Goal: Transaction & Acquisition: Book appointment/travel/reservation

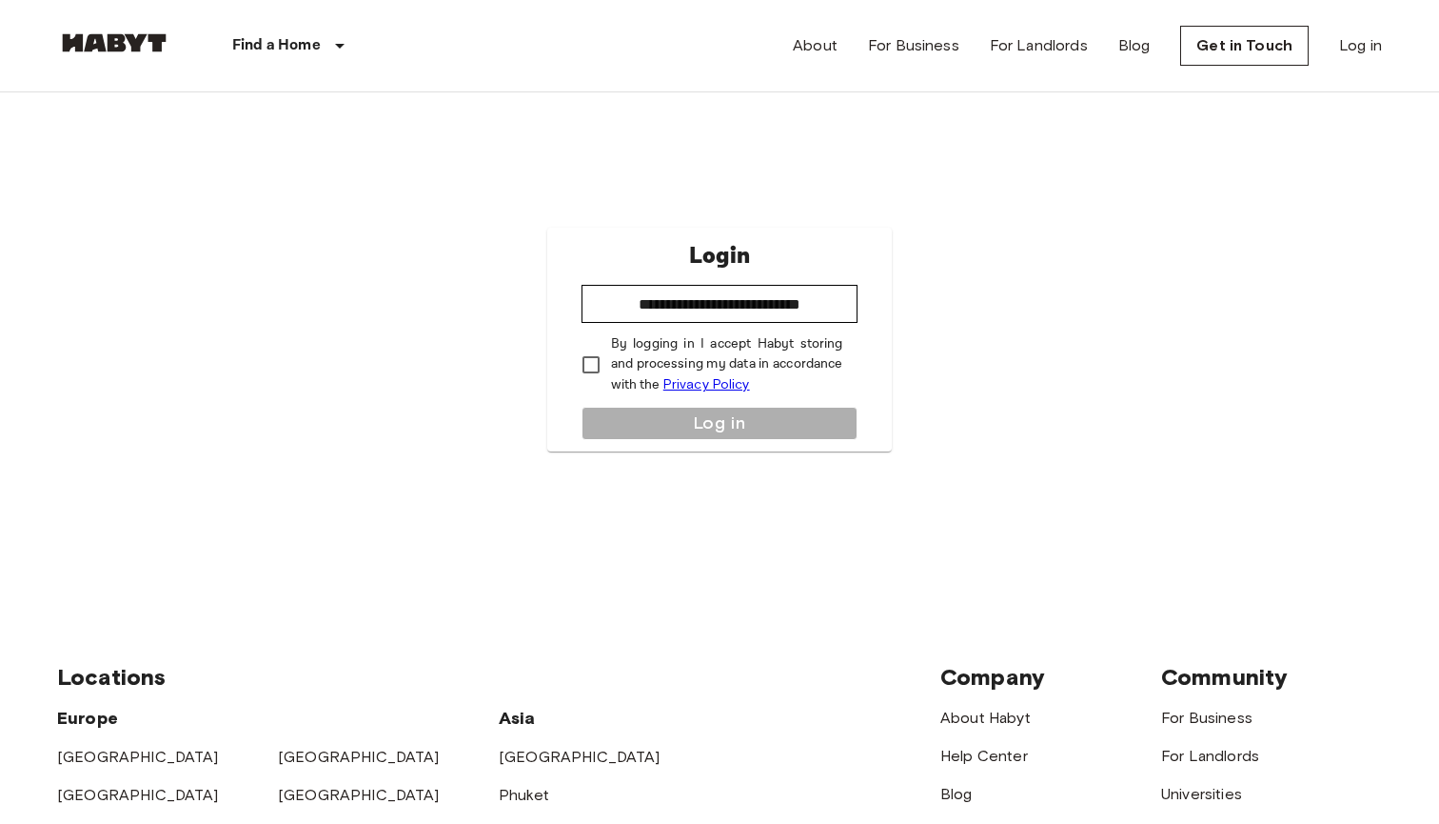
type input "**********"
click at [653, 418] on button "Log in" at bounding box center [720, 423] width 277 height 33
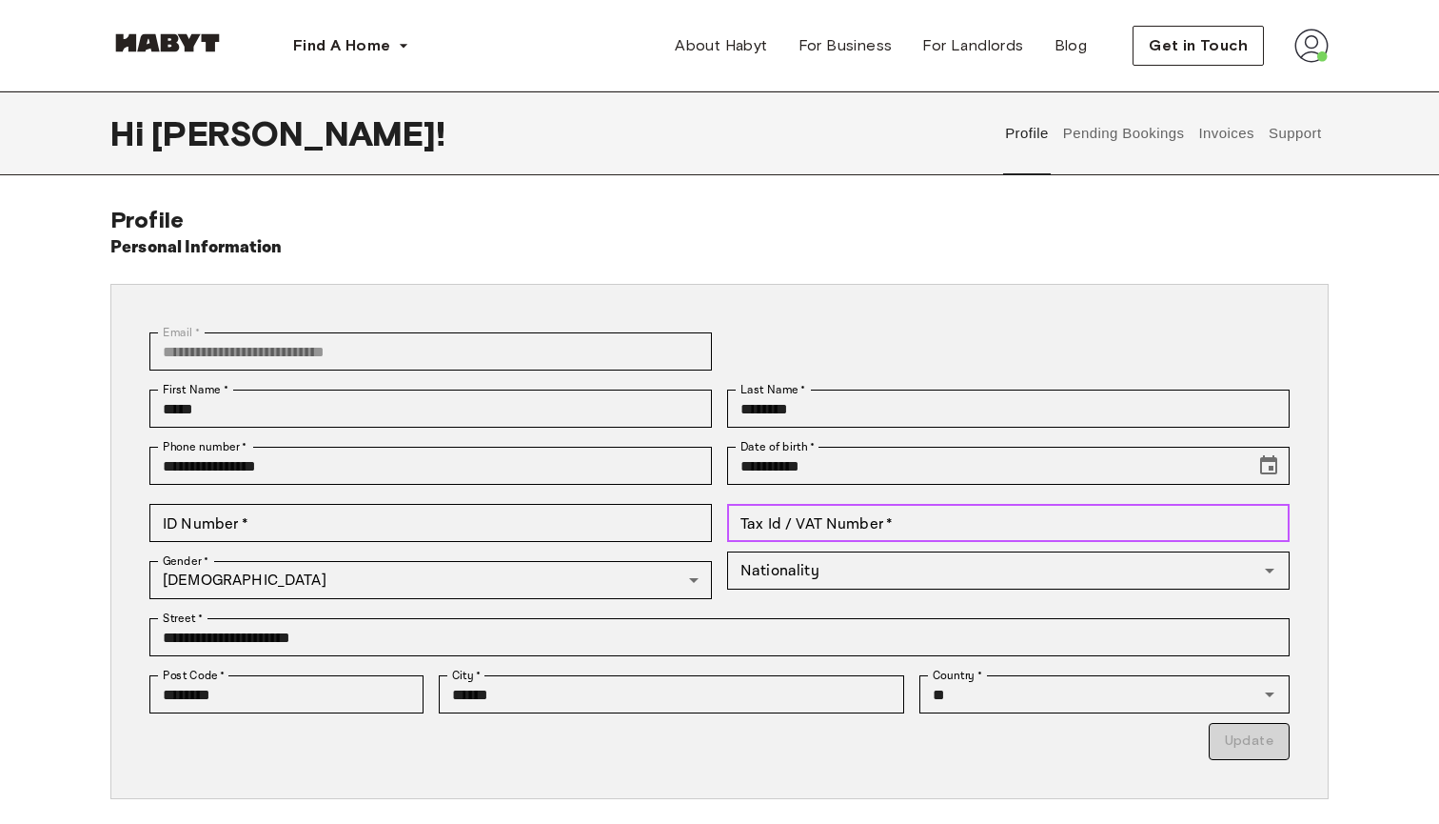
click at [908, 514] on input "Tax Id / VAT Number   *" at bounding box center [1008, 523] width 563 height 38
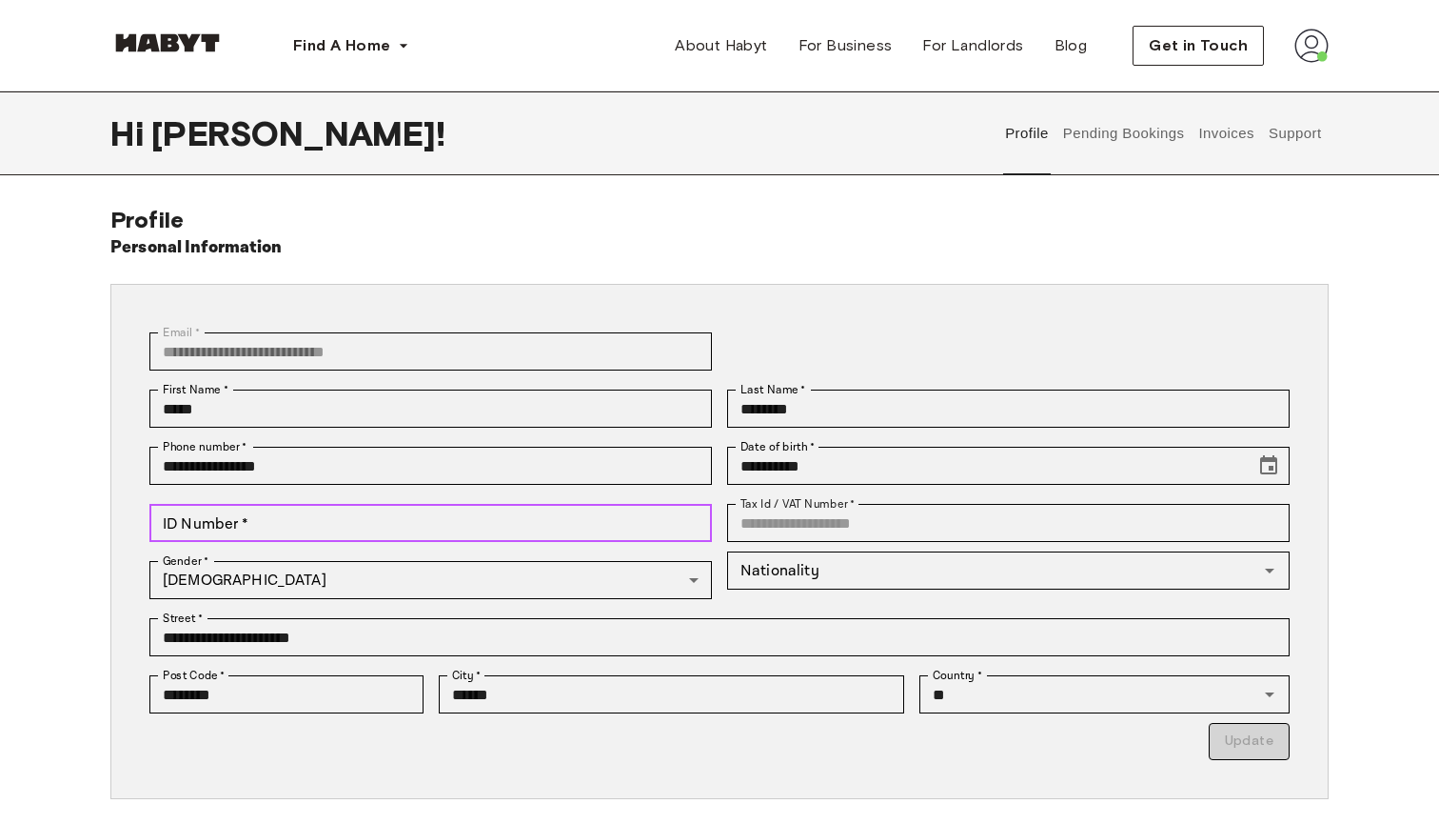
click at [336, 526] on input "ID Number   *" at bounding box center [430, 523] width 563 height 38
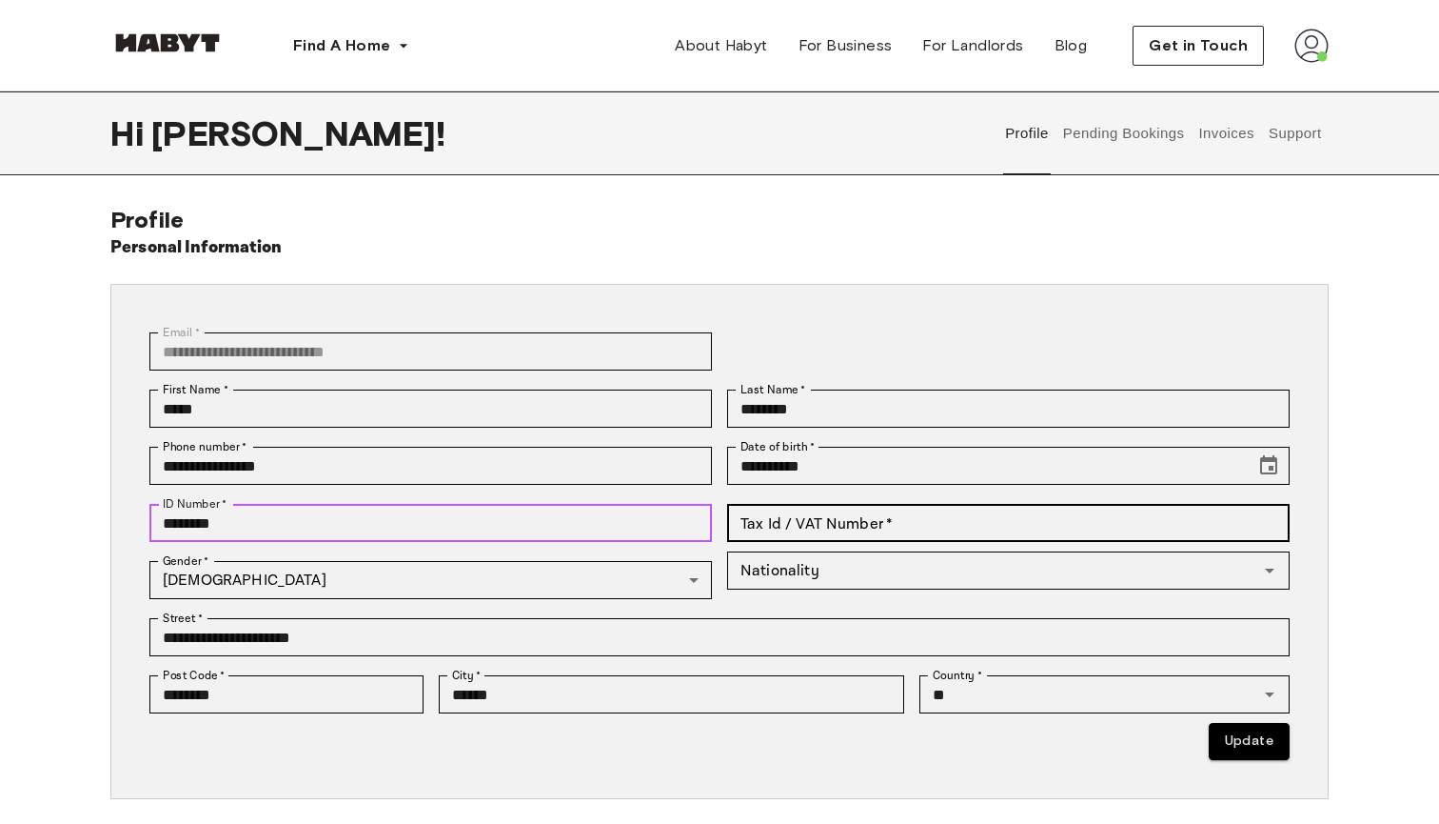
type input "********"
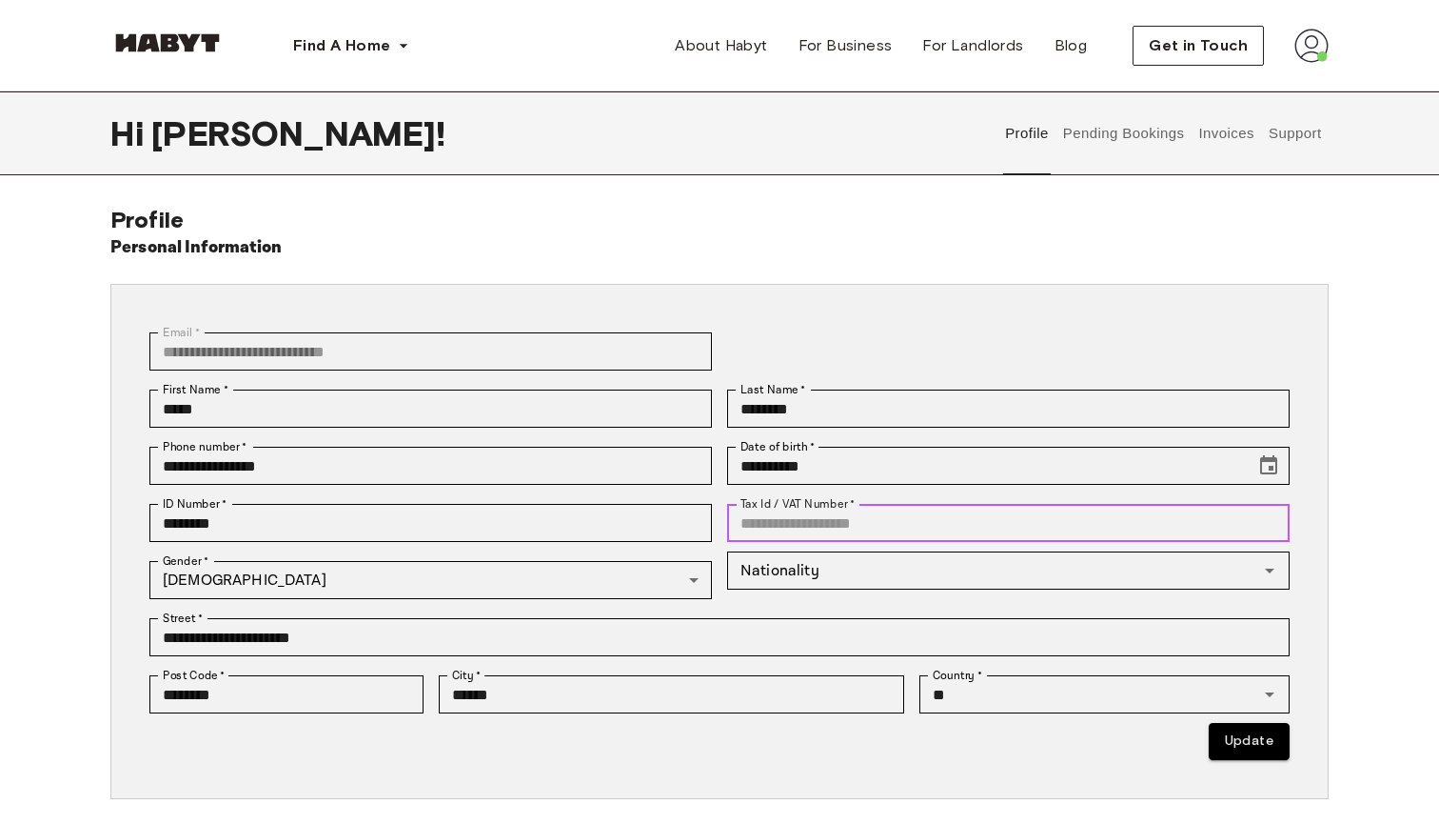
click at [1023, 516] on input "Tax Id / VAT Number   *" at bounding box center [1008, 523] width 563 height 38
type input "*********"
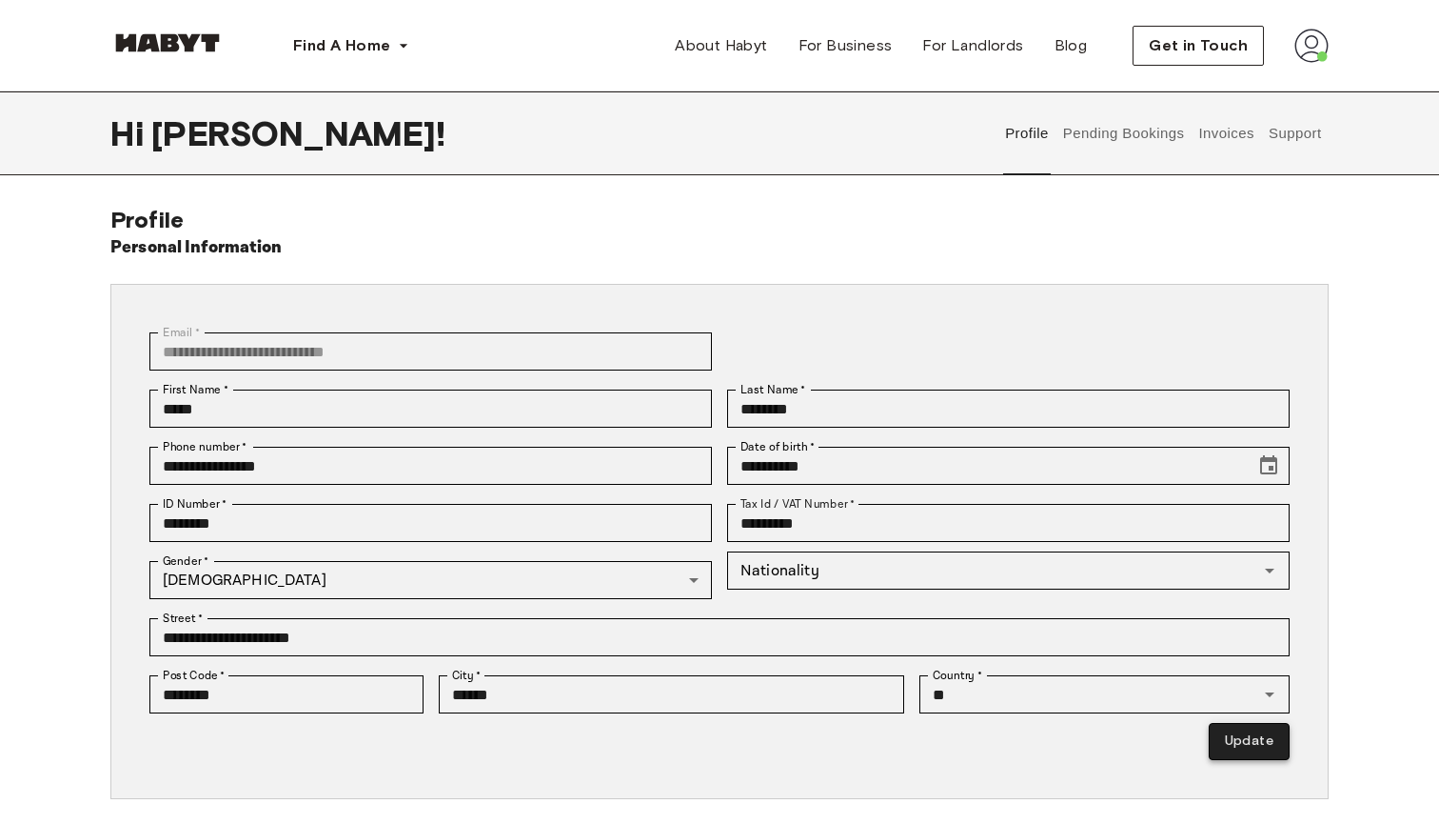
click at [1221, 744] on button "Update" at bounding box center [1249, 741] width 81 height 37
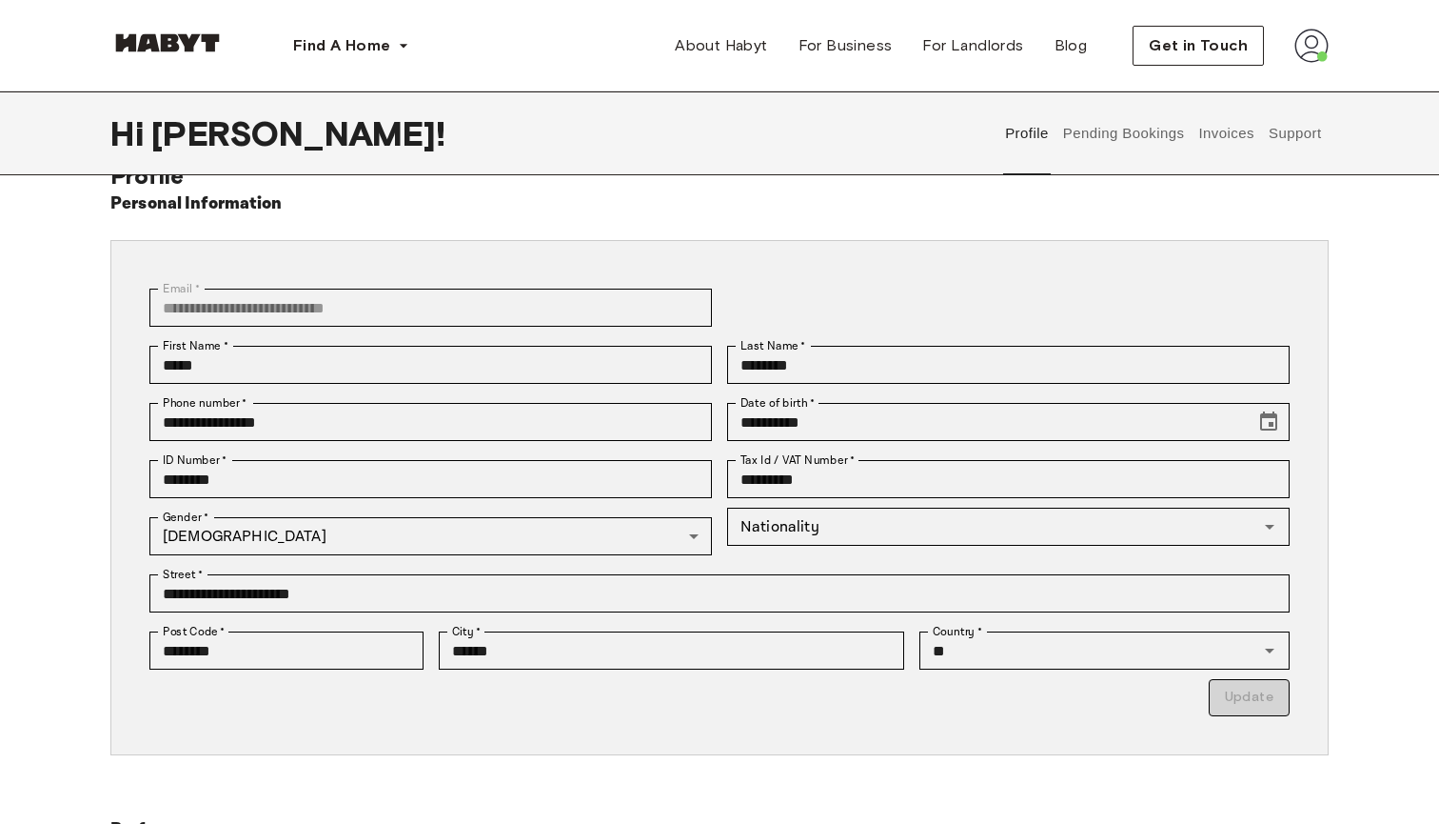
scroll to position [21, 0]
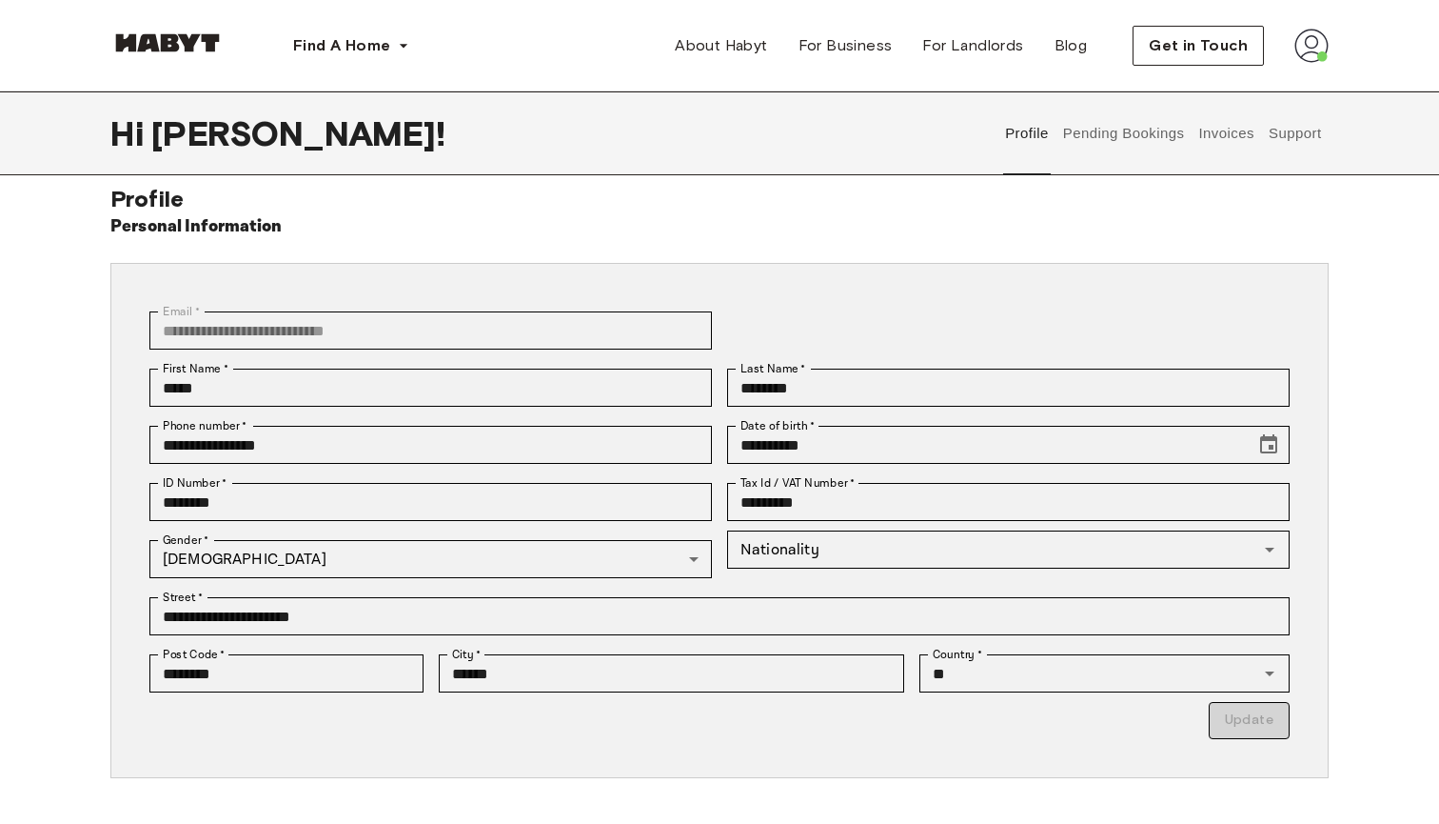
click at [1269, 717] on p "Update" at bounding box center [719, 720] width 1141 height 37
click at [1118, 142] on button "Pending Bookings" at bounding box center [1124, 133] width 127 height 84
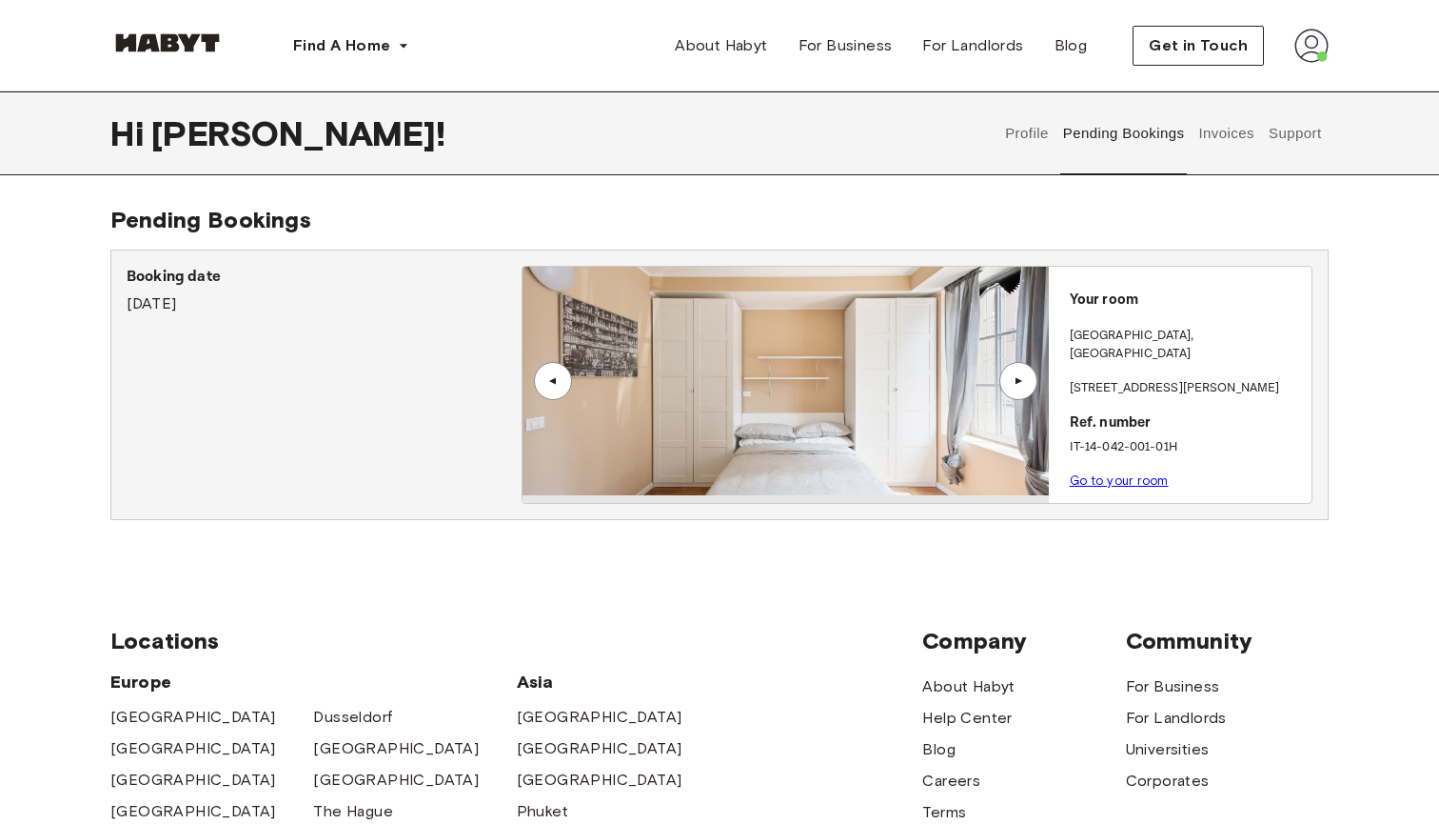
click at [1023, 378] on div "▲" at bounding box center [1018, 380] width 19 height 11
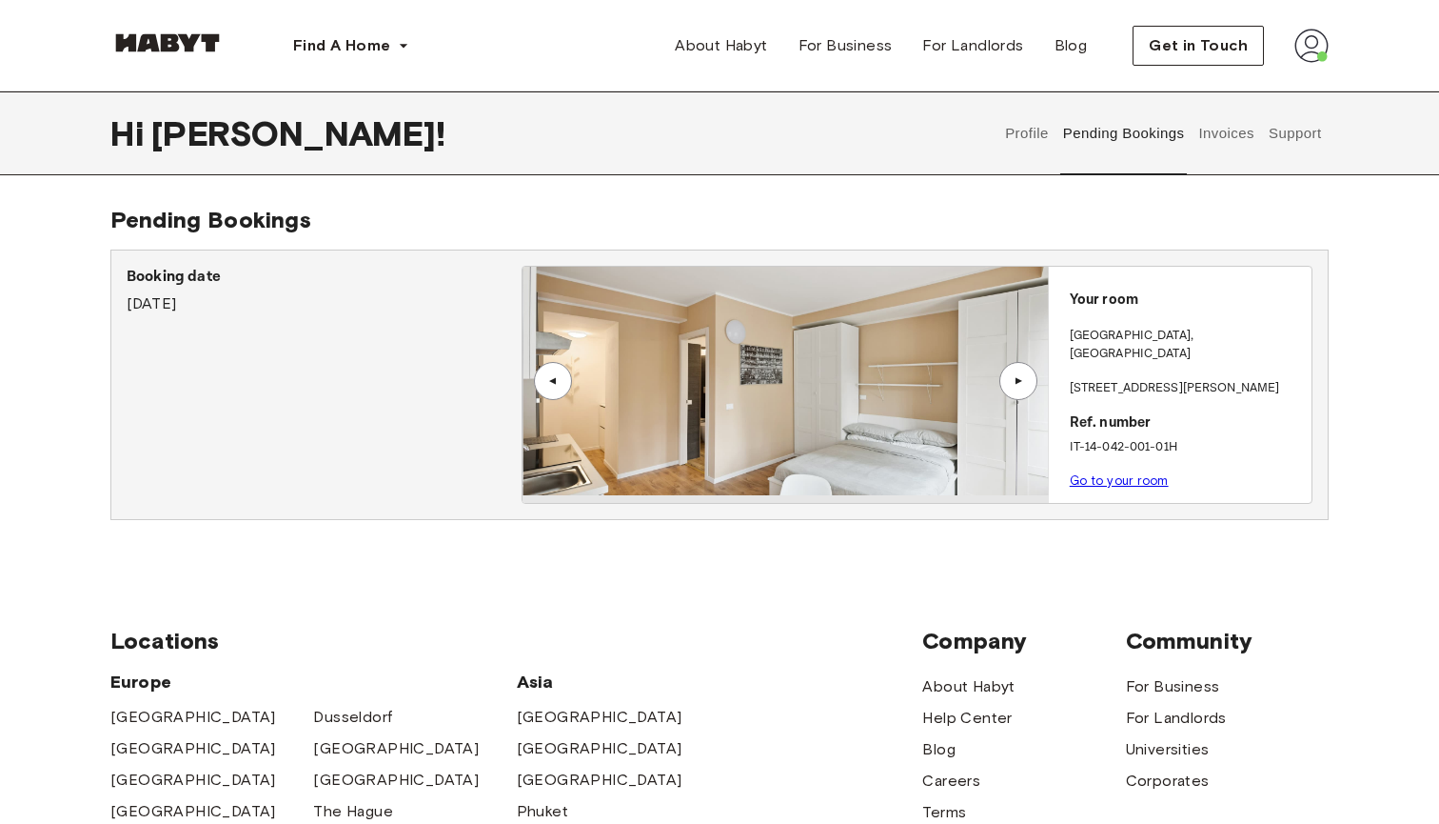
click at [878, 364] on img at bounding box center [786, 381] width 526 height 228
click at [1133, 473] on link "Go to your room" at bounding box center [1119, 480] width 99 height 14
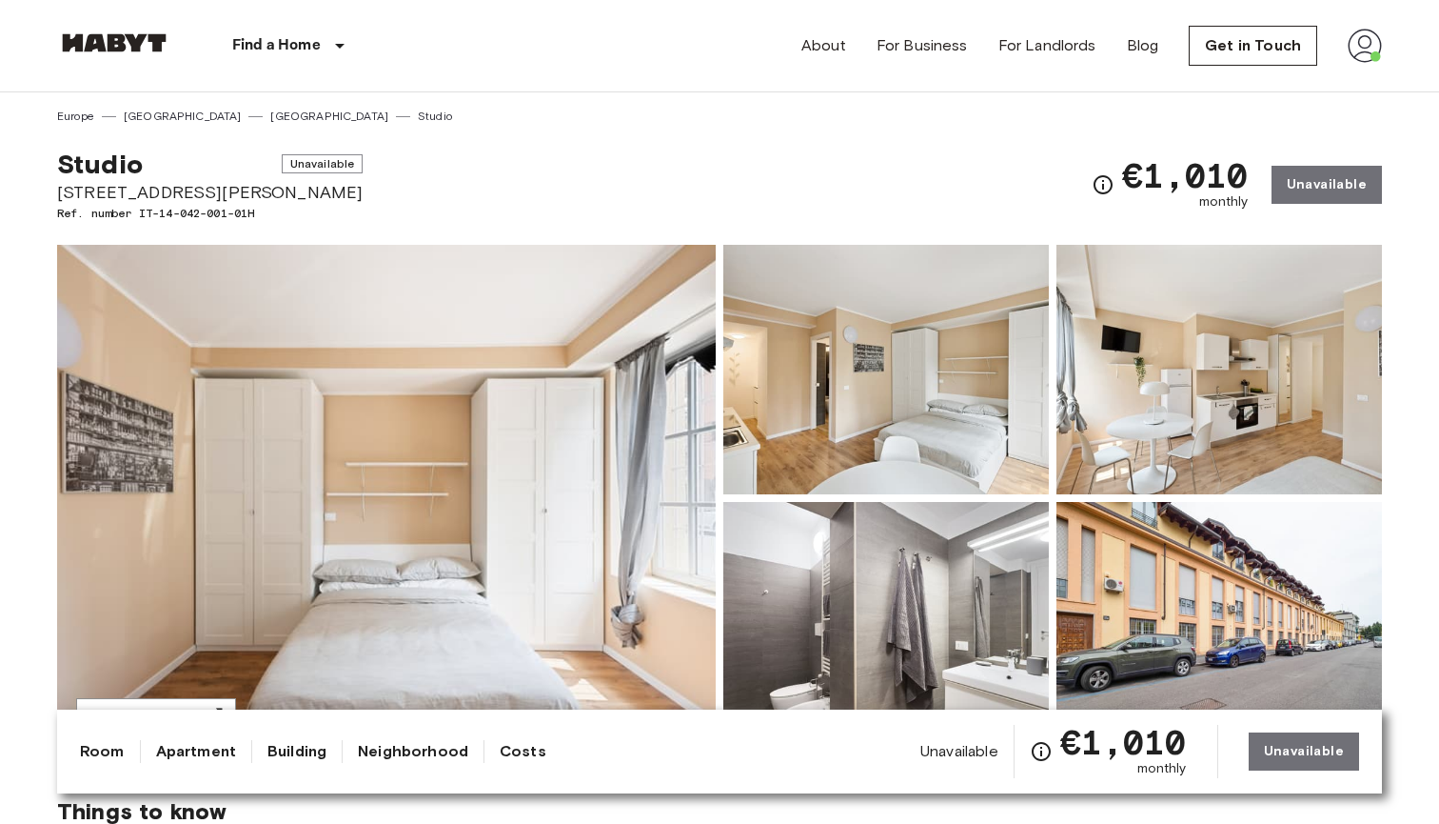
click at [488, 388] on img at bounding box center [386, 498] width 659 height 506
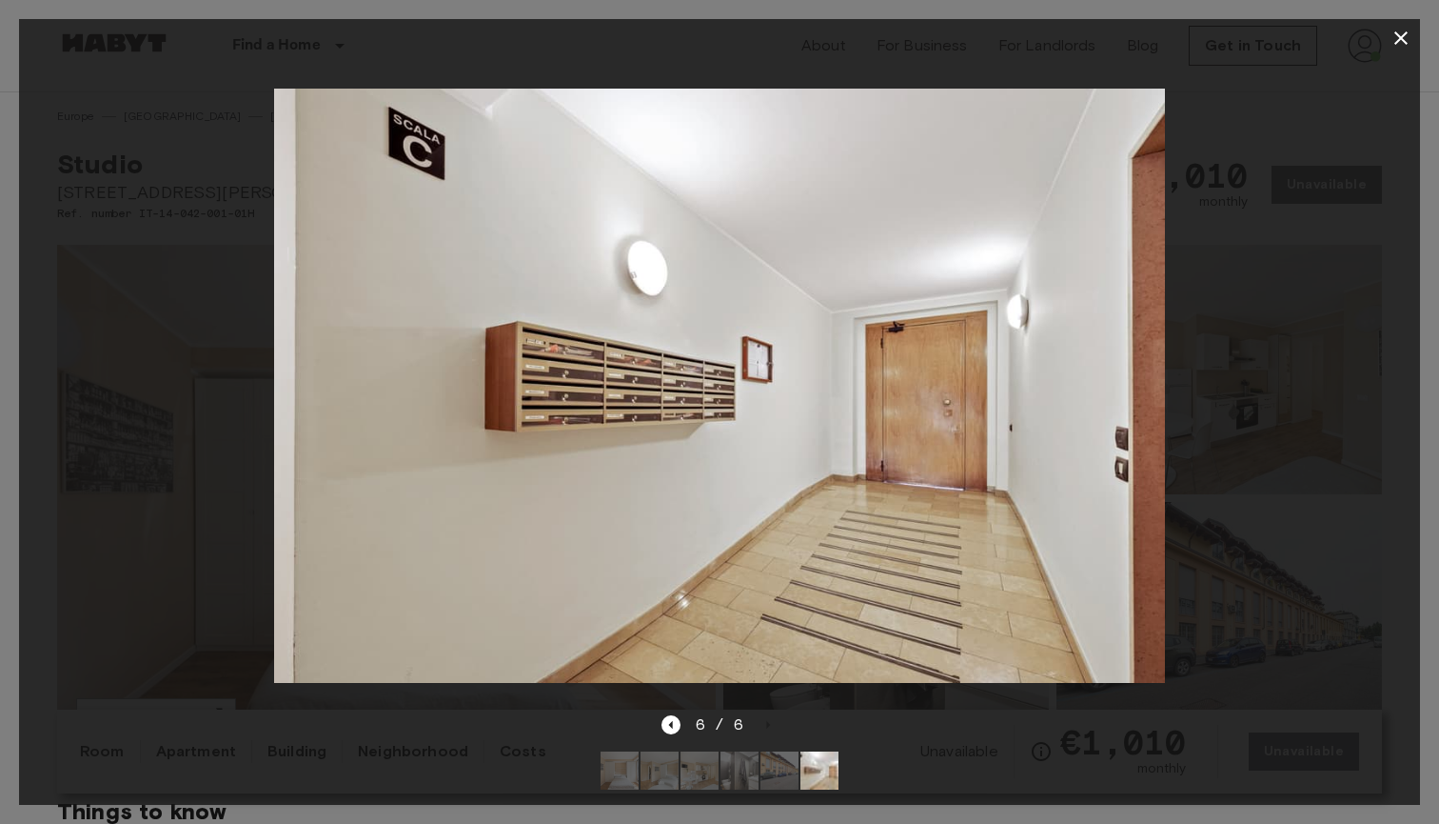
click at [1402, 32] on icon "button" at bounding box center [1401, 38] width 23 height 23
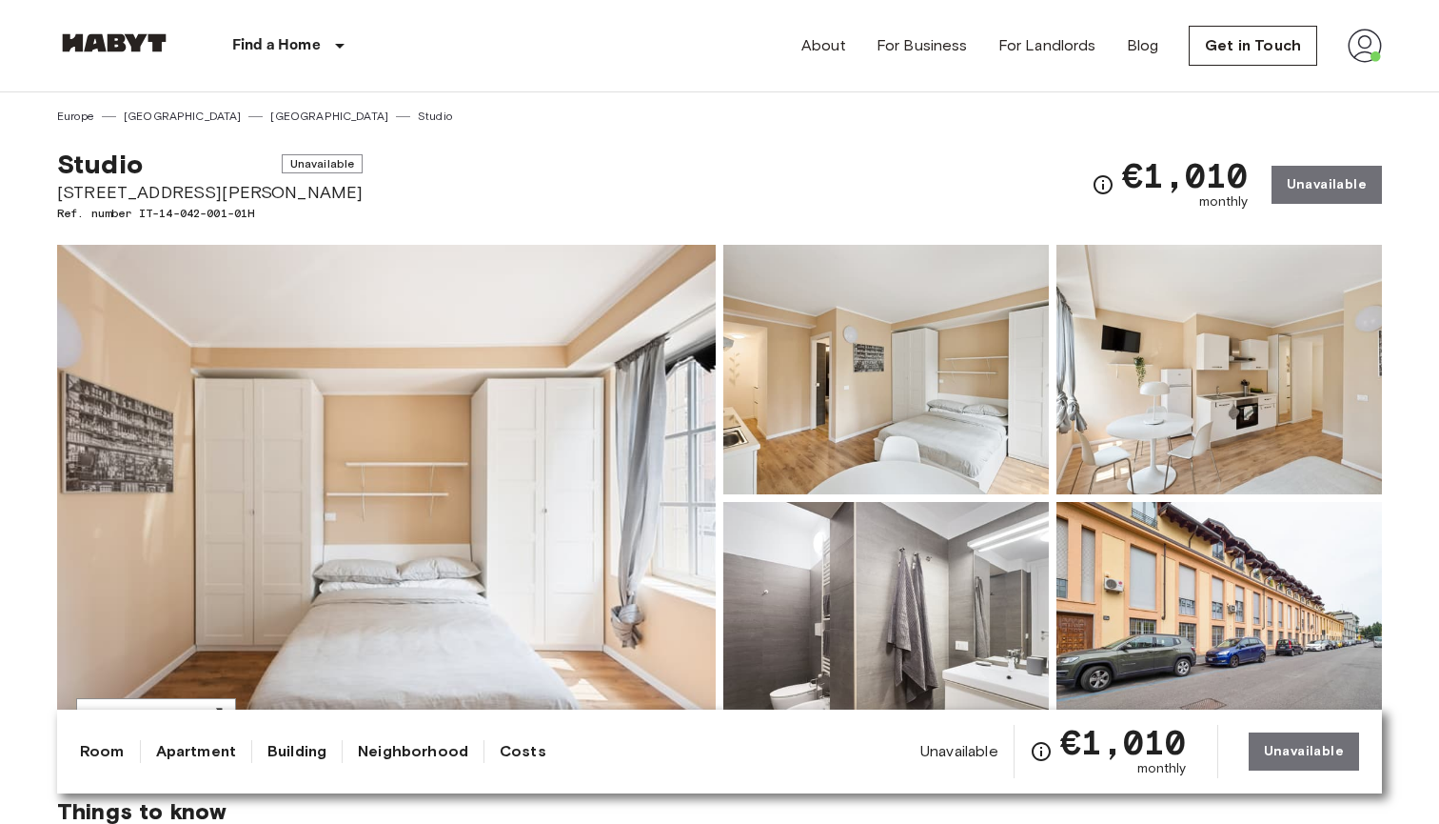
click at [1321, 185] on div "€1,010 monthly Unavailable" at bounding box center [1237, 185] width 290 height 74
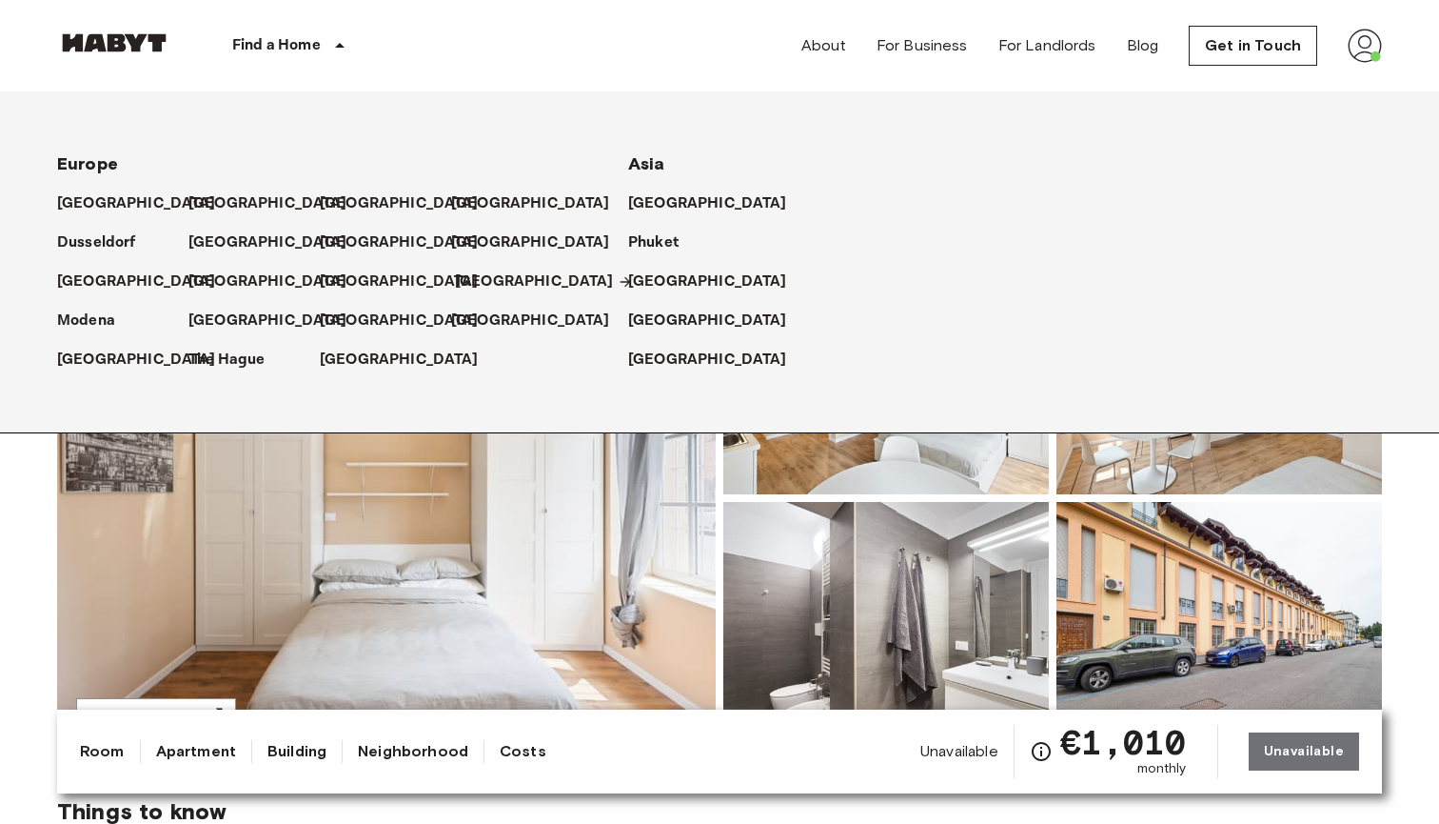
click at [467, 278] on p "[GEOGRAPHIC_DATA]" at bounding box center [534, 281] width 159 height 23
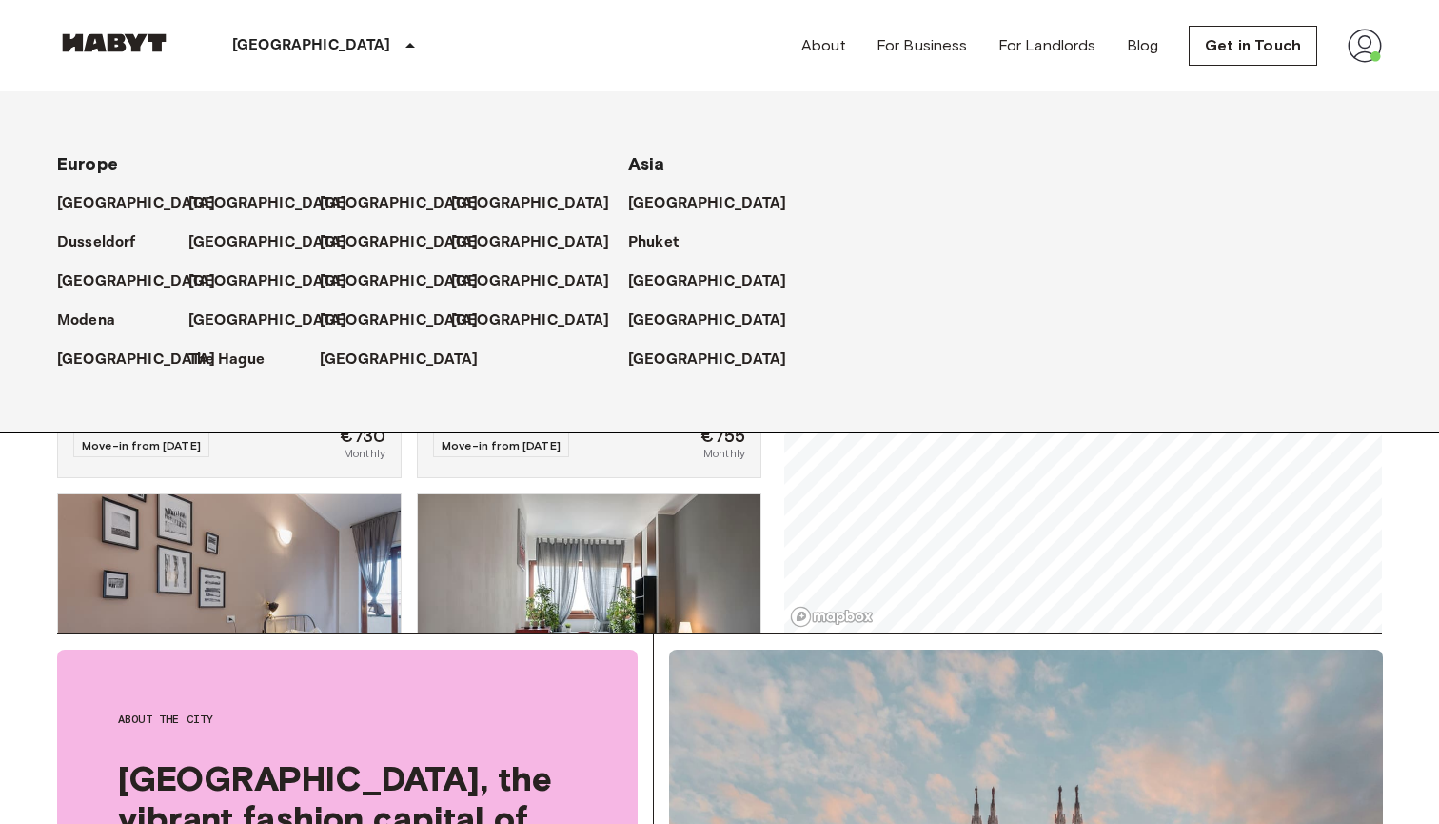
scroll to position [201, 0]
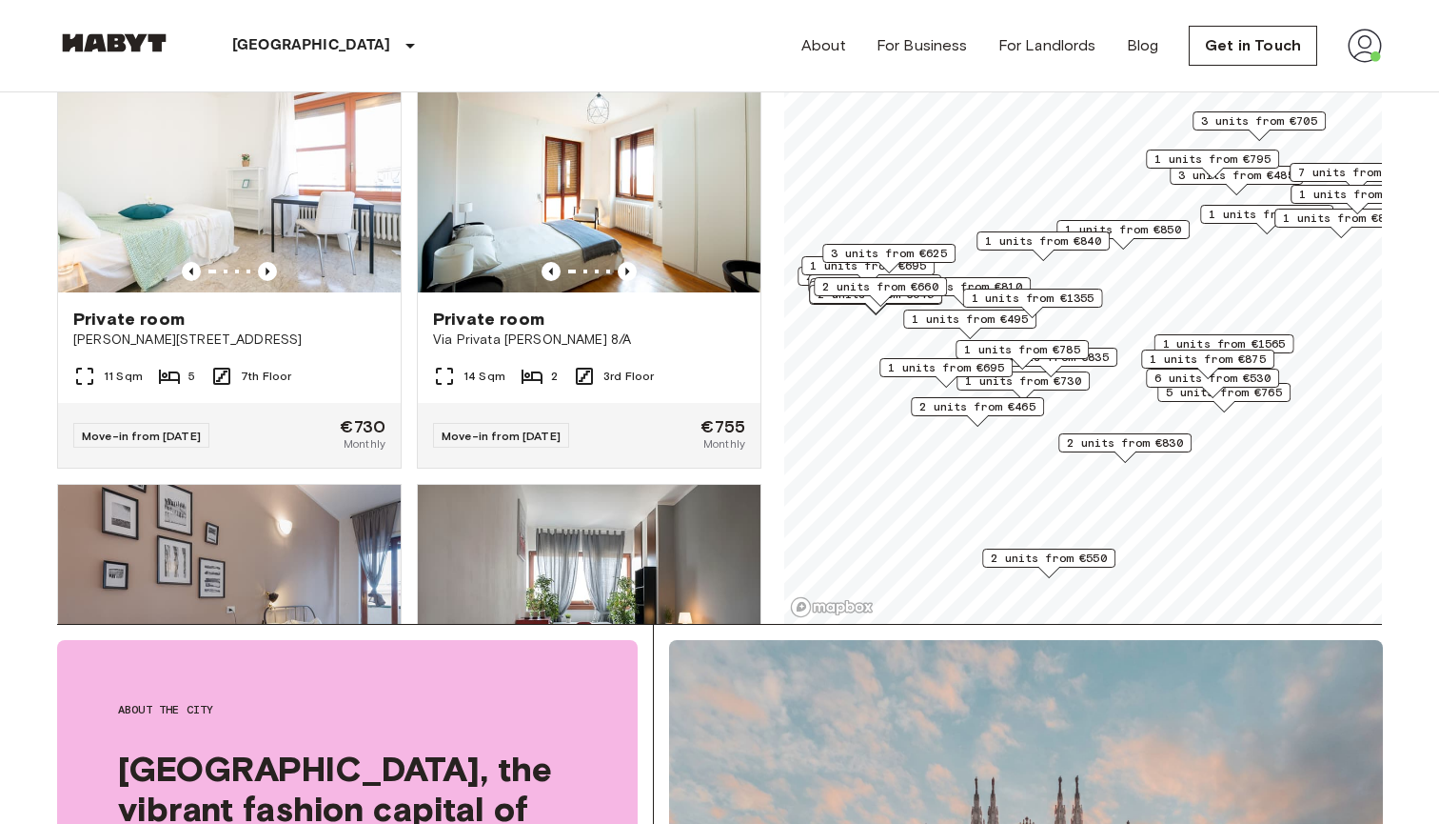
click at [1169, 377] on div "1 units from €875" at bounding box center [1208, 364] width 133 height 30
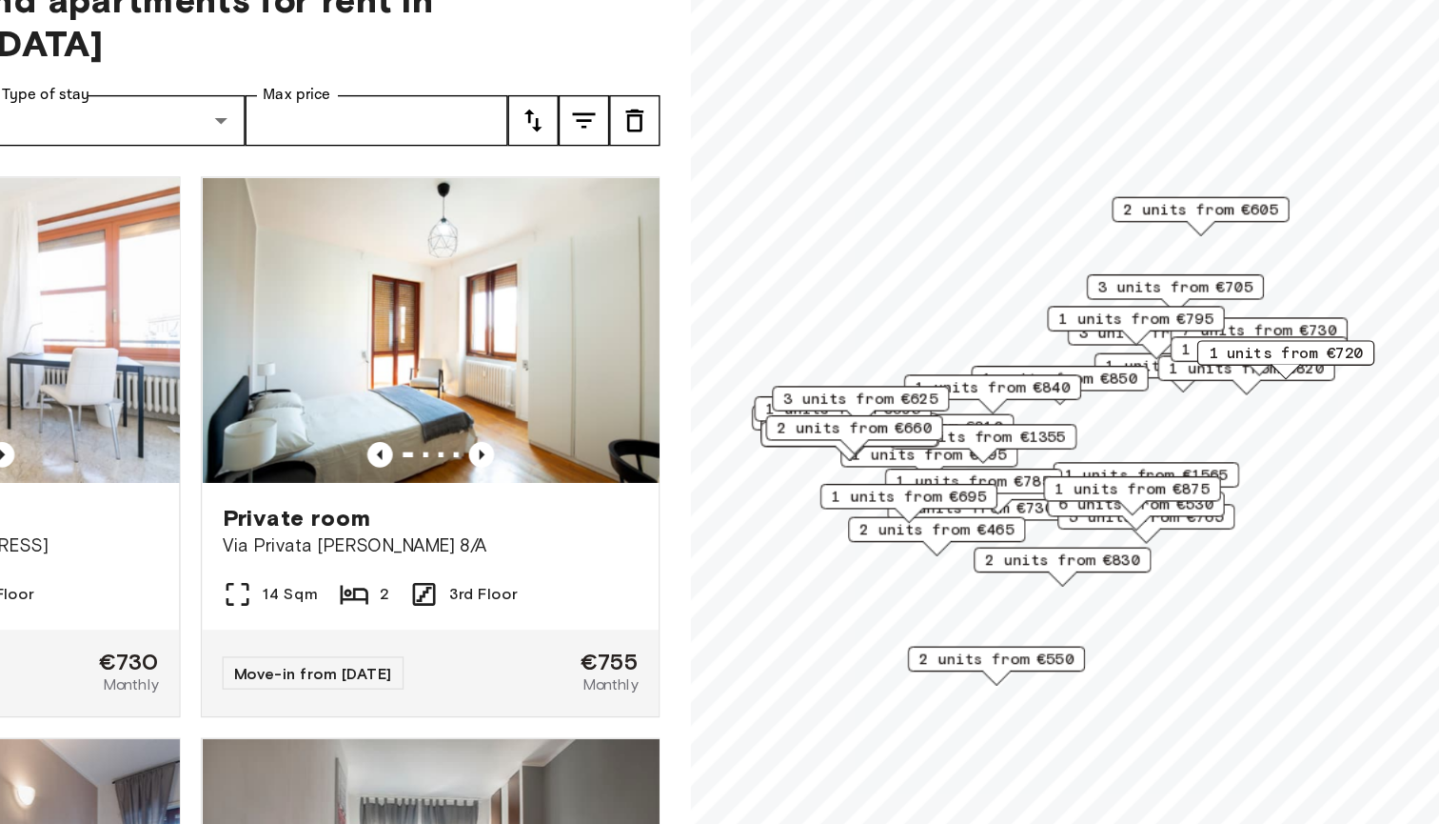
click at [1003, 407] on span "1 units from €850" at bounding box center [1061, 415] width 116 height 17
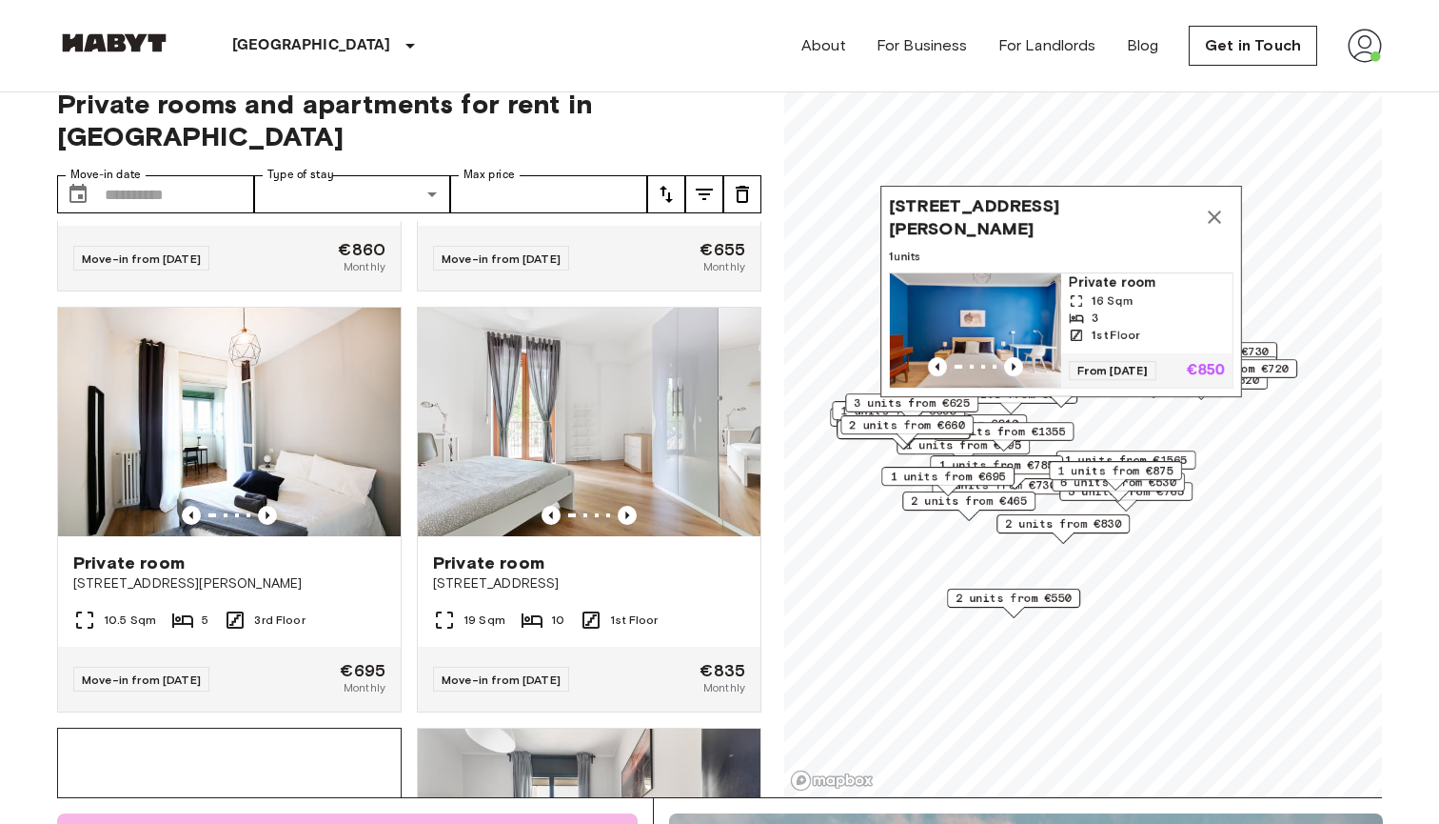
scroll to position [768, 0]
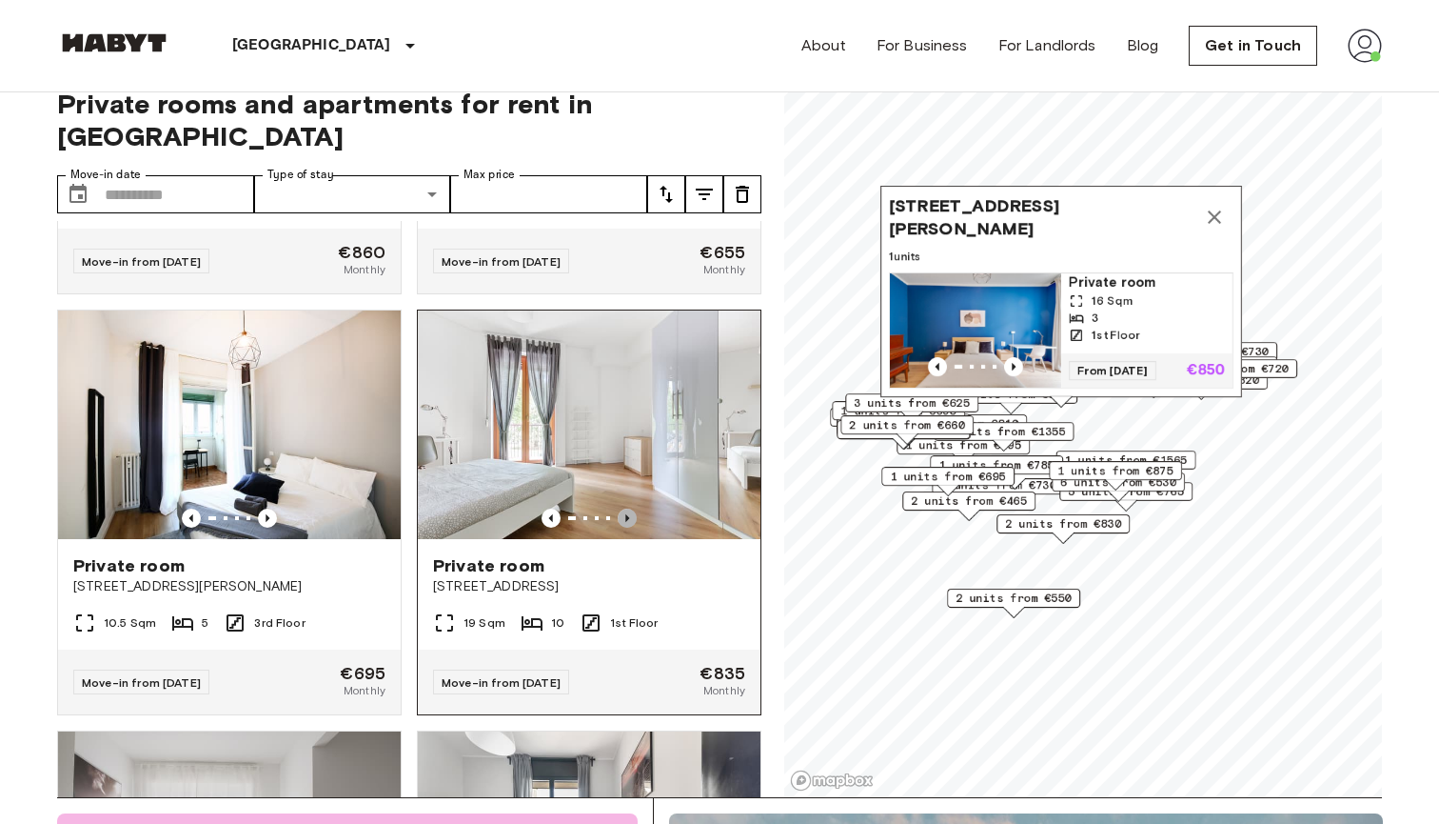
click at [629, 508] on icon "Previous image" at bounding box center [627, 517] width 19 height 19
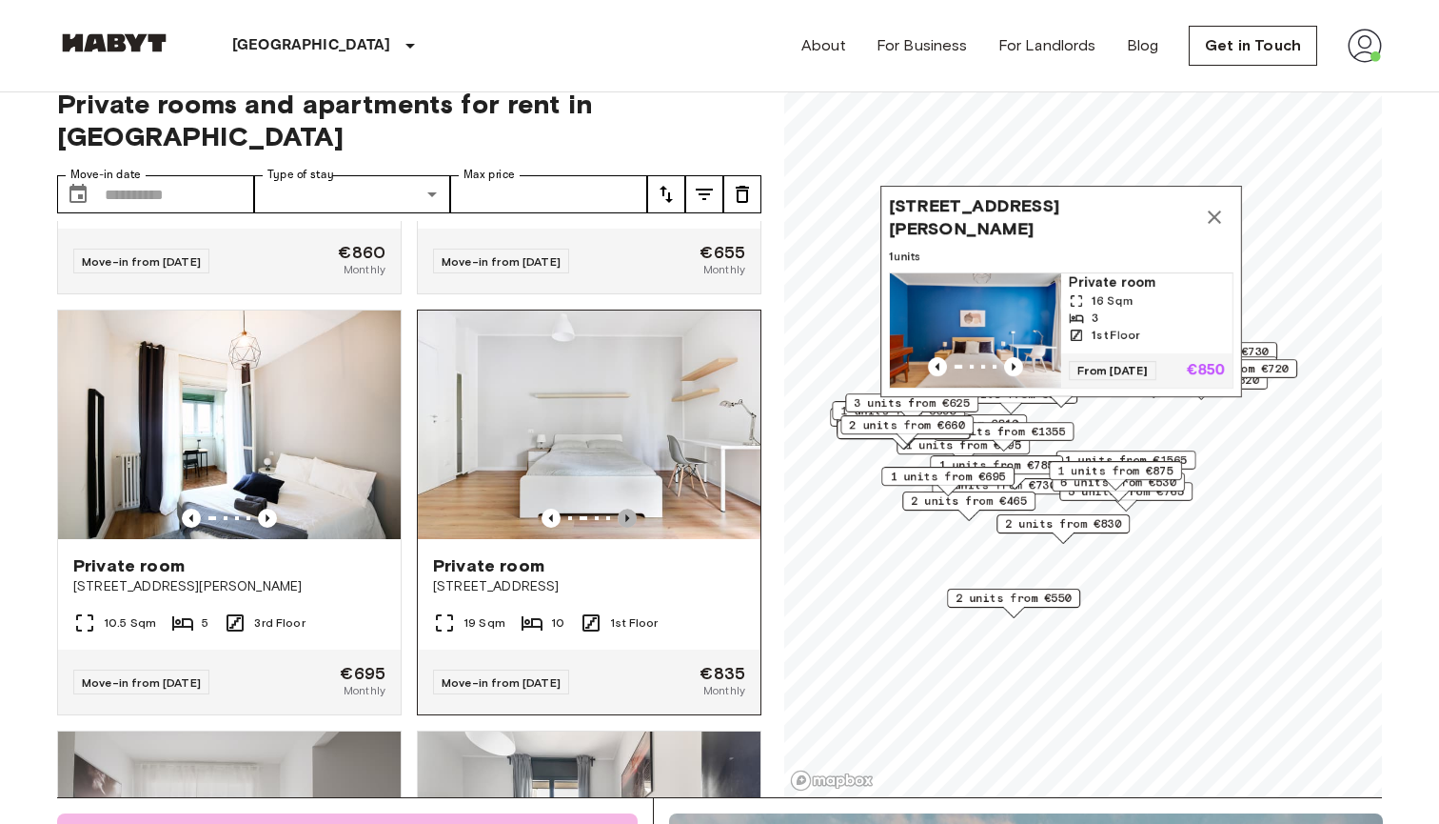
click at [629, 508] on icon "Previous image" at bounding box center [627, 517] width 19 height 19
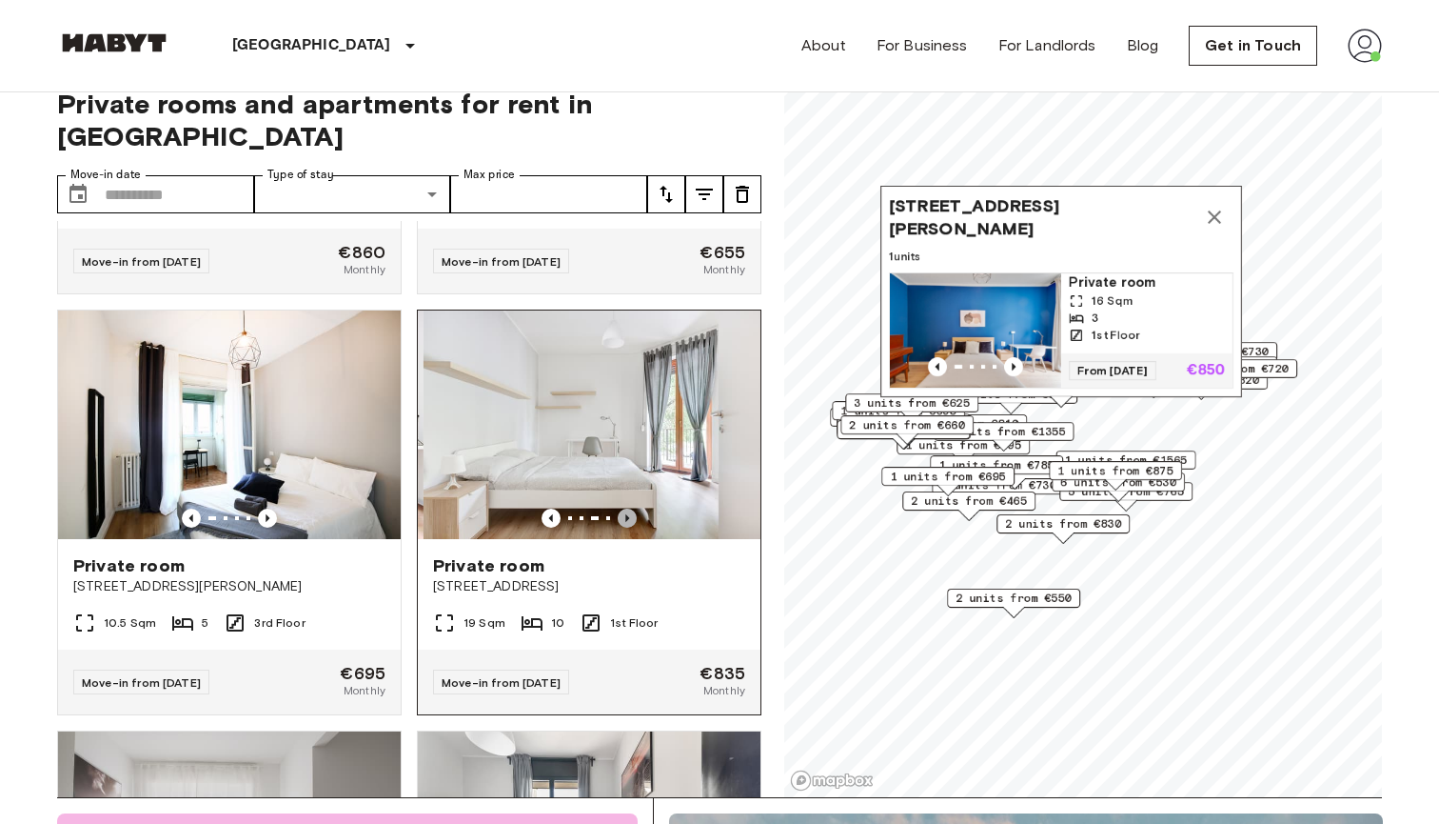
click at [629, 508] on icon "Previous image" at bounding box center [627, 517] width 19 height 19
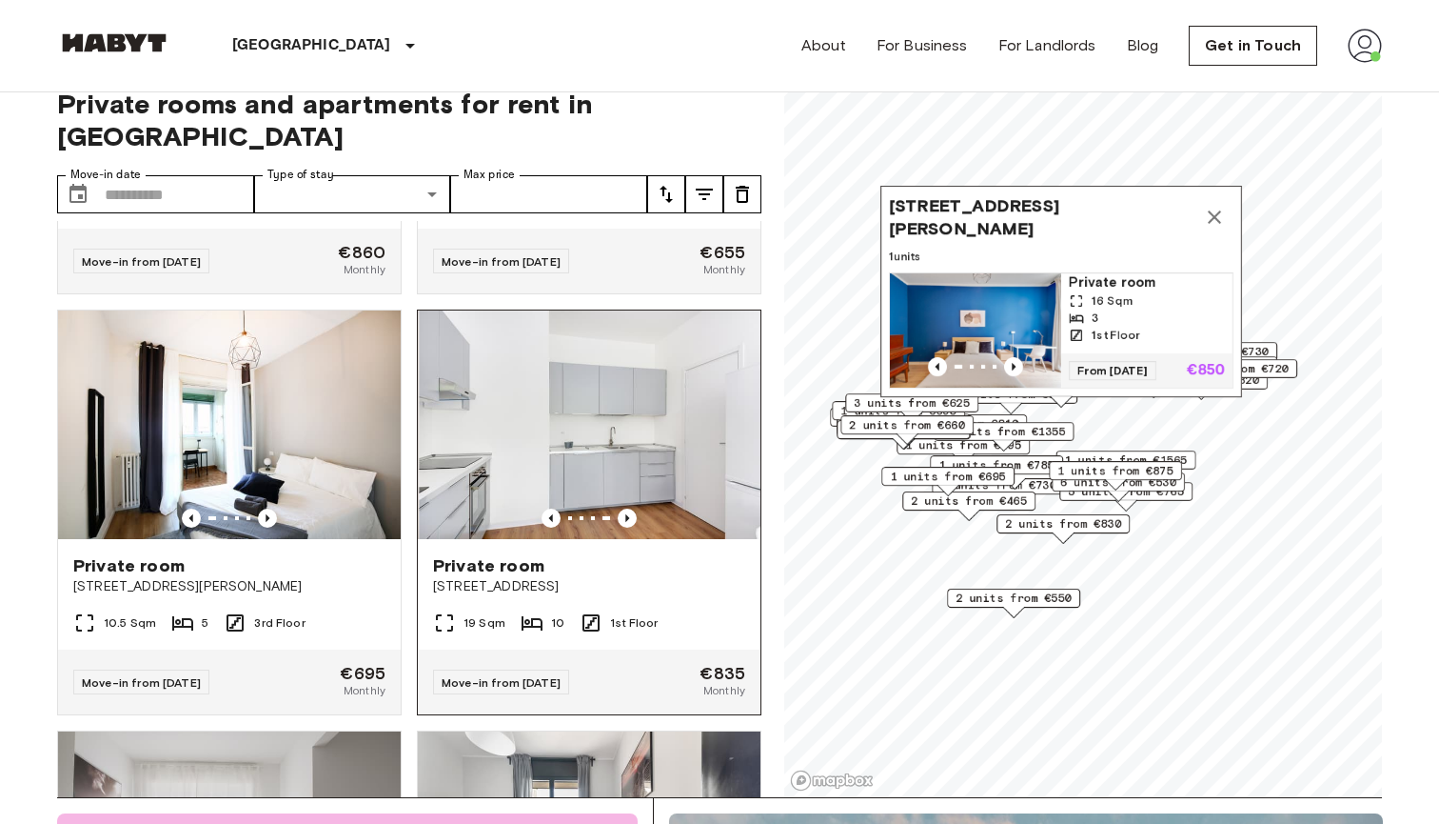
click at [648, 554] on div "Private room" at bounding box center [589, 565] width 312 height 23
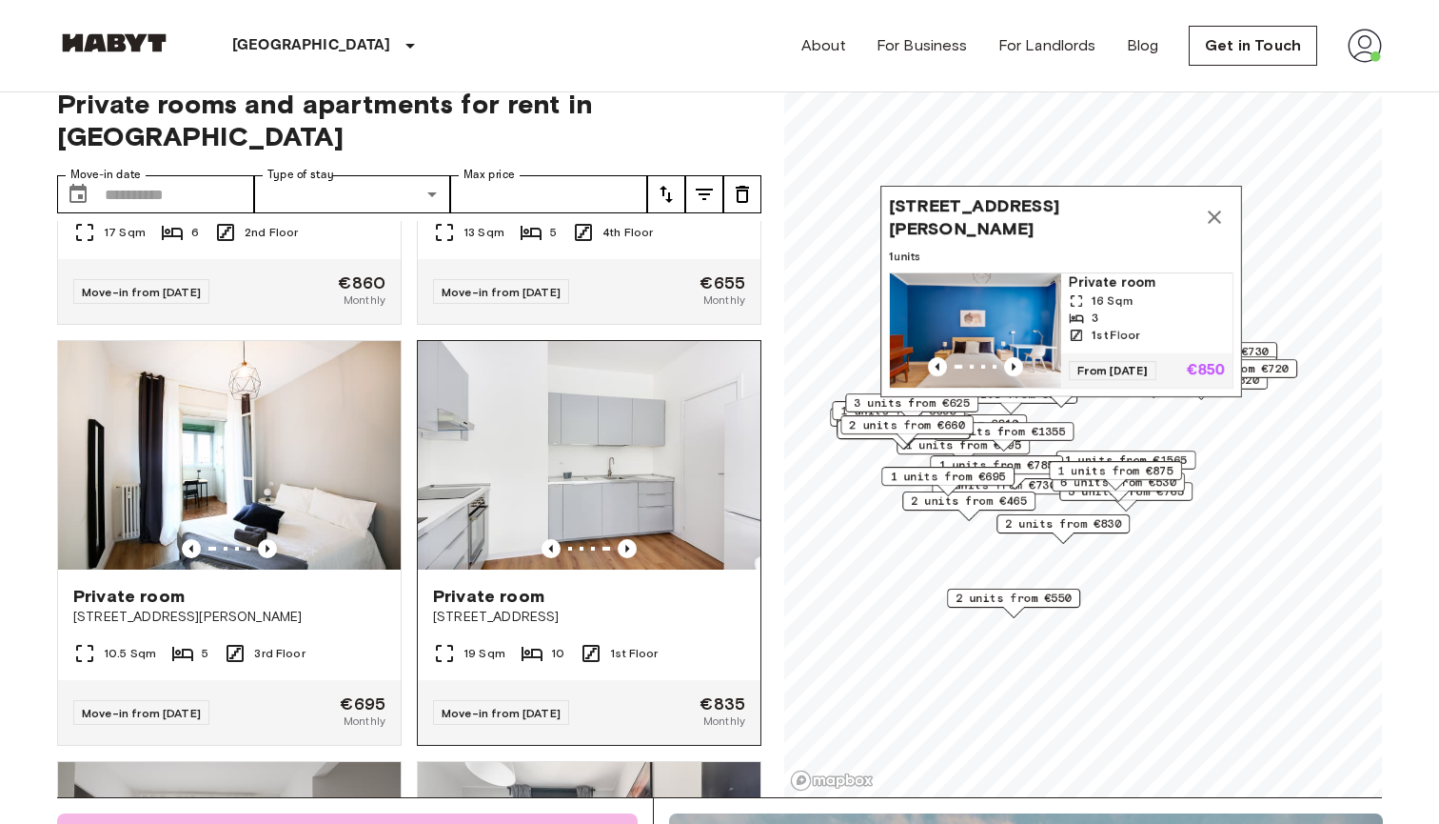
scroll to position [702, 0]
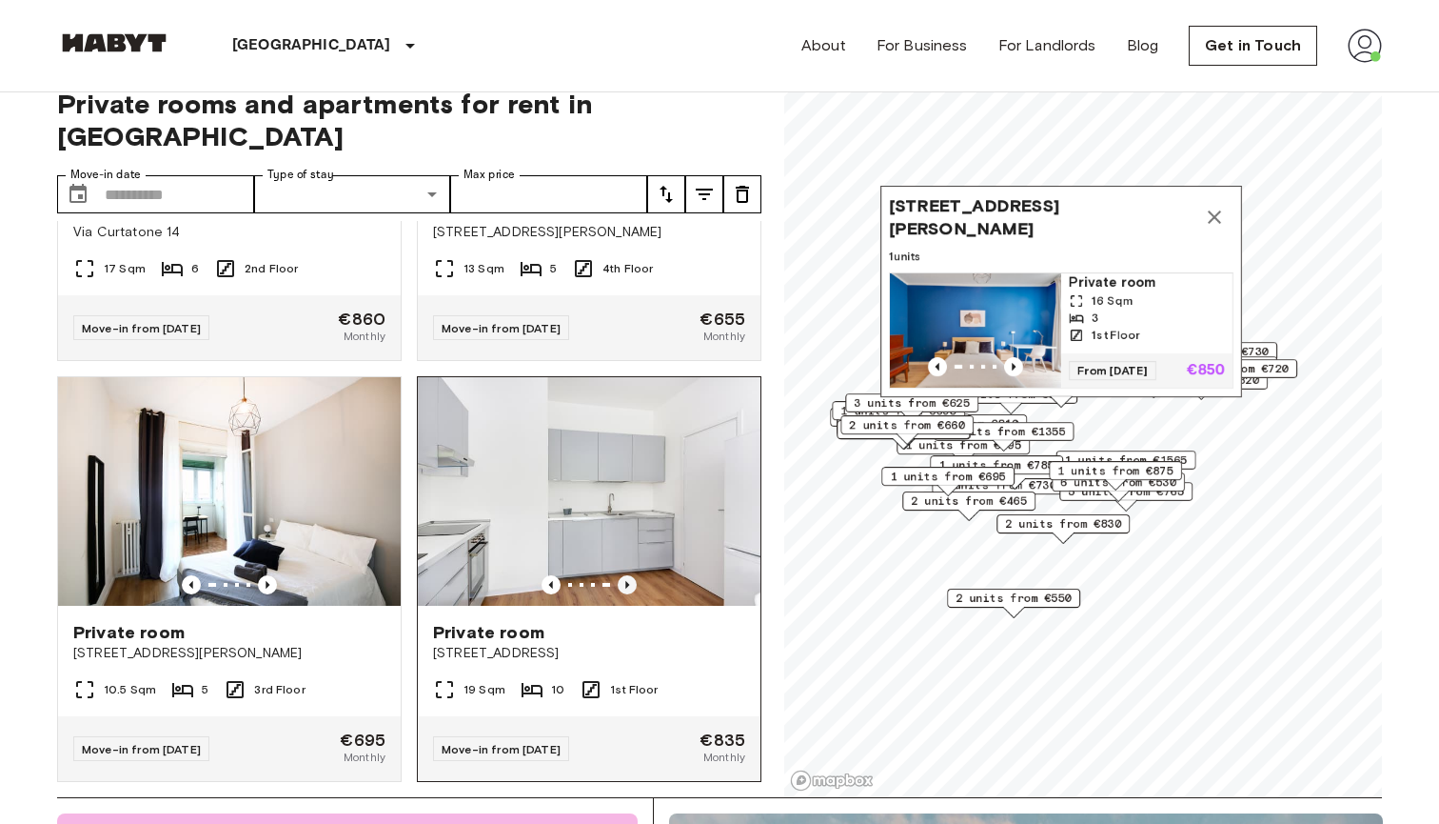
click at [631, 575] on icon "Previous image" at bounding box center [627, 584] width 19 height 19
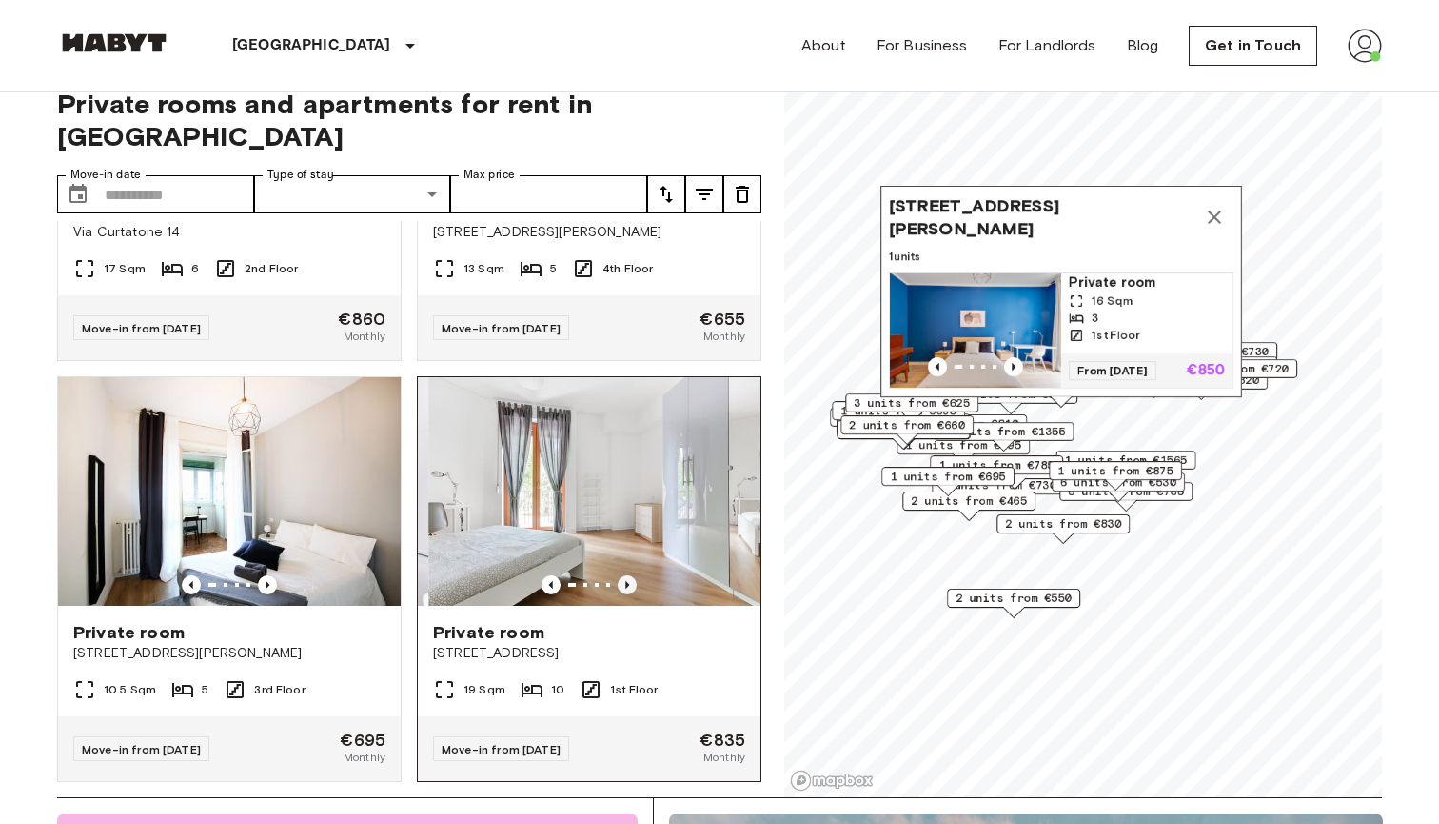
click at [631, 575] on icon "Previous image" at bounding box center [627, 584] width 19 height 19
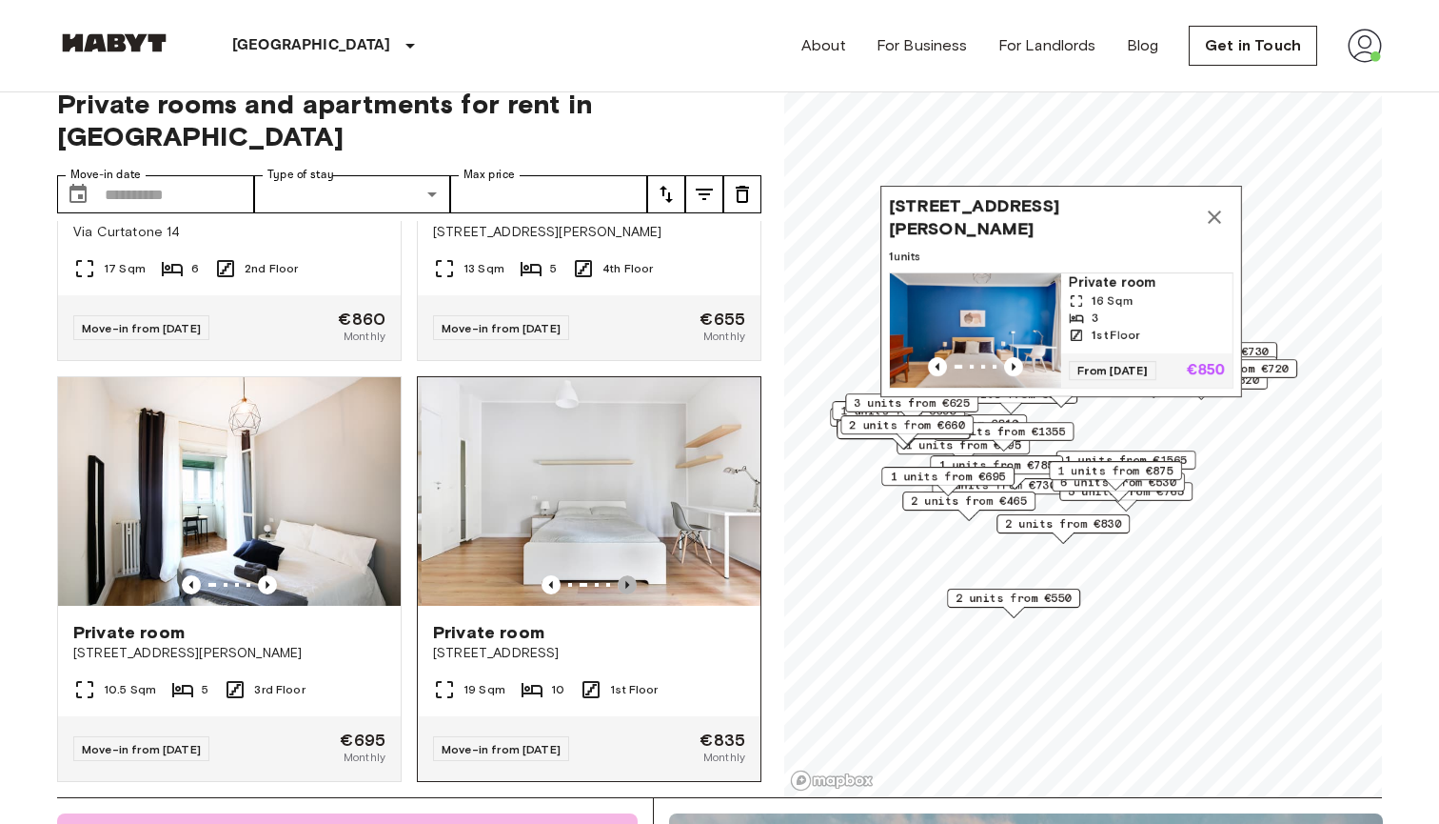
click at [631, 575] on icon "Previous image" at bounding box center [627, 584] width 19 height 19
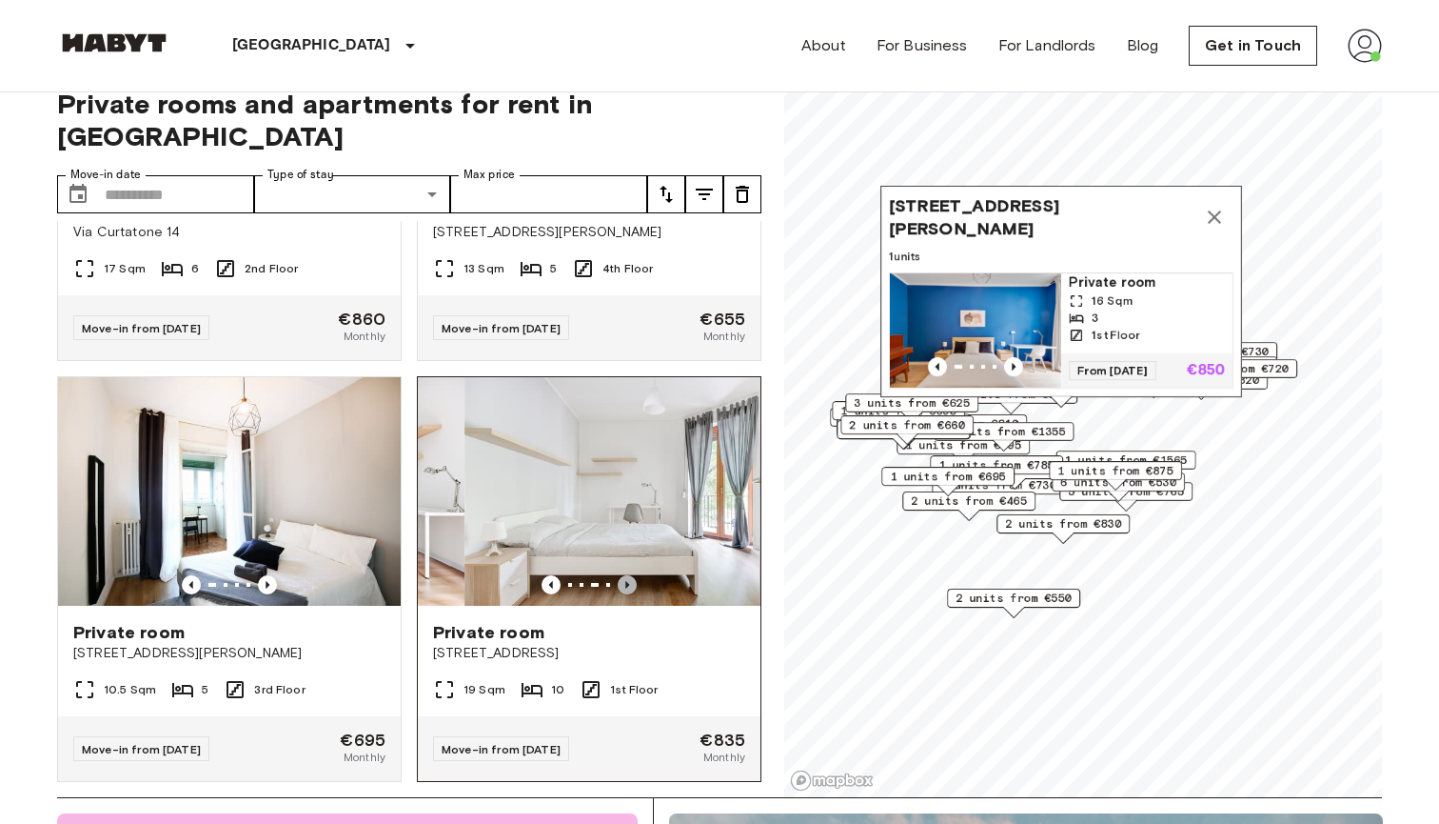
click at [631, 575] on icon "Previous image" at bounding box center [627, 584] width 19 height 19
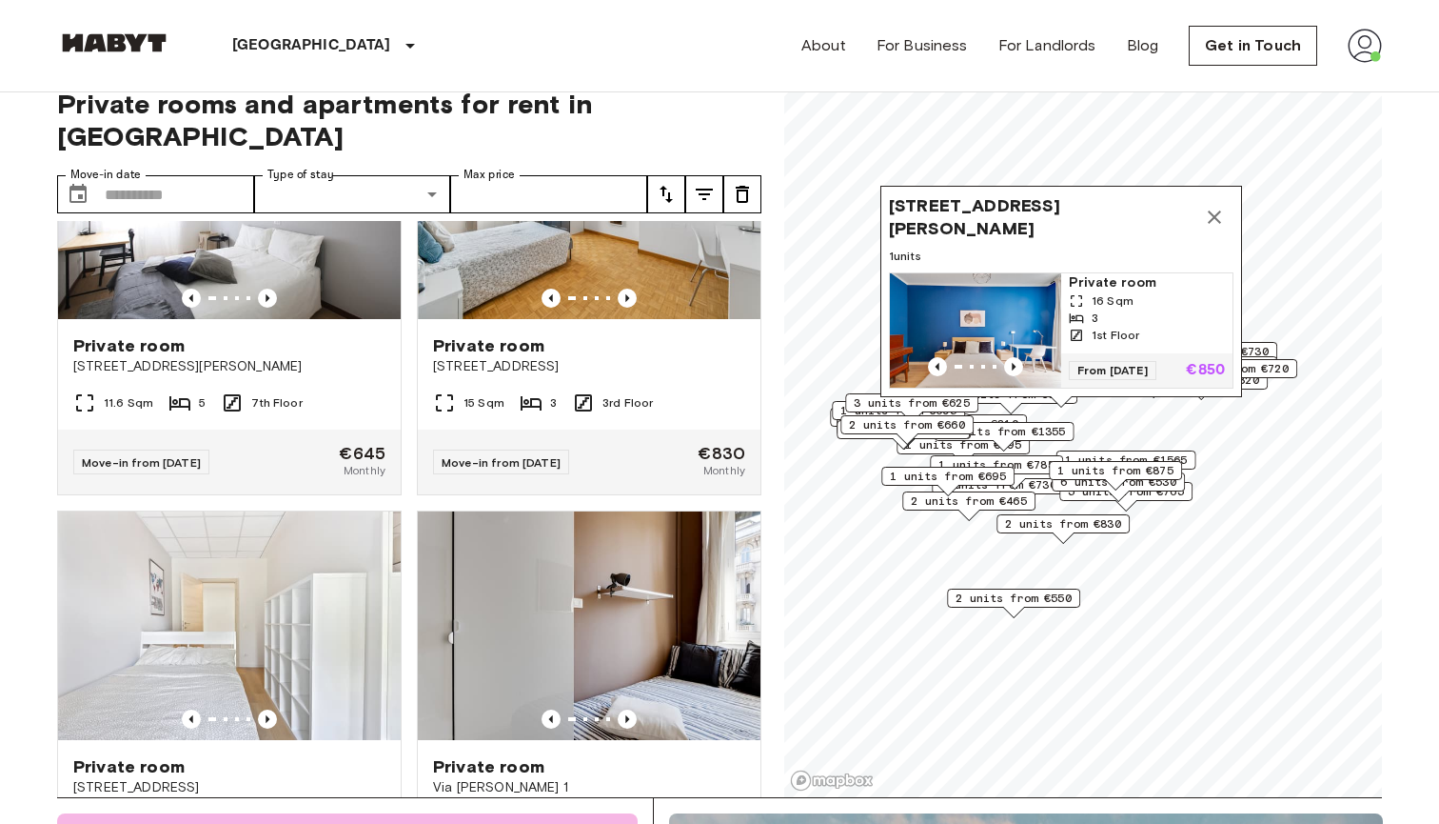
scroll to position [8168, 0]
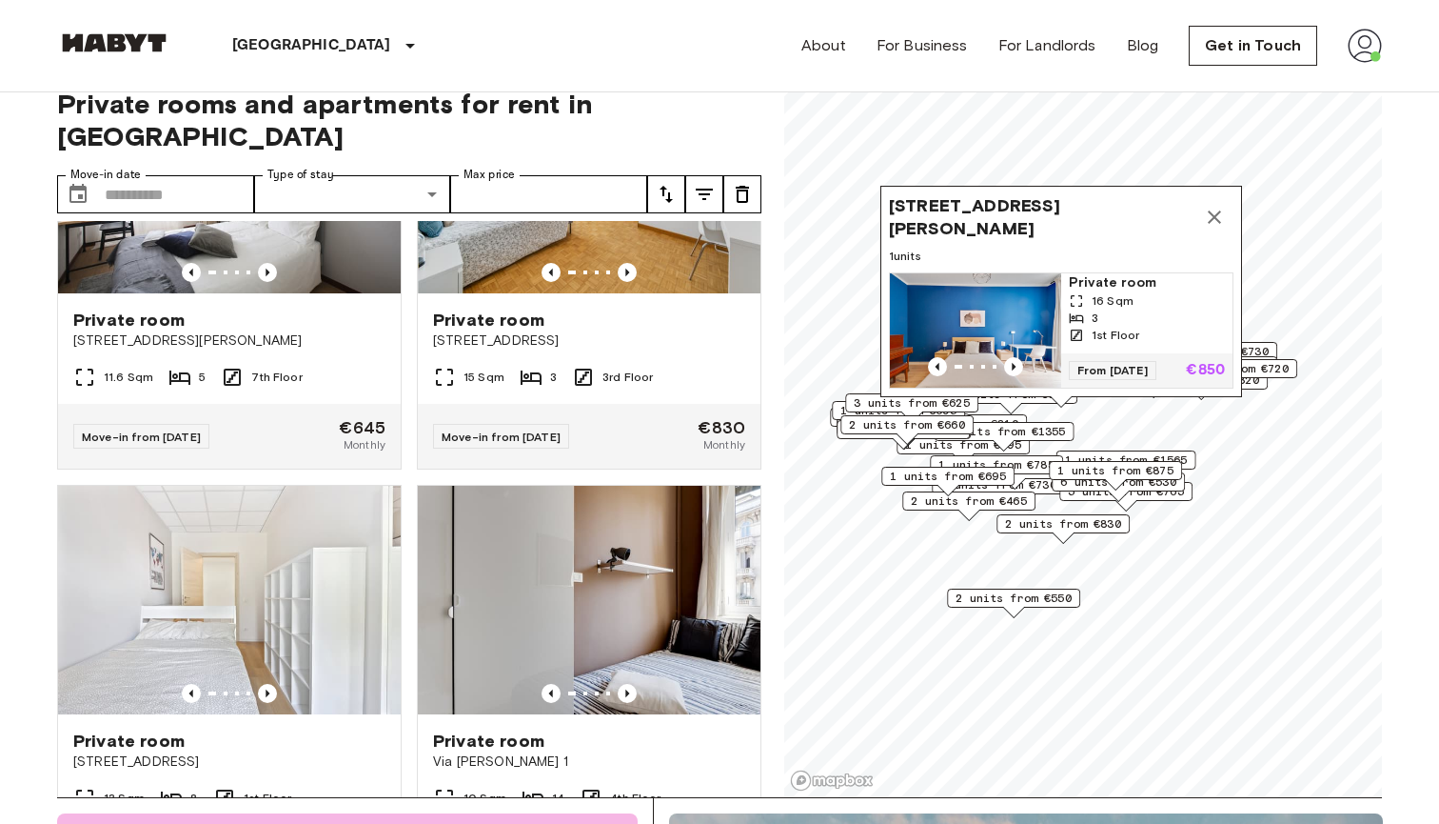
click at [1220, 227] on icon "Map marker" at bounding box center [1214, 217] width 23 height 23
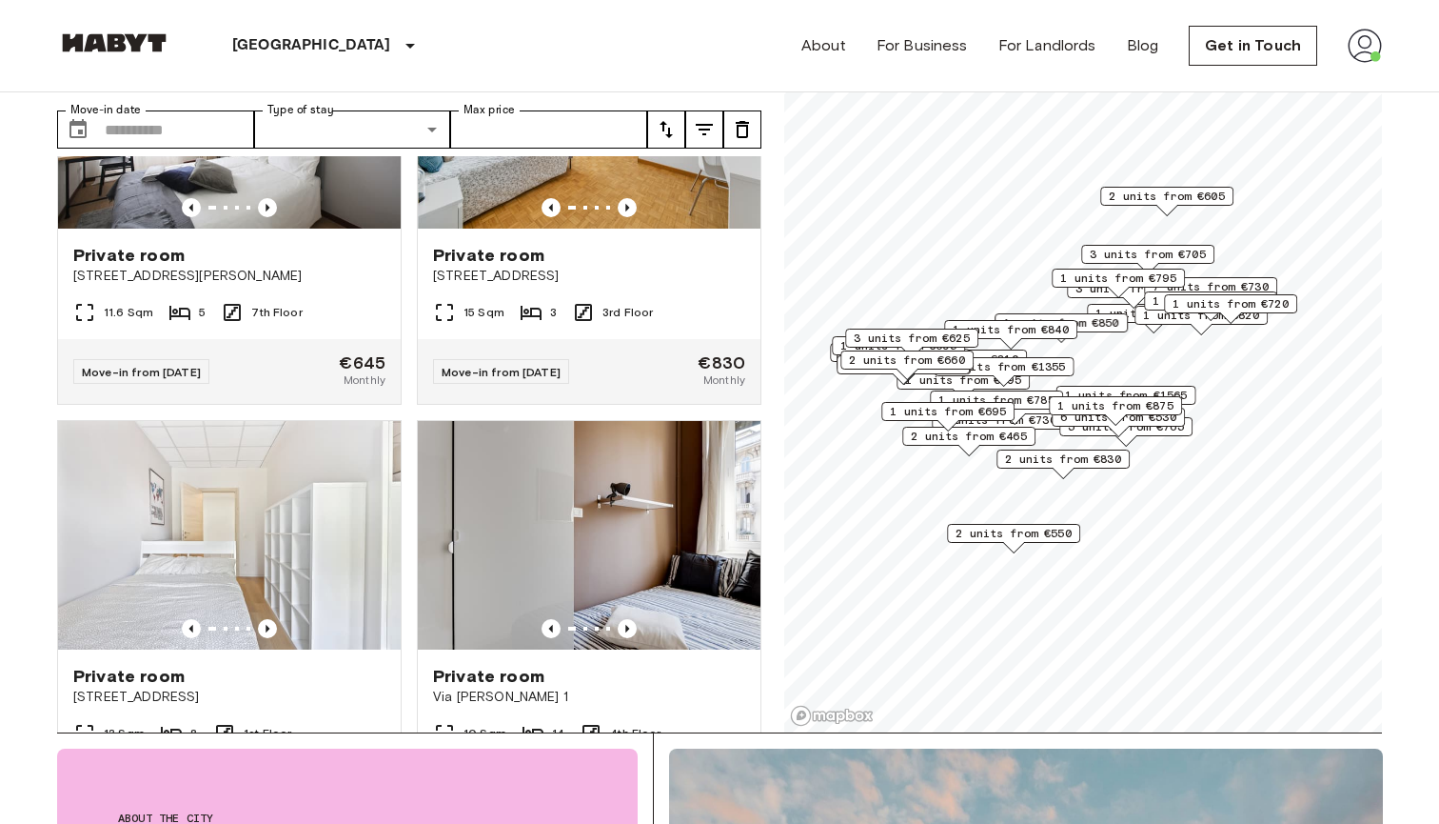
scroll to position [90, 0]
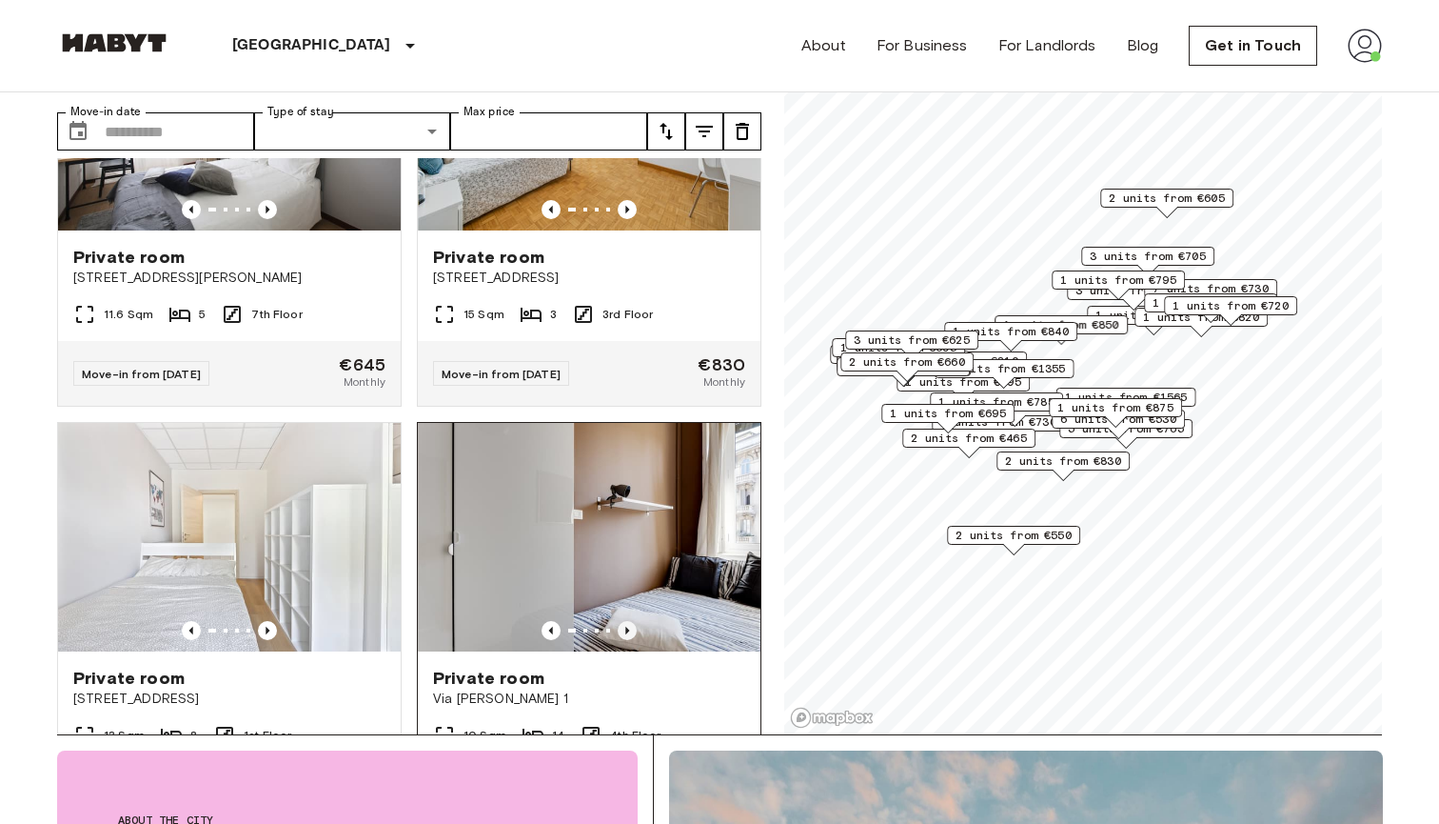
click at [631, 621] on icon "Previous image" at bounding box center [627, 630] width 19 height 19
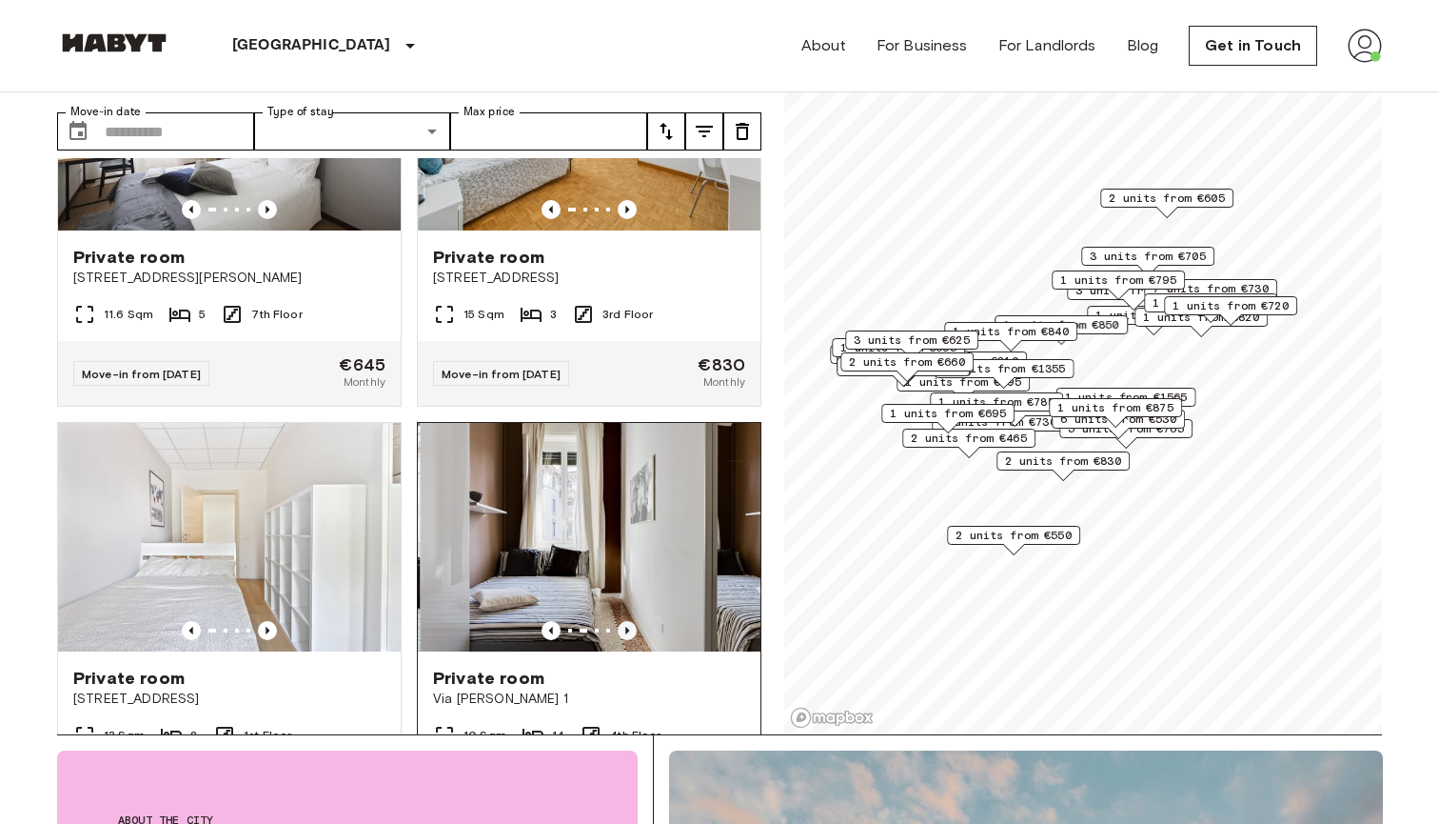
click at [634, 621] on icon "Previous image" at bounding box center [627, 630] width 19 height 19
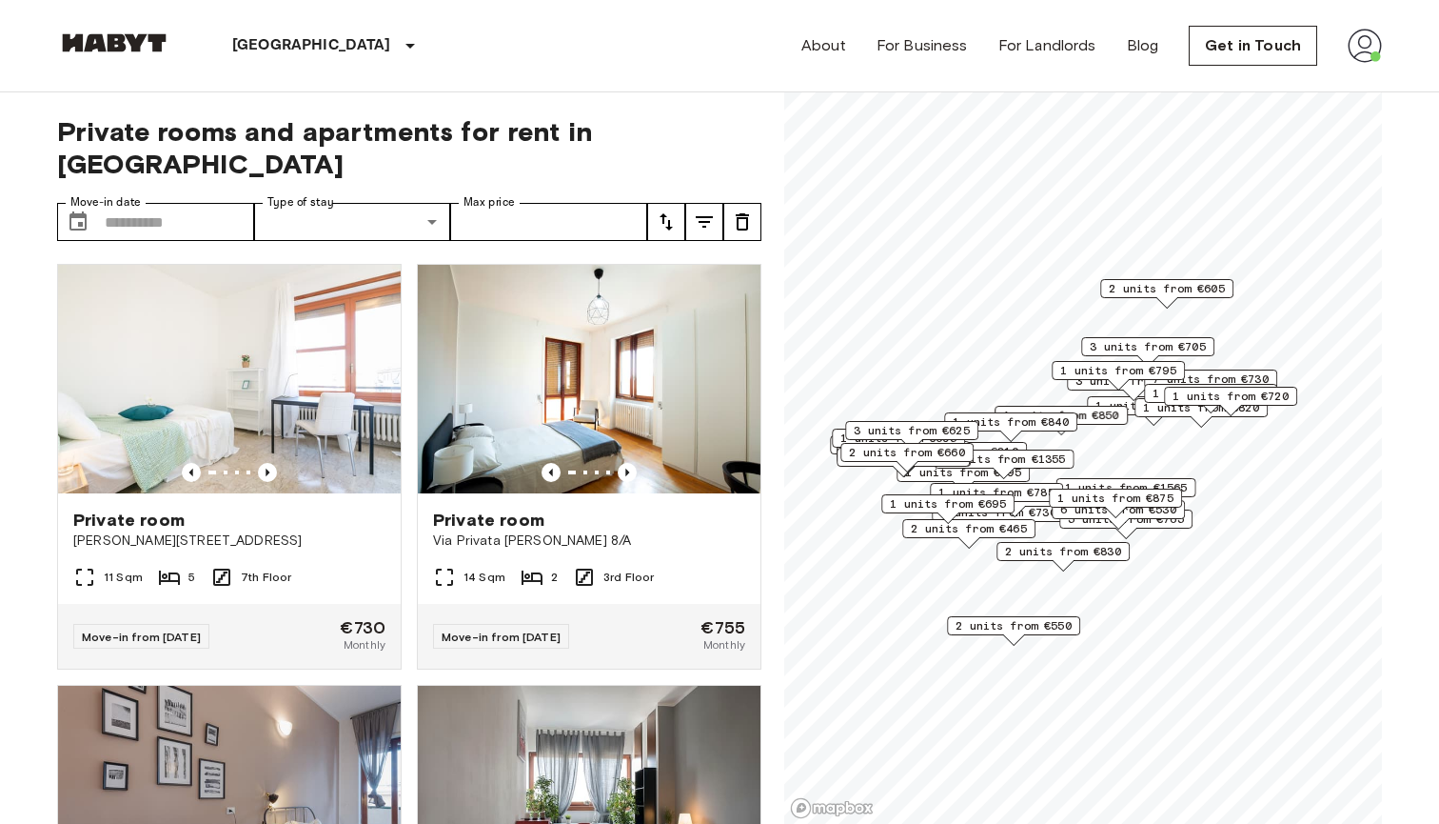
scroll to position [0, 0]
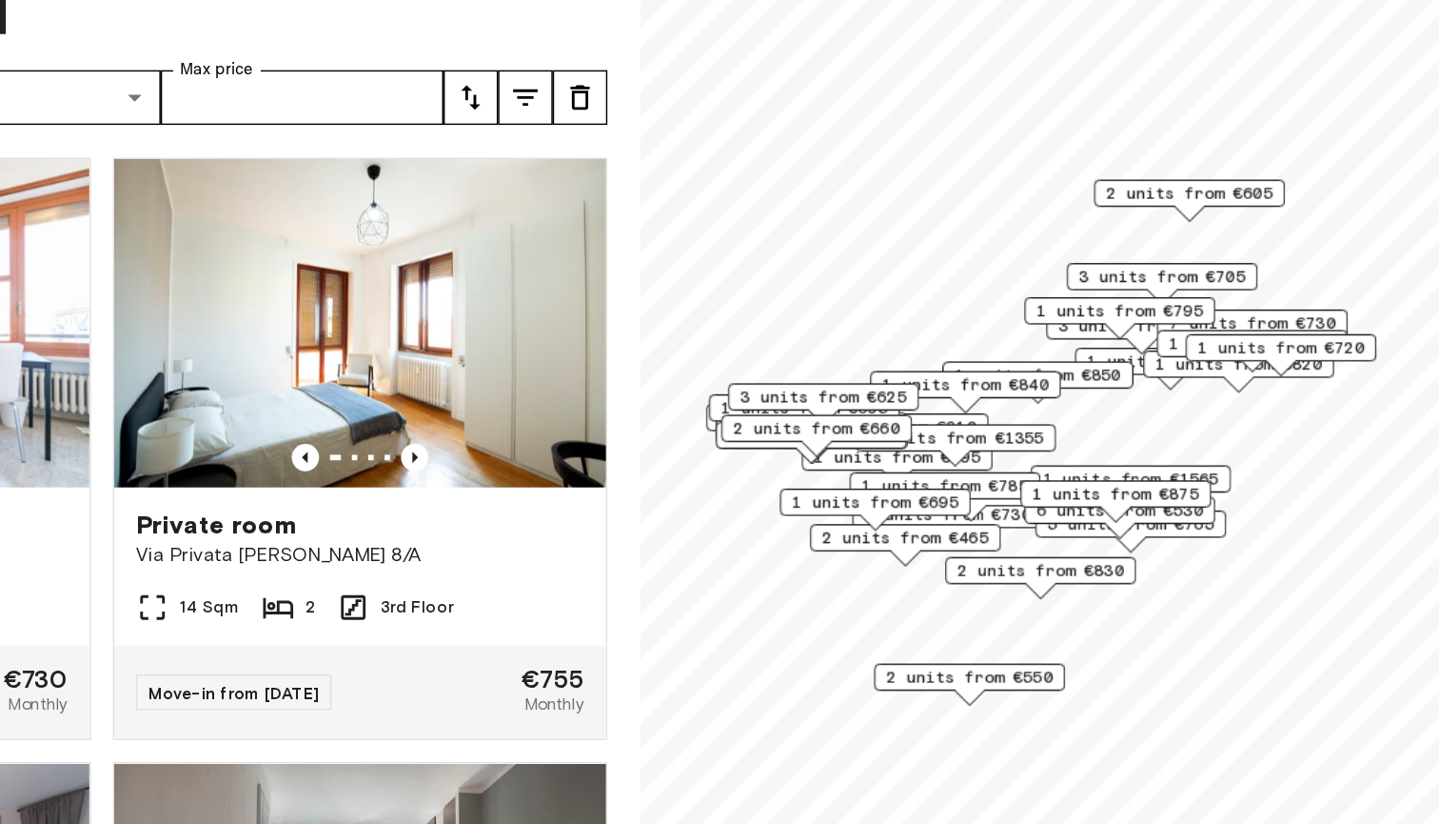
click at [1065, 479] on span "1 units from €1565" at bounding box center [1126, 487] width 123 height 17
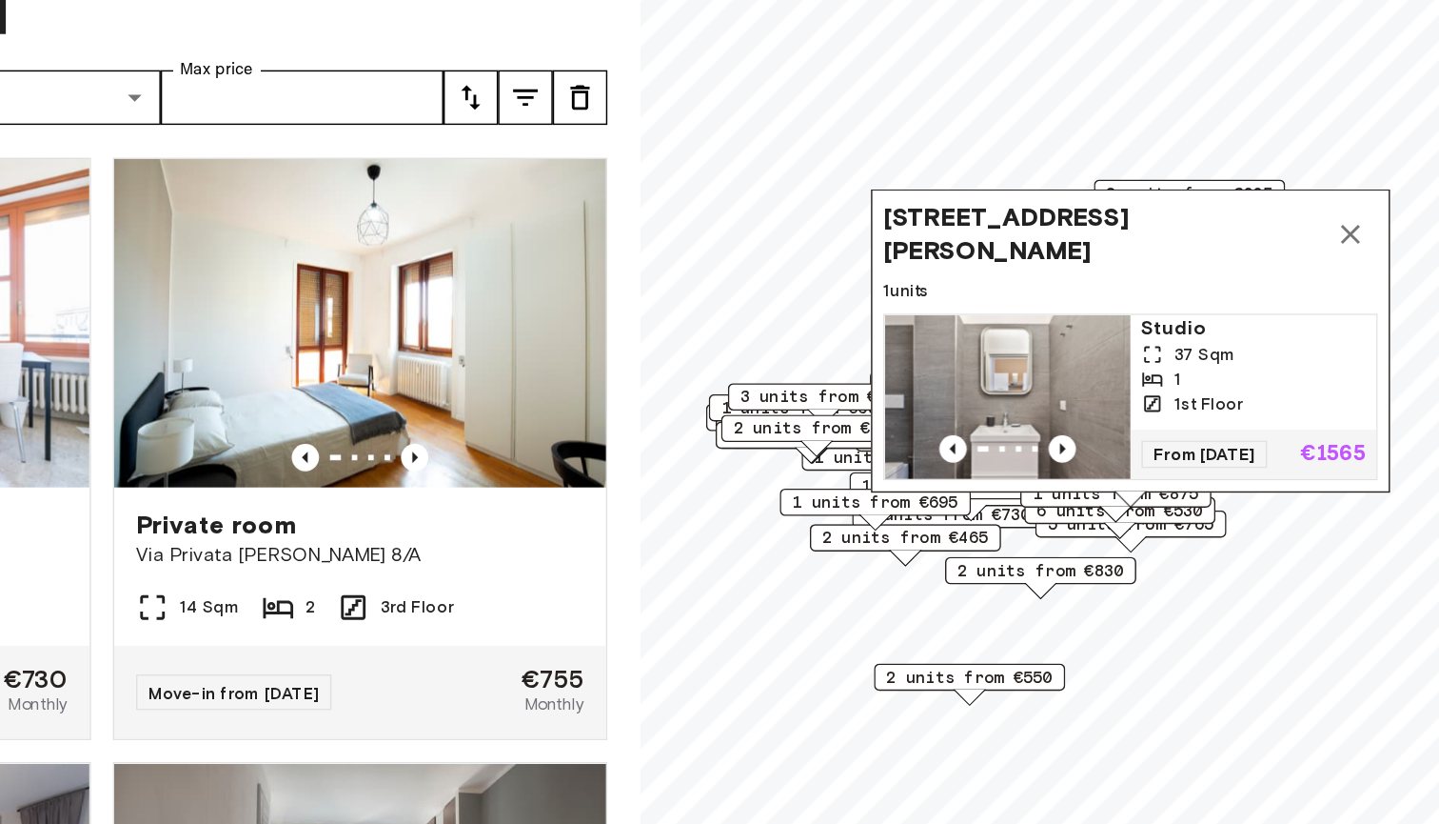
click at [1134, 392] on div "37 Sqm" at bounding box center [1212, 400] width 156 height 17
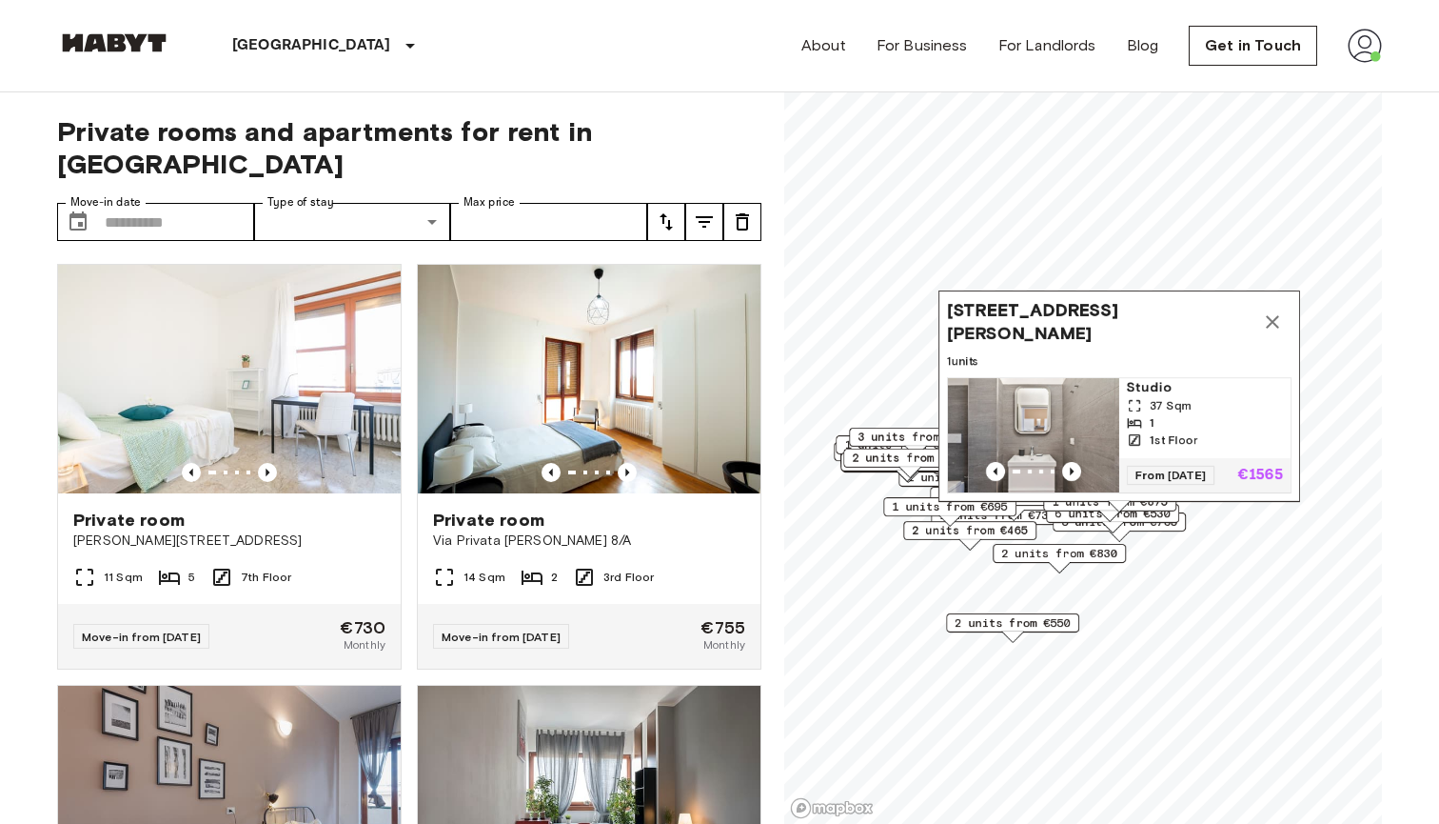
click at [1257, 320] on button "Map marker" at bounding box center [1273, 322] width 38 height 38
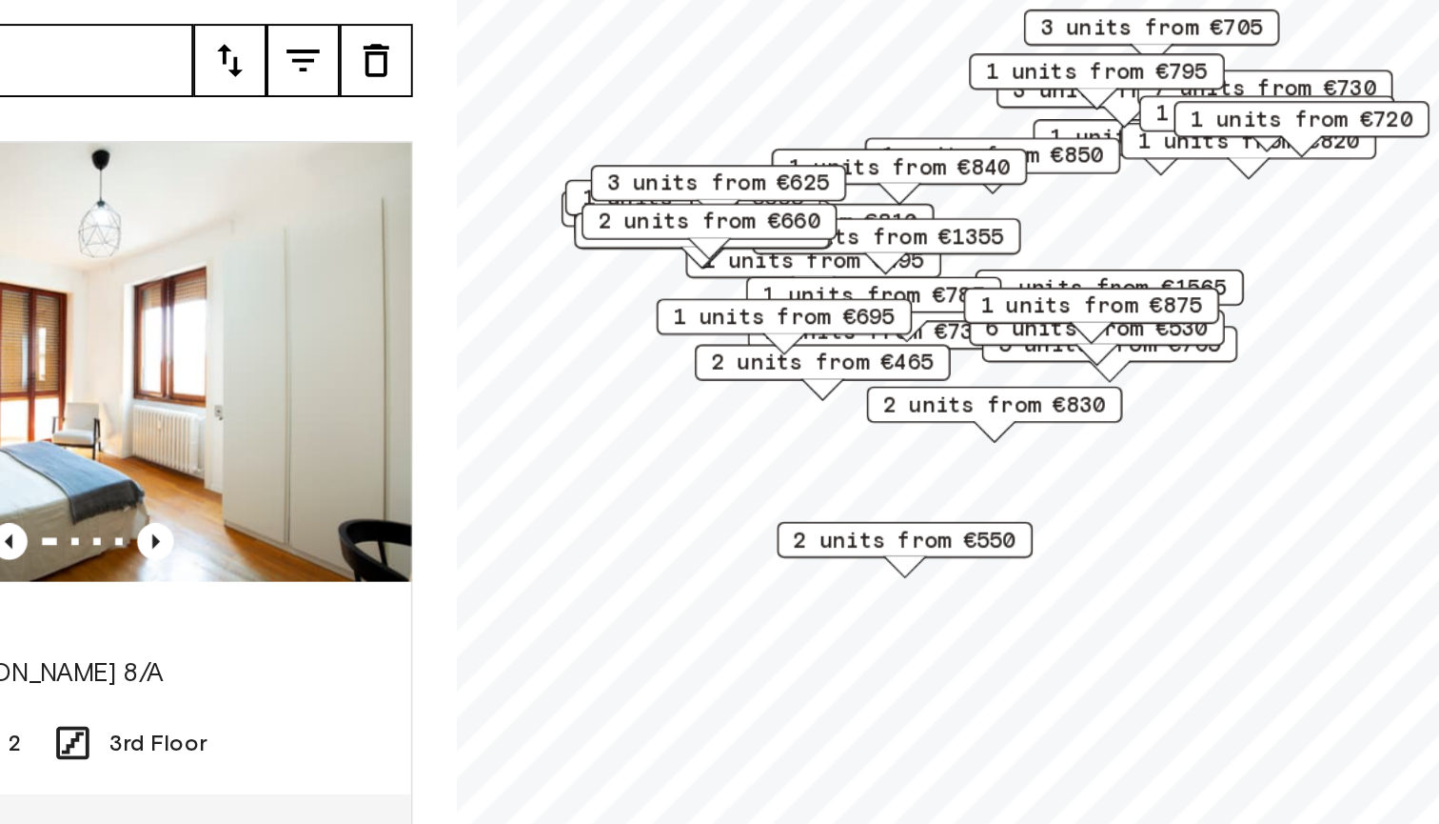
click at [1051, 351] on div "6 units from €530" at bounding box center [1117, 366] width 133 height 30
click at [1048, 340] on div "1 units from €875" at bounding box center [1114, 355] width 133 height 30
click at [1057, 341] on span "1 units from €875" at bounding box center [1115, 349] width 116 height 17
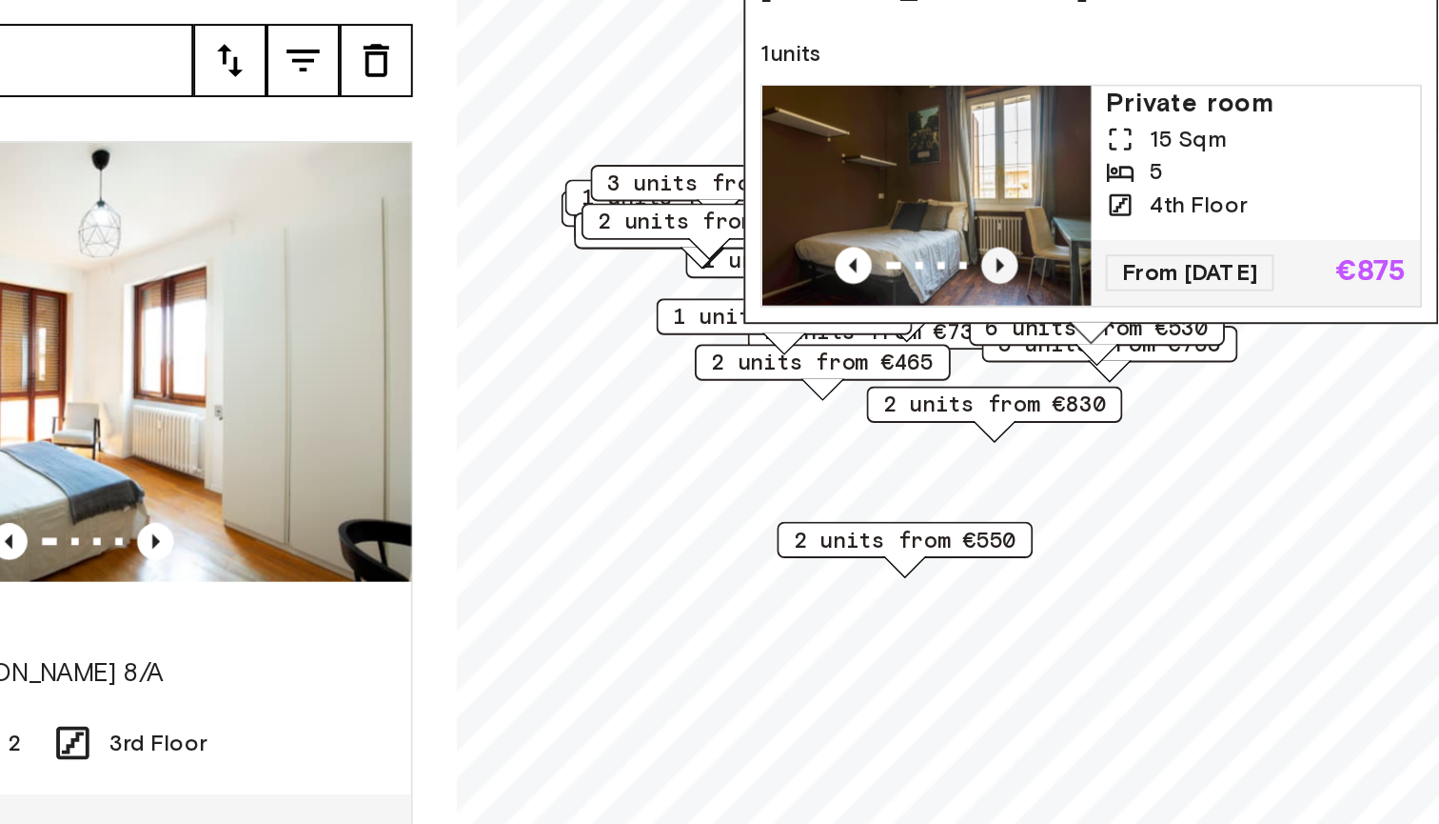
click at [1058, 319] on icon "Previous image" at bounding box center [1067, 328] width 19 height 19
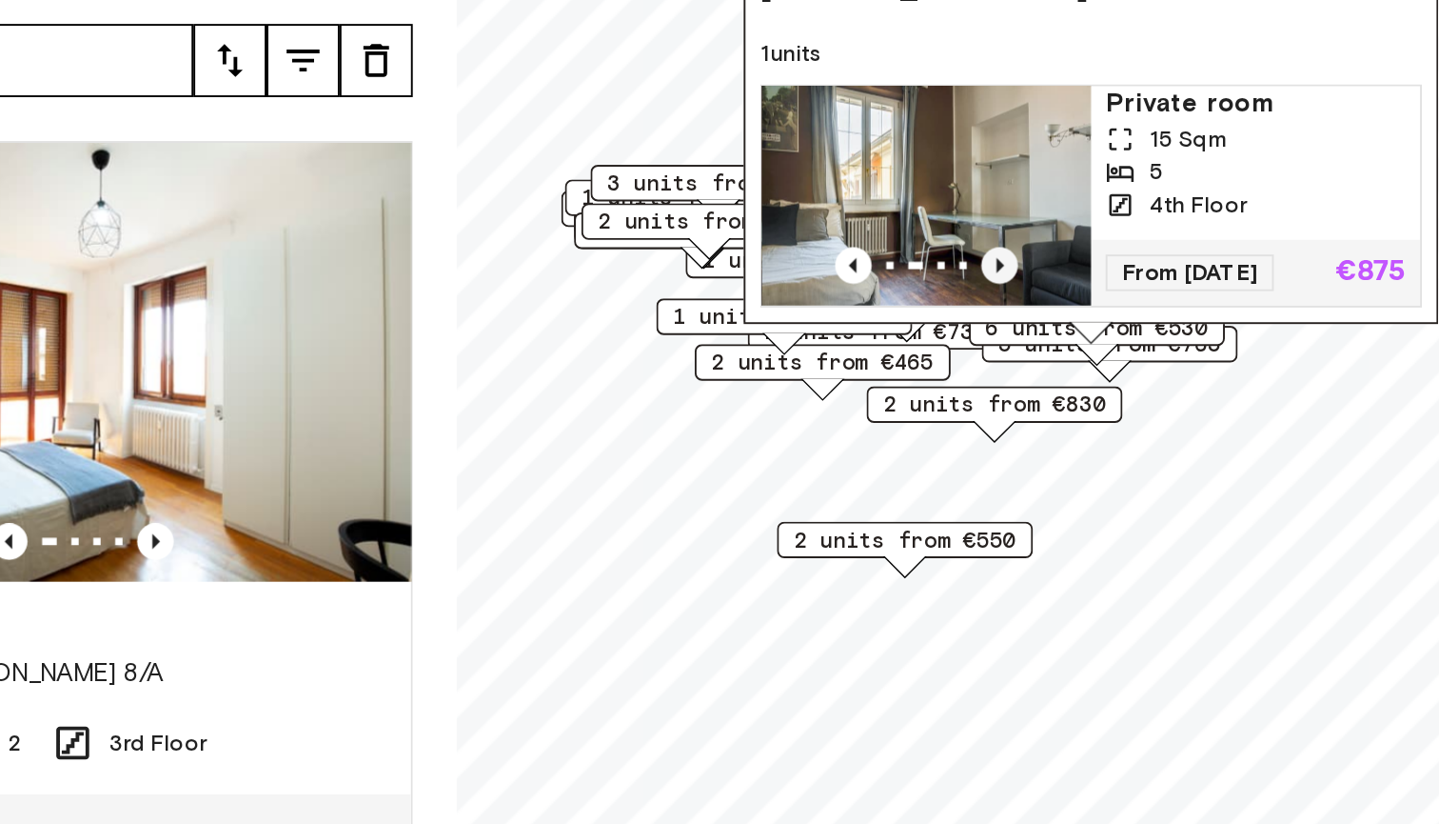
click at [1058, 319] on icon "Previous image" at bounding box center [1067, 328] width 19 height 19
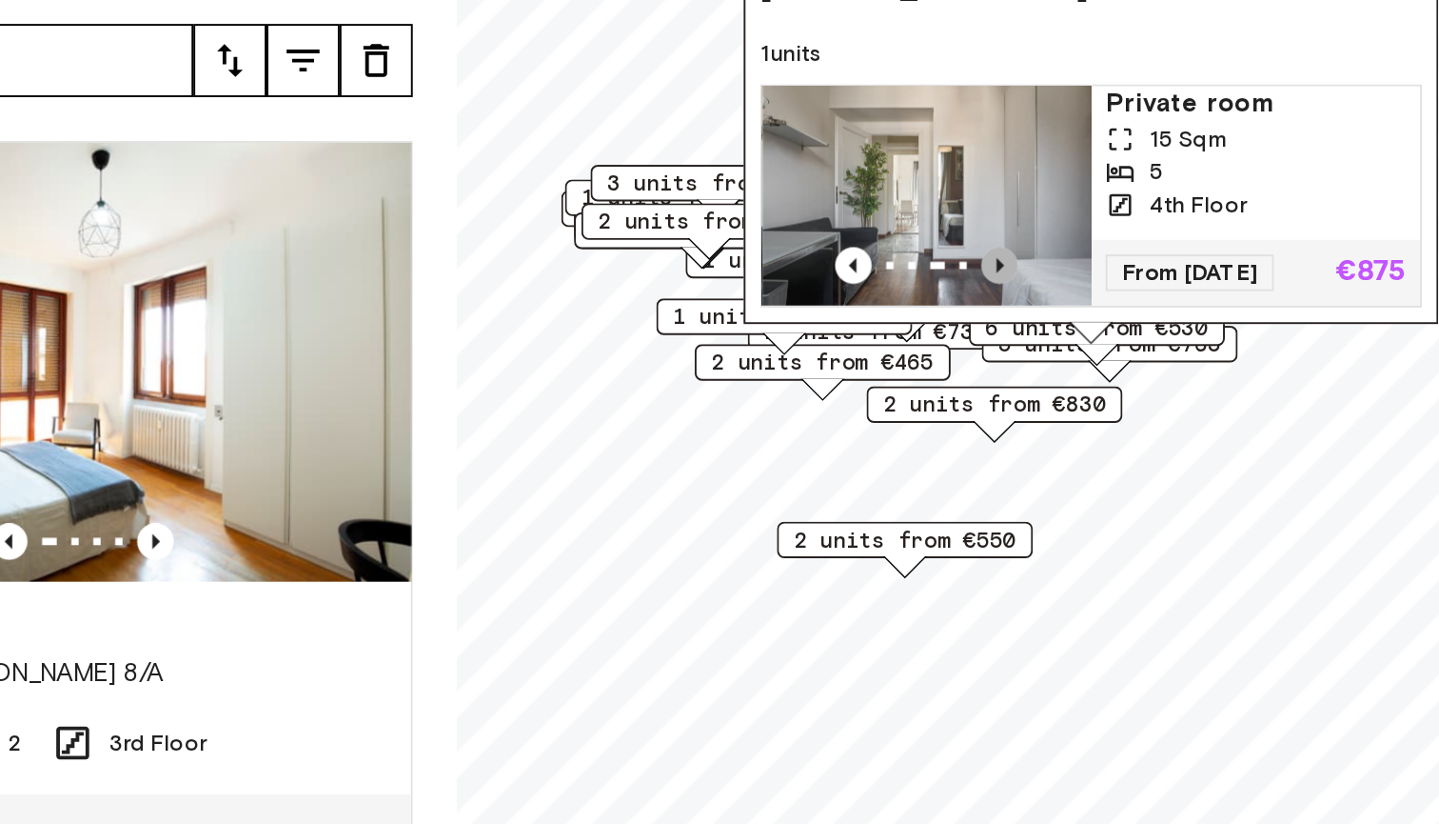
click at [1058, 319] on icon "Previous image" at bounding box center [1067, 328] width 19 height 19
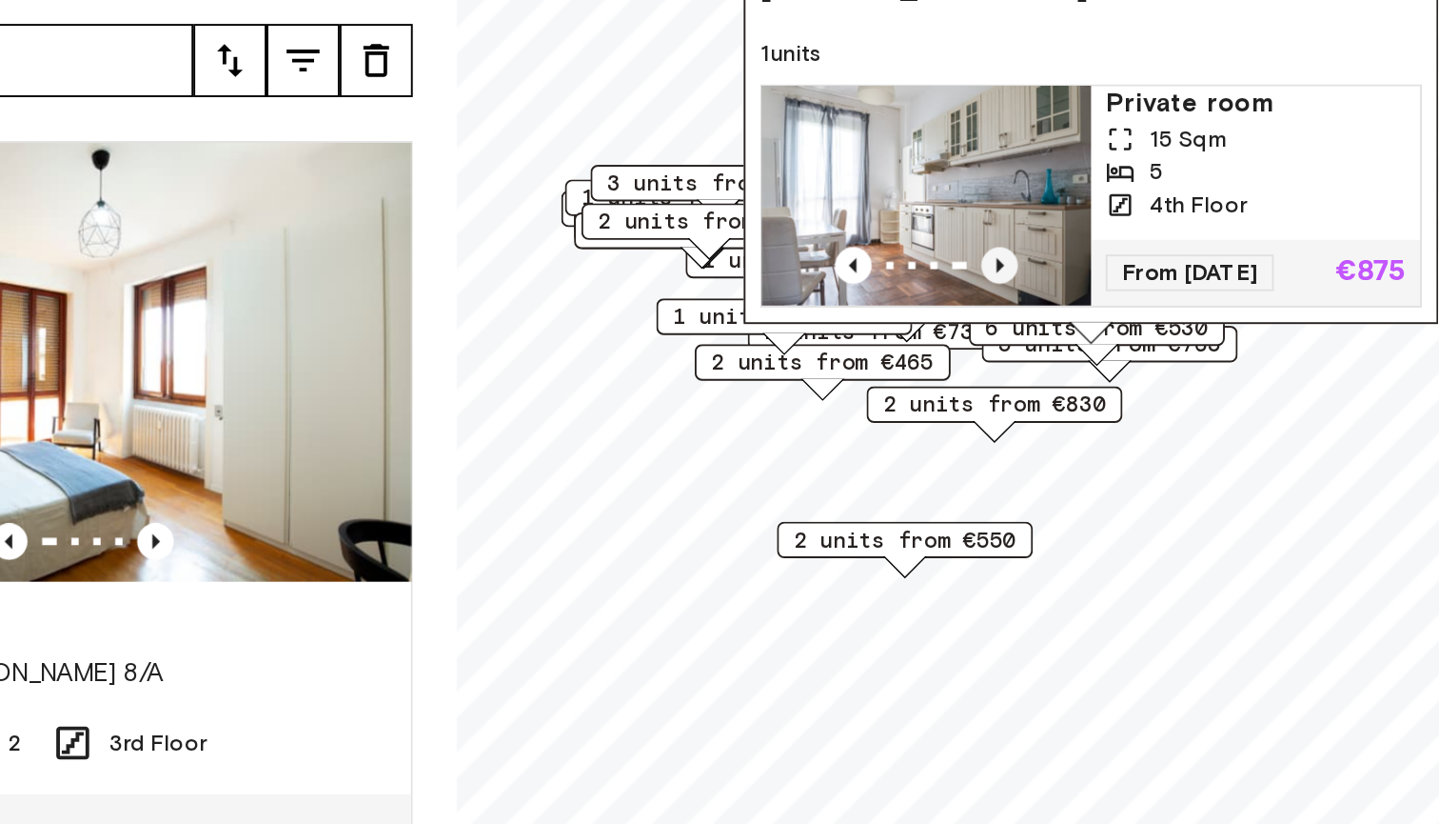
click at [1058, 319] on icon "Previous image" at bounding box center [1067, 328] width 19 height 19
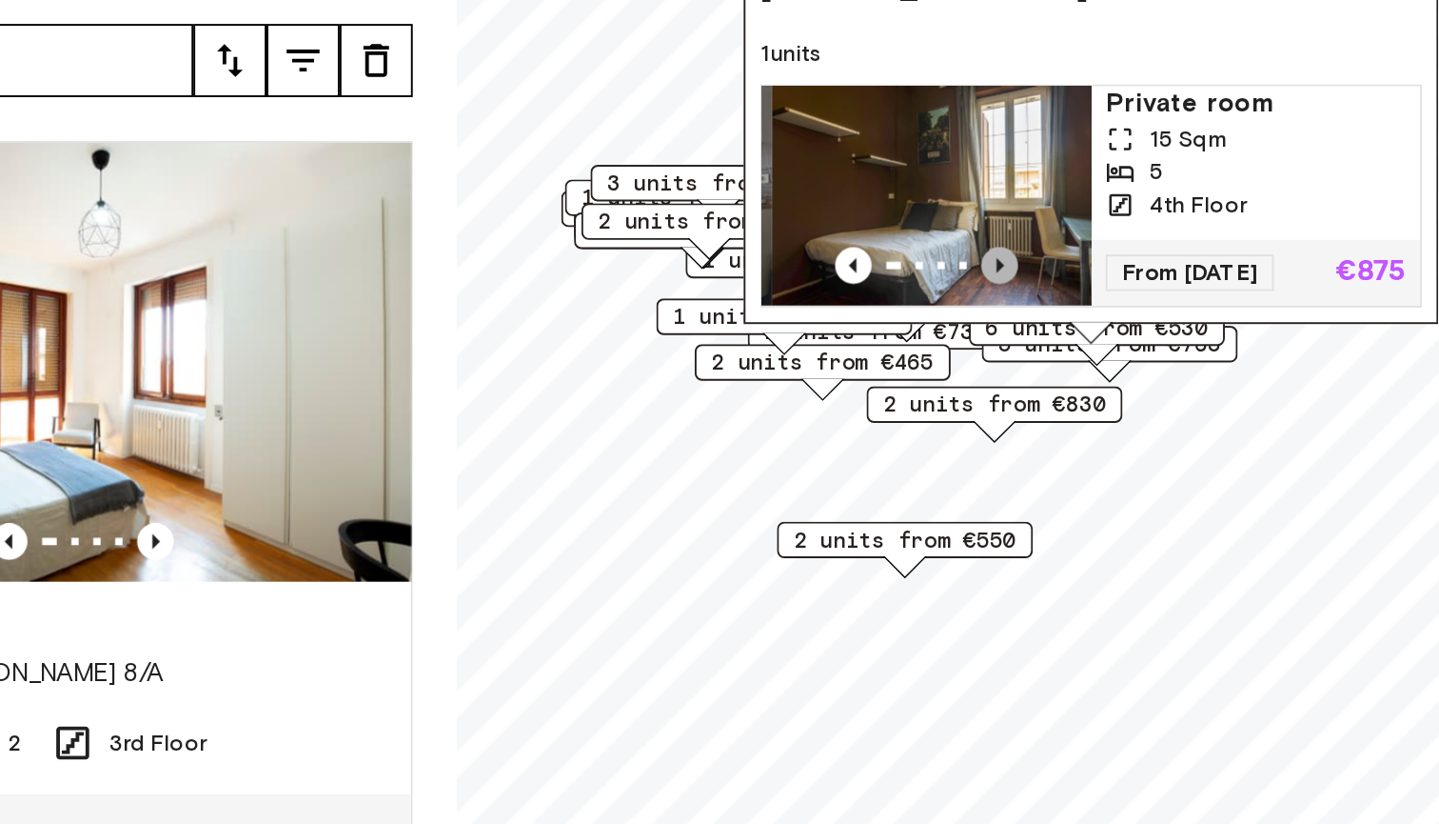
click at [1058, 319] on icon "Previous image" at bounding box center [1067, 328] width 19 height 19
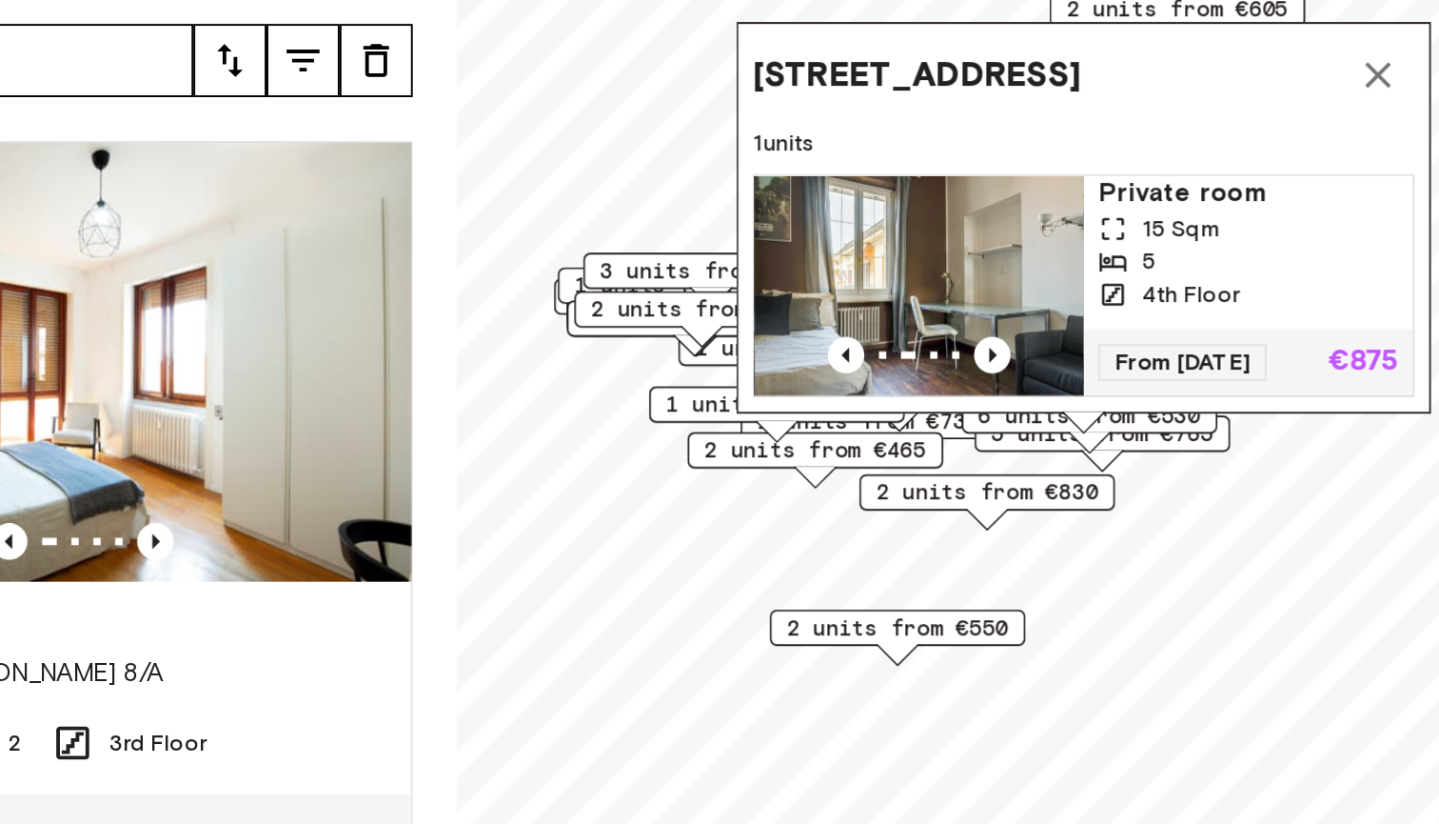
click at [994, 437] on div "2 units from €830" at bounding box center [1060, 446] width 133 height 19
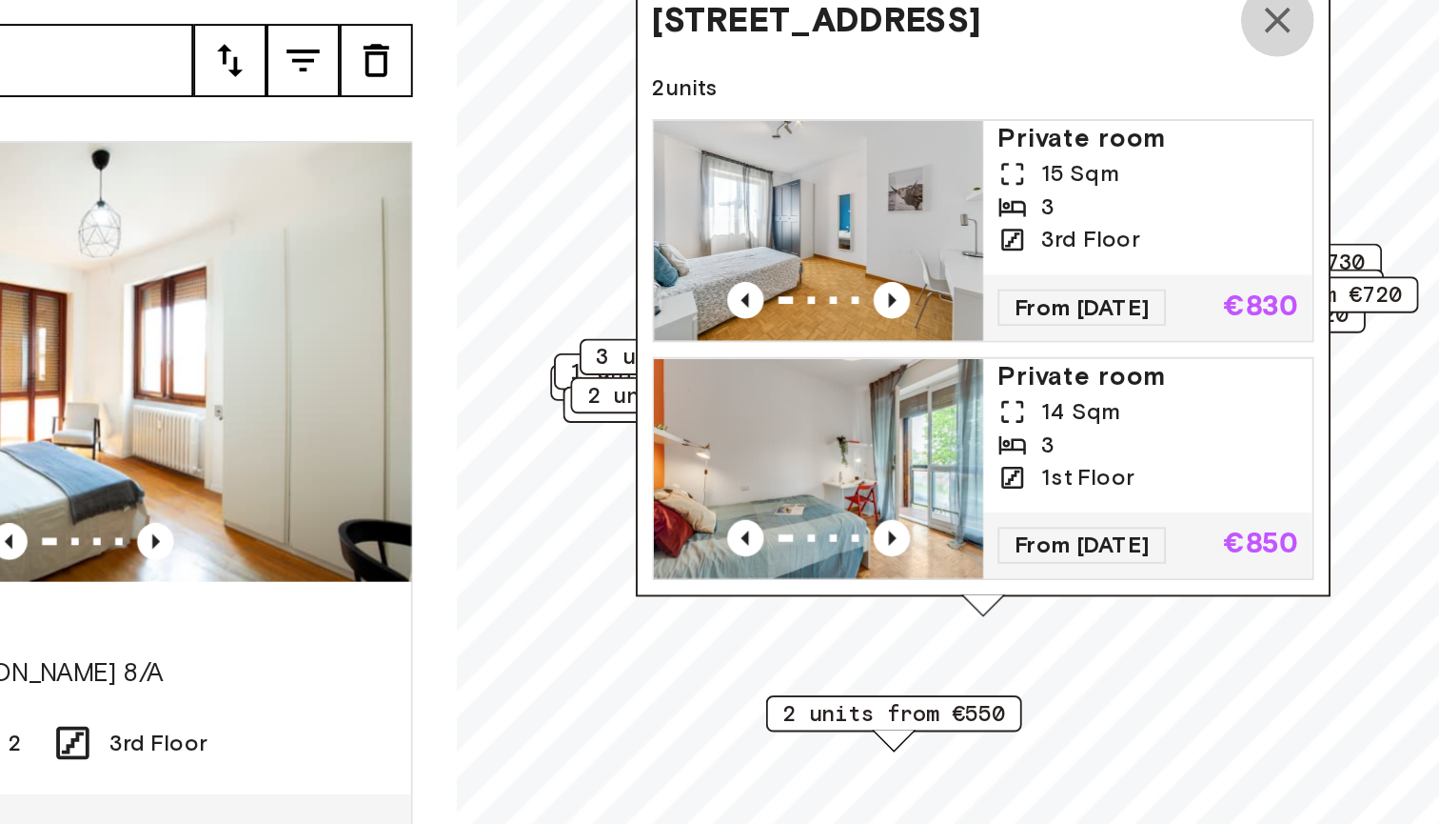
click at [1201, 189] on icon "Map marker" at bounding box center [1212, 200] width 23 height 23
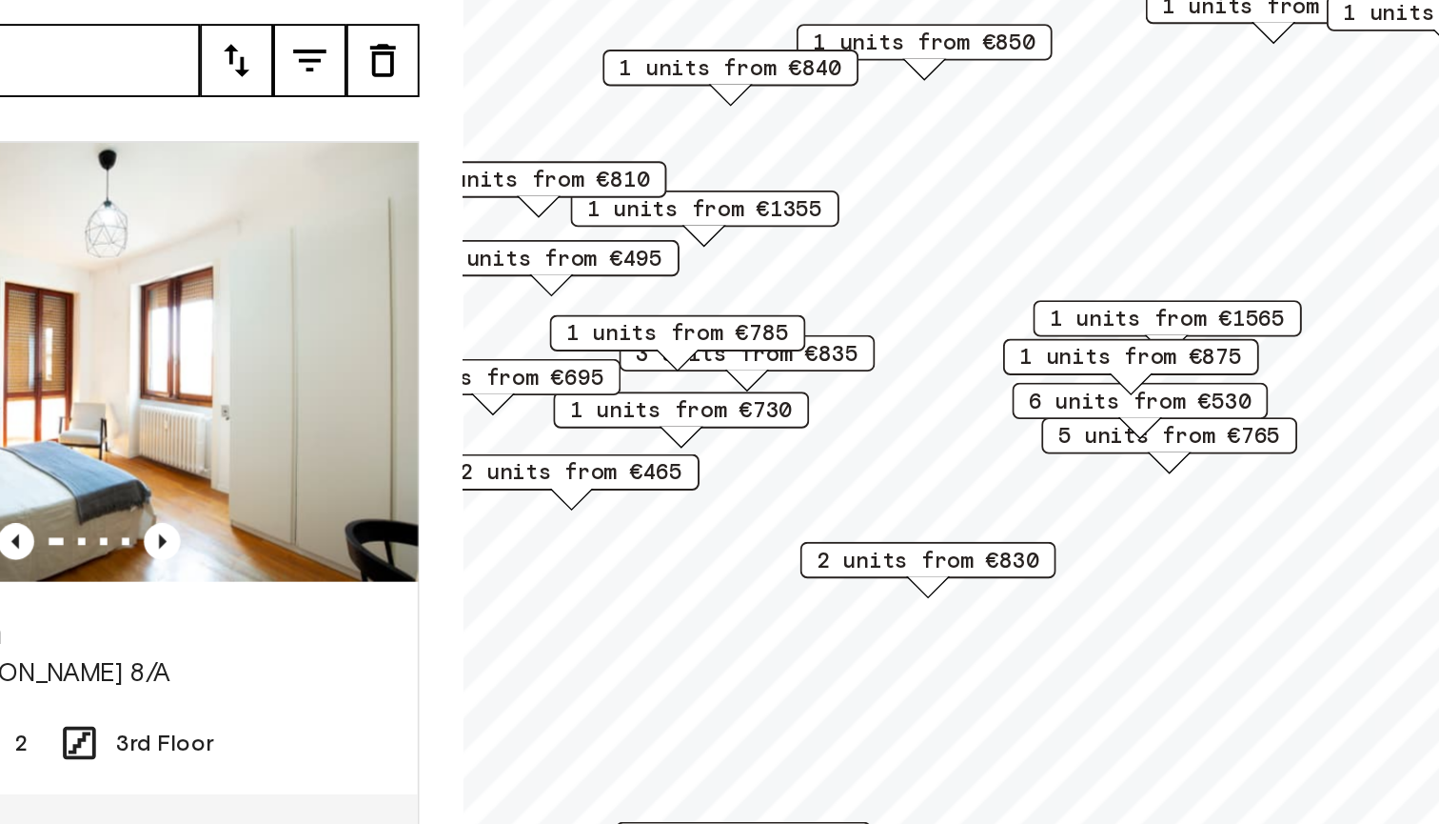
click at [968, 473] on span "2 units from €830" at bounding box center [1026, 481] width 116 height 17
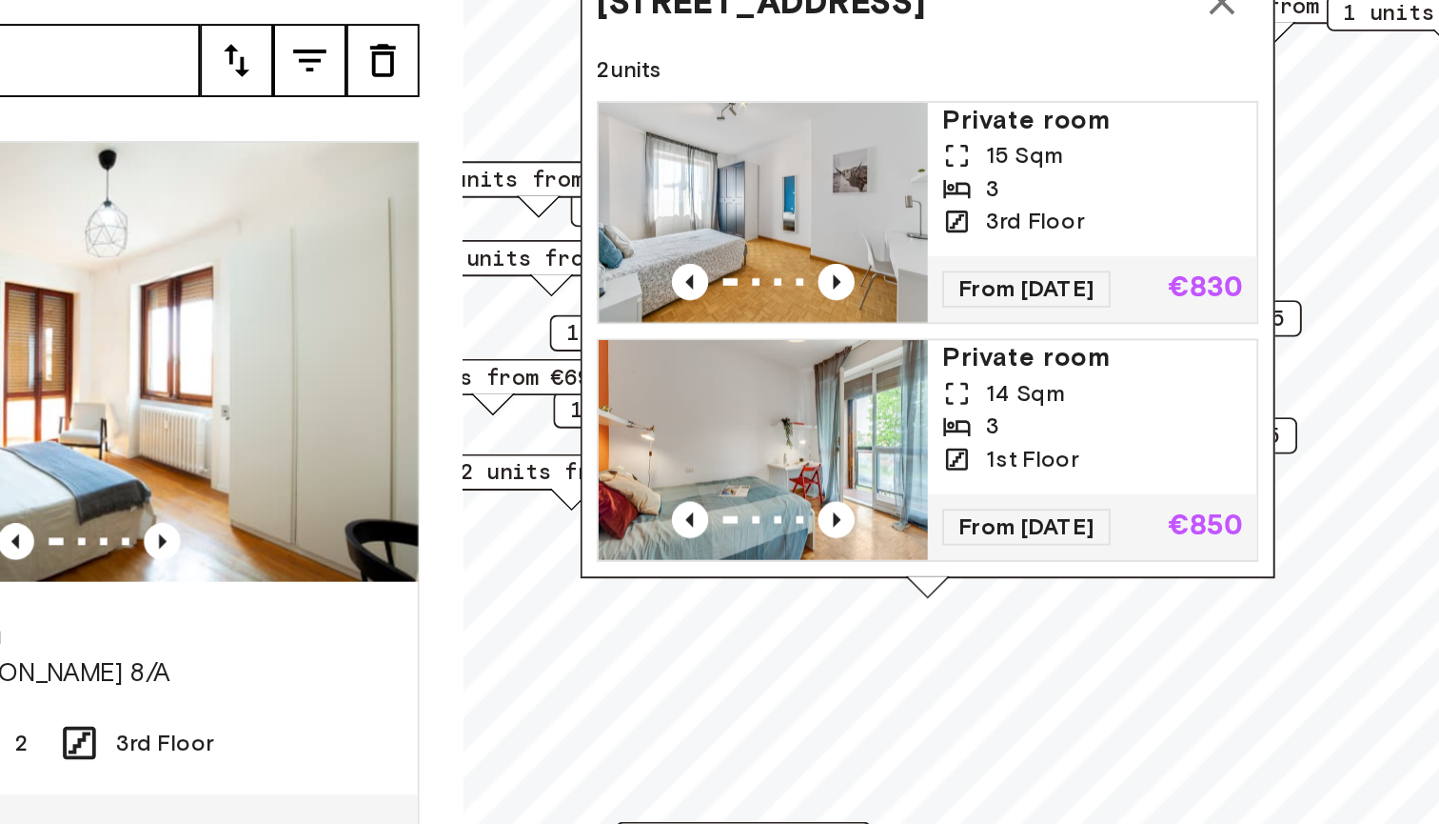
click at [1168, 180] on icon "Map marker" at bounding box center [1179, 191] width 23 height 23
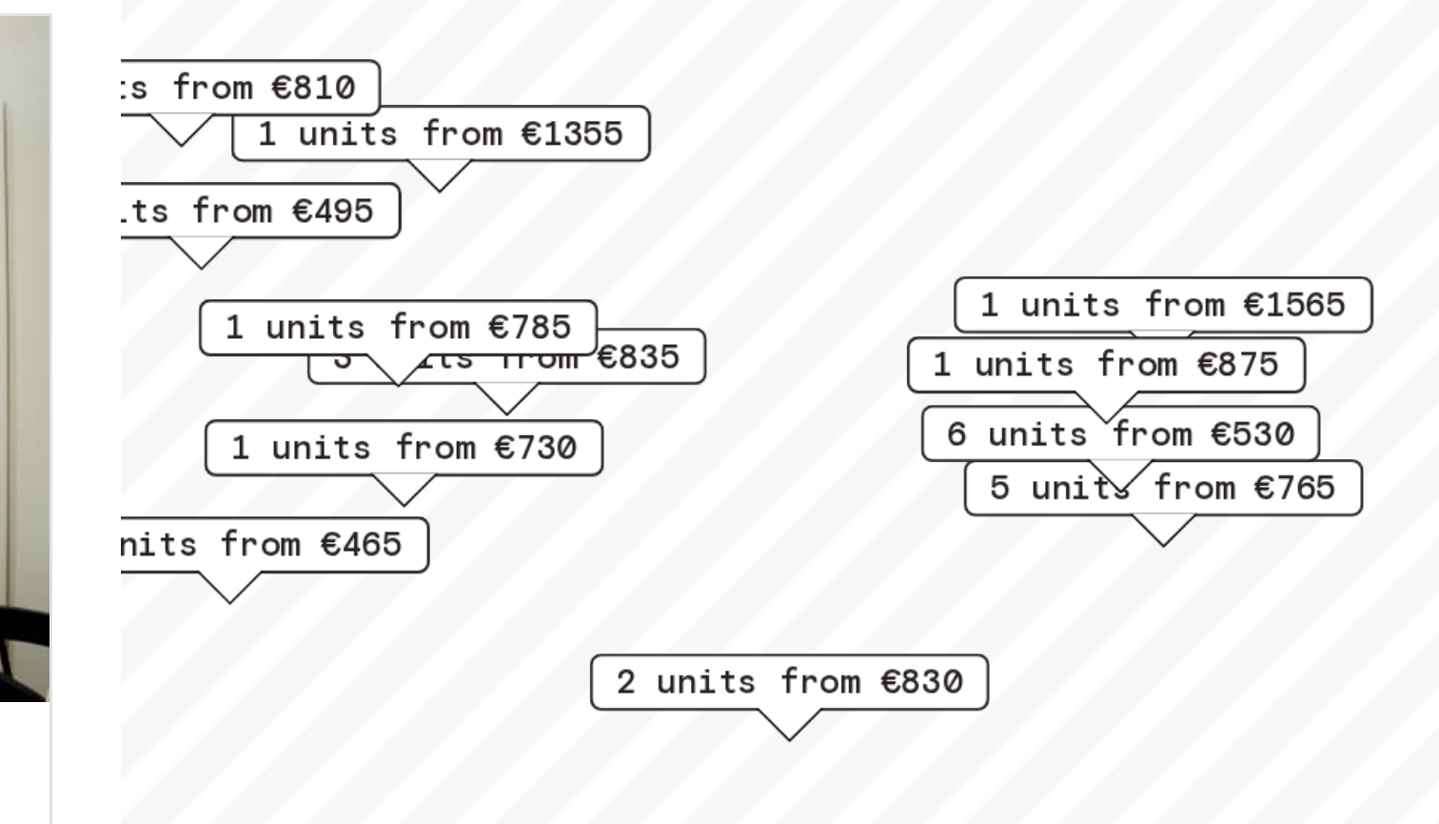
click at [830, 295] on span "1 units from €1355" at bounding box center [891, 303] width 123 height 17
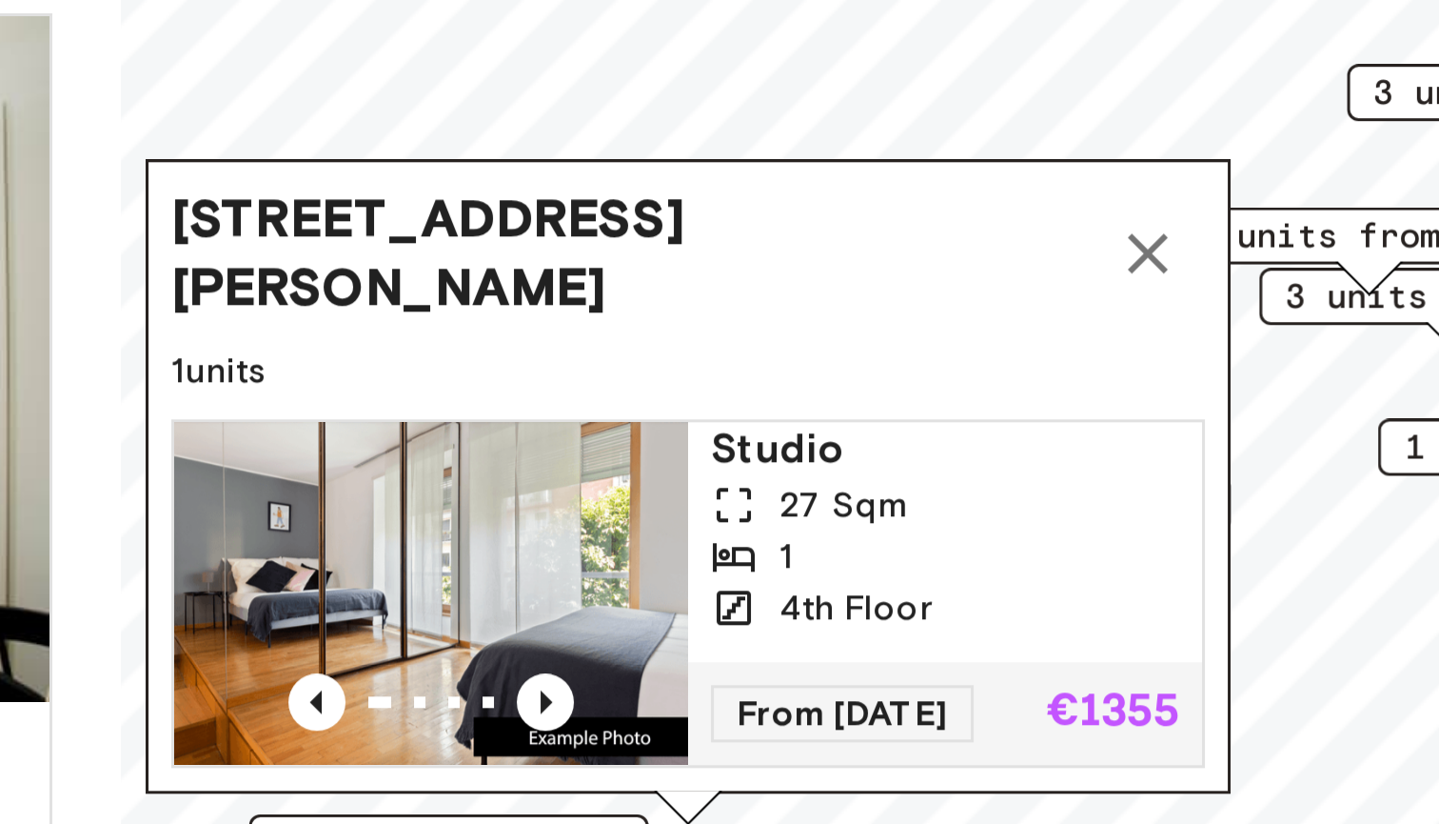
click at [802, 374] on span "1 units" at bounding box center [974, 382] width 345 height 17
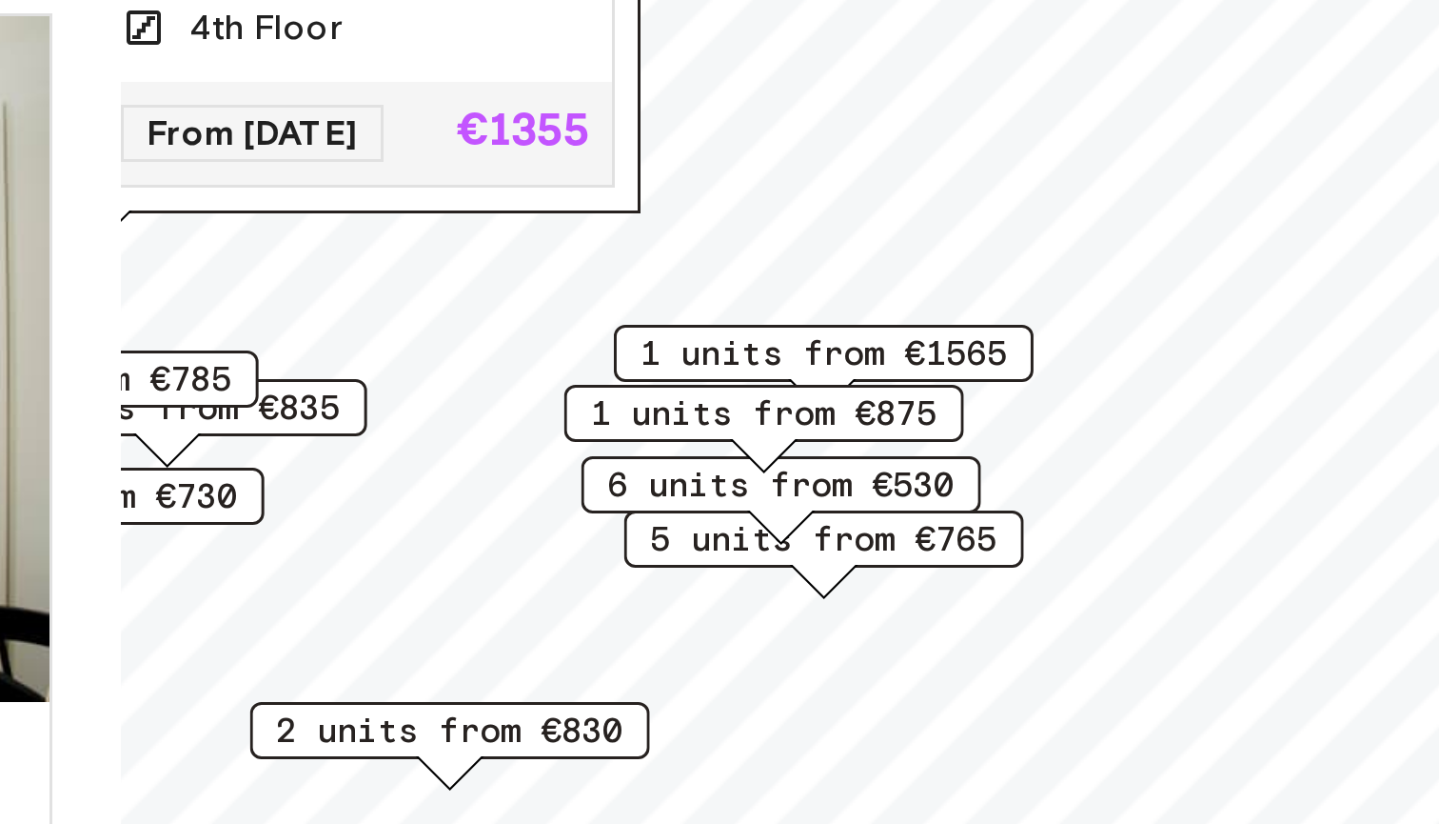
click at [958, 368] on span "1 units from €1565" at bounding box center [1019, 376] width 123 height 17
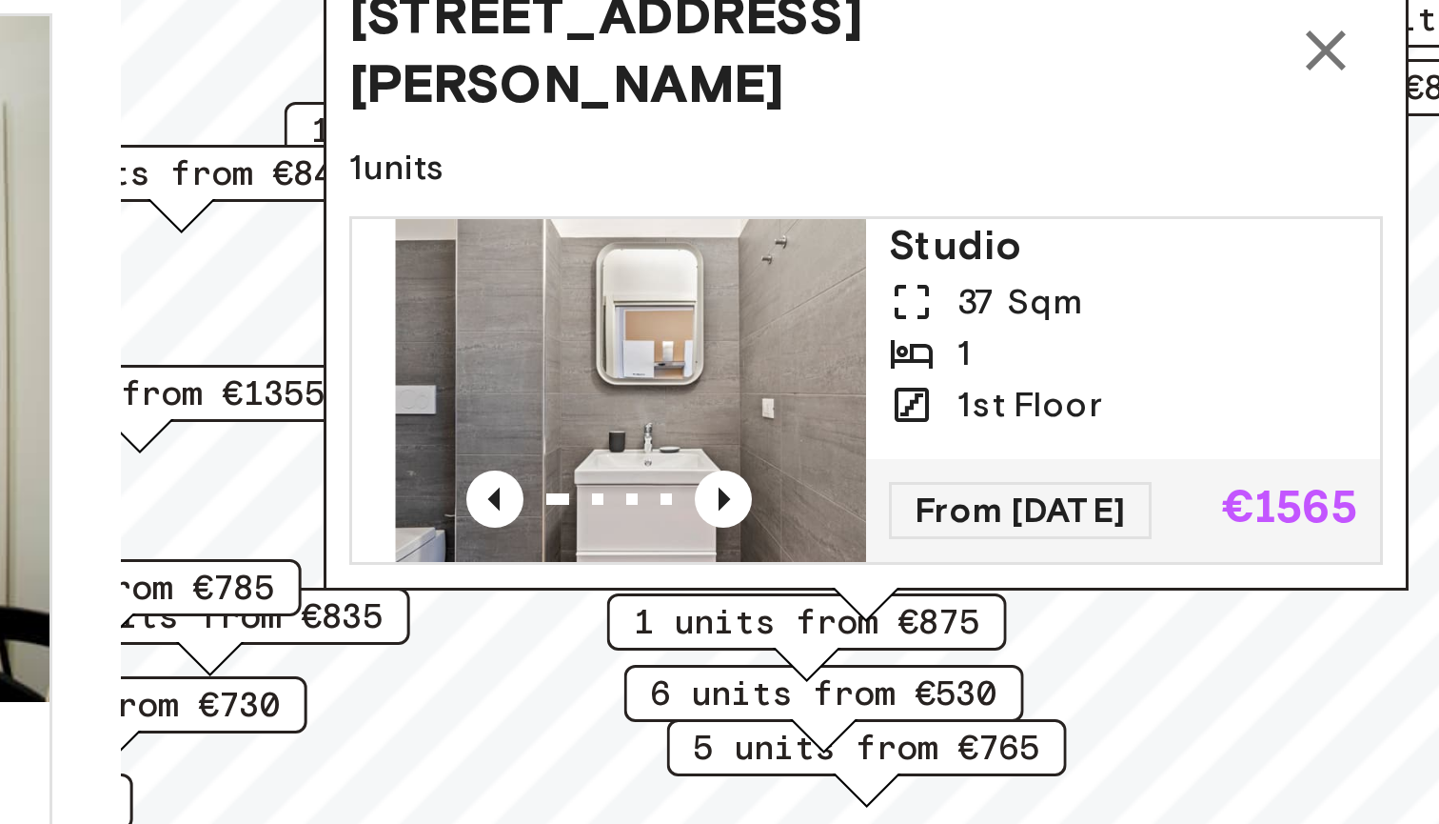
drag, startPoint x: 236, startPoint y: 25, endPoint x: 250, endPoint y: 93, distance: 70.0
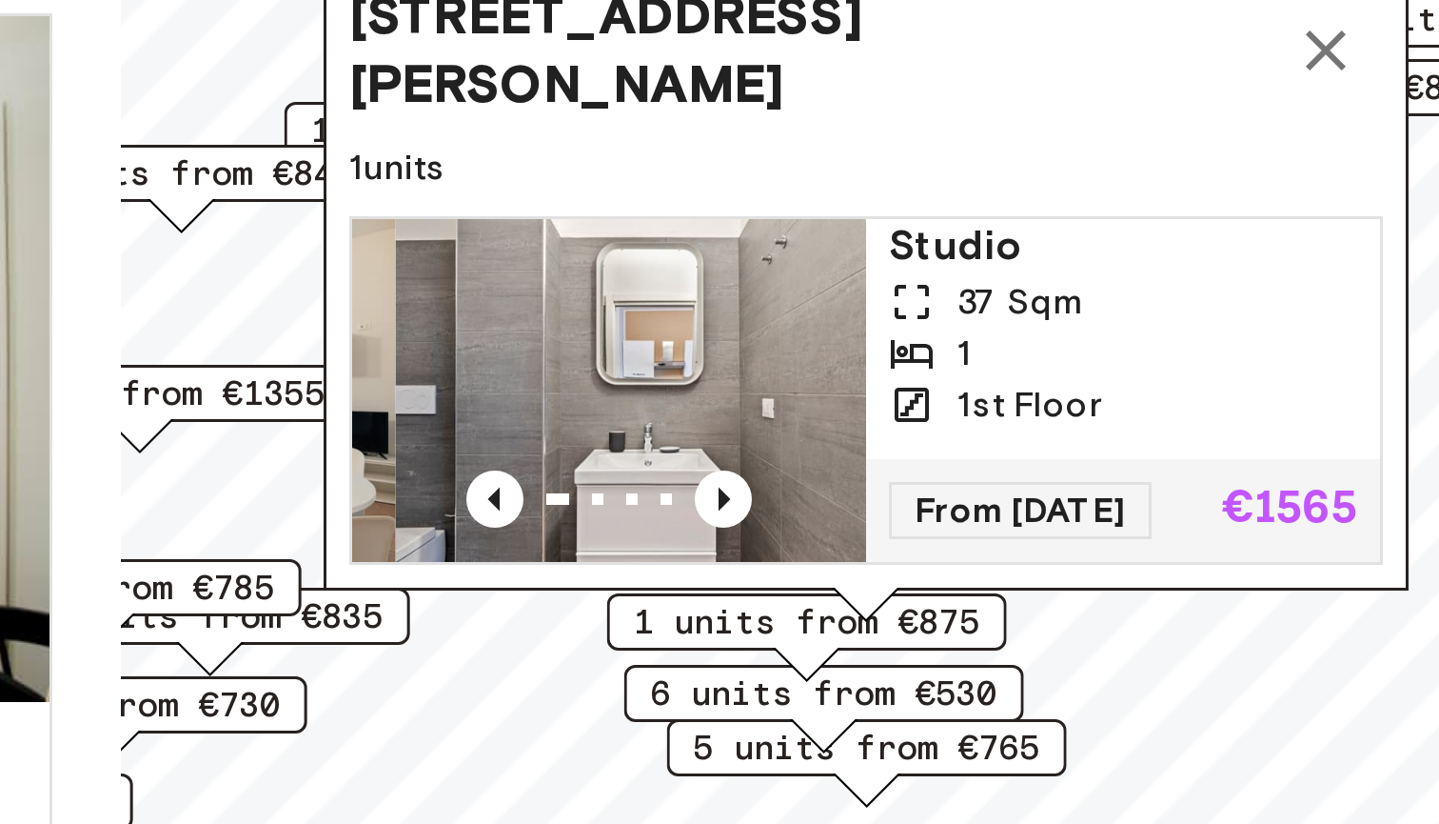
click at [876, 332] on img "Map marker" at bounding box center [961, 389] width 171 height 114
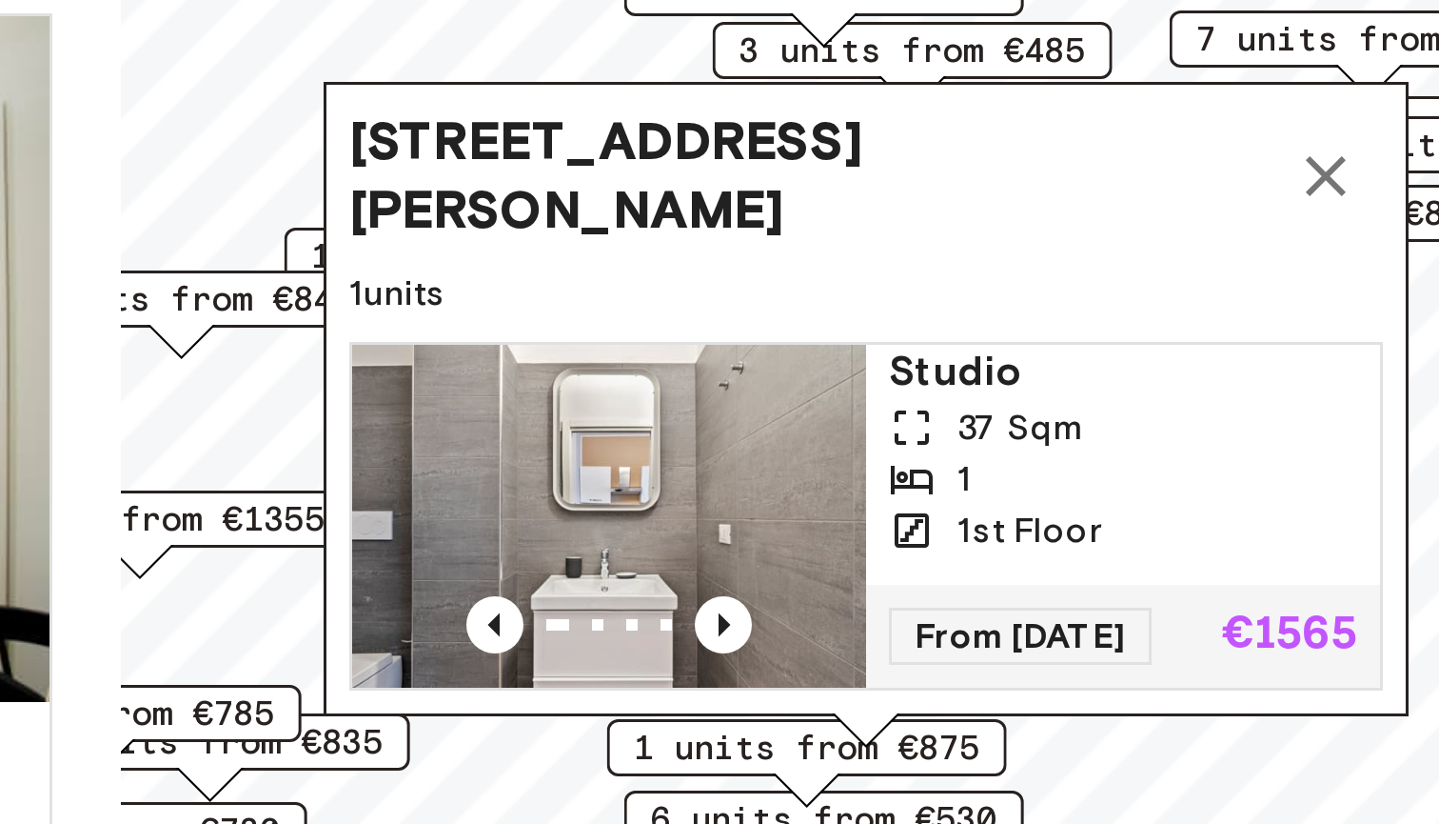
drag, startPoint x: 344, startPoint y: 39, endPoint x: 344, endPoint y: 81, distance: 41.9
click at [861, 348] on span "1 units" at bounding box center [1033, 356] width 345 height 17
click at [1175, 307] on icon "Map marker" at bounding box center [1186, 318] width 23 height 23
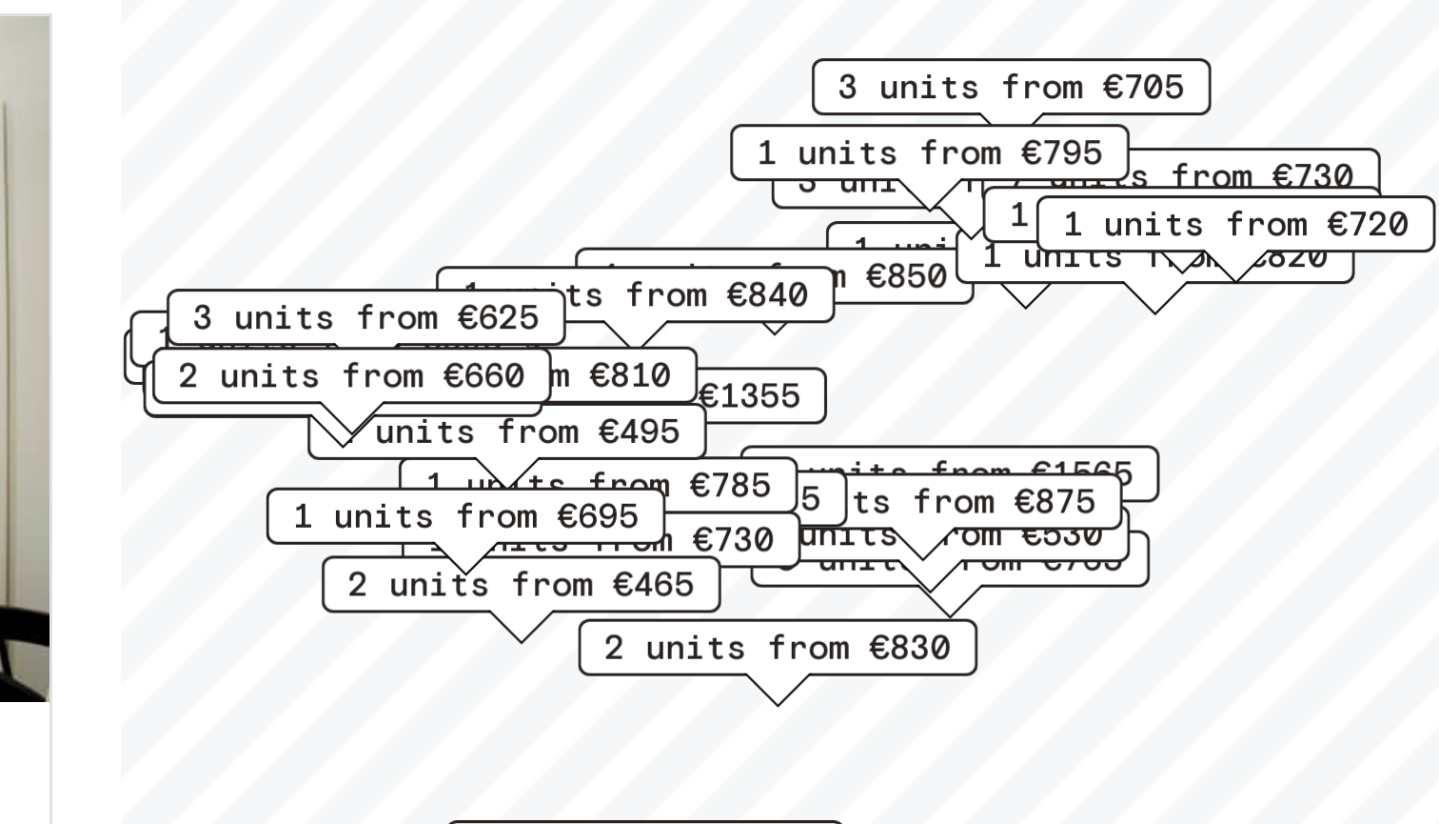
drag, startPoint x: 307, startPoint y: 110, endPoint x: 319, endPoint y: 101, distance: 15.6
click at [936, 342] on div "1 units from €850" at bounding box center [1002, 357] width 133 height 30
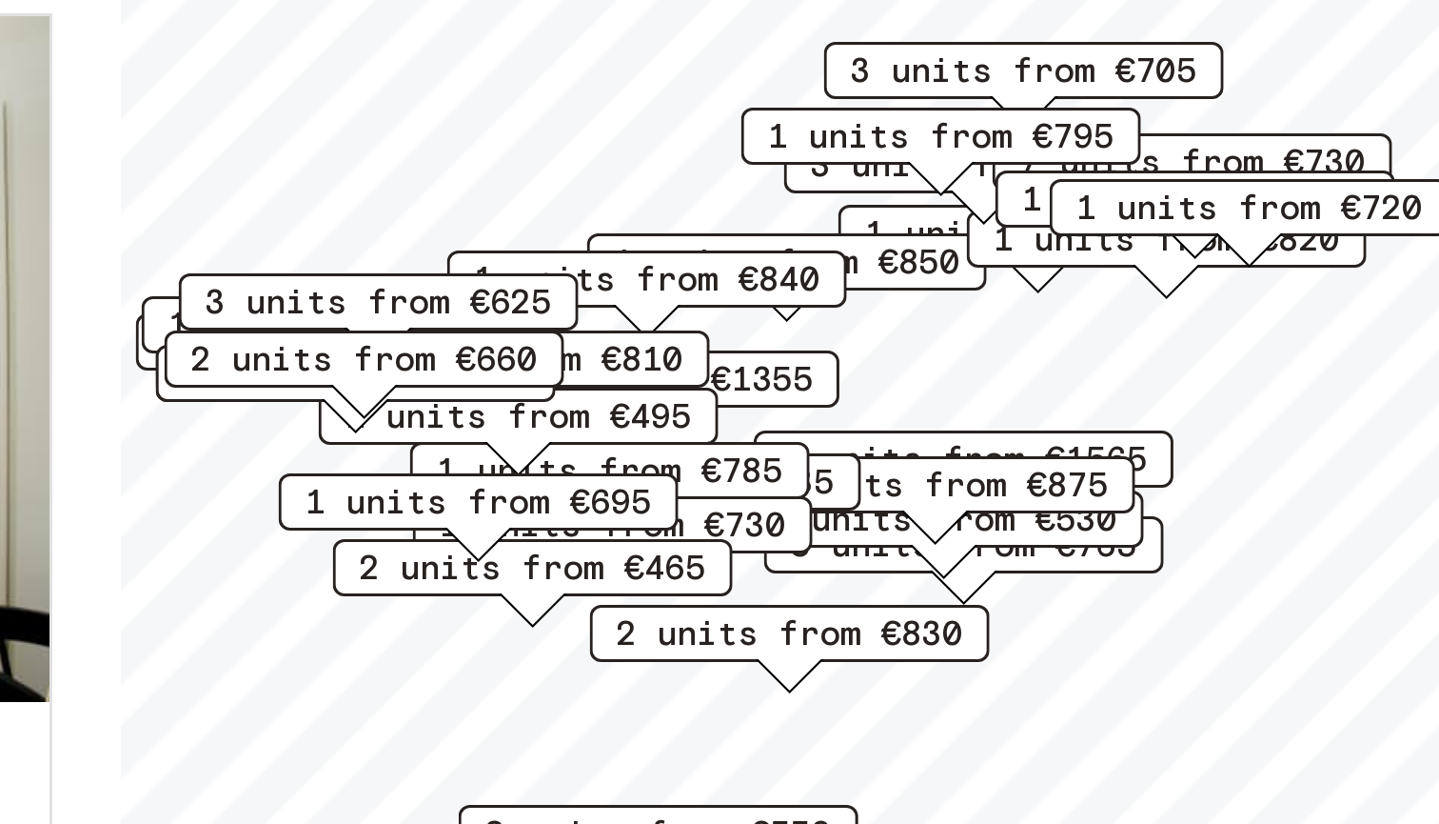
click at [856, 370] on span "2 units from €810" at bounding box center [914, 378] width 116 height 17
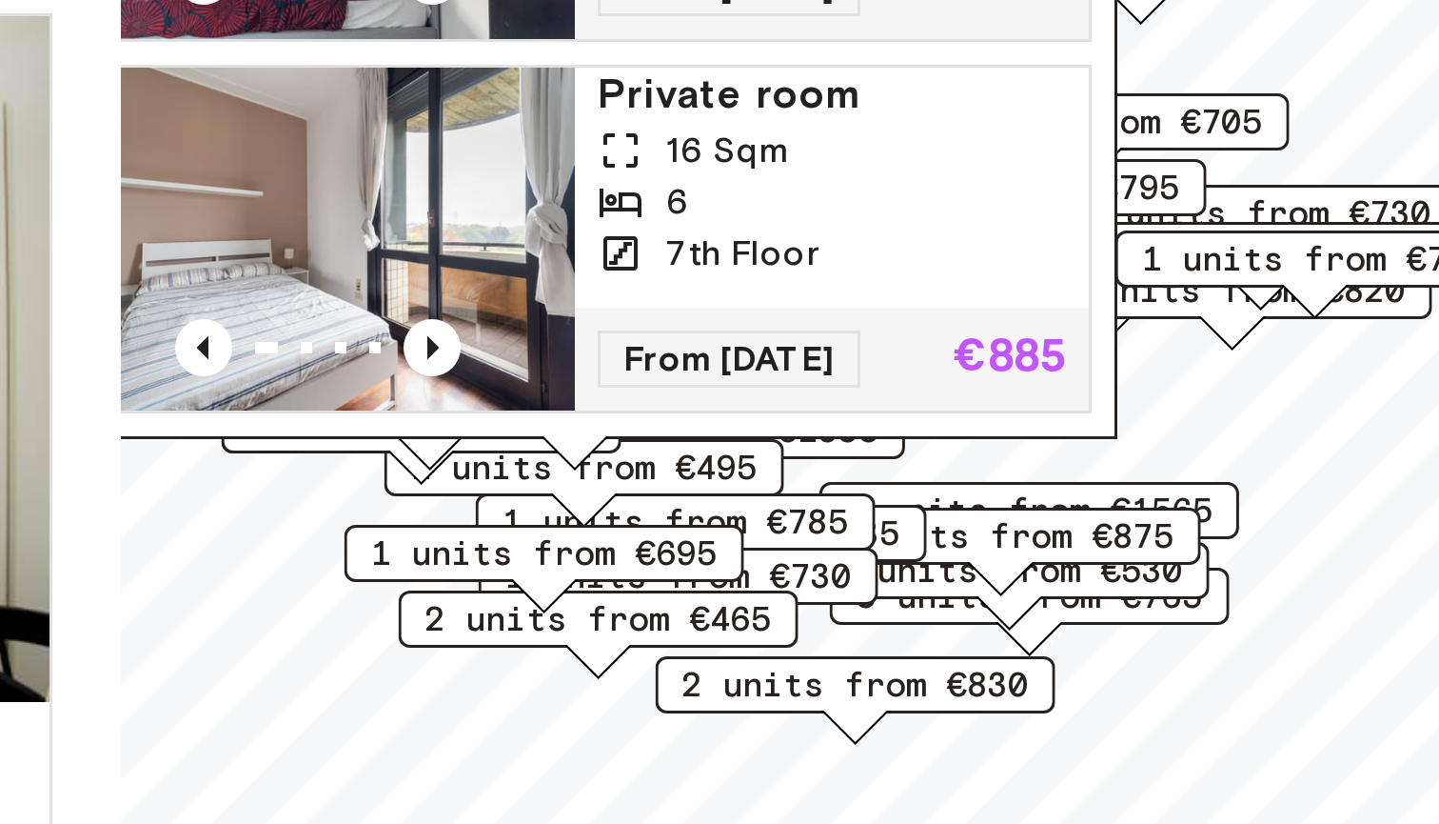
drag, startPoint x: 279, startPoint y: 59, endPoint x: 302, endPoint y: 76, distance: 28.6
click at [943, 335] on div "7th Floor" at bounding box center [1021, 343] width 156 height 17
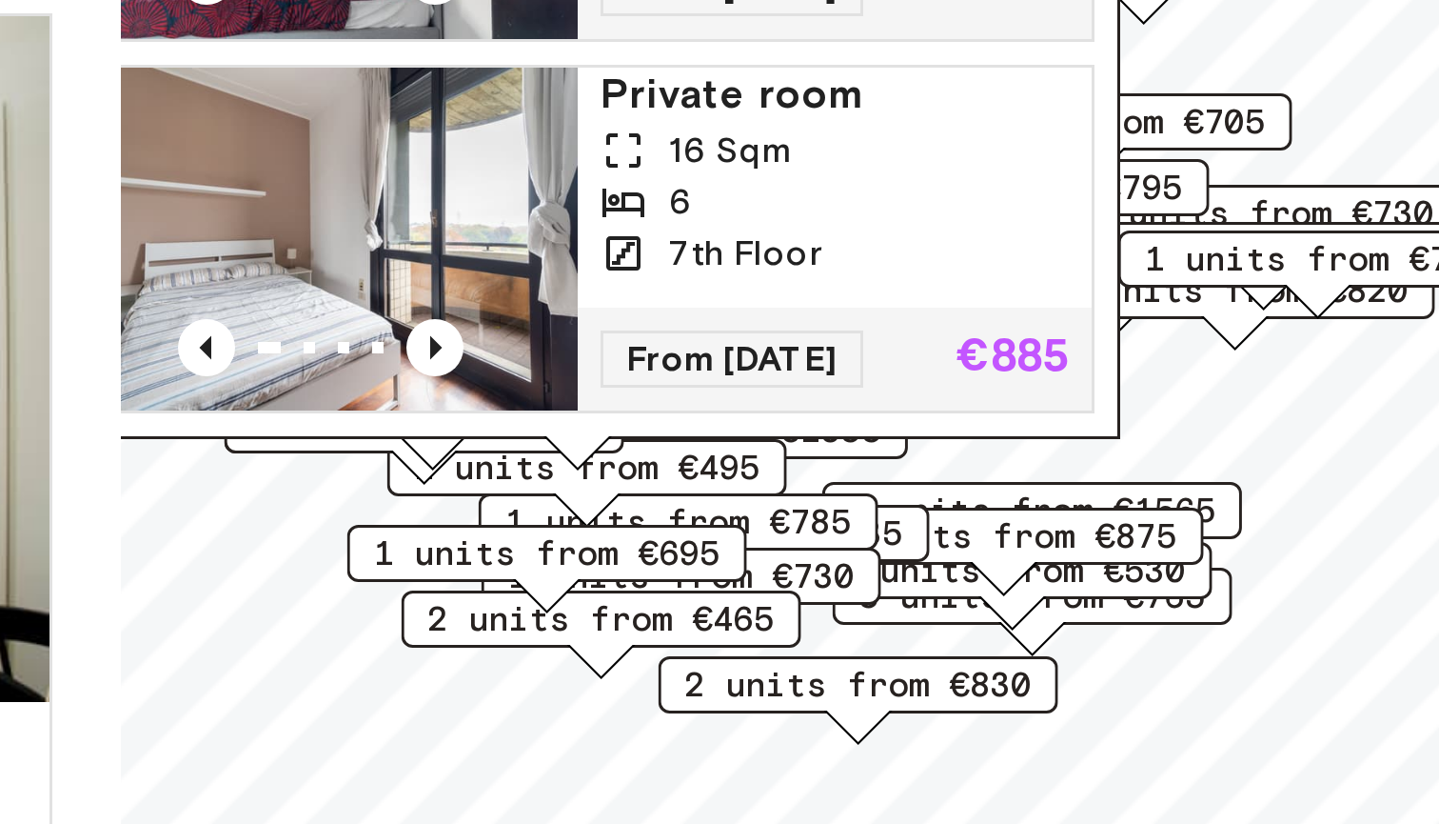
click at [1027, 421] on span "1 units from €1565" at bounding box center [1088, 429] width 123 height 17
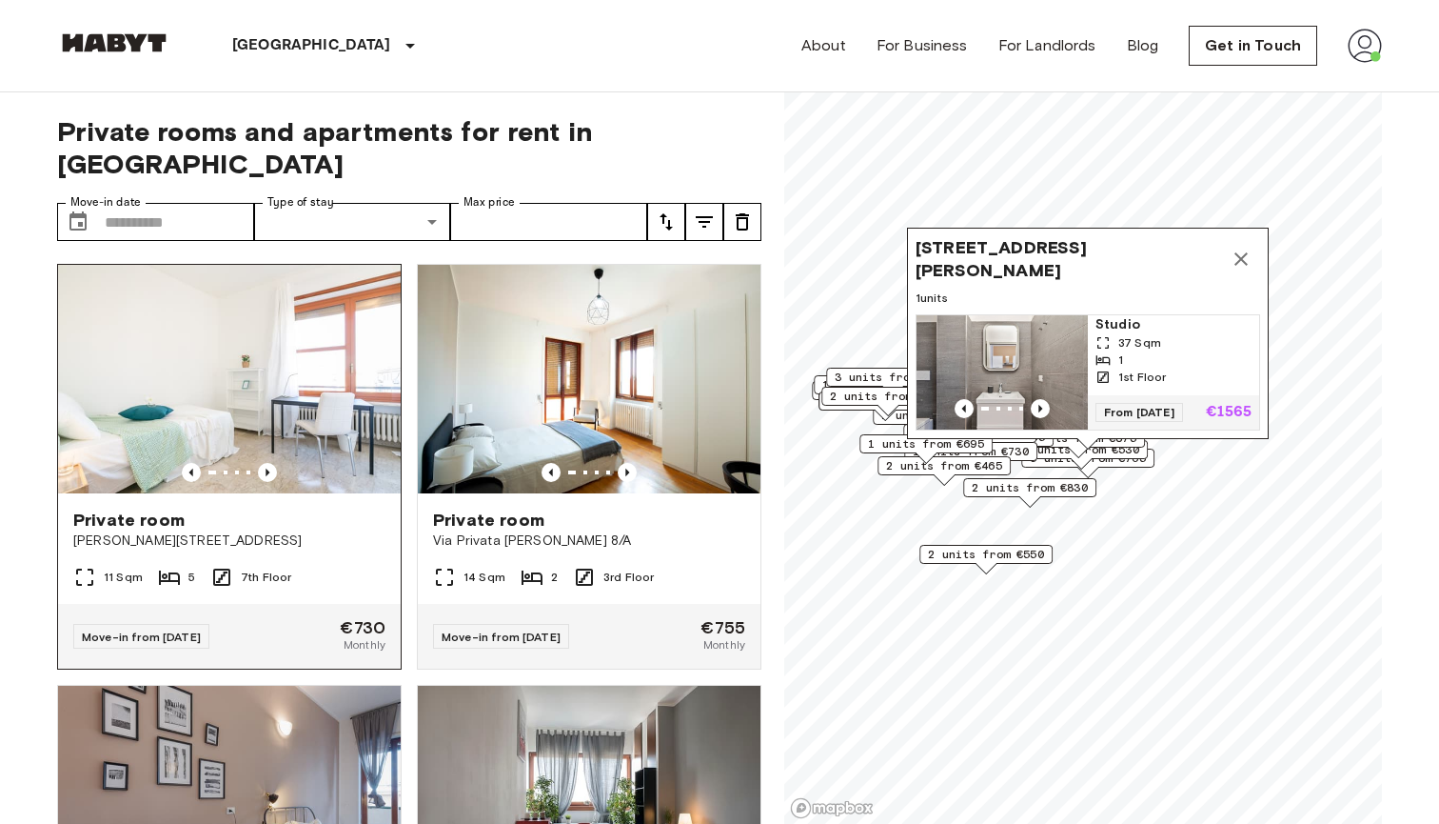
scroll to position [13, 0]
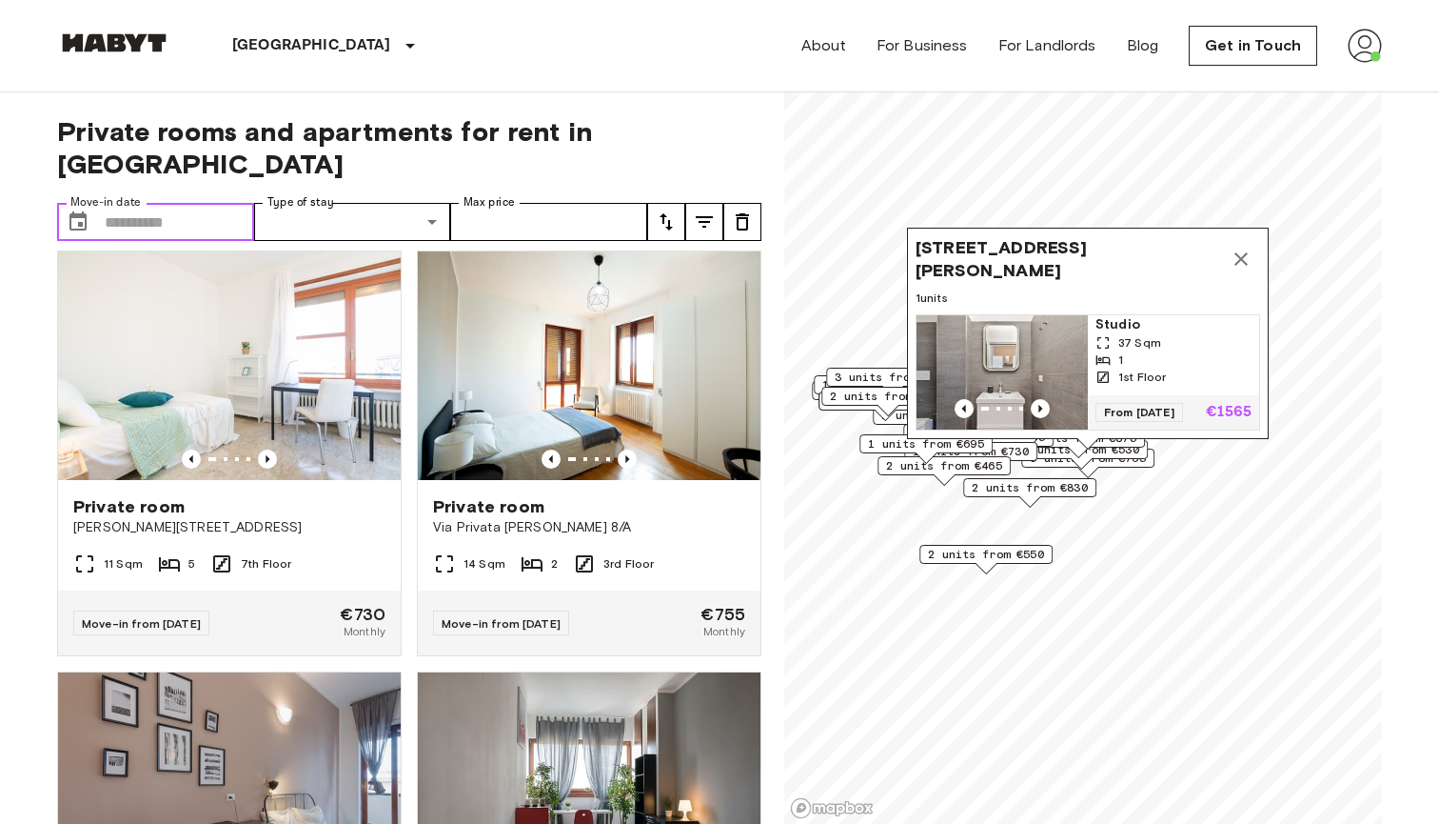
click at [183, 203] on input "Move-in date" at bounding box center [179, 222] width 149 height 38
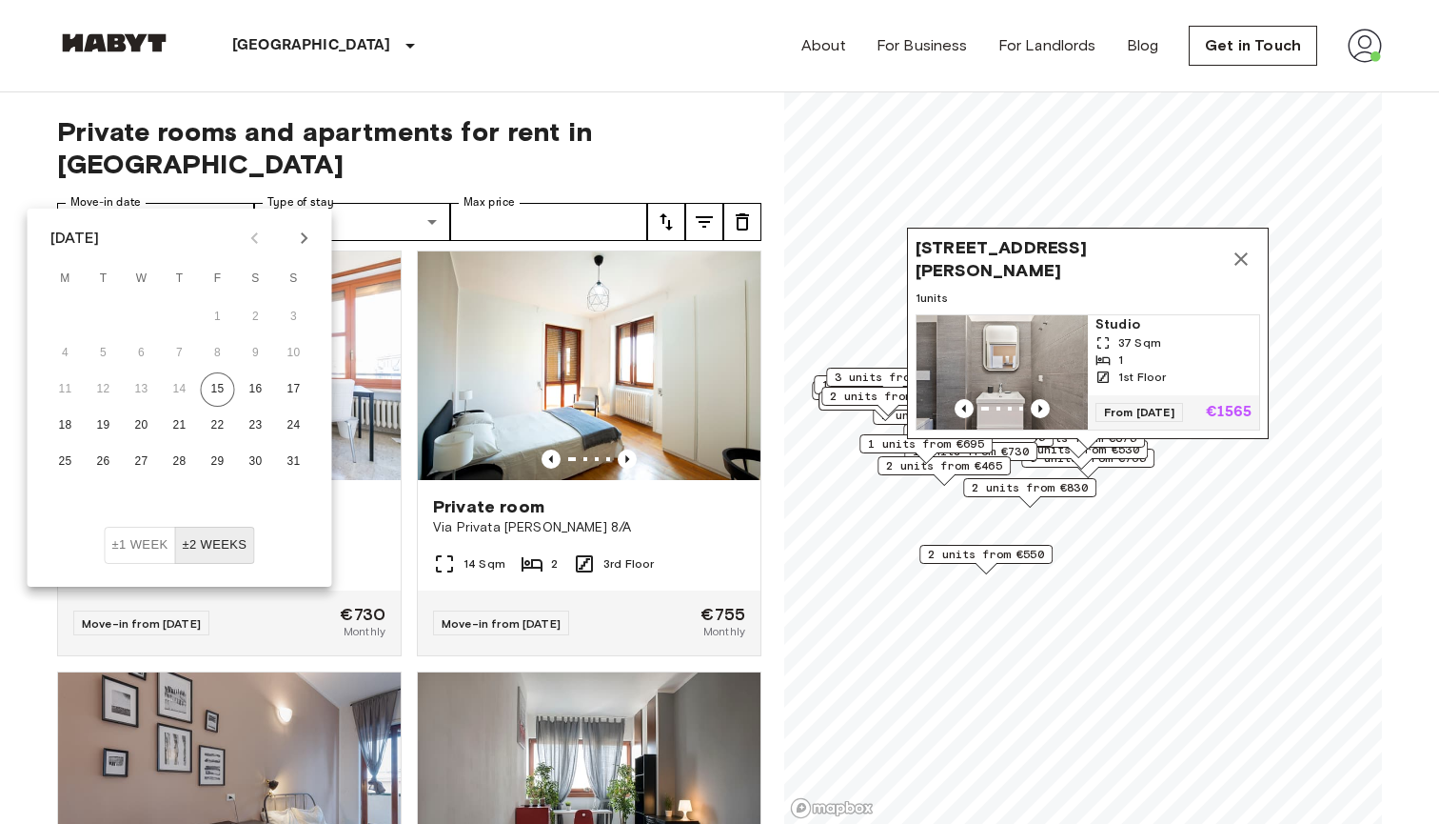
click at [314, 247] on icon "Next month" at bounding box center [304, 238] width 23 height 23
click at [149, 313] on button "3" at bounding box center [142, 317] width 34 height 34
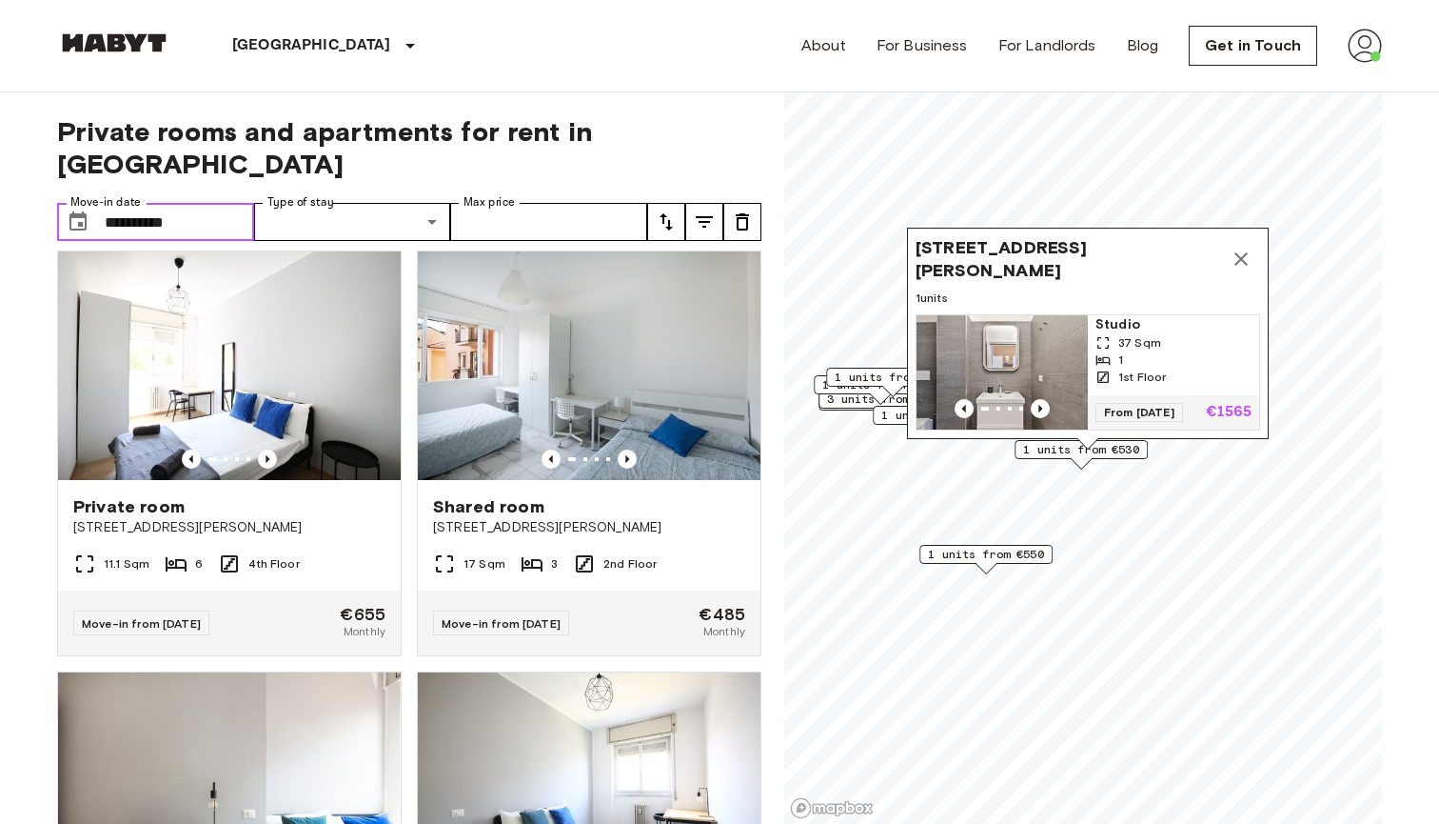
type input "**********"
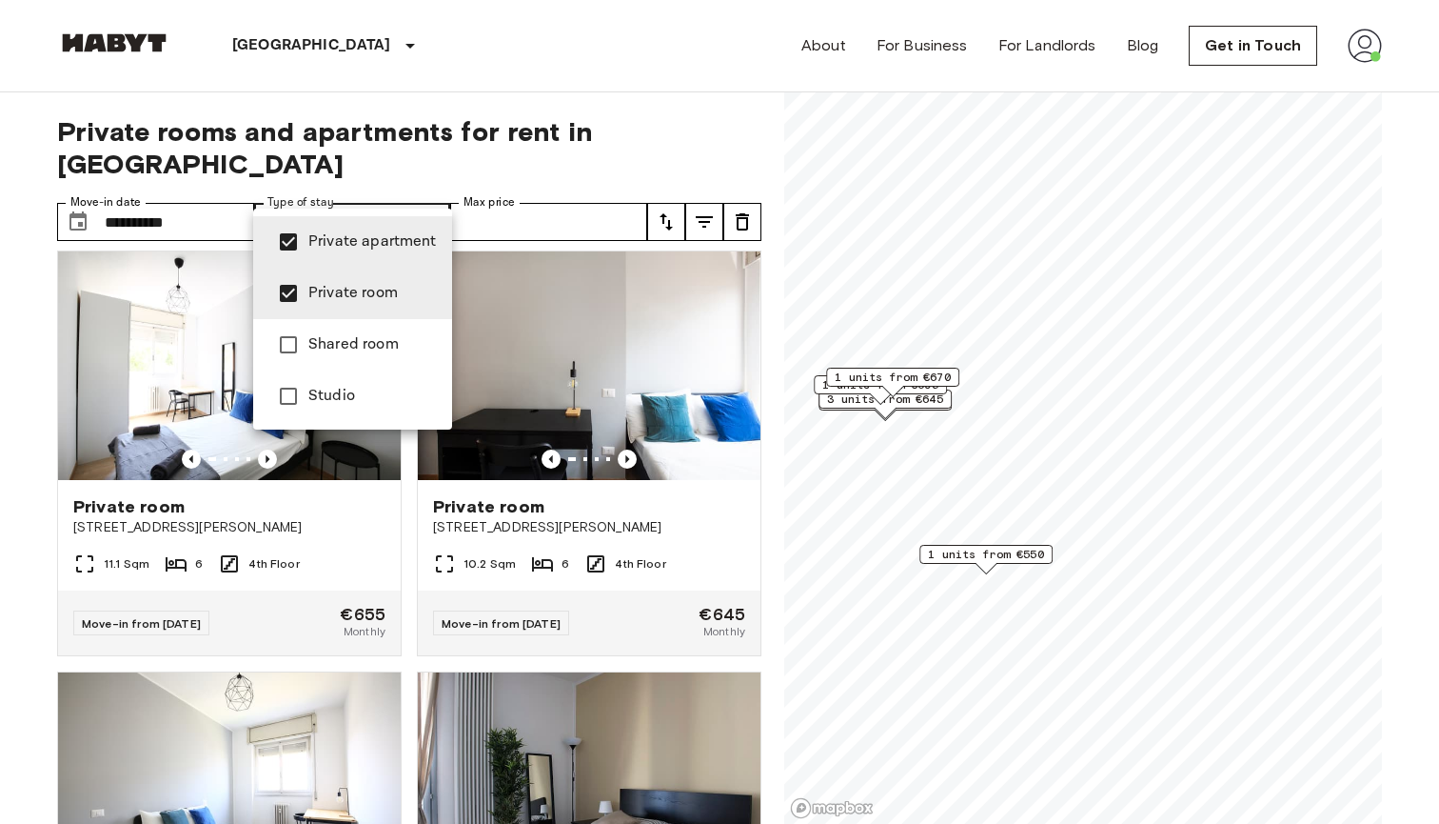
type input "**********"
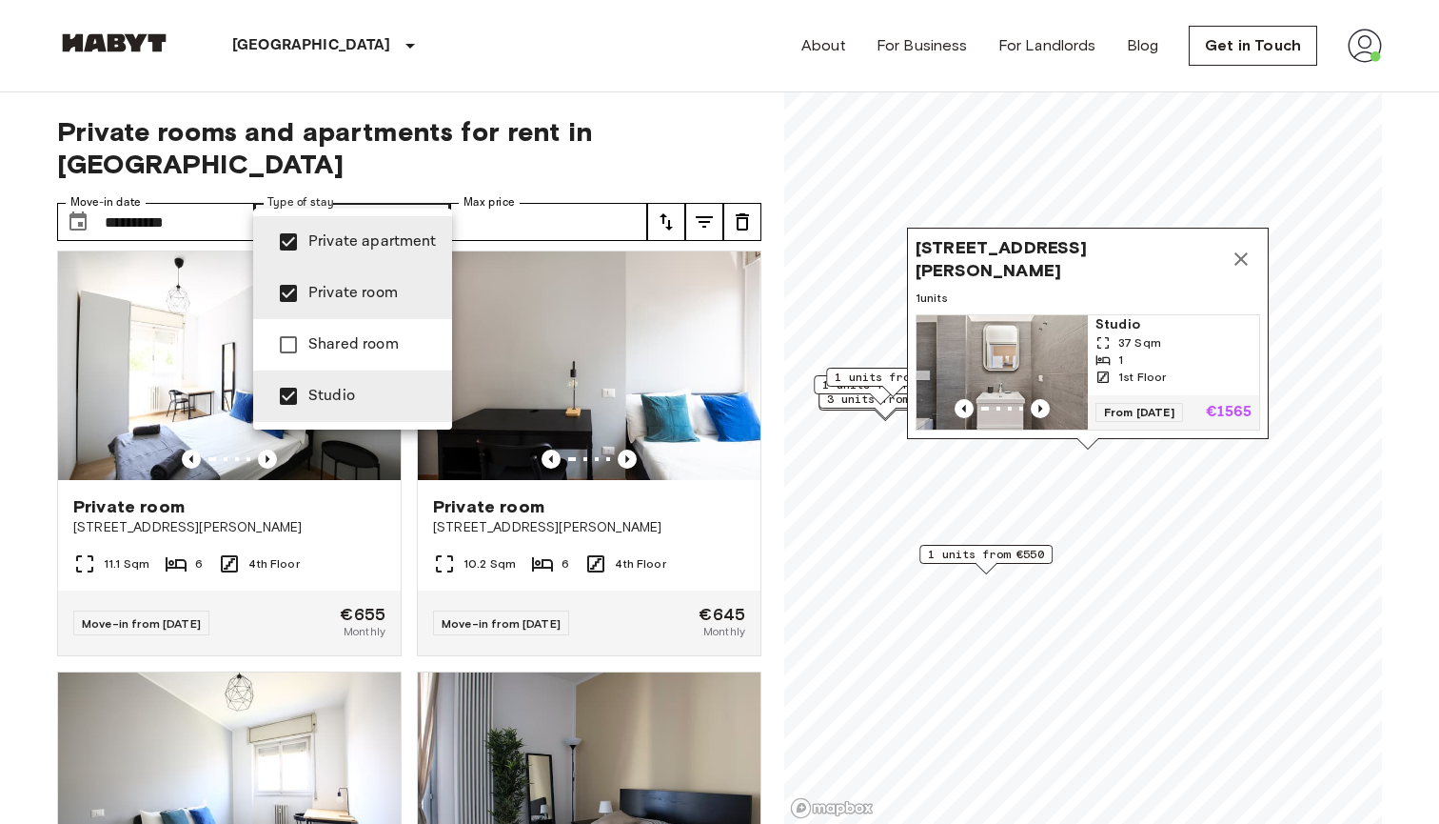
click at [613, 189] on div at bounding box center [719, 412] width 1439 height 824
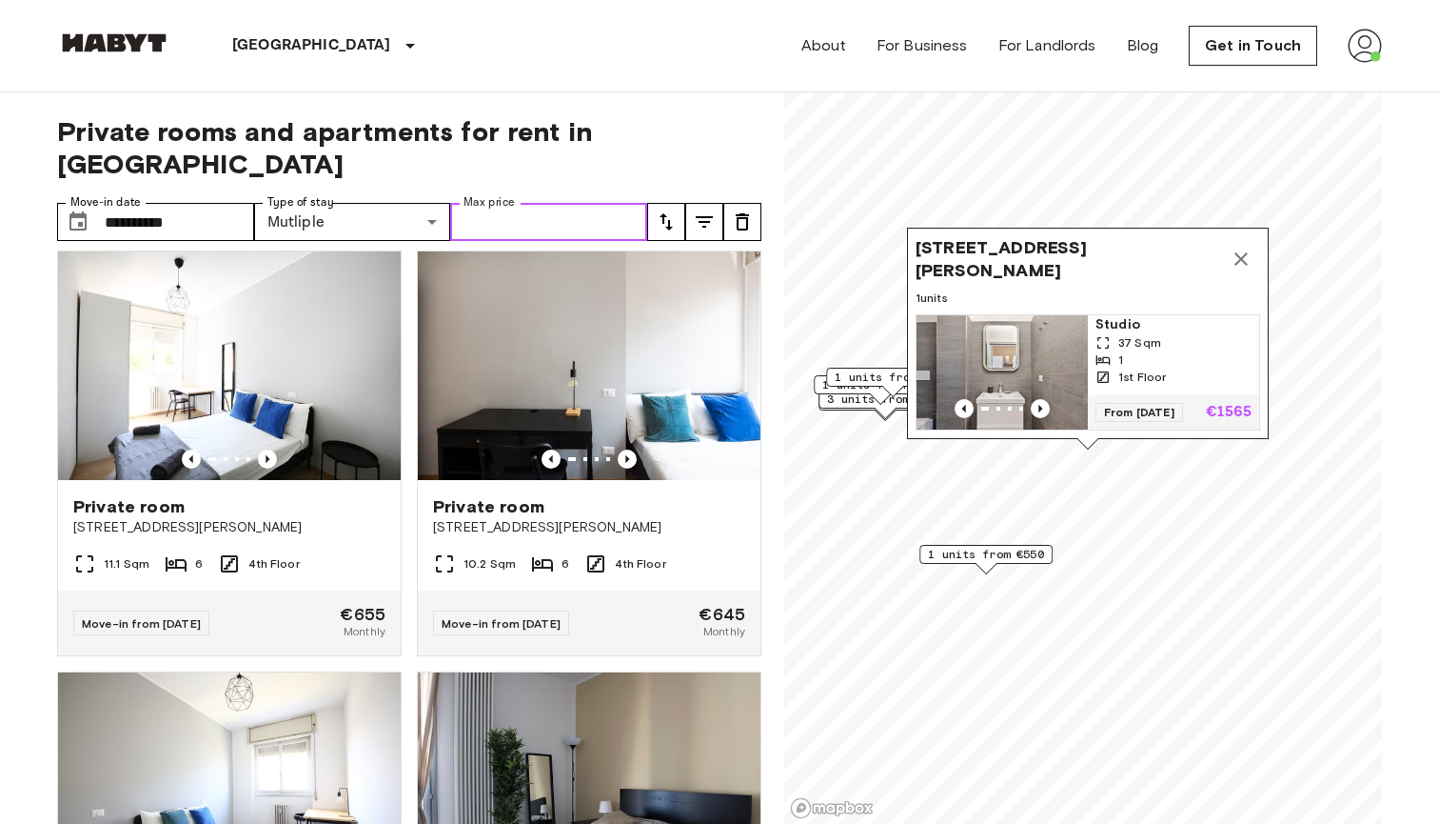
click at [633, 203] on input "Max price" at bounding box center [548, 222] width 197 height 38
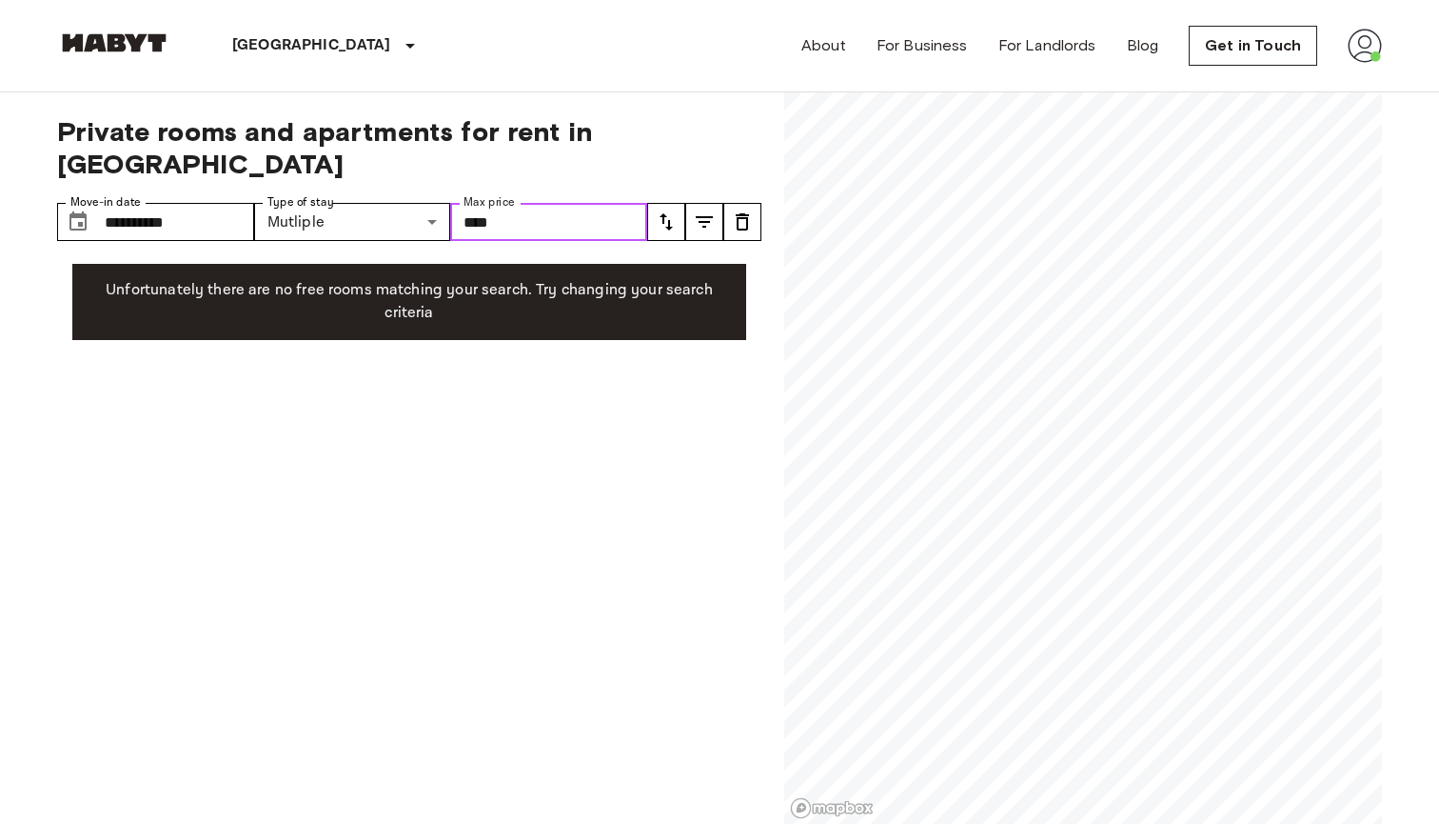
type input "****"
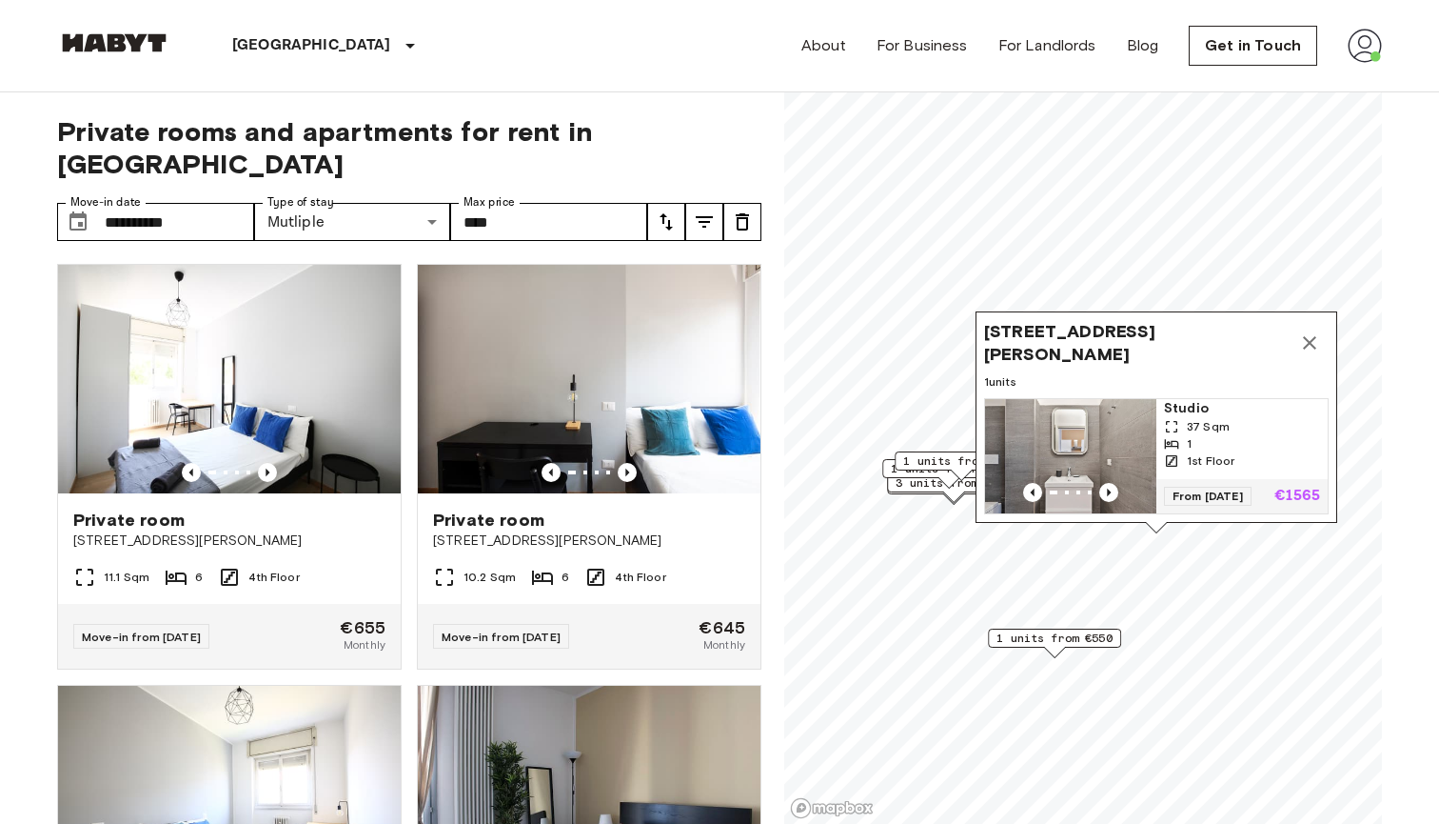
click at [1322, 344] on button "Map marker" at bounding box center [1310, 343] width 38 height 38
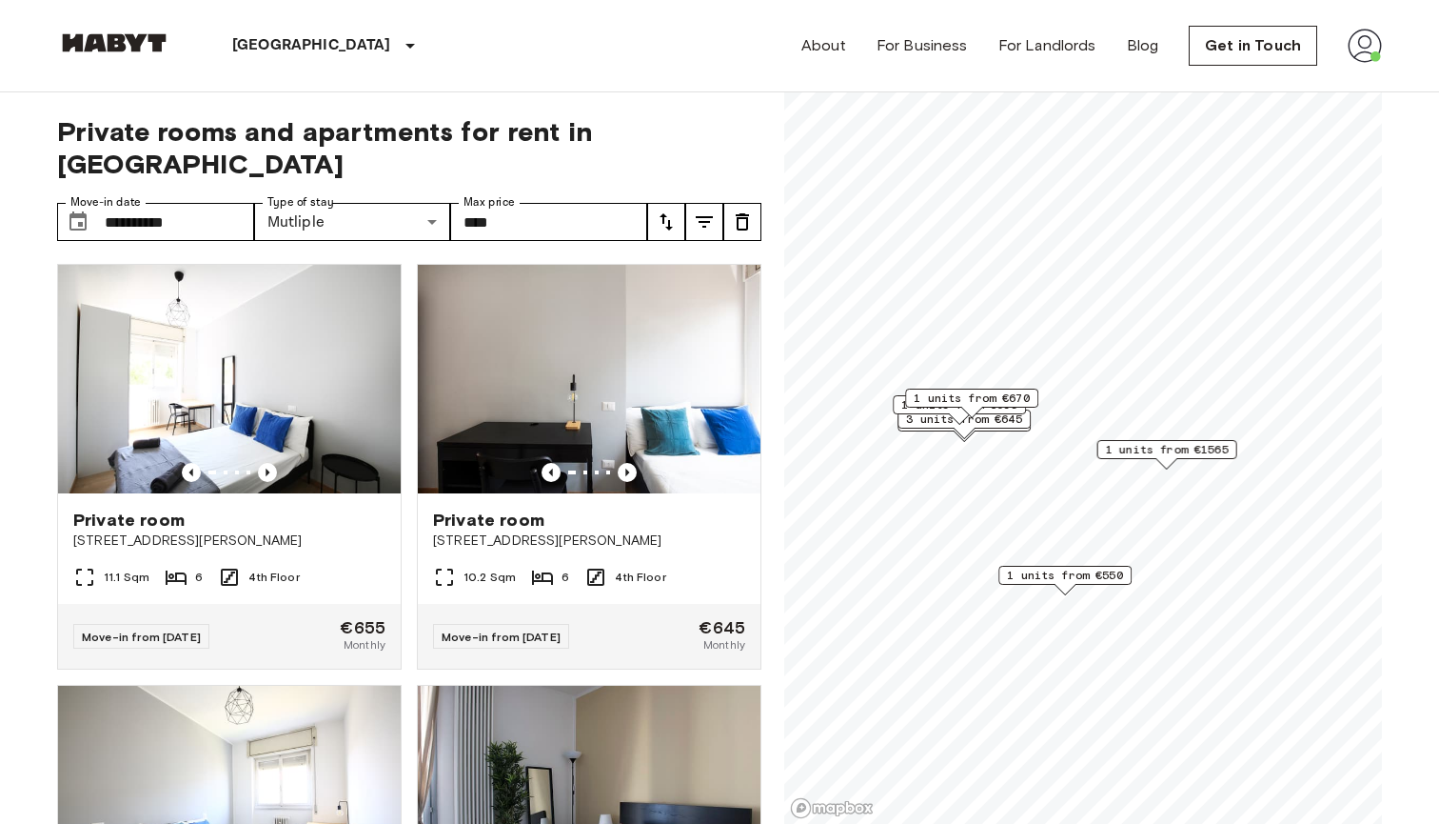
click at [1202, 447] on span "1 units from €1565" at bounding box center [1167, 449] width 123 height 17
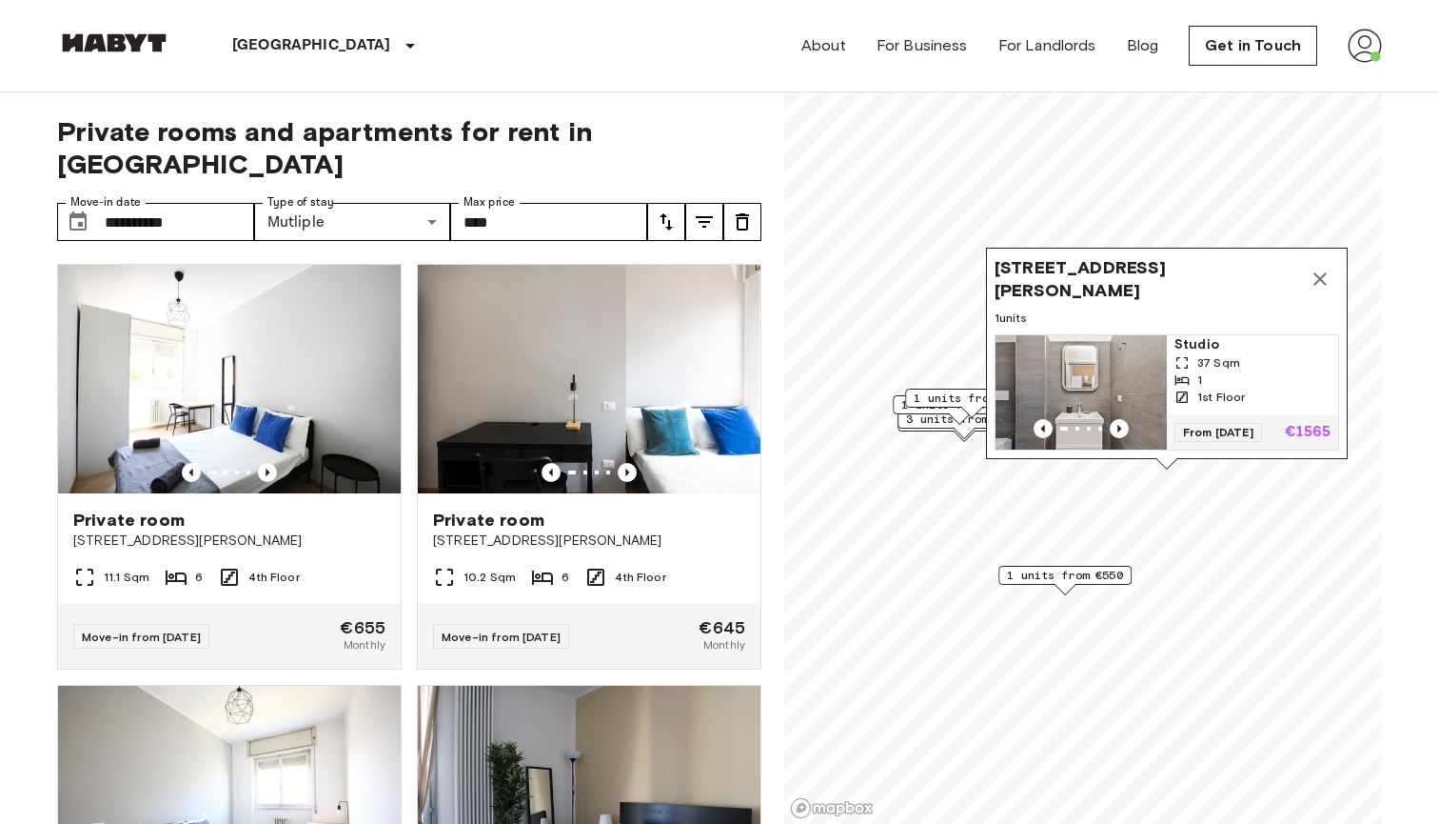
click at [1262, 423] on span "From 16 Sep 25" at bounding box center [1219, 432] width 88 height 19
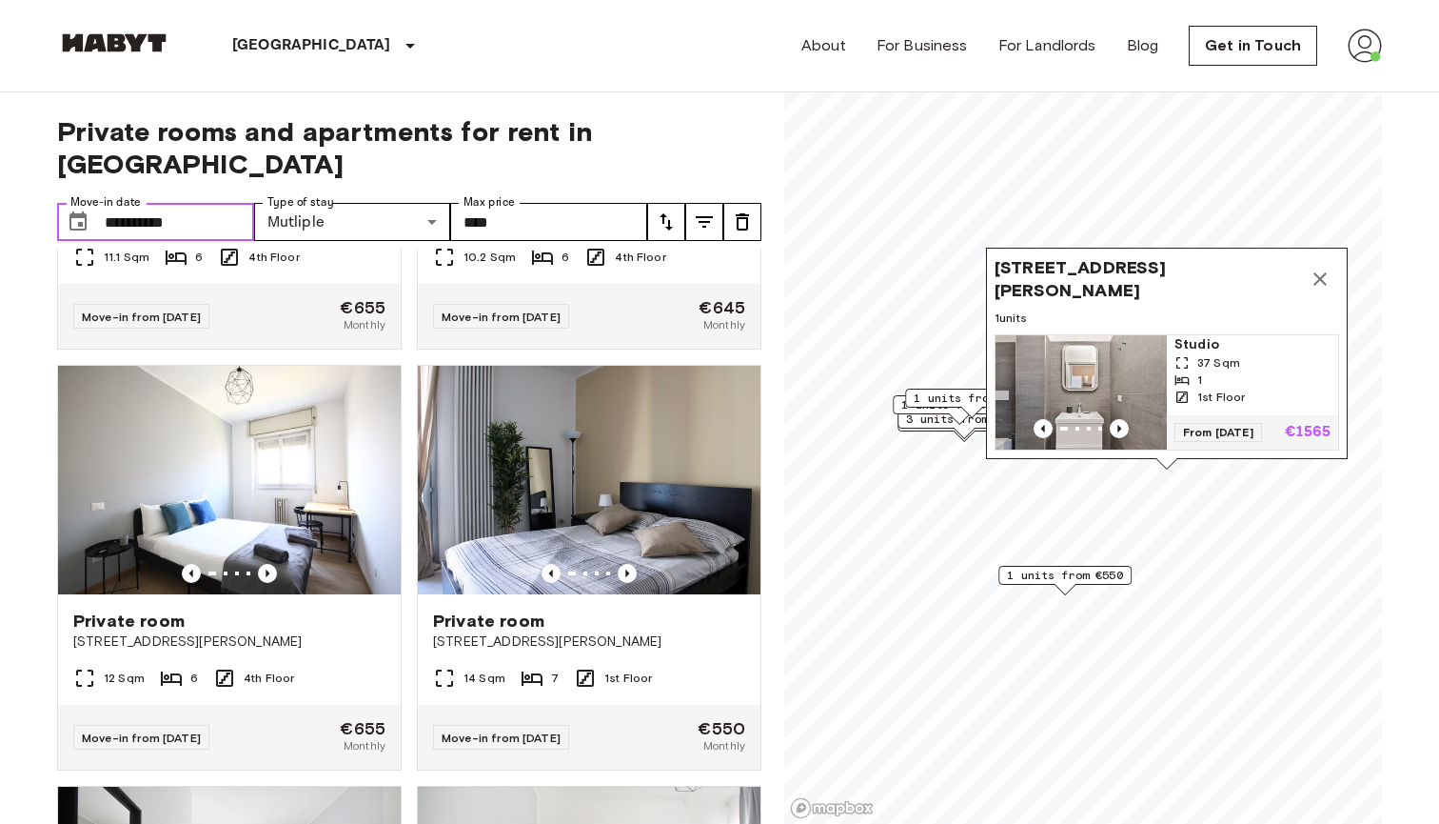
click at [123, 203] on input "**********" at bounding box center [179, 222] width 149 height 38
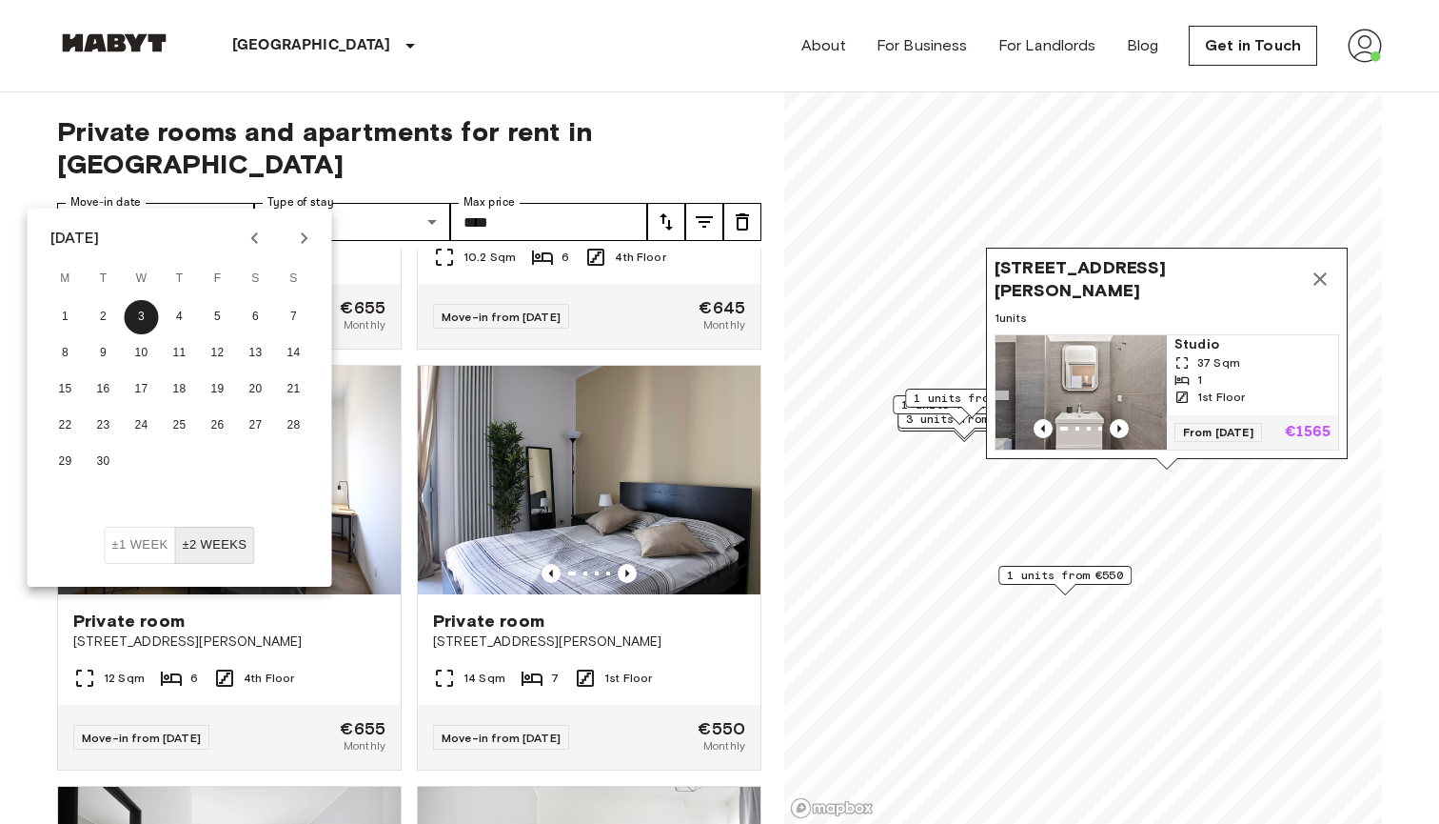
click at [1324, 277] on icon "Map marker" at bounding box center [1320, 279] width 23 height 23
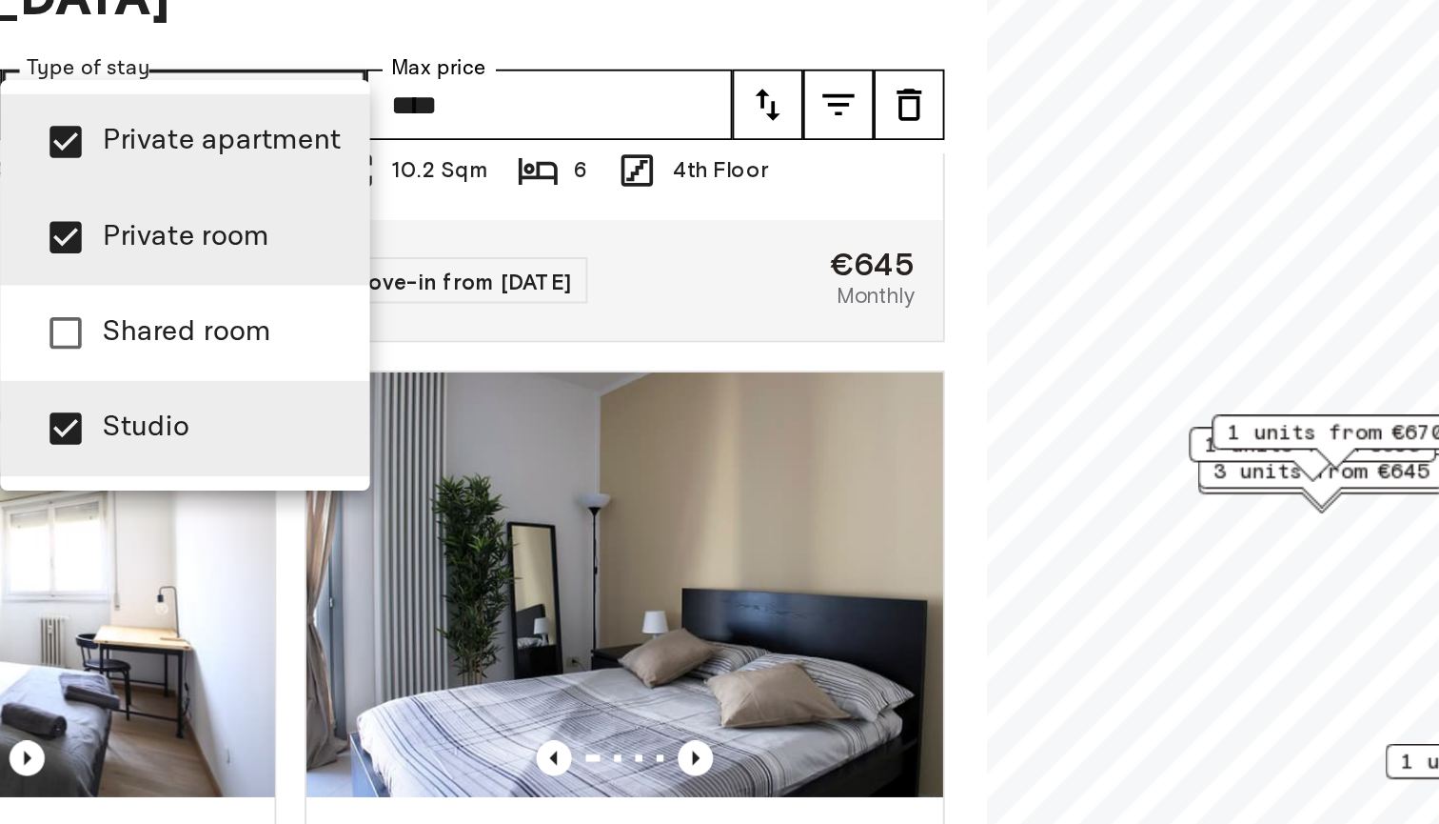
drag, startPoint x: 568, startPoint y: 254, endPoint x: 507, endPoint y: 209, distance: 75.6
click at [506, 212] on div at bounding box center [719, 412] width 1439 height 824
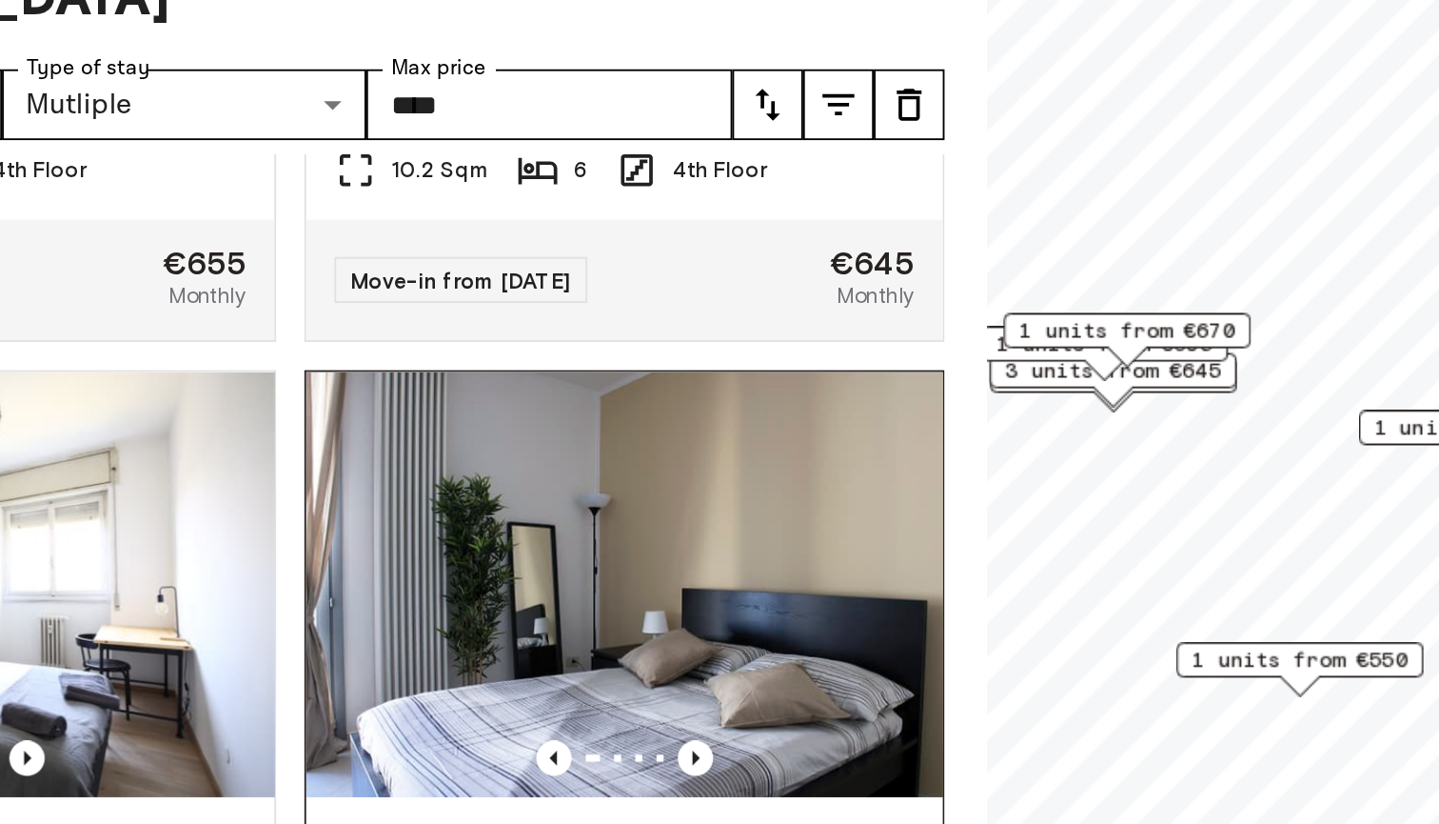
click at [450, 176] on div "**********" at bounding box center [719, 458] width 1325 height 732
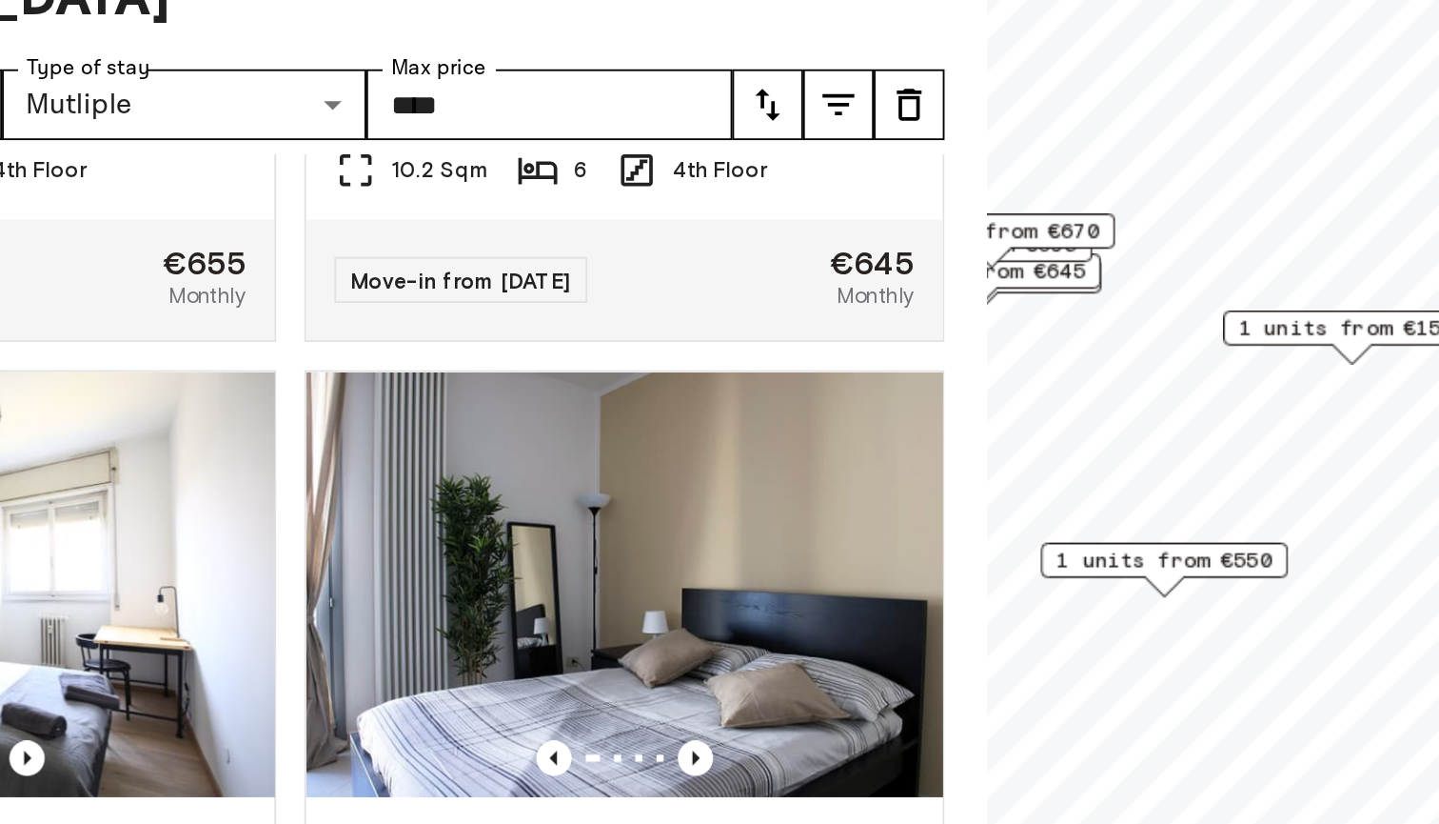
scroll to position [271, 0]
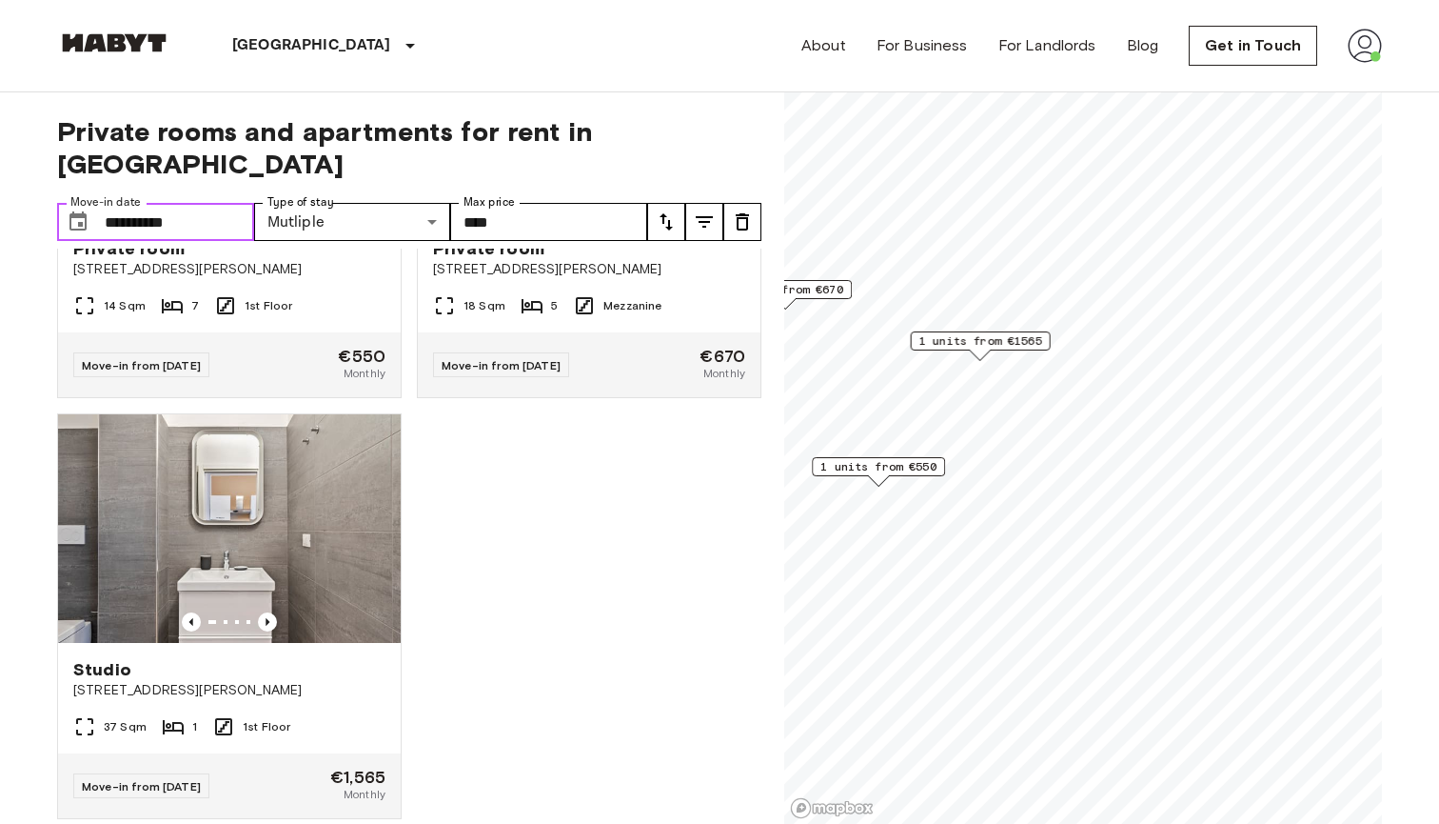
click at [206, 203] on input "**********" at bounding box center [179, 222] width 149 height 38
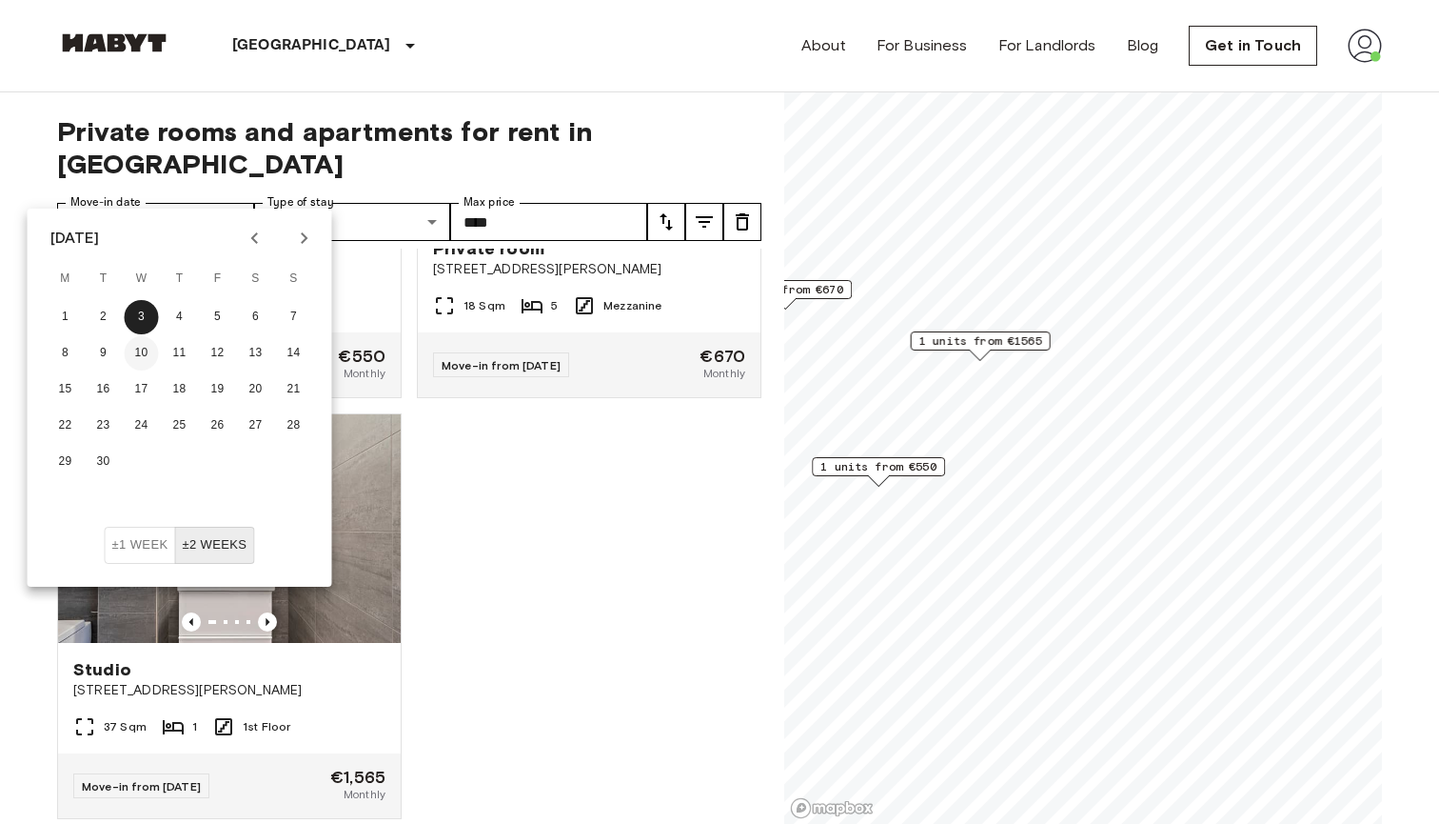
click at [147, 347] on button "10" at bounding box center [142, 353] width 34 height 34
type input "**********"
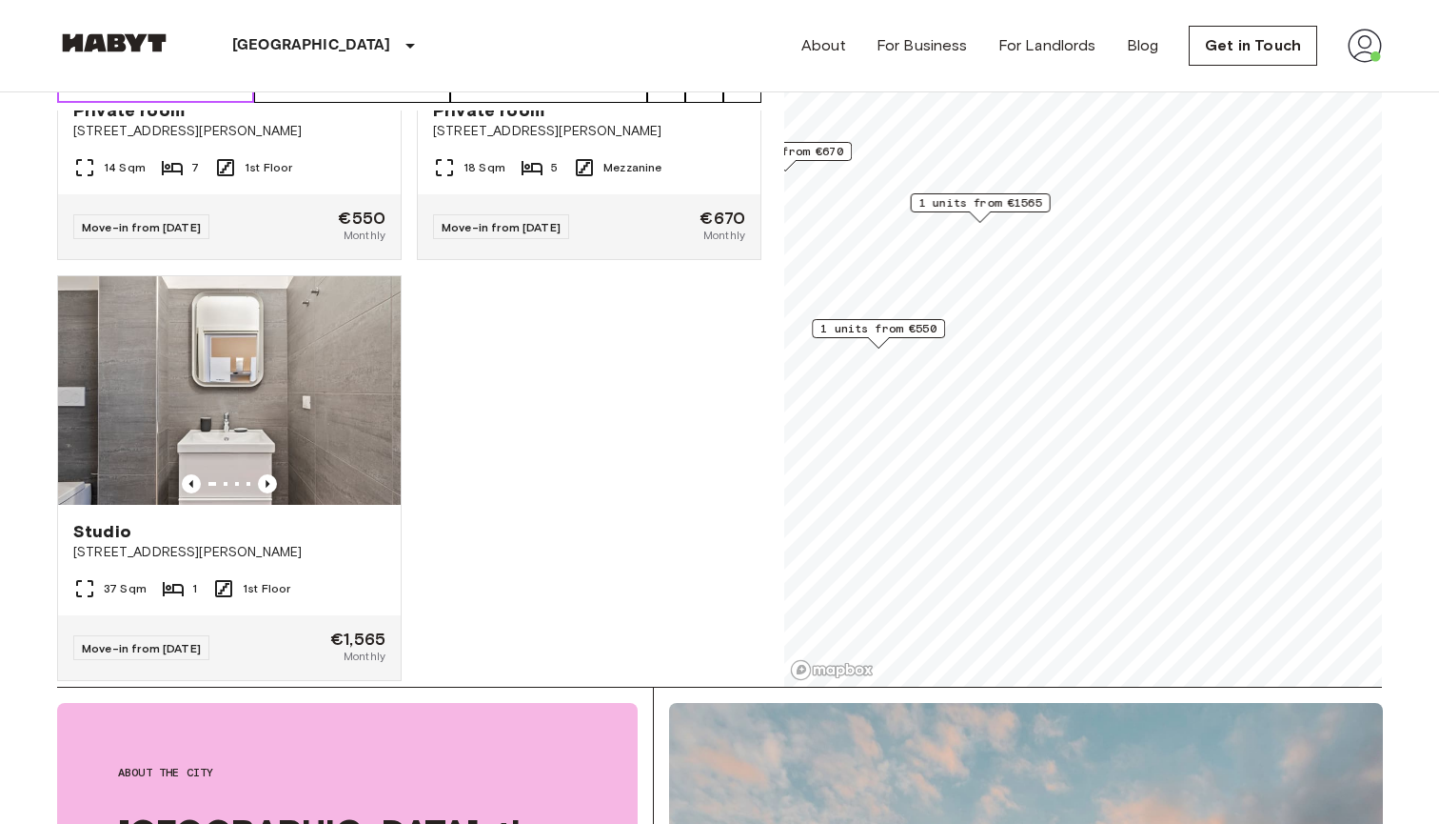
scroll to position [247, 0]
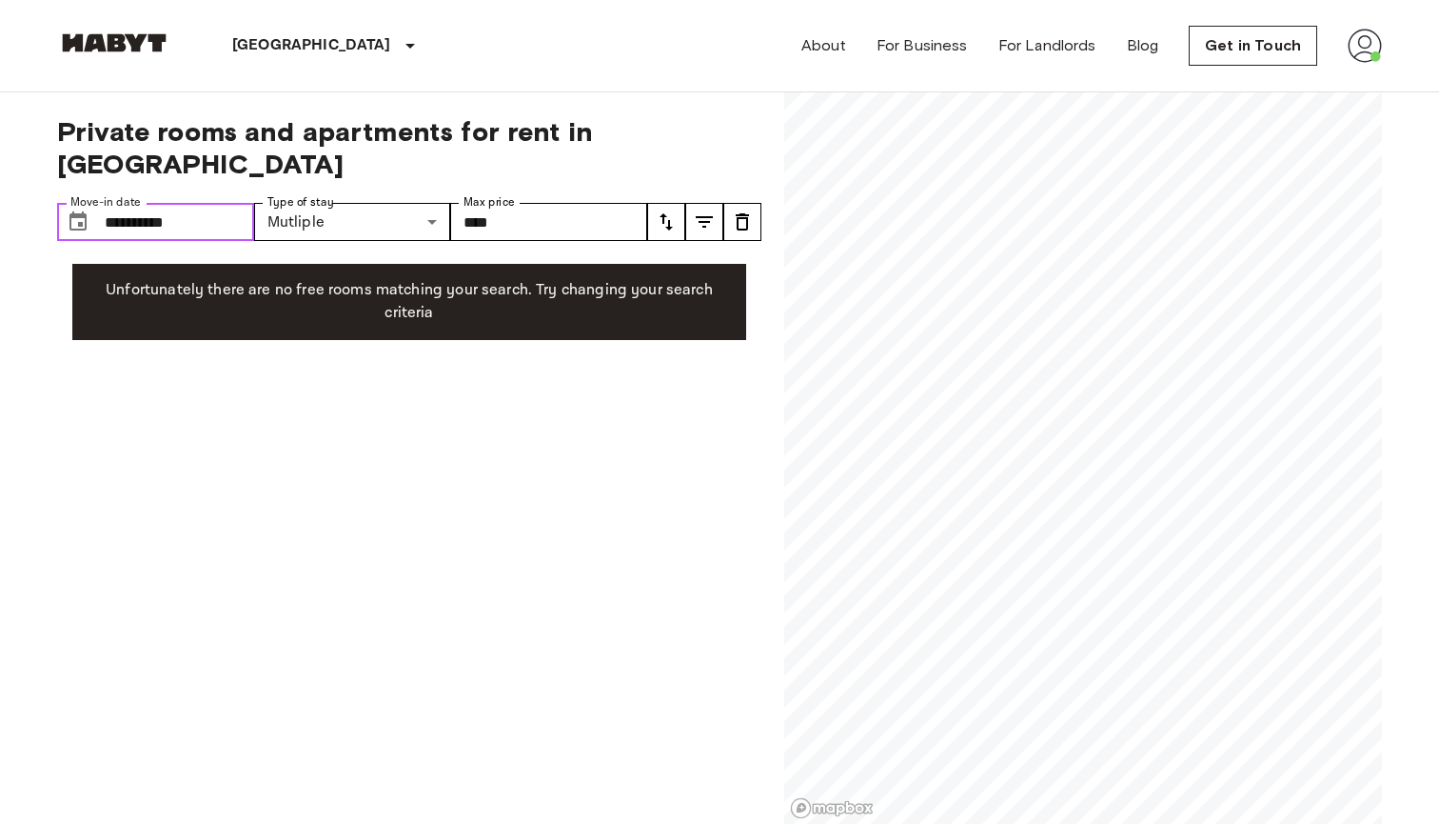
click at [211, 203] on input "**********" at bounding box center [179, 222] width 149 height 38
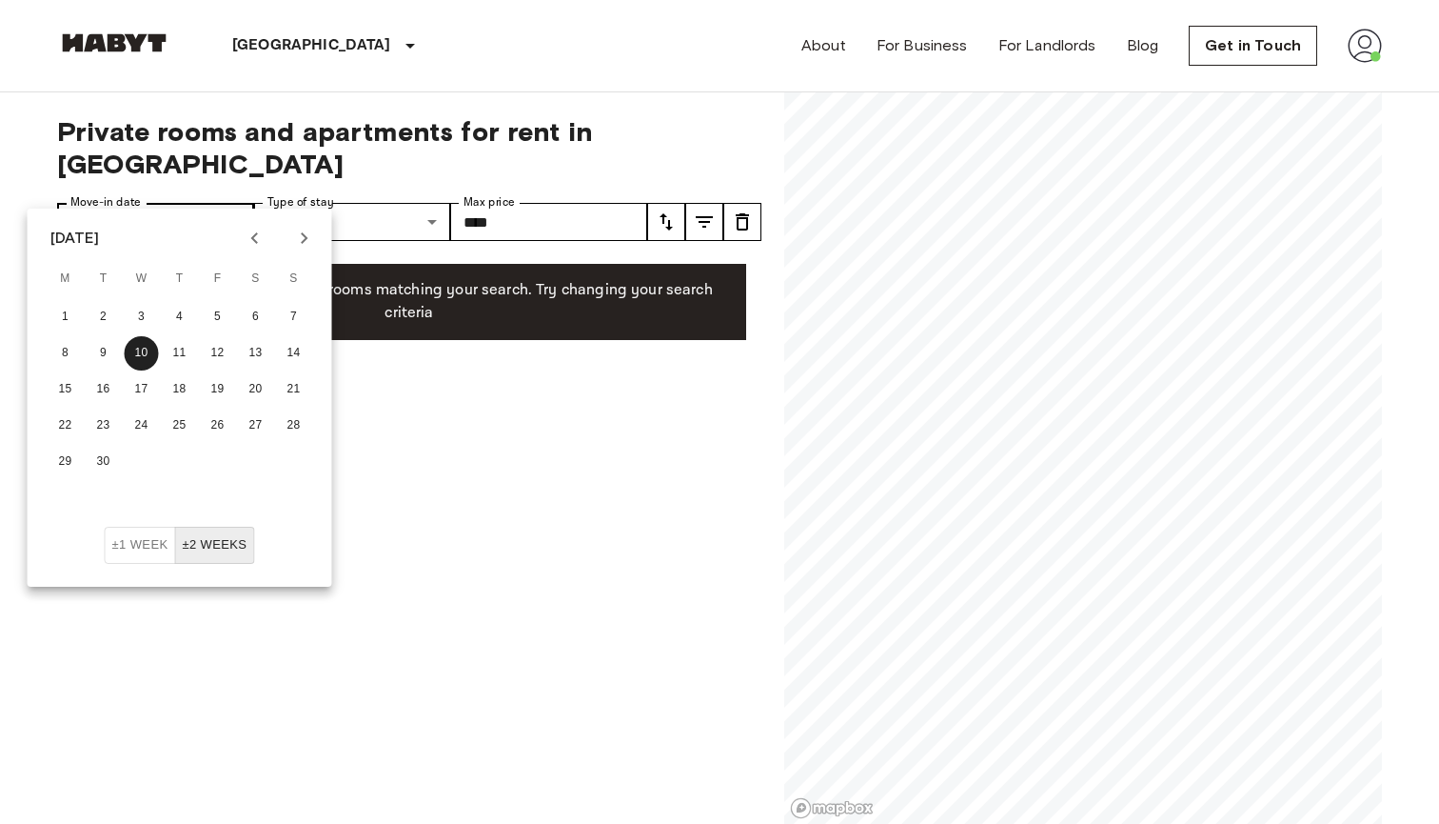
click at [141, 353] on button "10" at bounding box center [142, 353] width 34 height 34
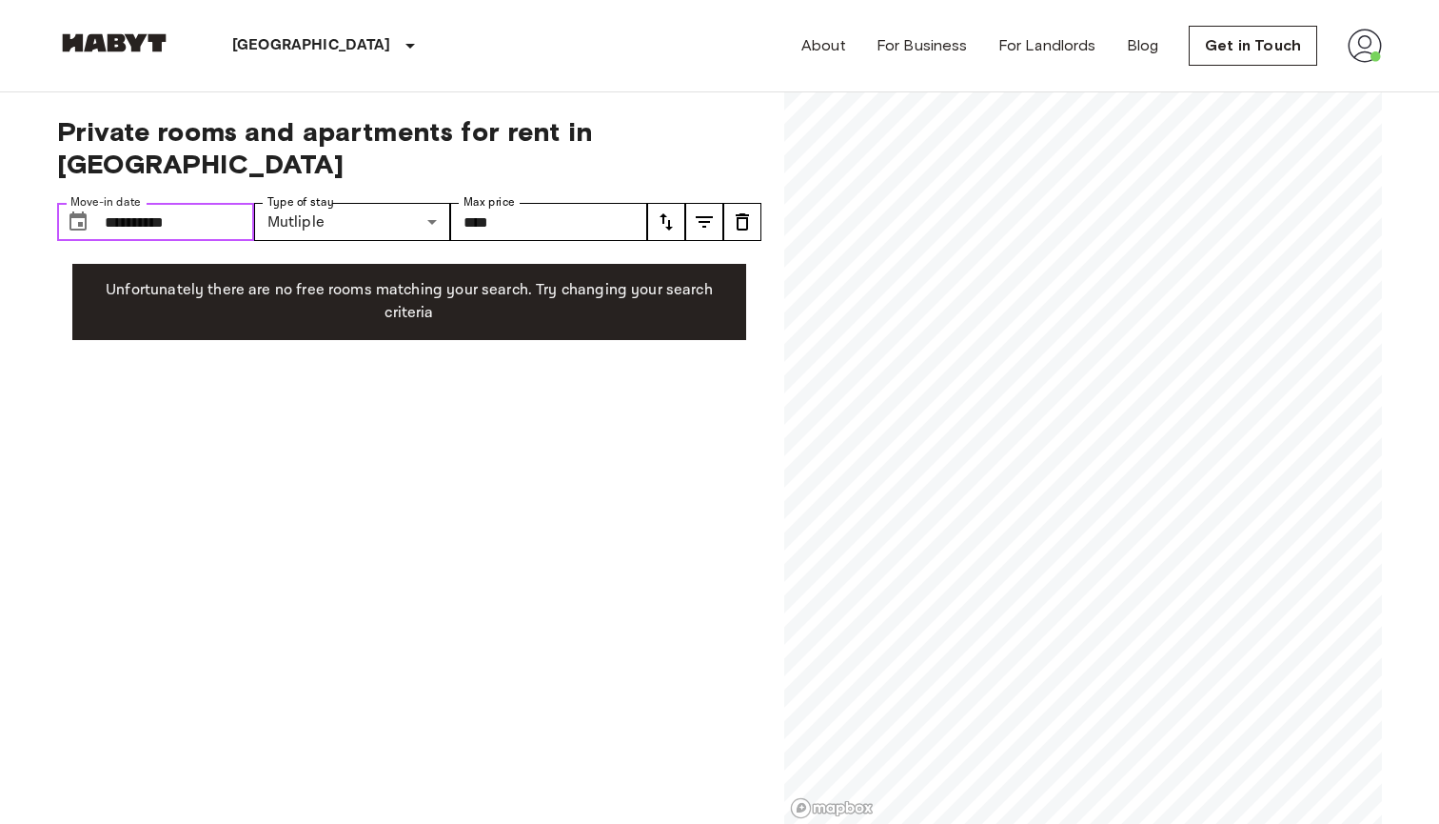
click at [170, 203] on input "**********" at bounding box center [179, 222] width 149 height 38
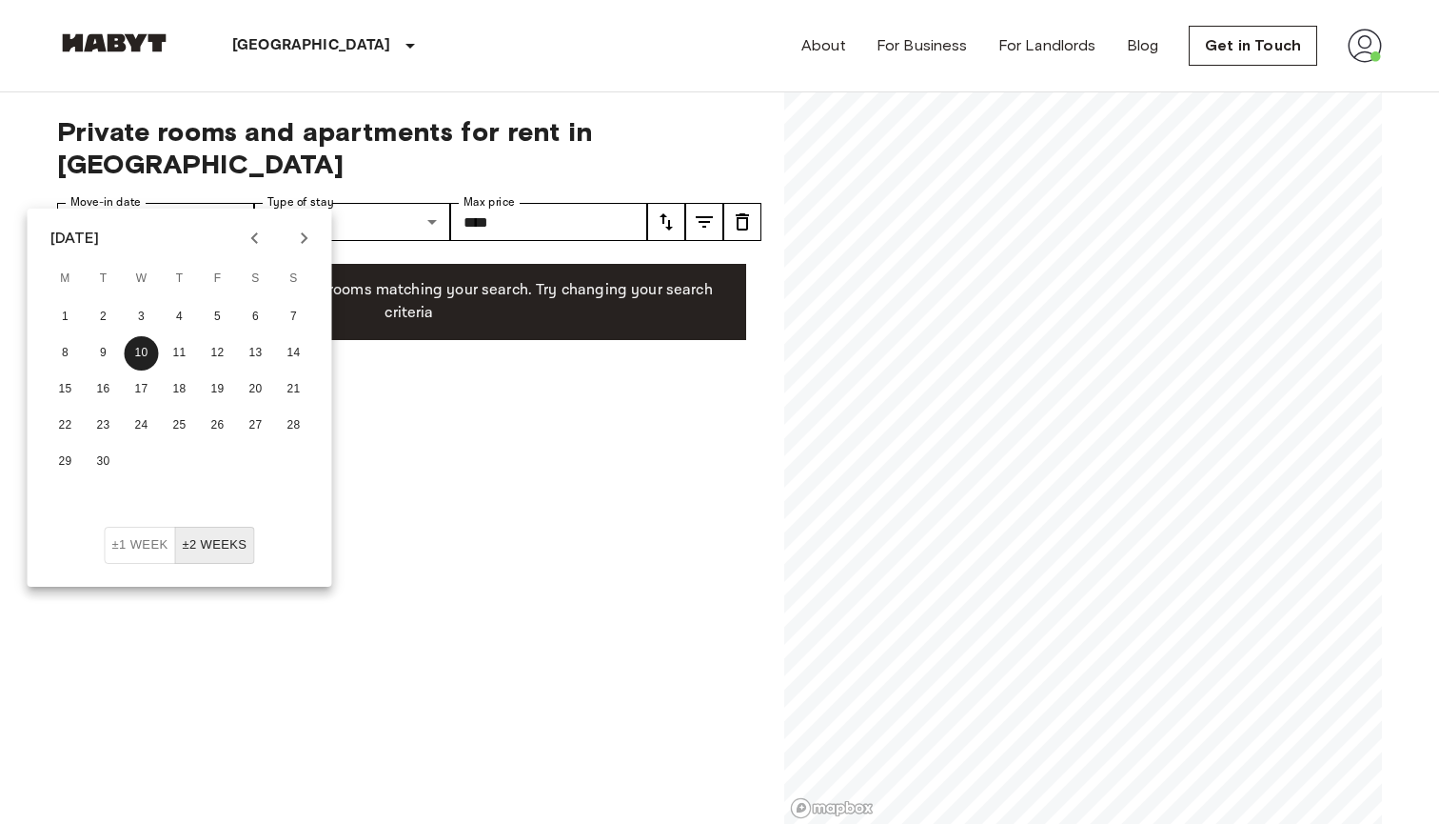
click at [225, 545] on button "±2 weeks" at bounding box center [214, 544] width 80 height 37
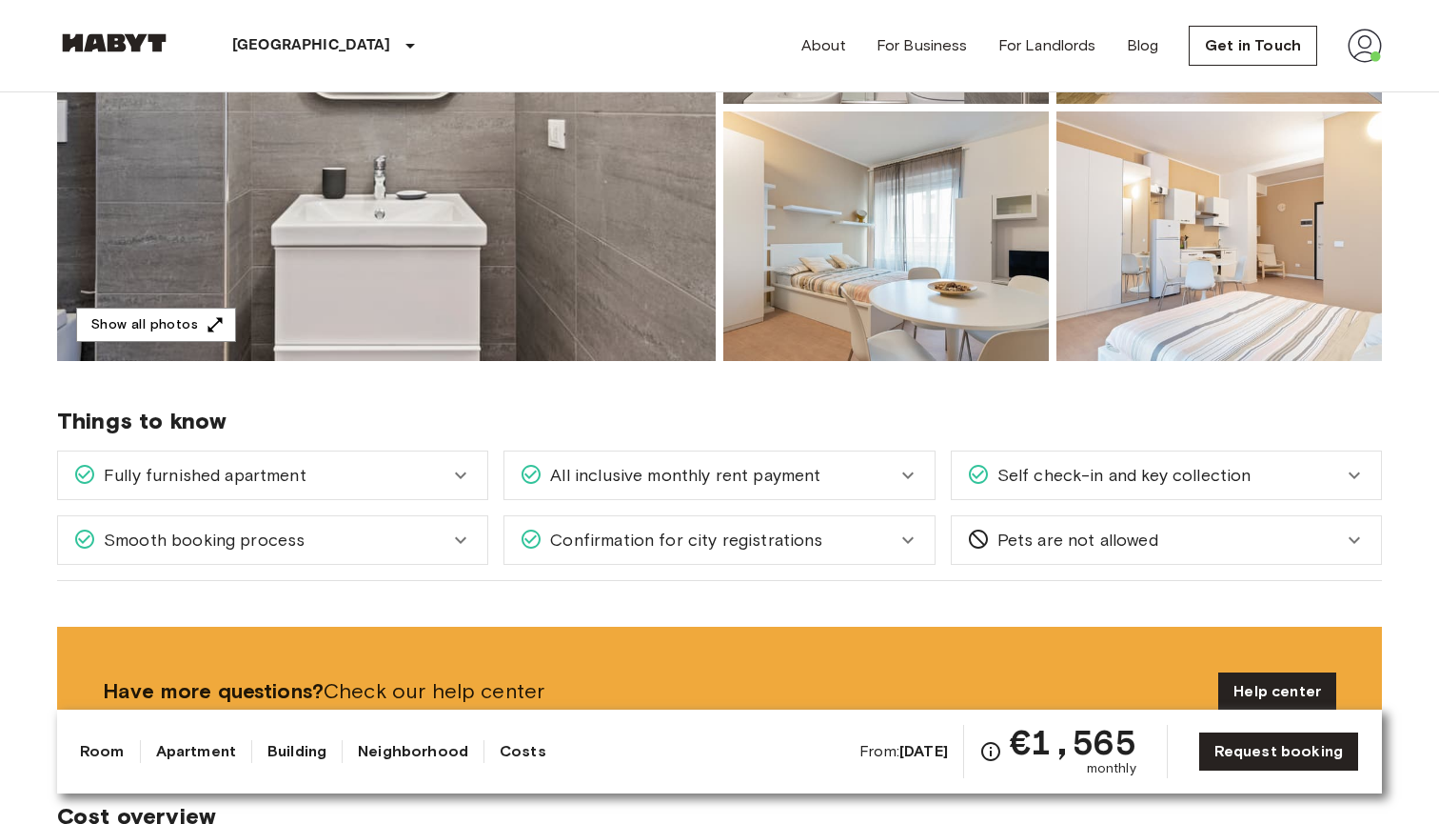
scroll to position [299, 0]
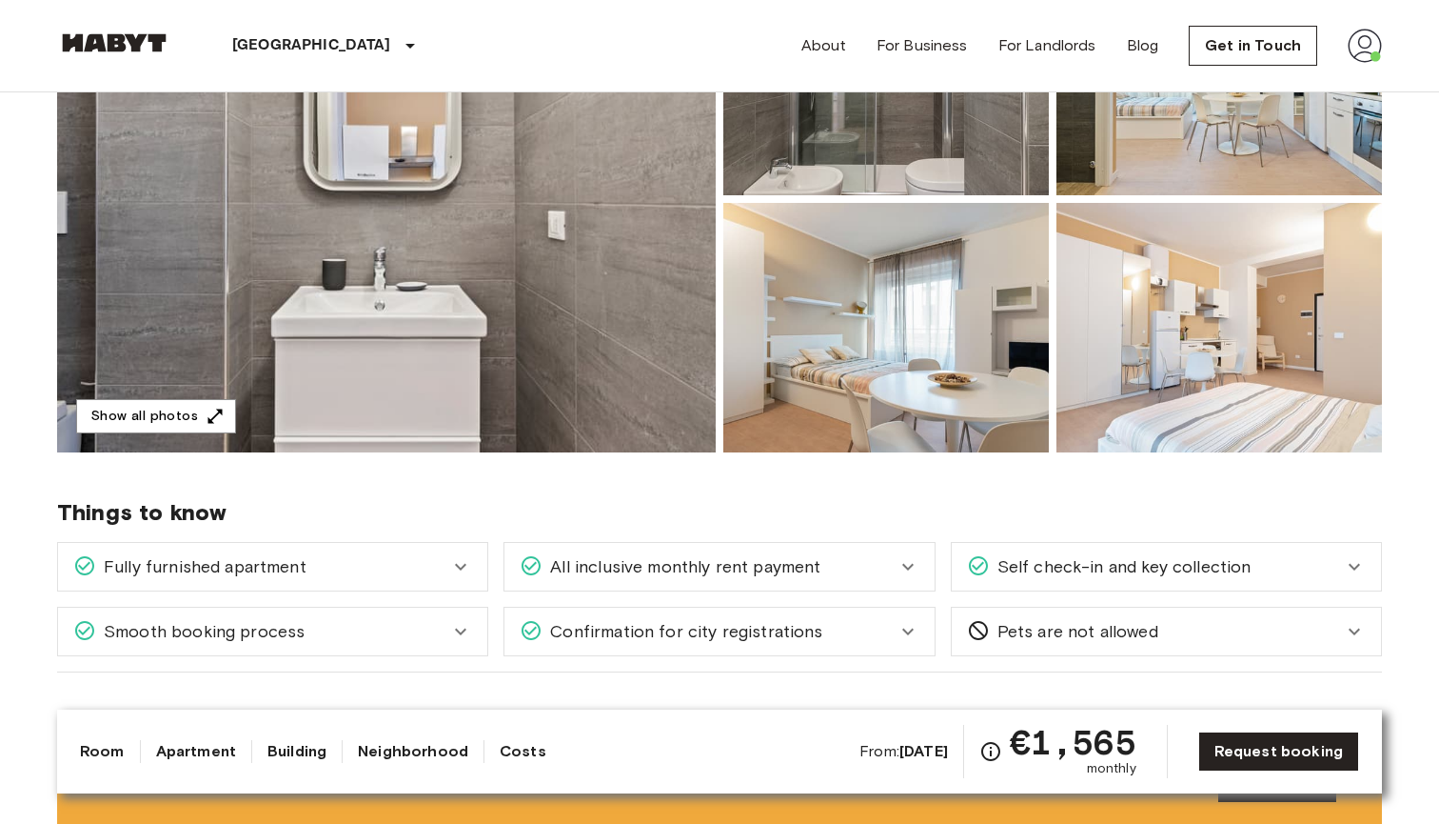
click at [464, 228] on img at bounding box center [386, 199] width 659 height 506
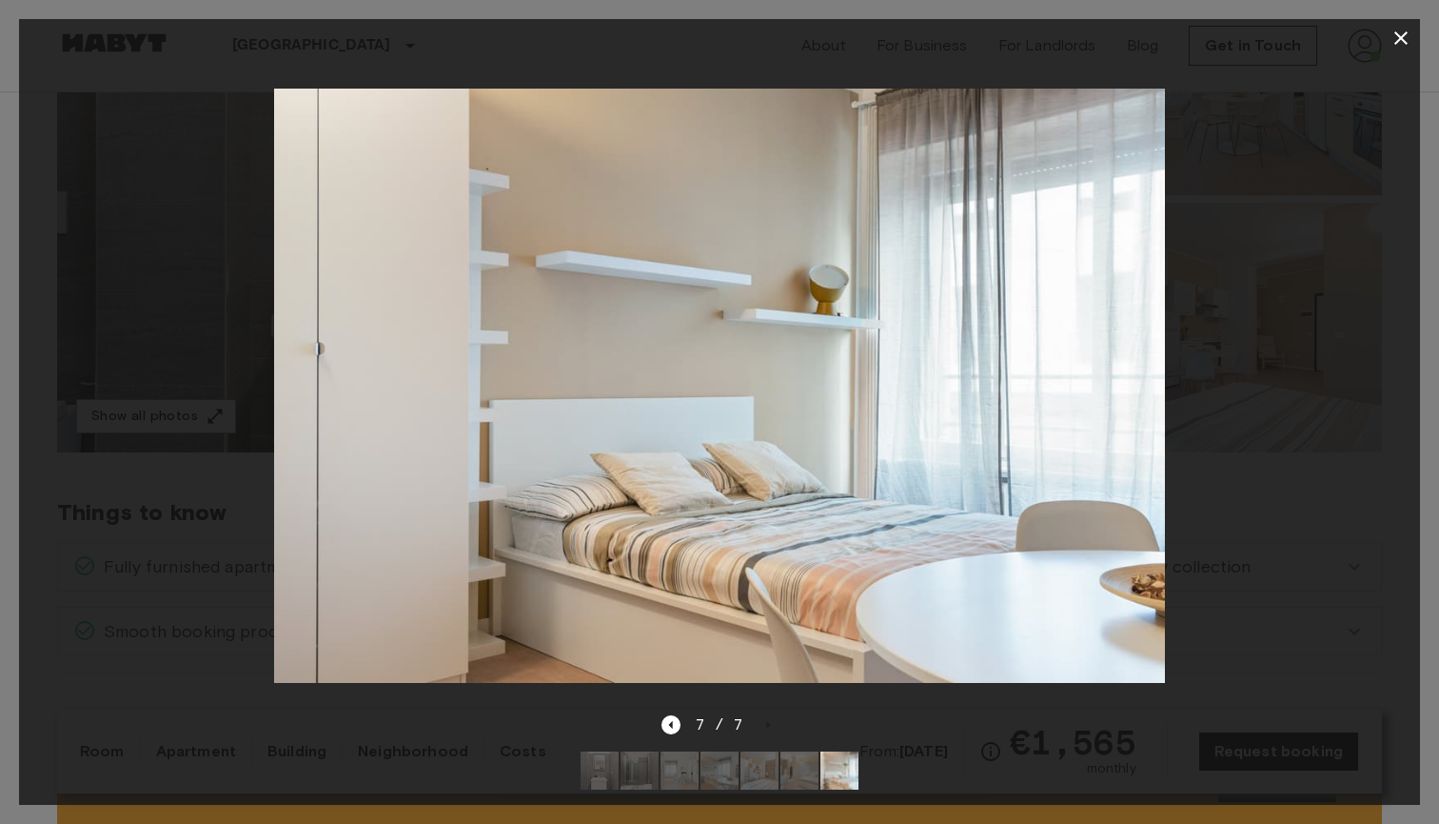
click at [1402, 42] on icon "button" at bounding box center [1401, 38] width 23 height 23
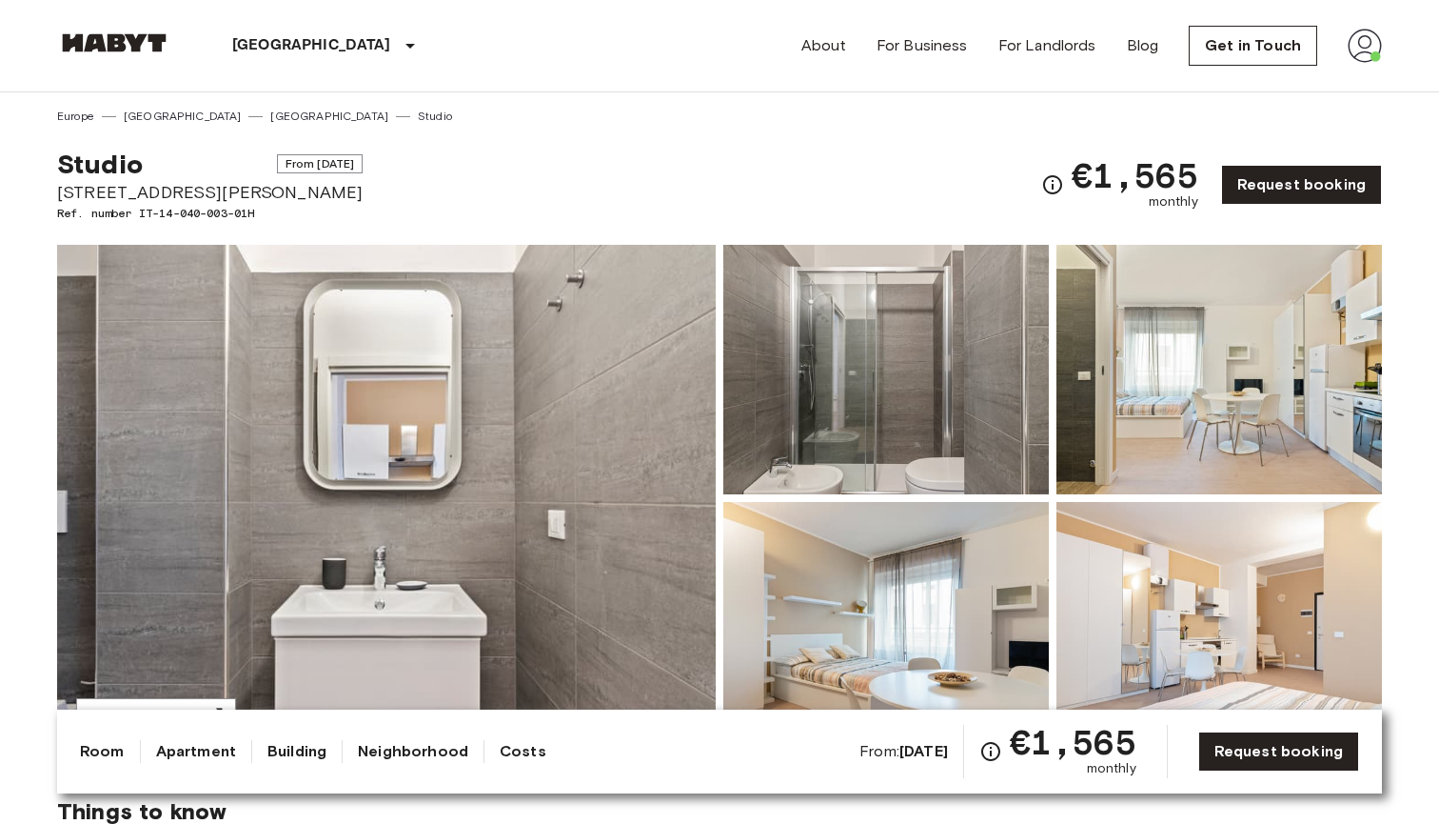
scroll to position [0, 0]
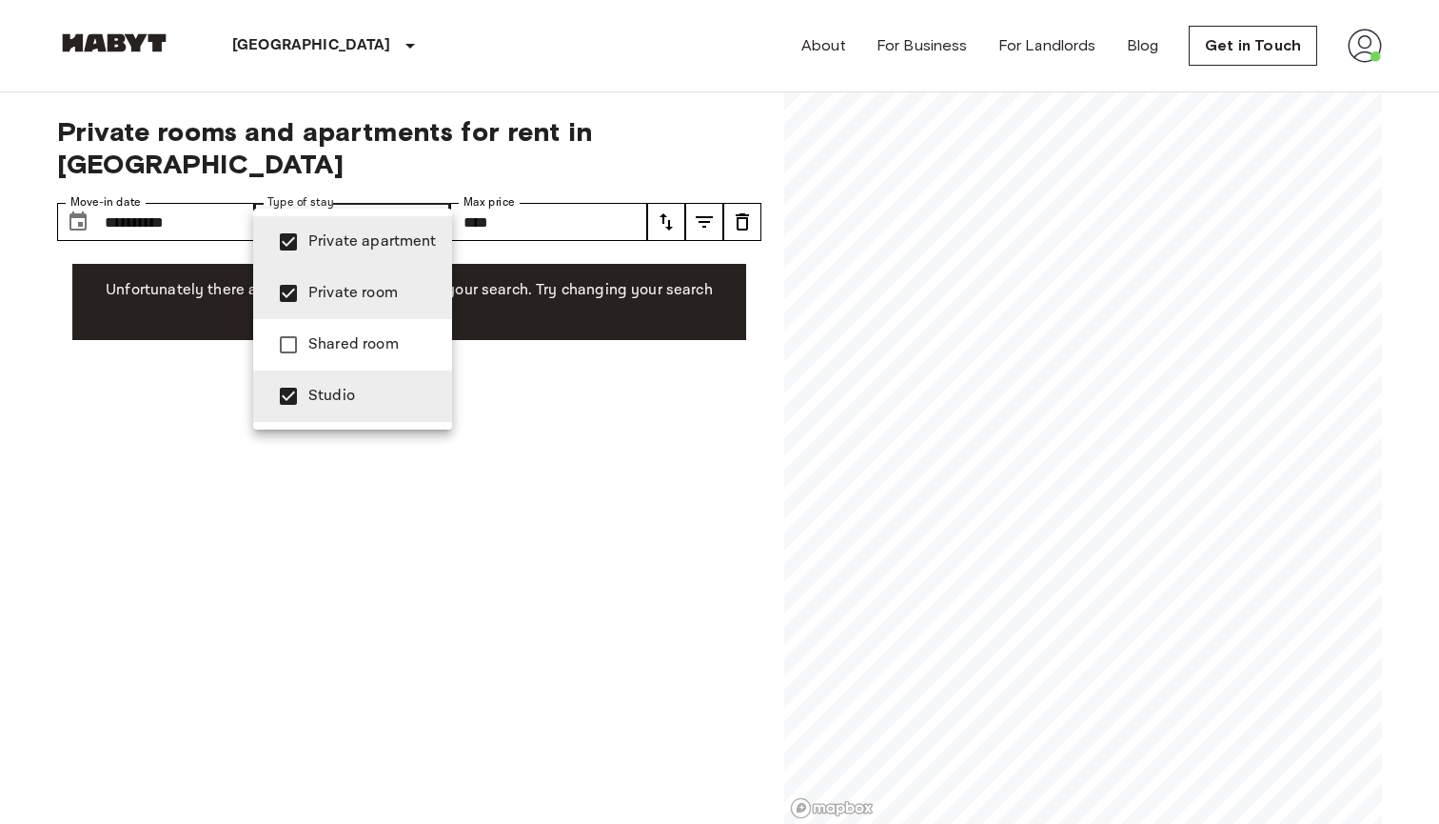
type input "**********"
click at [661, 176] on div at bounding box center [719, 412] width 1439 height 824
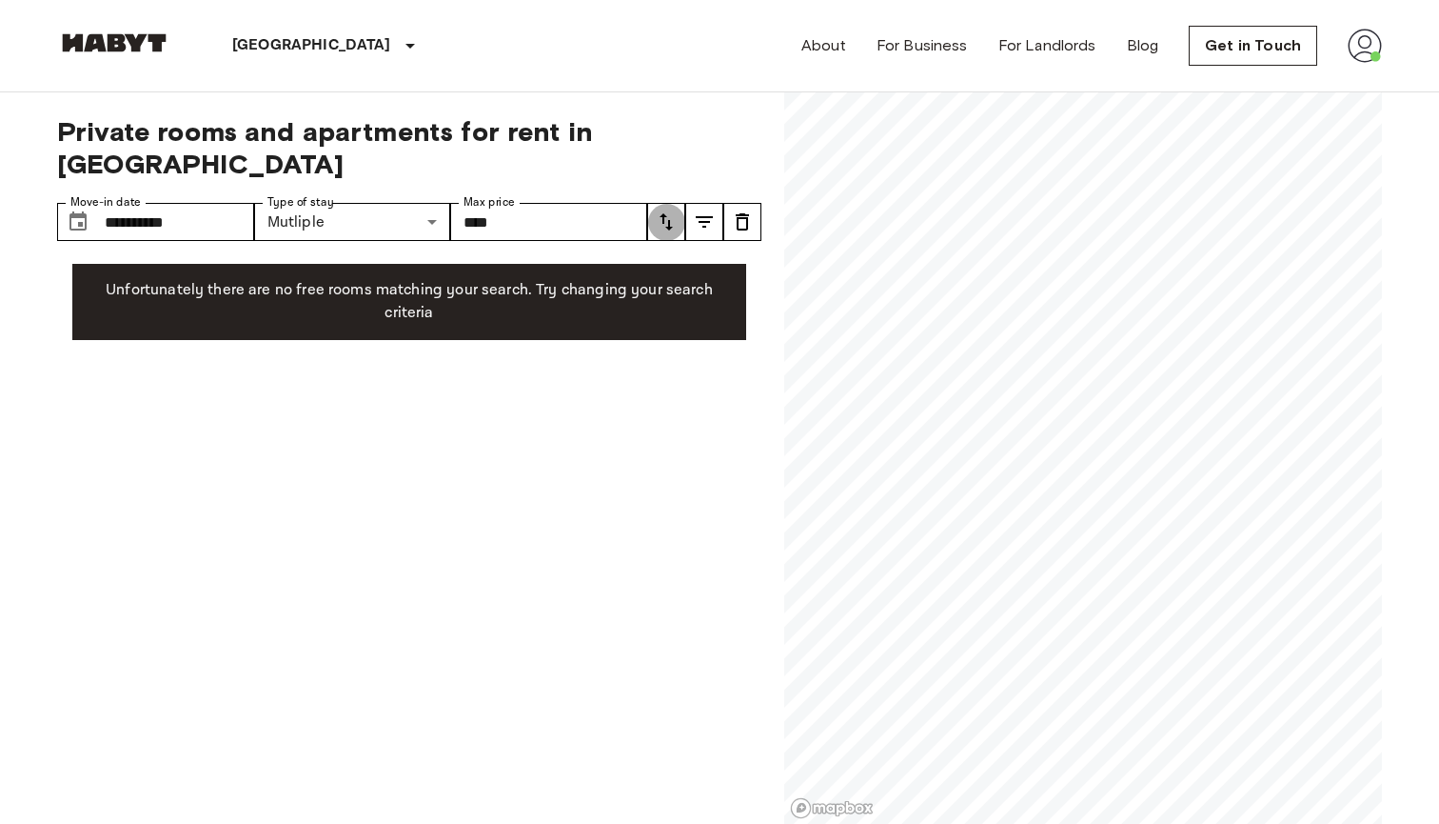
click at [675, 210] on icon "tune" at bounding box center [666, 221] width 23 height 23
click at [565, 350] on div at bounding box center [719, 412] width 1439 height 824
click at [144, 208] on div "**********" at bounding box center [409, 458] width 705 height 732
click at [142, 203] on input "**********" at bounding box center [179, 222] width 149 height 38
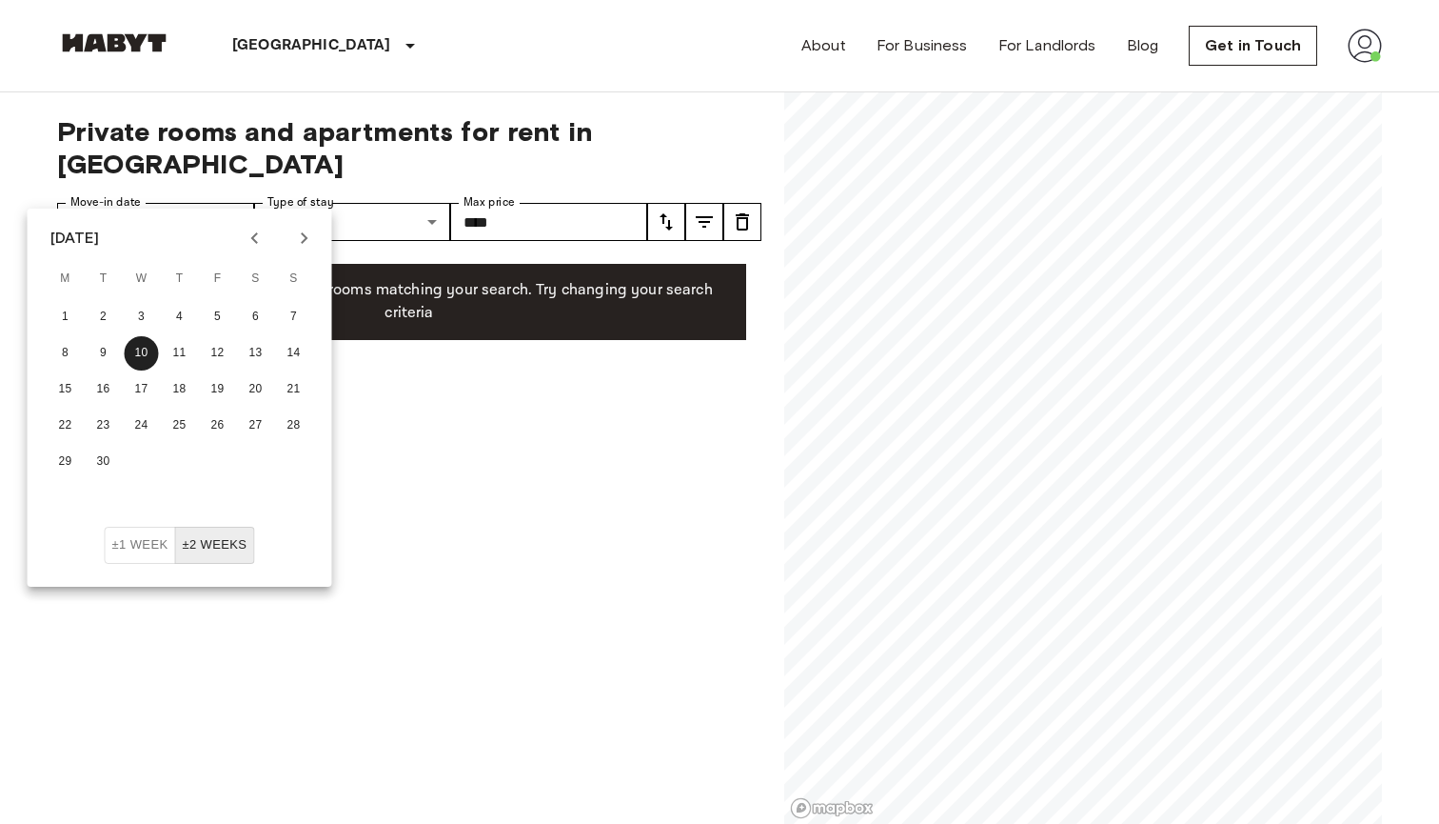
click at [627, 647] on div "**********" at bounding box center [409, 458] width 705 height 732
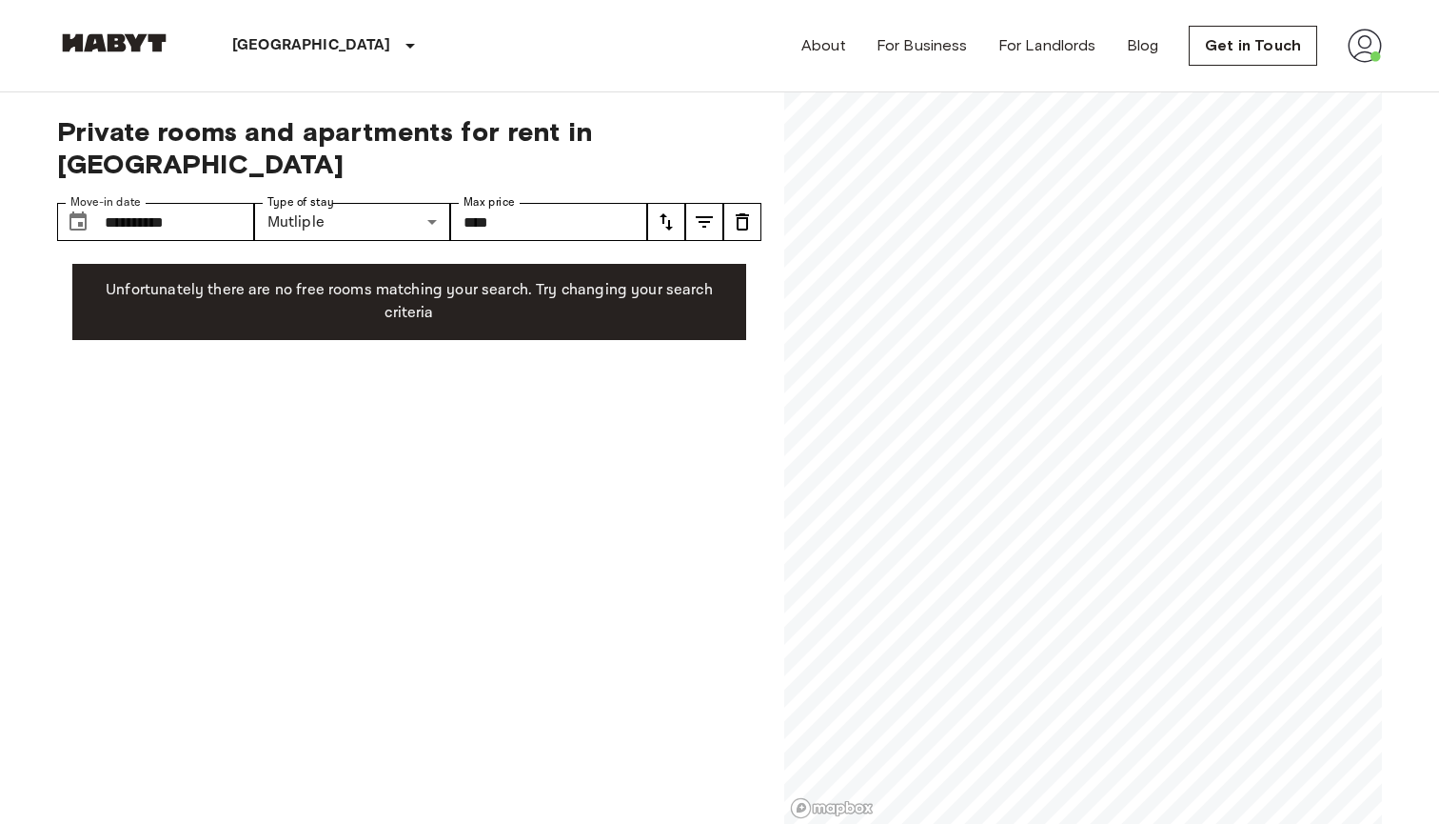
click at [735, 210] on icon "tune" at bounding box center [742, 221] width 23 height 23
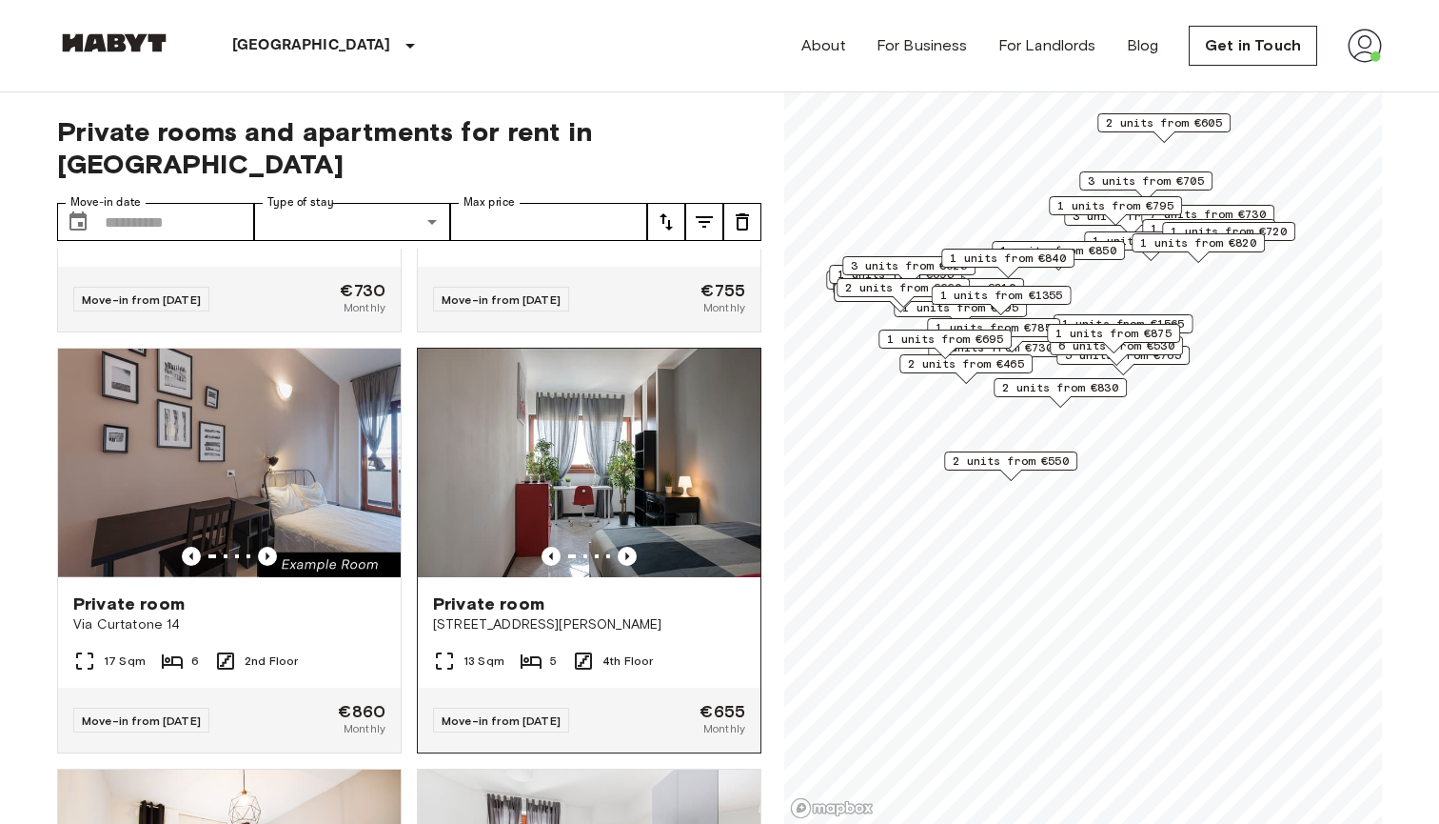
scroll to position [482, 0]
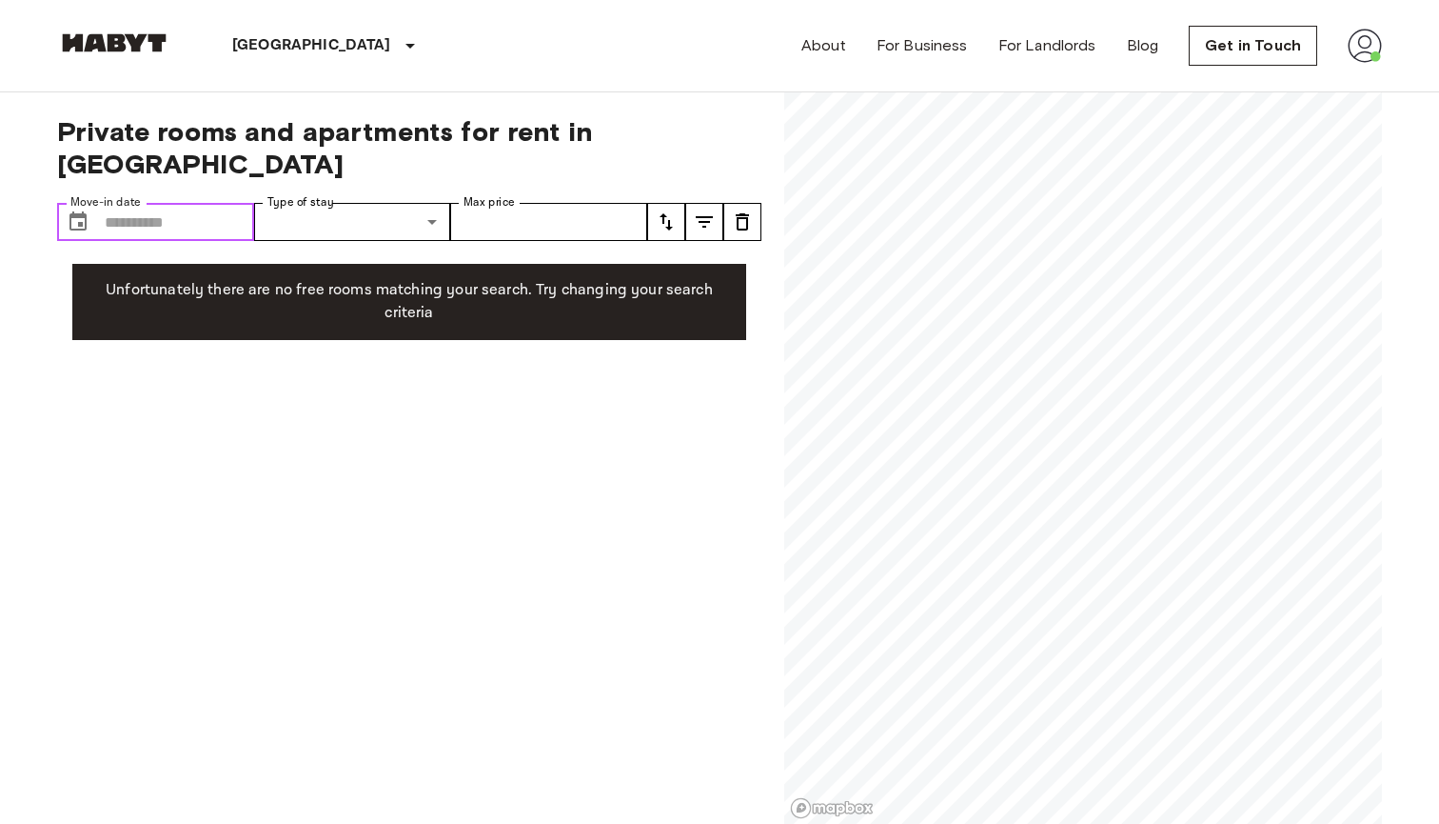
click at [150, 205] on input "Move-in date" at bounding box center [179, 222] width 149 height 38
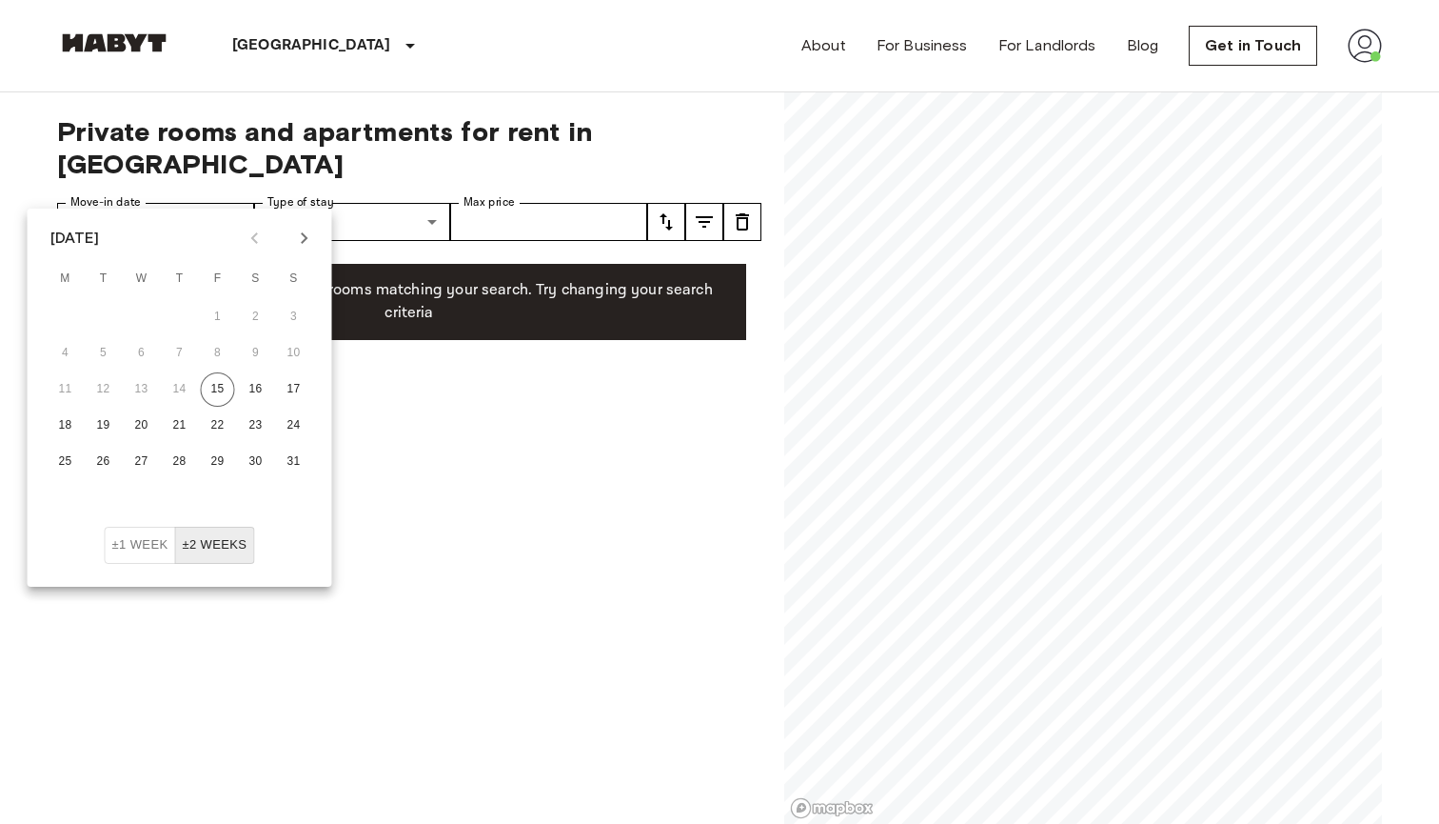
click at [1369, 44] on img at bounding box center [1365, 46] width 34 height 34
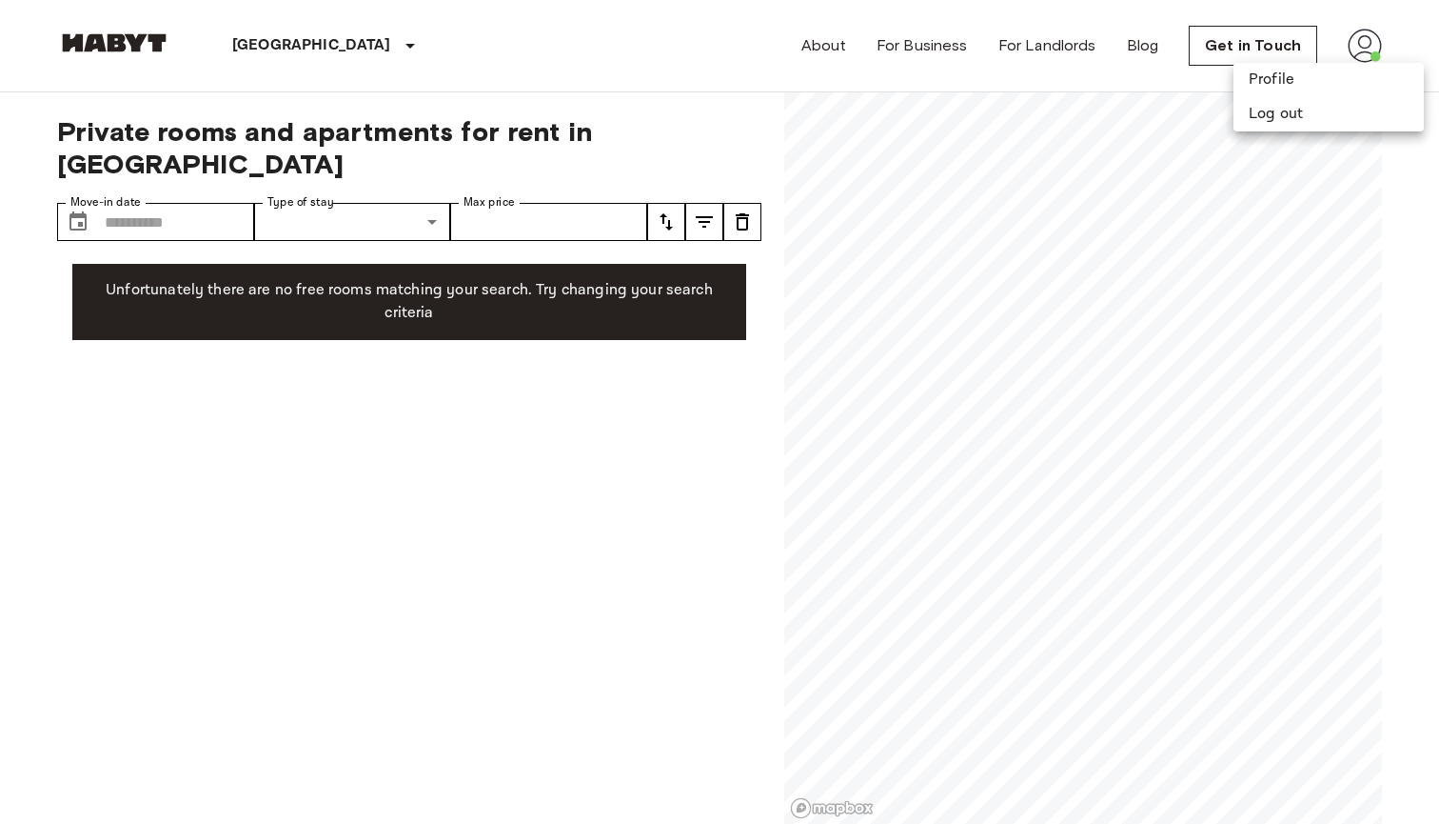
click at [140, 41] on div at bounding box center [719, 412] width 1439 height 824
click at [145, 38] on img at bounding box center [114, 42] width 114 height 19
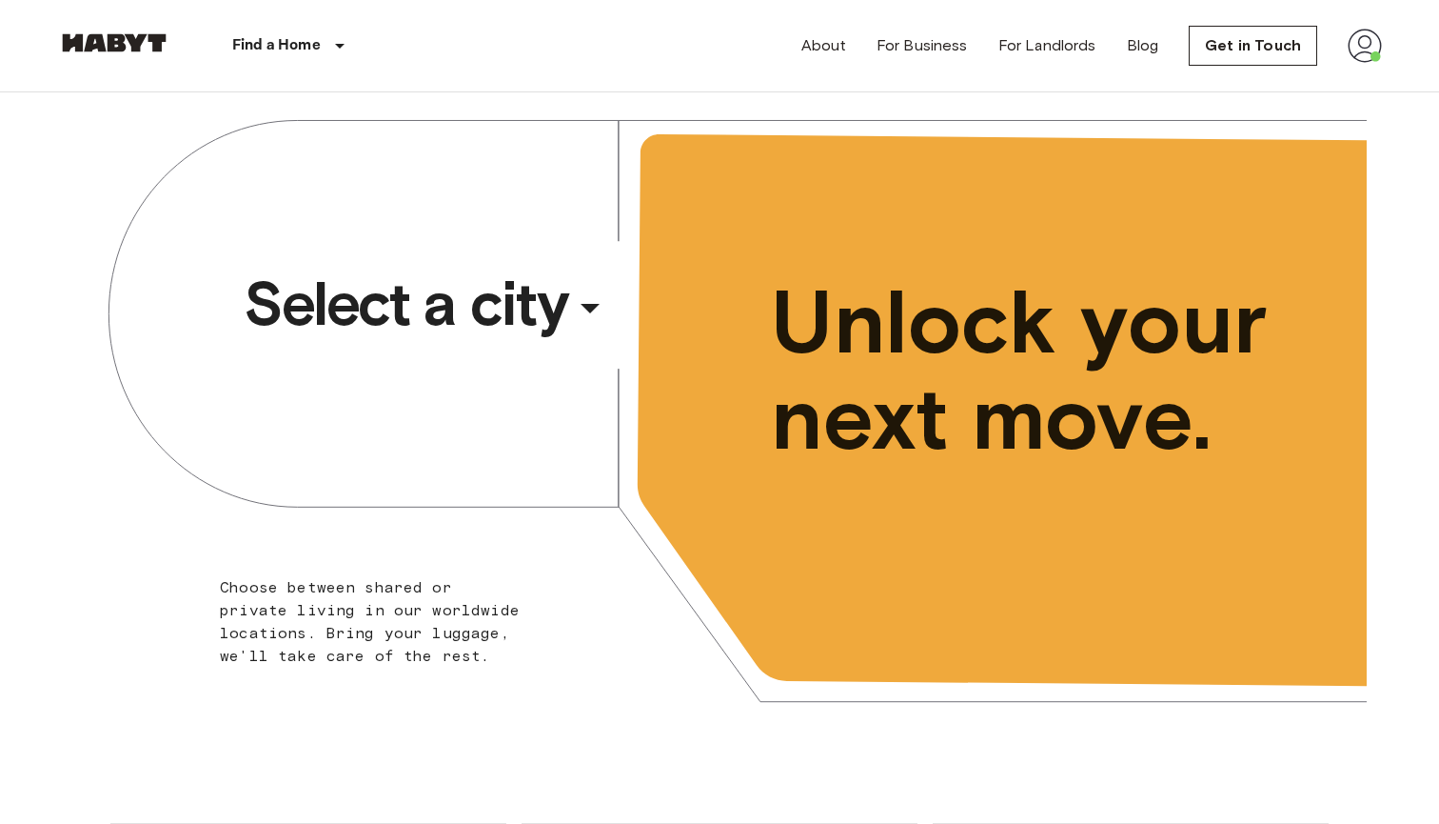
click at [467, 321] on span "Select a city" at bounding box center [406, 304] width 324 height 76
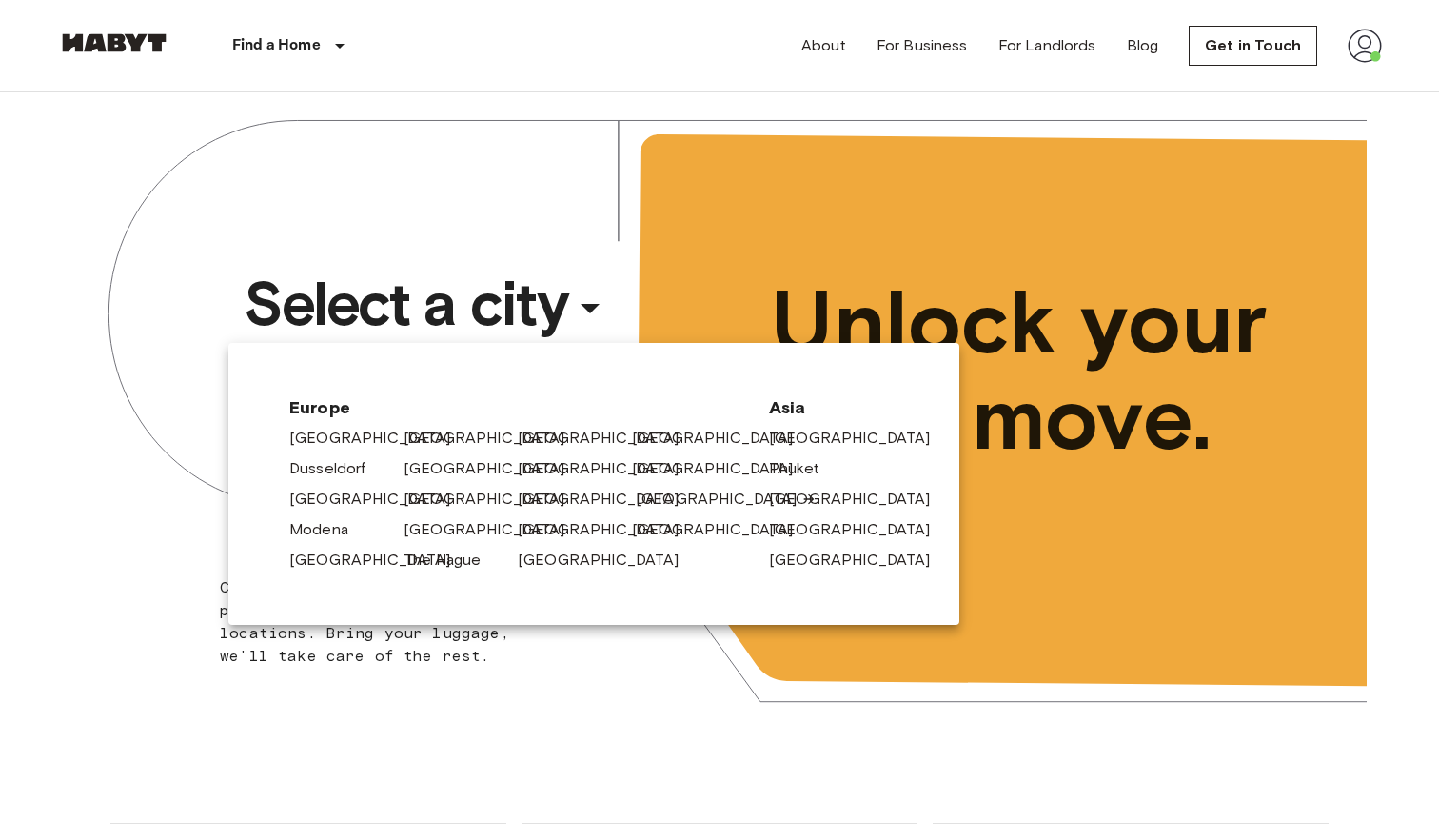
click at [646, 501] on link "[GEOGRAPHIC_DATA]" at bounding box center [726, 498] width 181 height 23
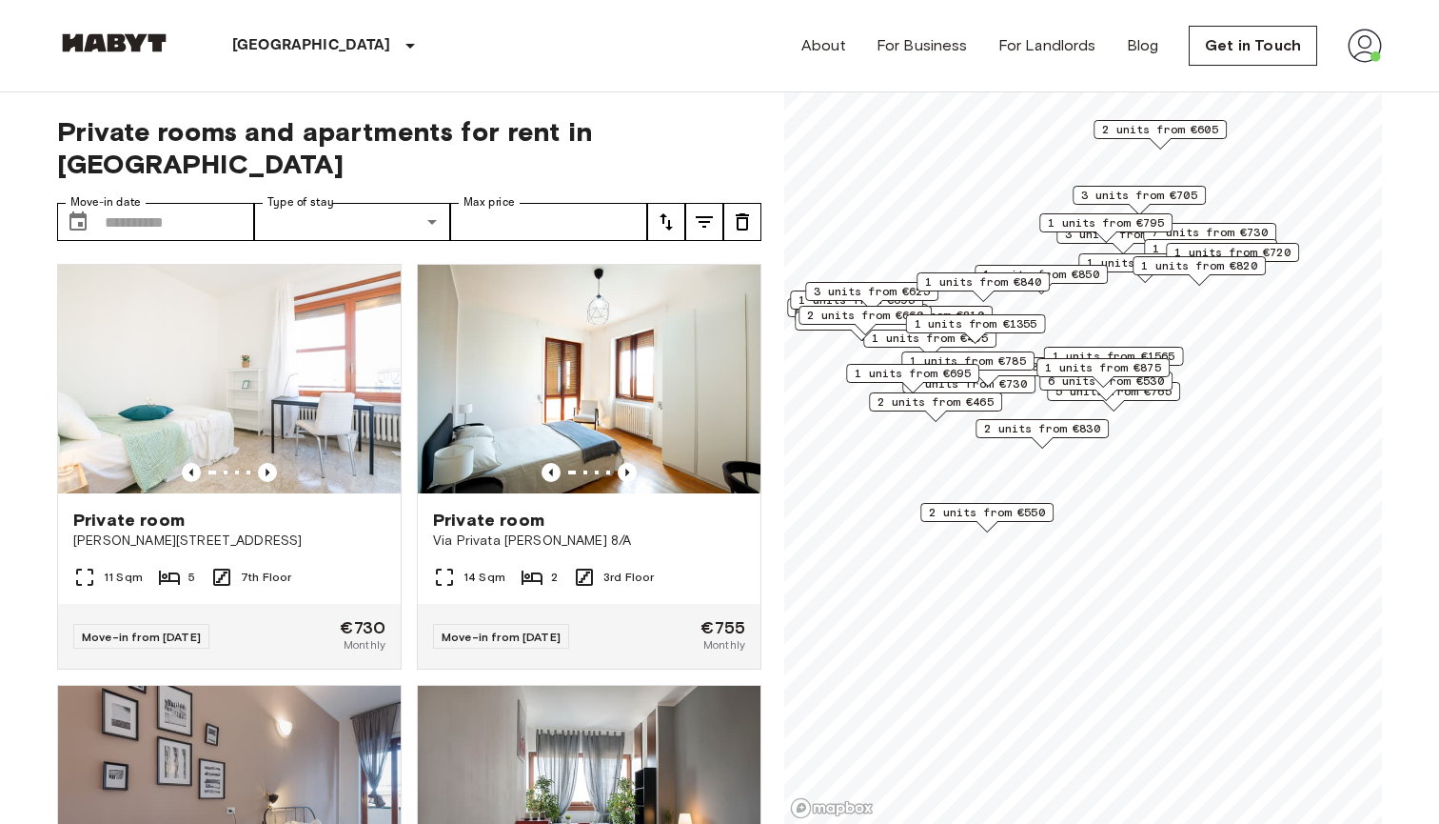
click at [1071, 276] on span "1 units from €850" at bounding box center [1041, 274] width 116 height 17
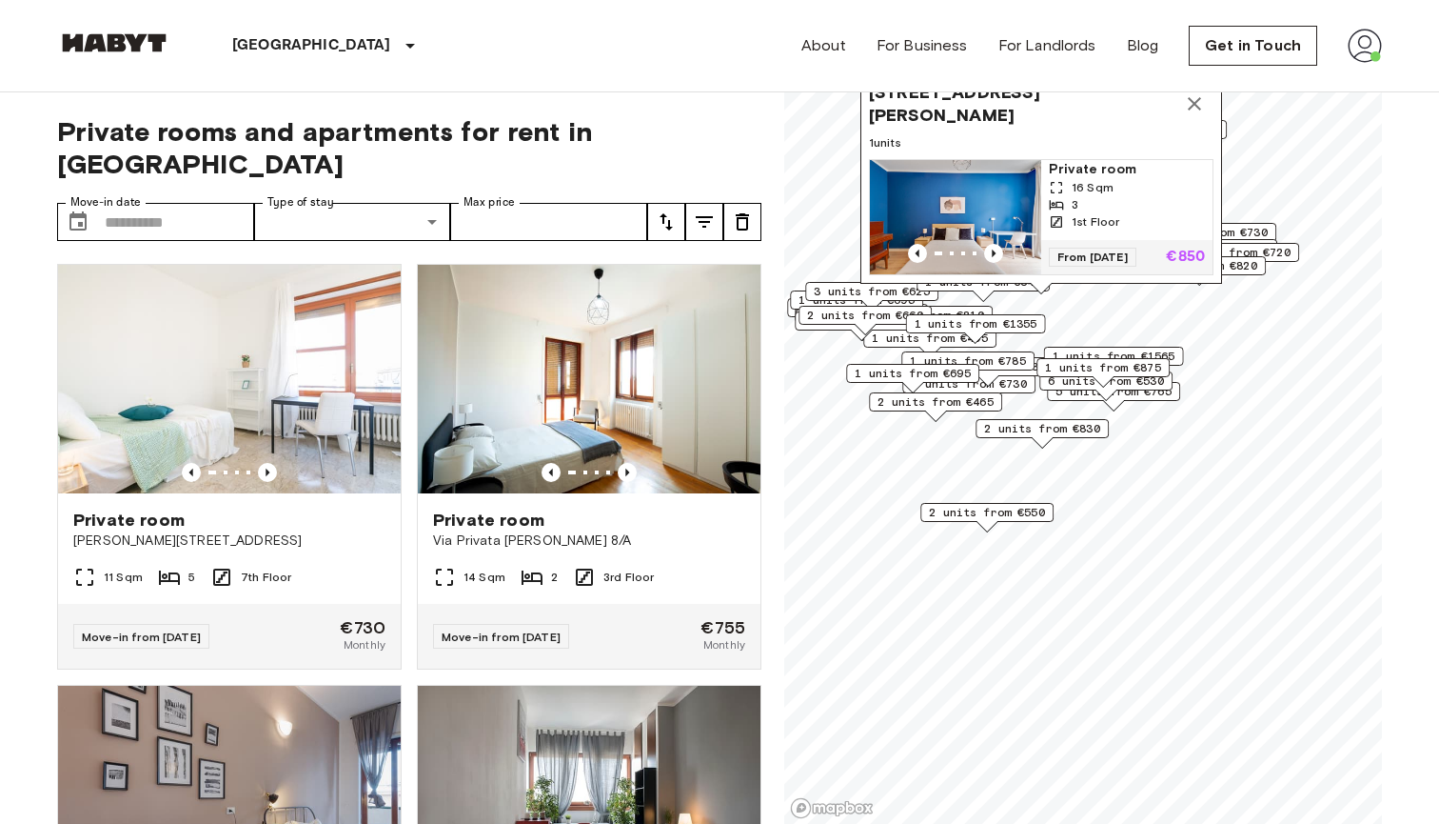
click at [1115, 364] on span "1 units from €875" at bounding box center [1103, 367] width 116 height 17
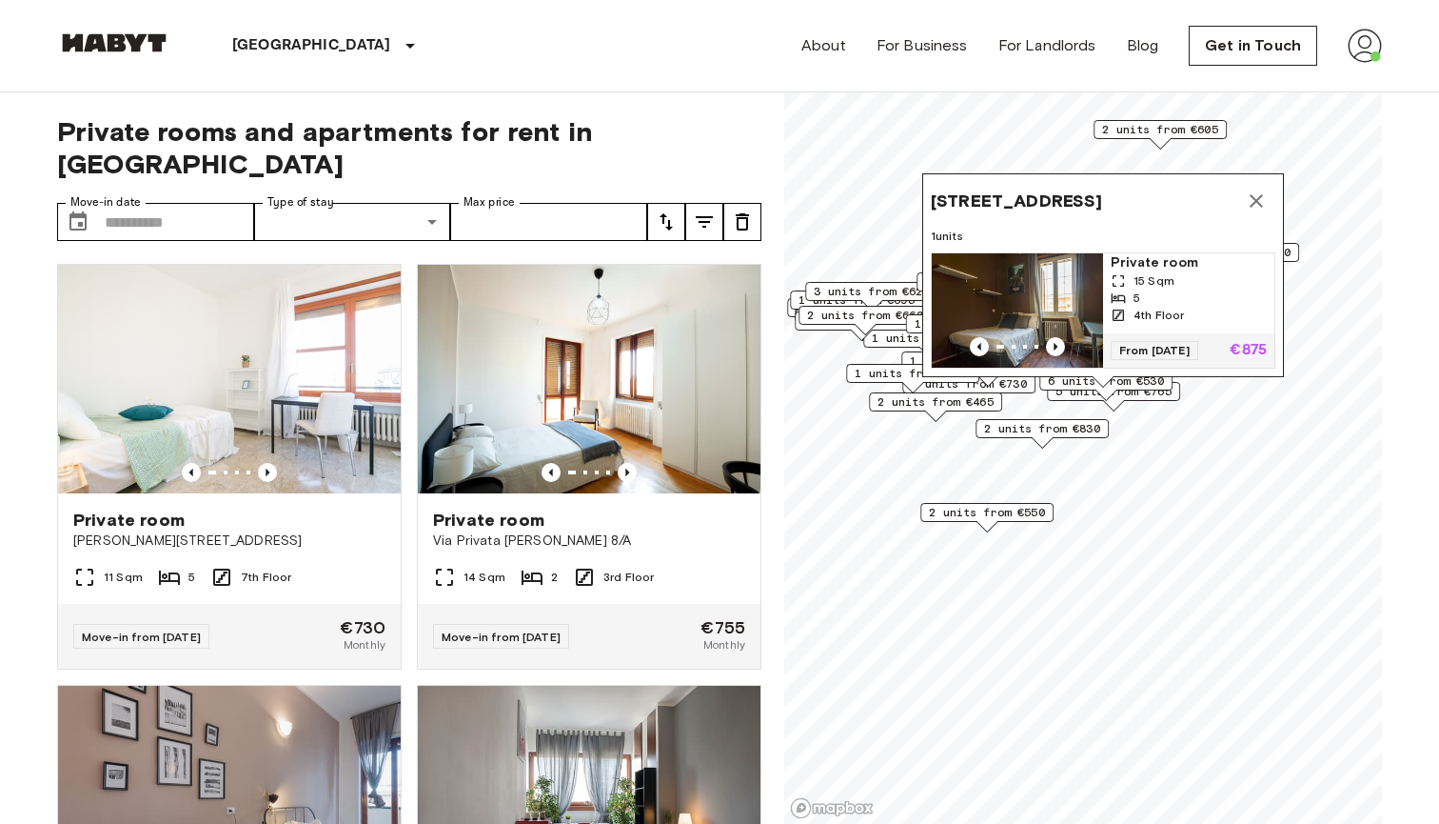
click at [1111, 375] on div "Piazza Umanitaria 2, 20122 Milano, IT 1 units Private room 15 Sqm 5 4th Floor F…" at bounding box center [1104, 275] width 362 height 204
click at [1108, 384] on div "Map marker" at bounding box center [1103, 381] width 21 height 10
click at [1106, 398] on div "Map marker" at bounding box center [1106, 394] width 21 height 10
click at [1132, 398] on div "6 units from €530" at bounding box center [1106, 386] width 133 height 30
click at [1065, 432] on span "2 units from €830" at bounding box center [1042, 428] width 116 height 17
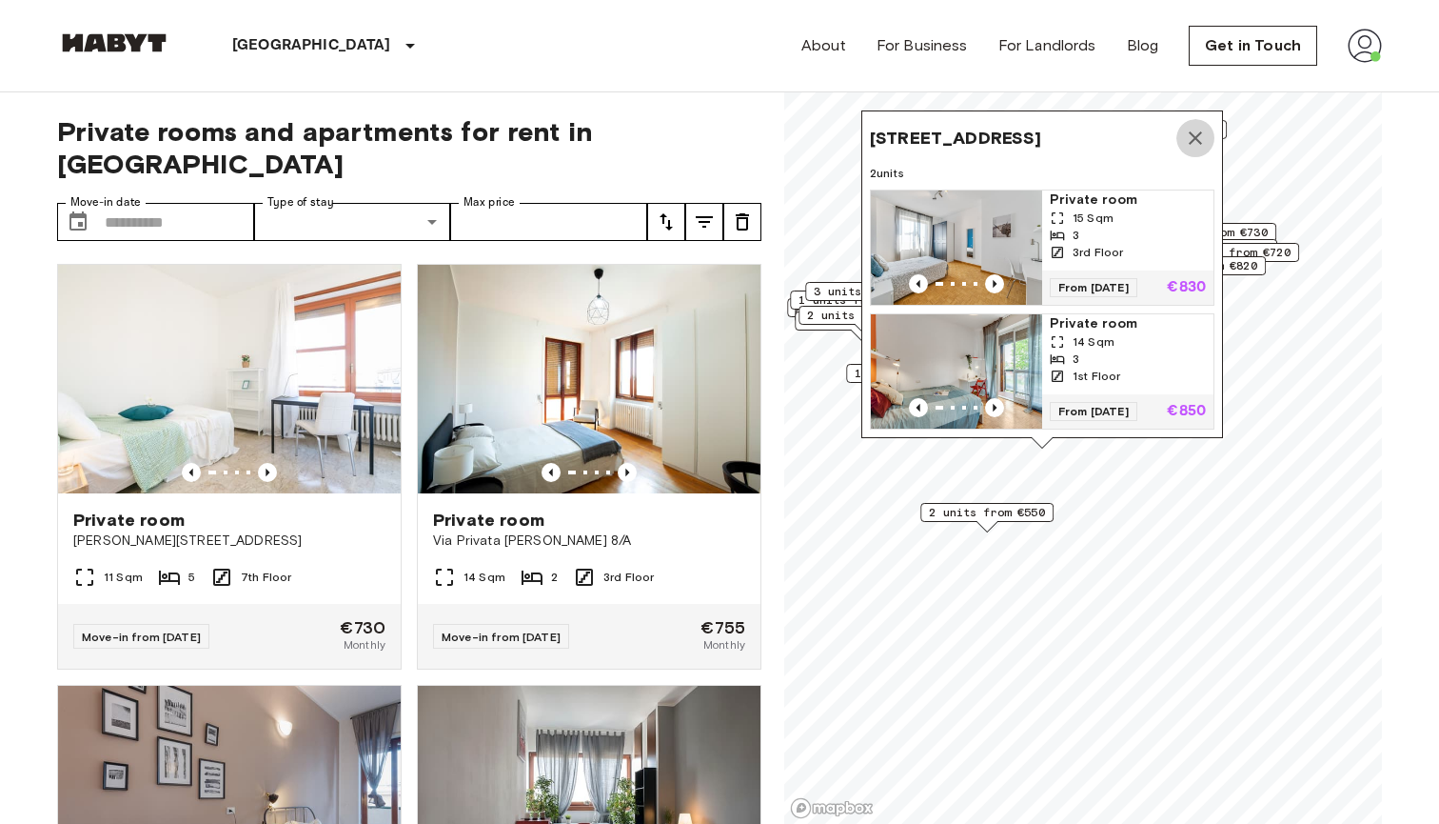
click at [1188, 137] on icon "Map marker" at bounding box center [1195, 138] width 23 height 23
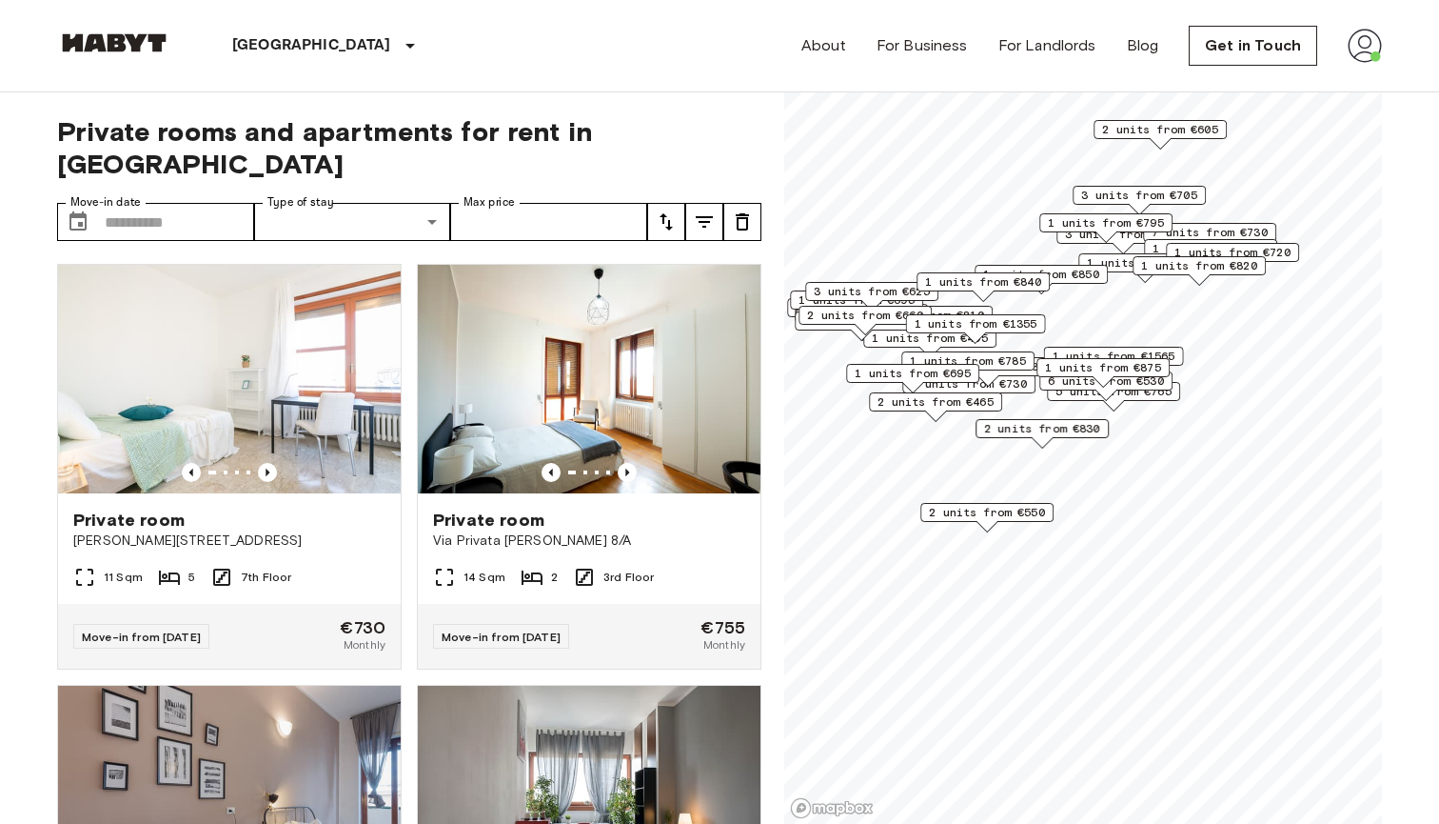
click at [1118, 267] on span "1 units from €770" at bounding box center [1145, 262] width 116 height 17
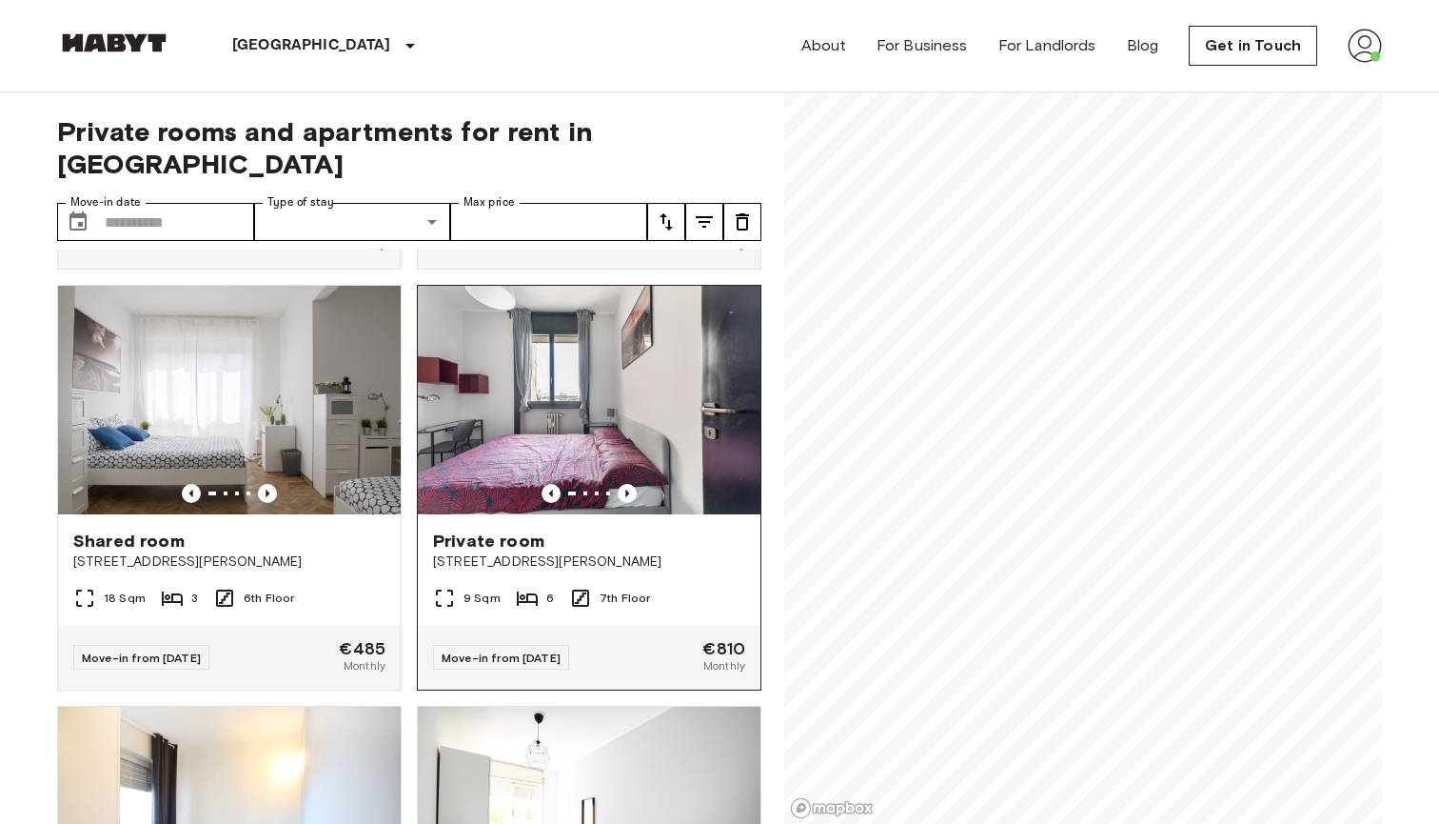
scroll to position [1237, 0]
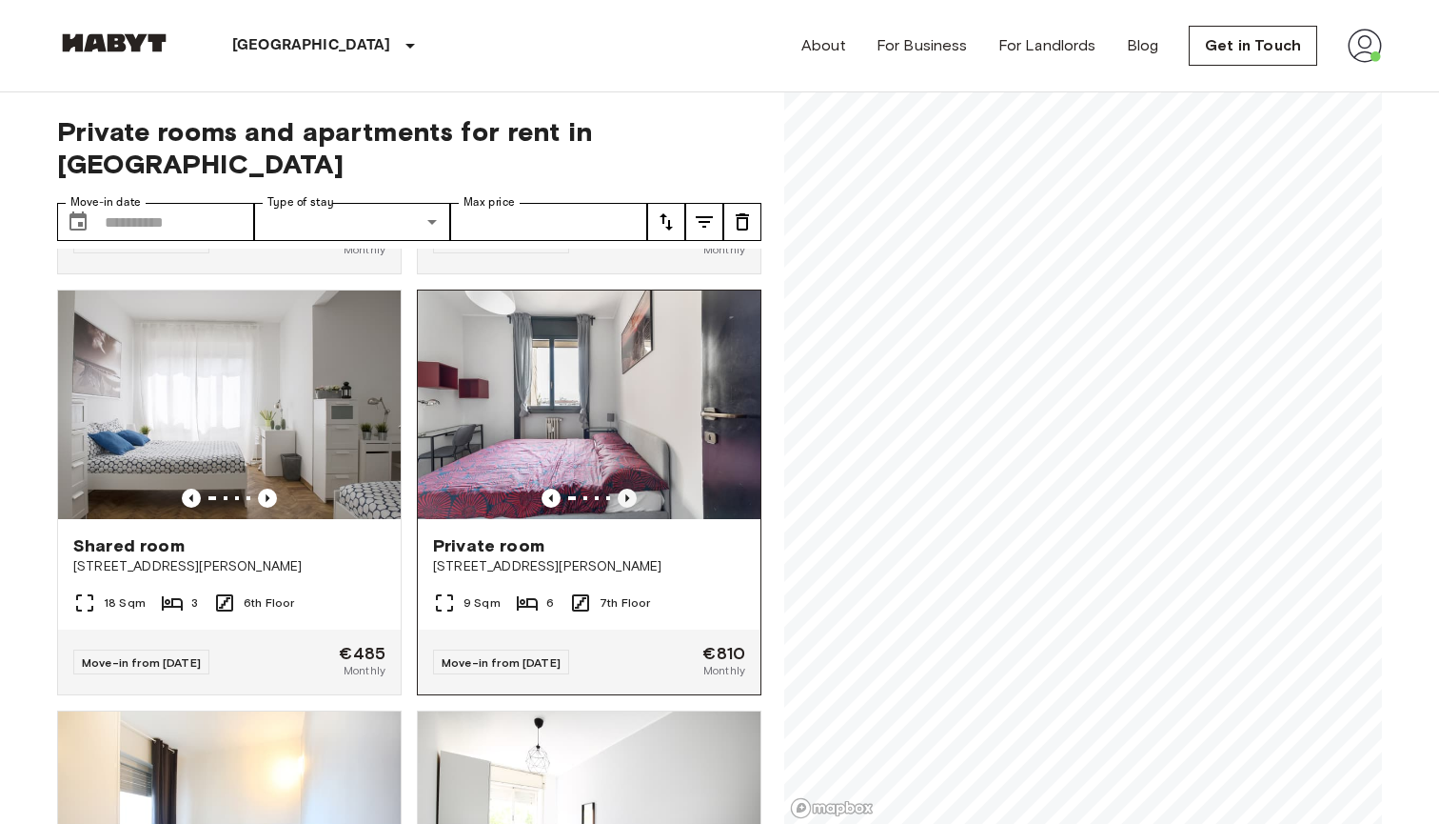
click at [624, 488] on icon "Previous image" at bounding box center [627, 497] width 19 height 19
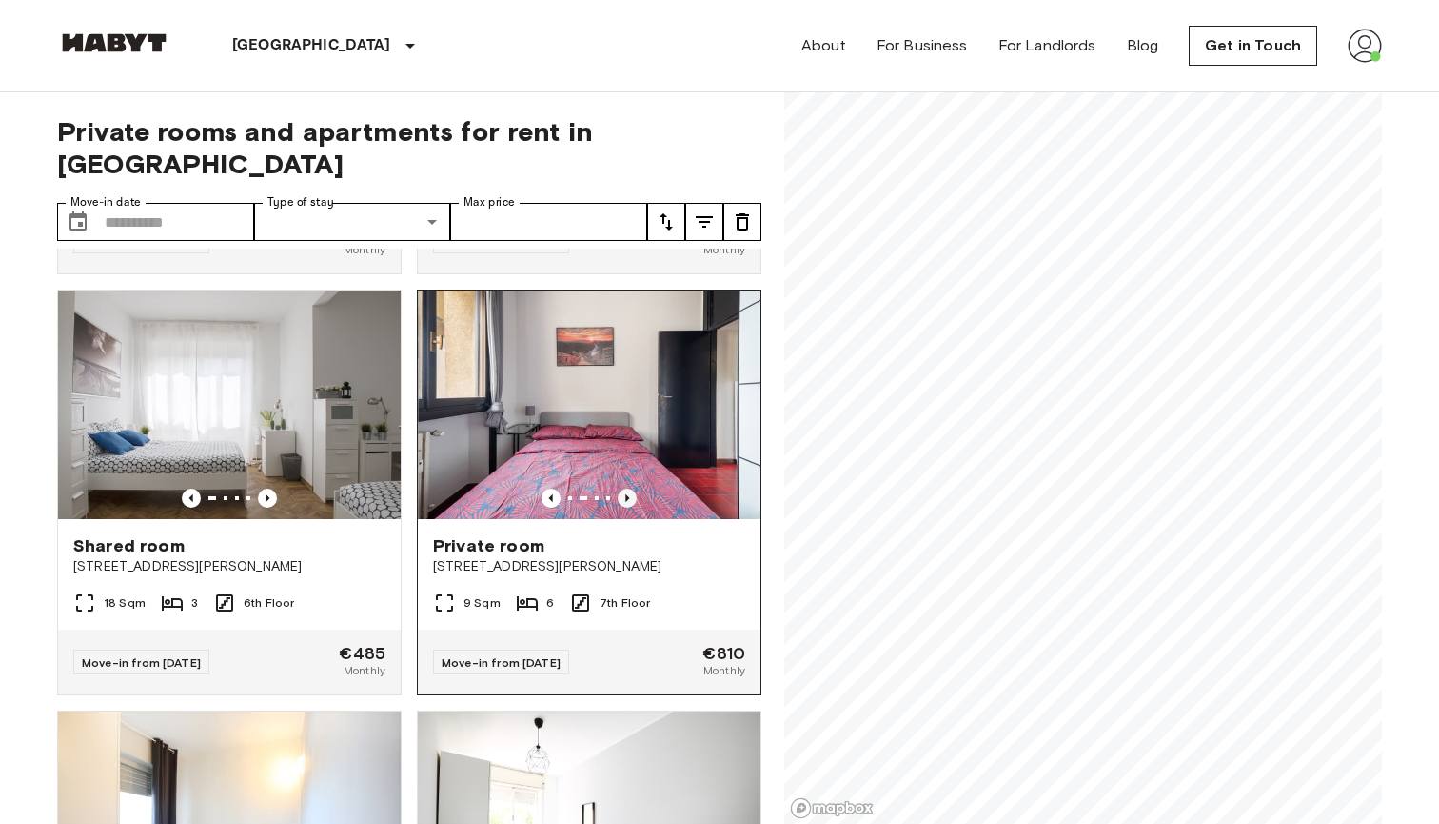
scroll to position [1184, 0]
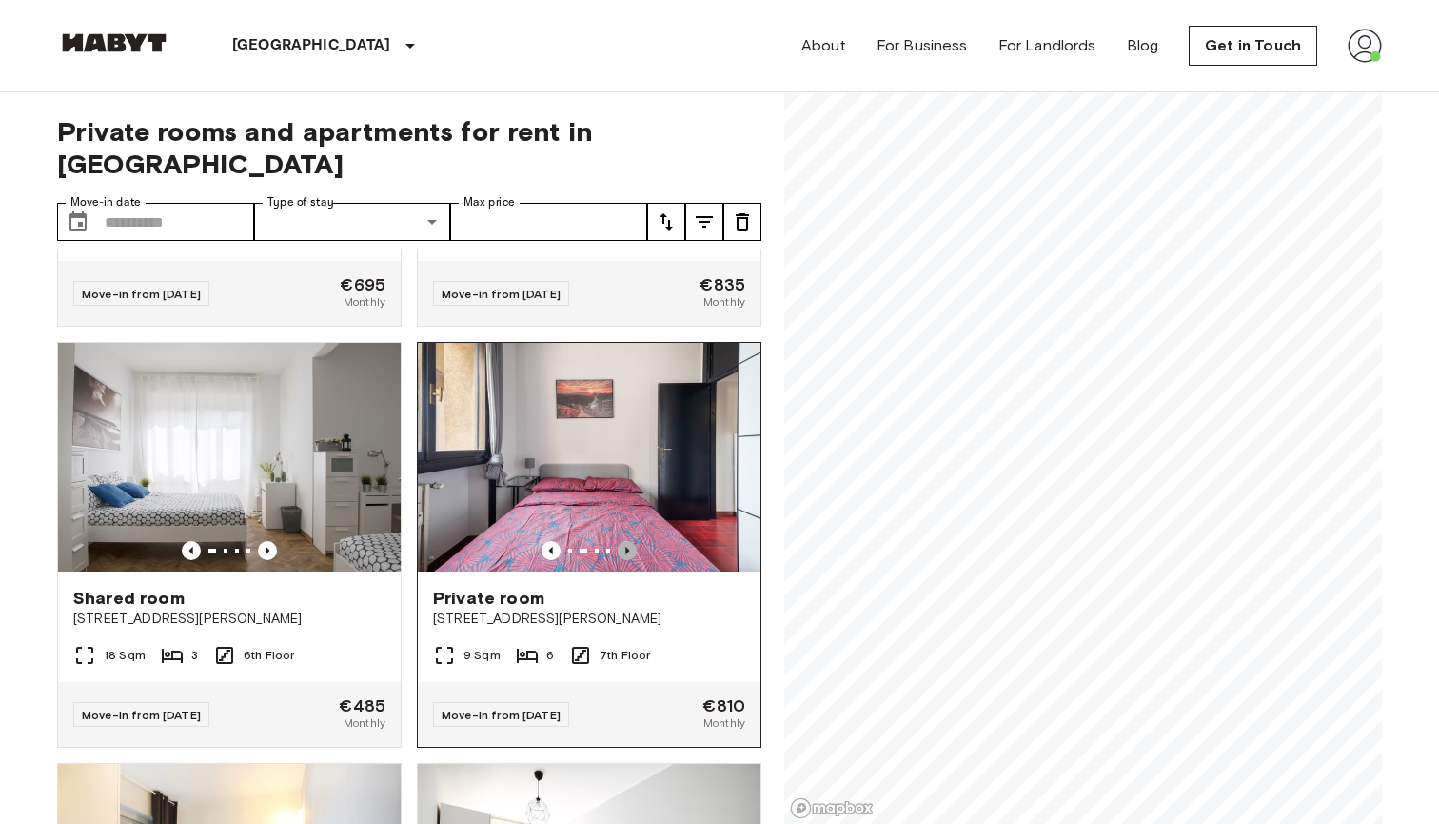
click at [625, 541] on icon "Previous image" at bounding box center [627, 550] width 19 height 19
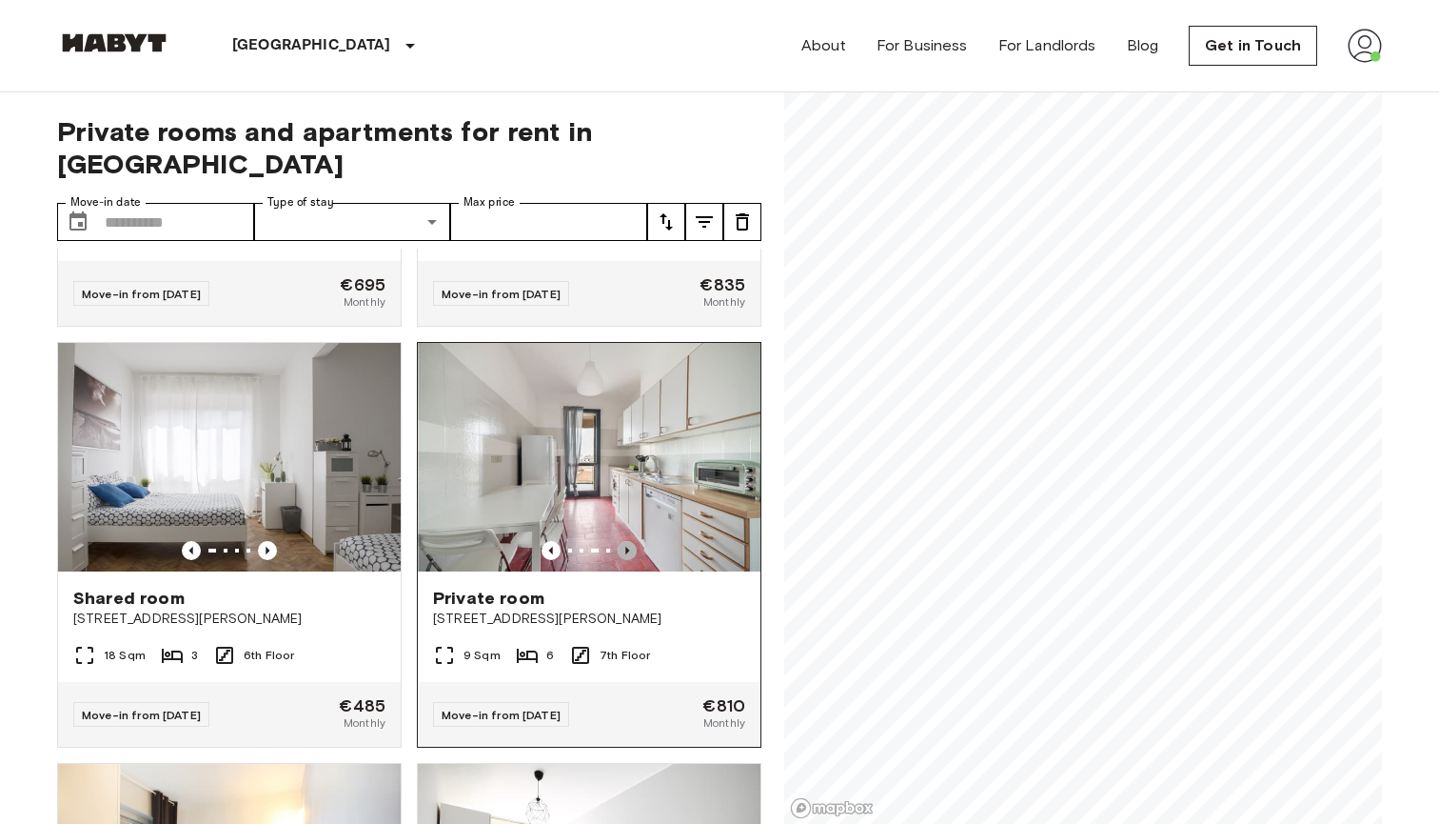
click at [625, 541] on icon "Previous image" at bounding box center [627, 550] width 19 height 19
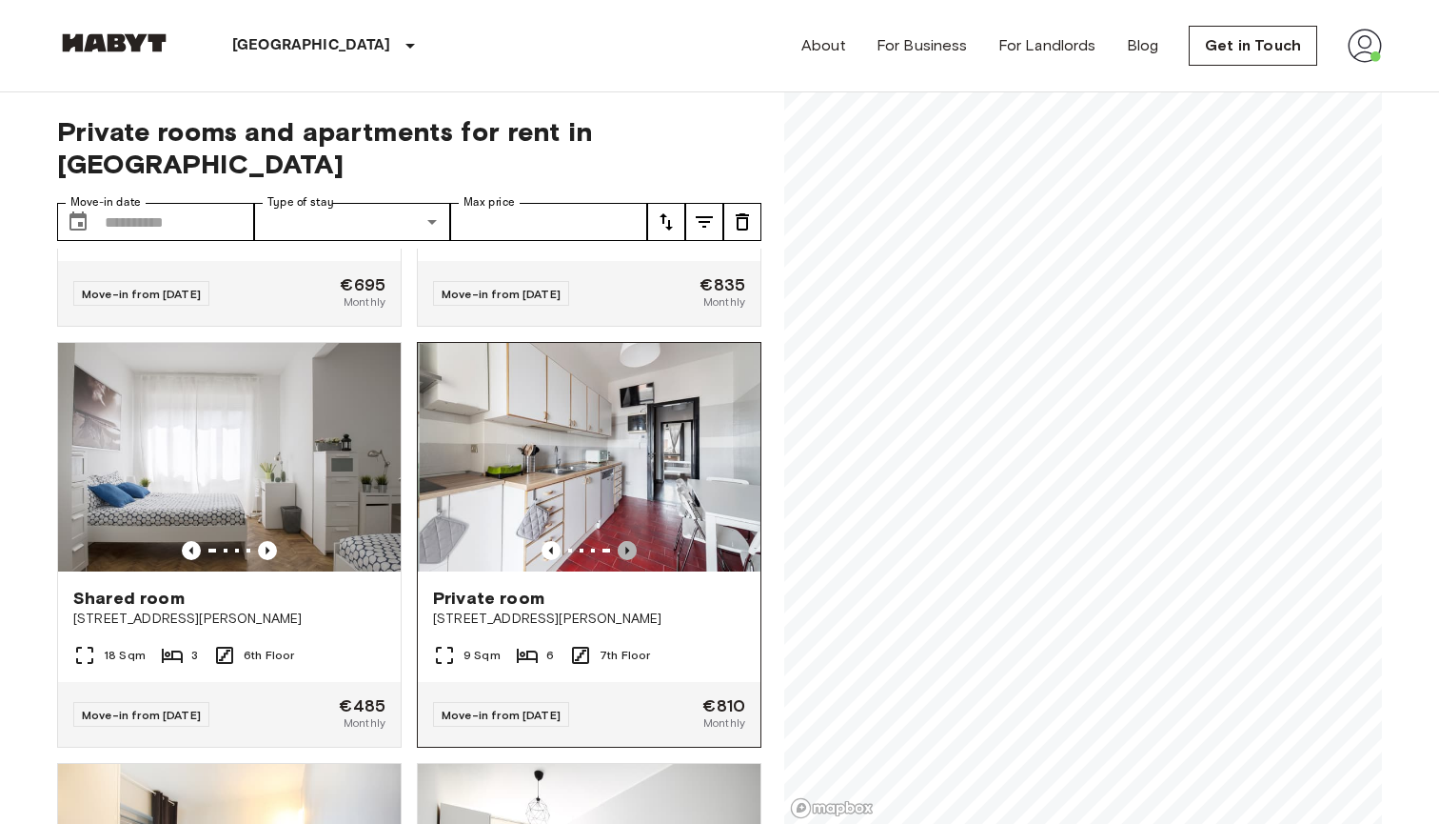
click at [625, 541] on icon "Previous image" at bounding box center [627, 550] width 19 height 19
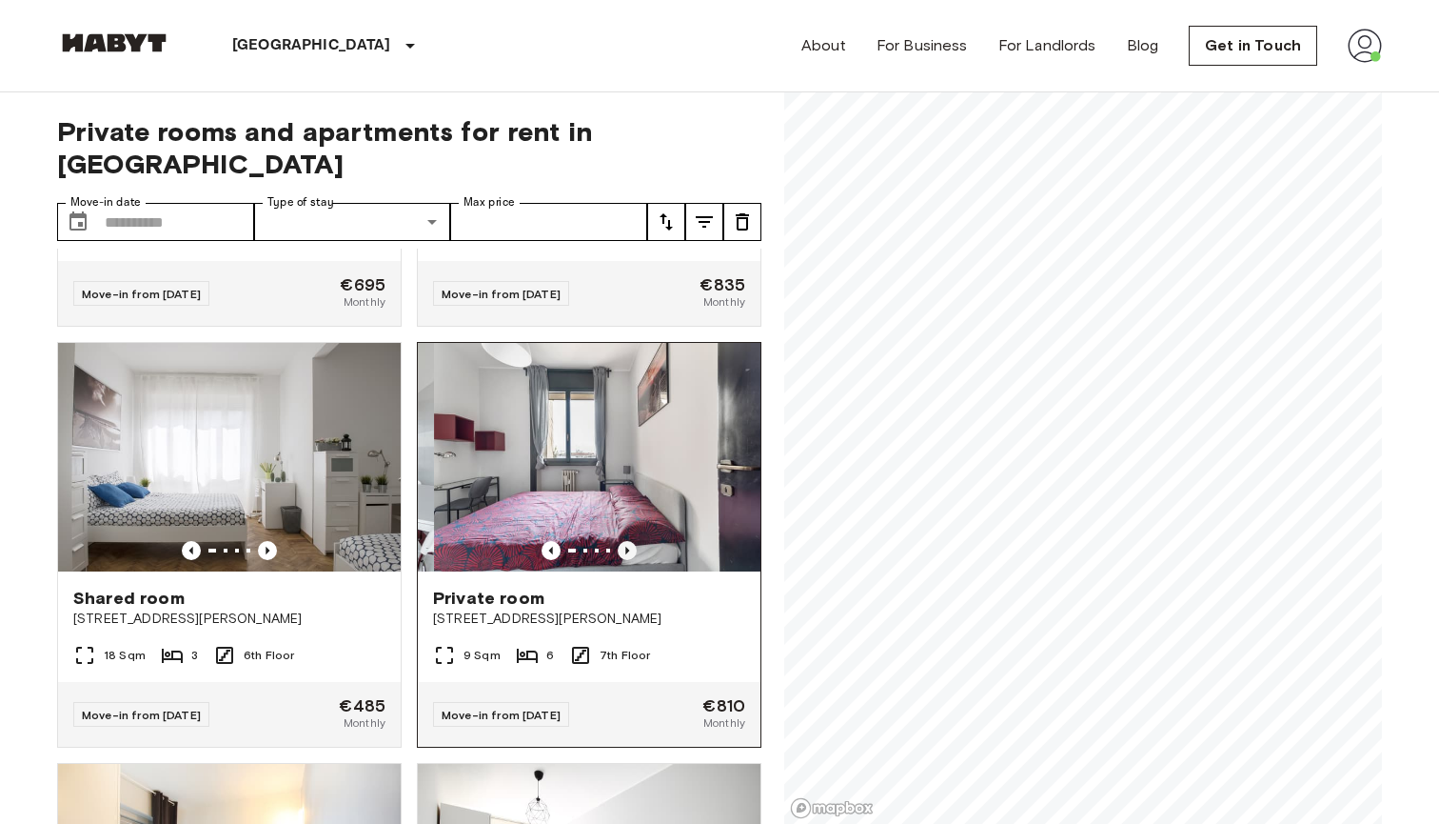
click at [625, 541] on icon "Previous image" at bounding box center [627, 550] width 19 height 19
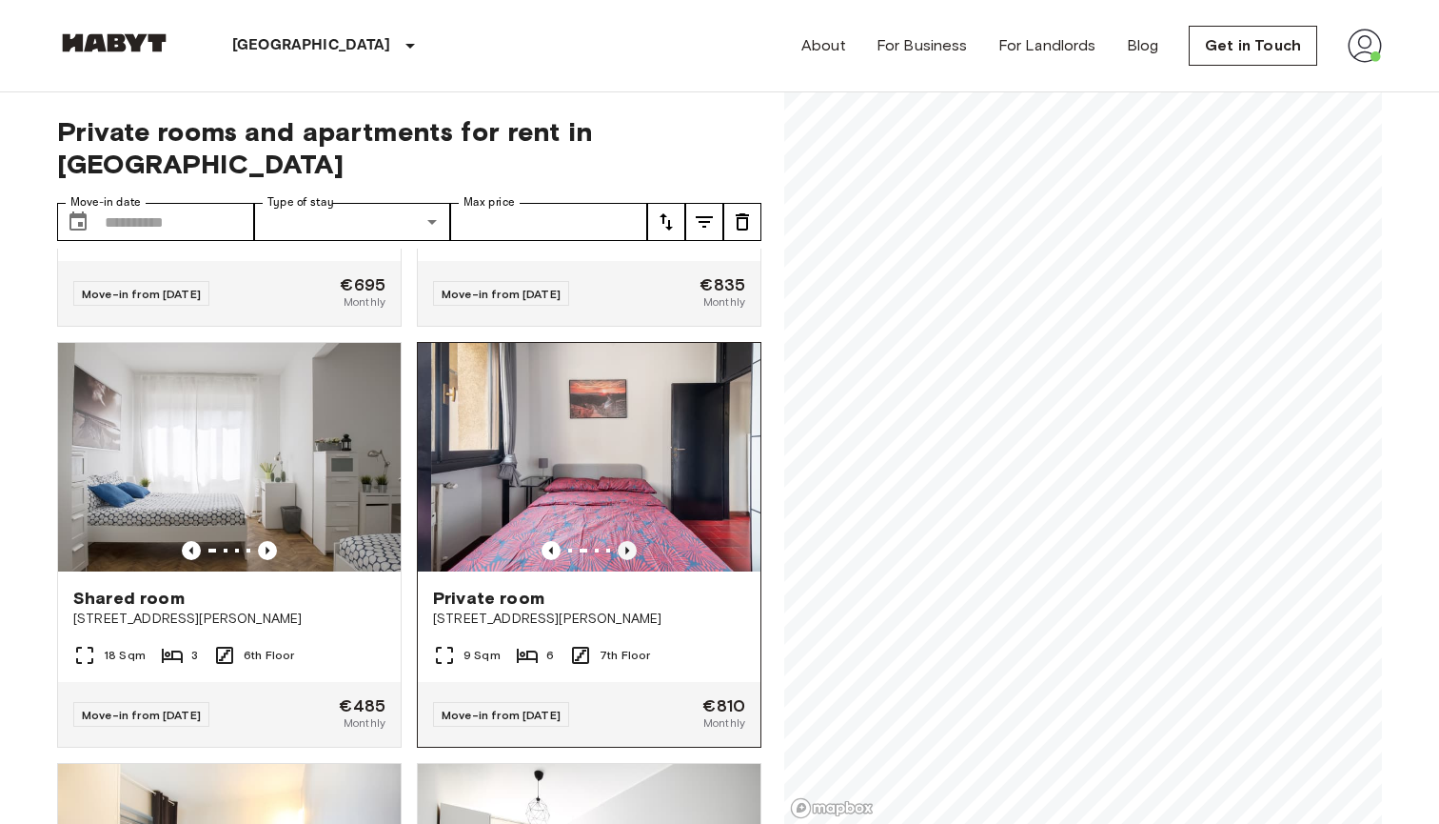
click at [625, 541] on icon "Previous image" at bounding box center [627, 550] width 19 height 19
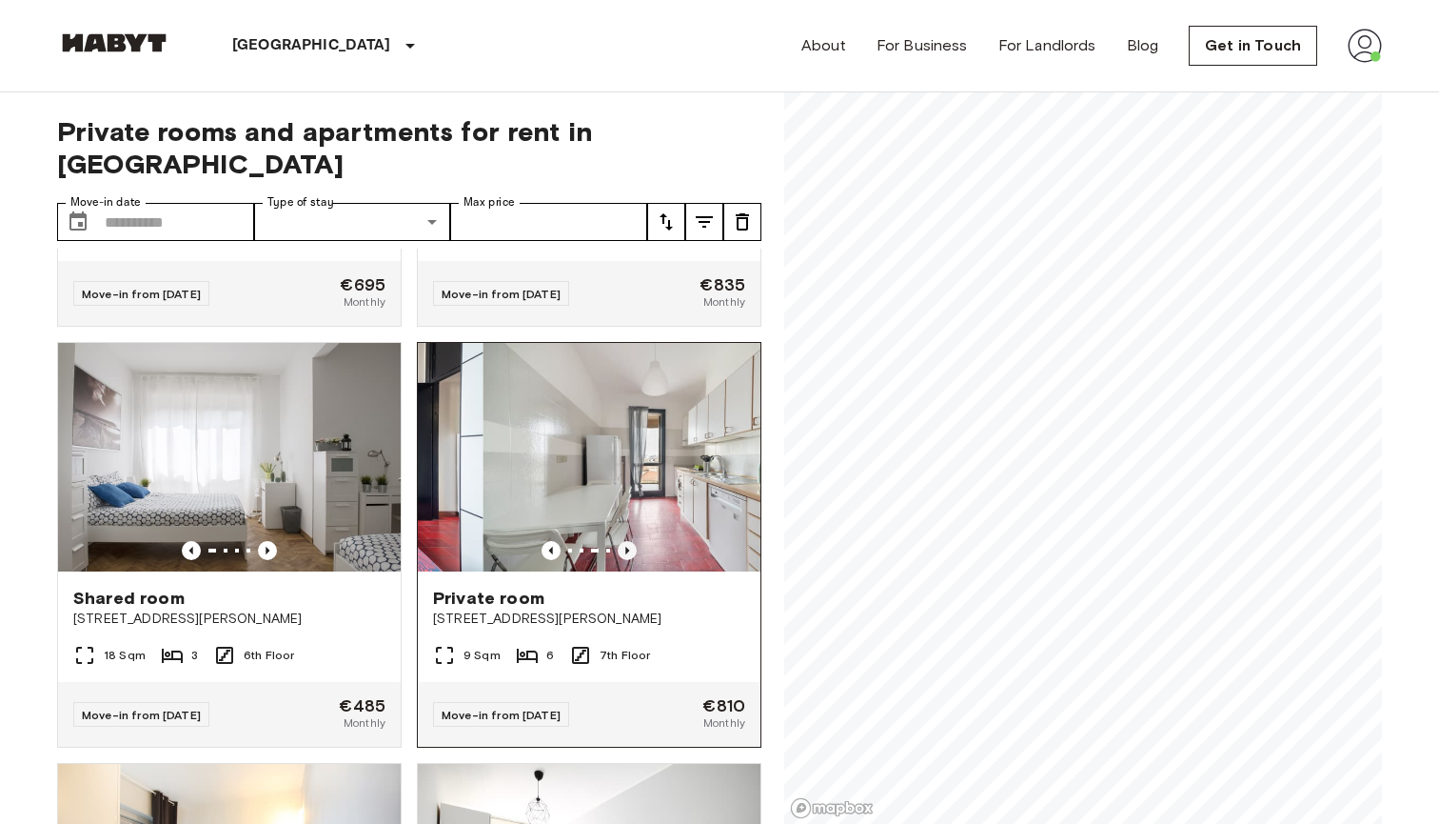
click at [625, 541] on icon "Previous image" at bounding box center [627, 550] width 19 height 19
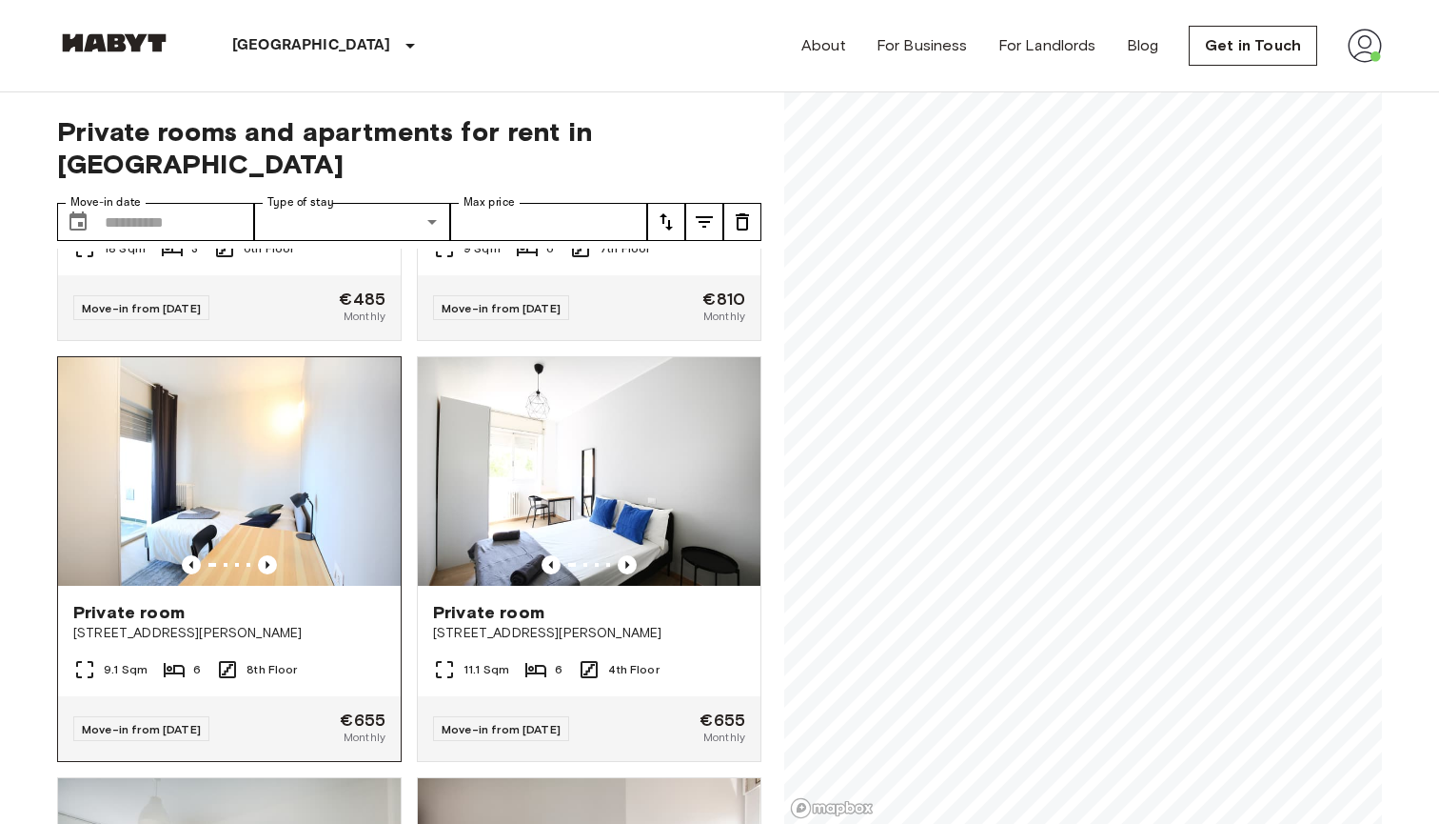
scroll to position [1590, 0]
click at [626, 562] on icon "Previous image" at bounding box center [627, 566] width 4 height 8
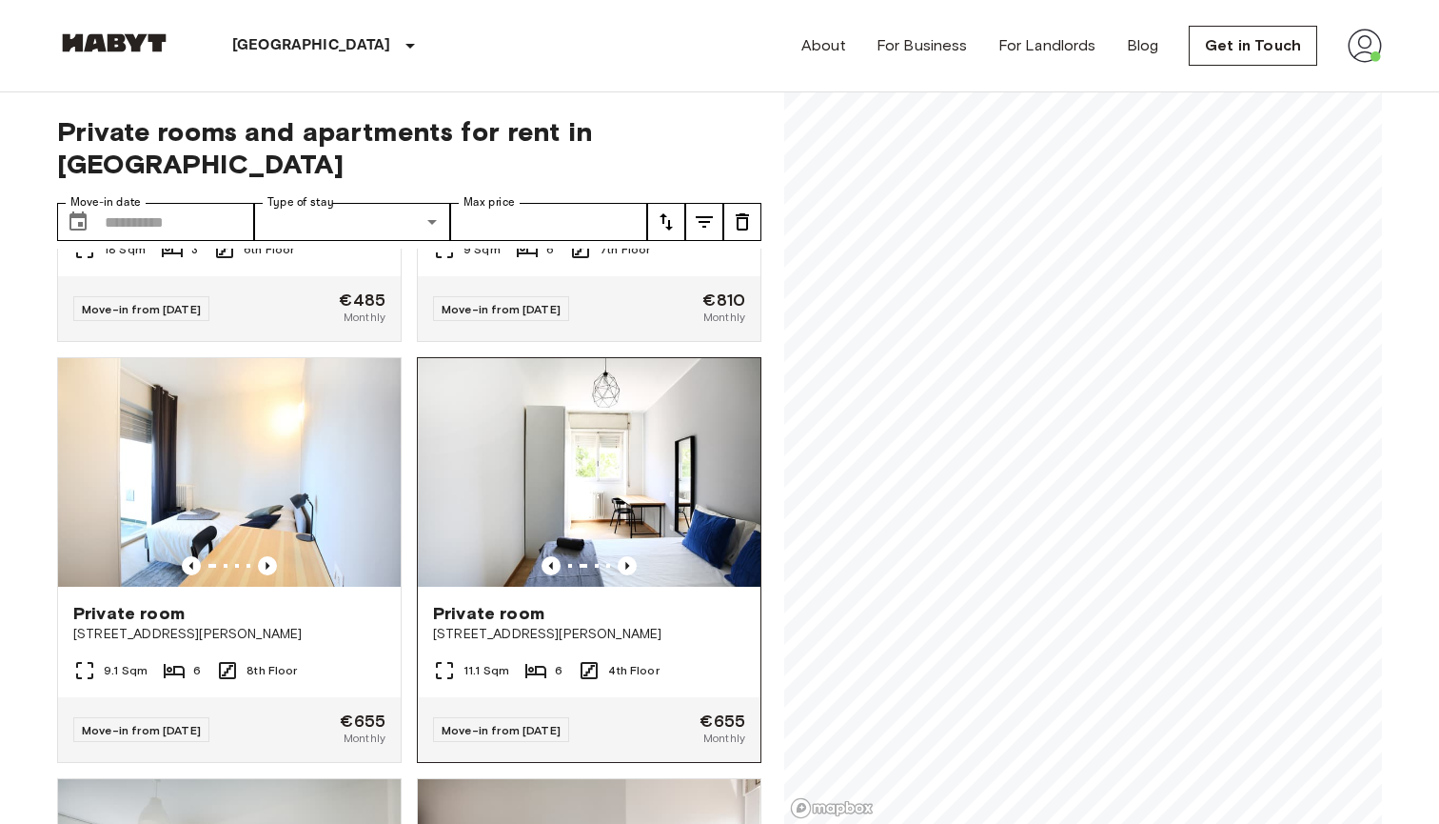
click at [679, 625] on span "Via Carlo Marx, 6, 20153 Milano, IT" at bounding box center [589, 634] width 312 height 19
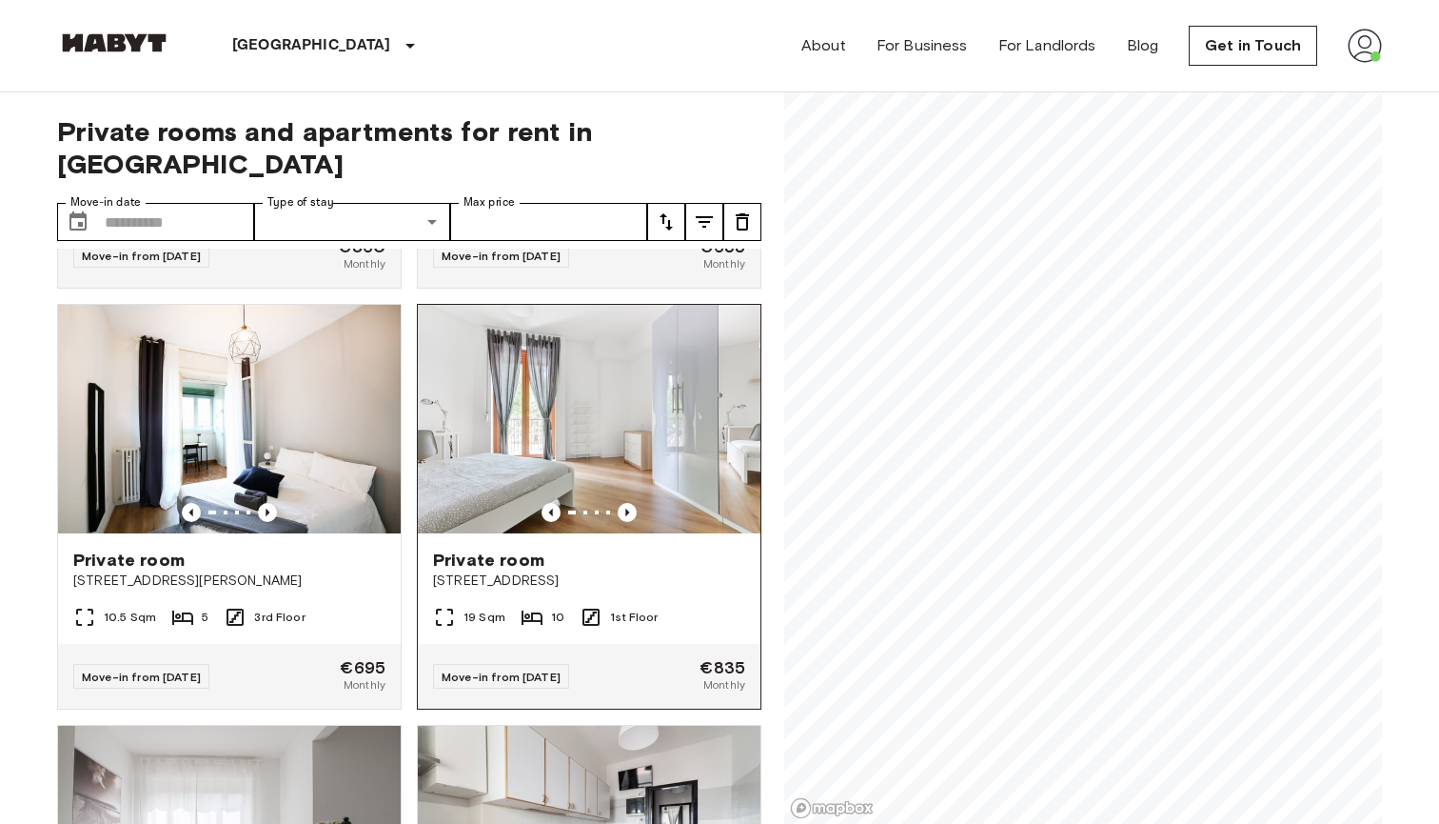
scroll to position [791, 0]
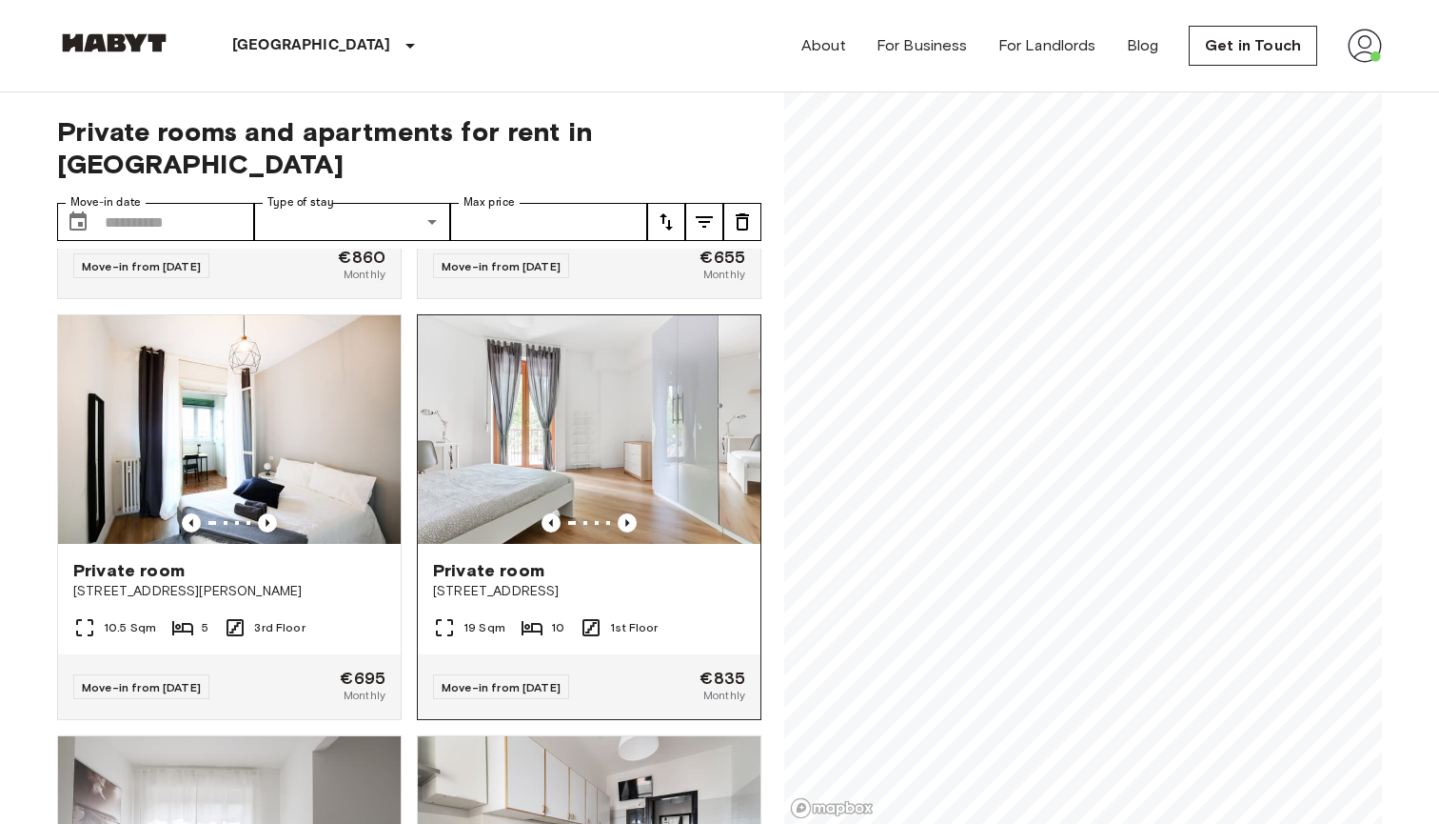
click at [590, 415] on img at bounding box center [589, 429] width 343 height 228
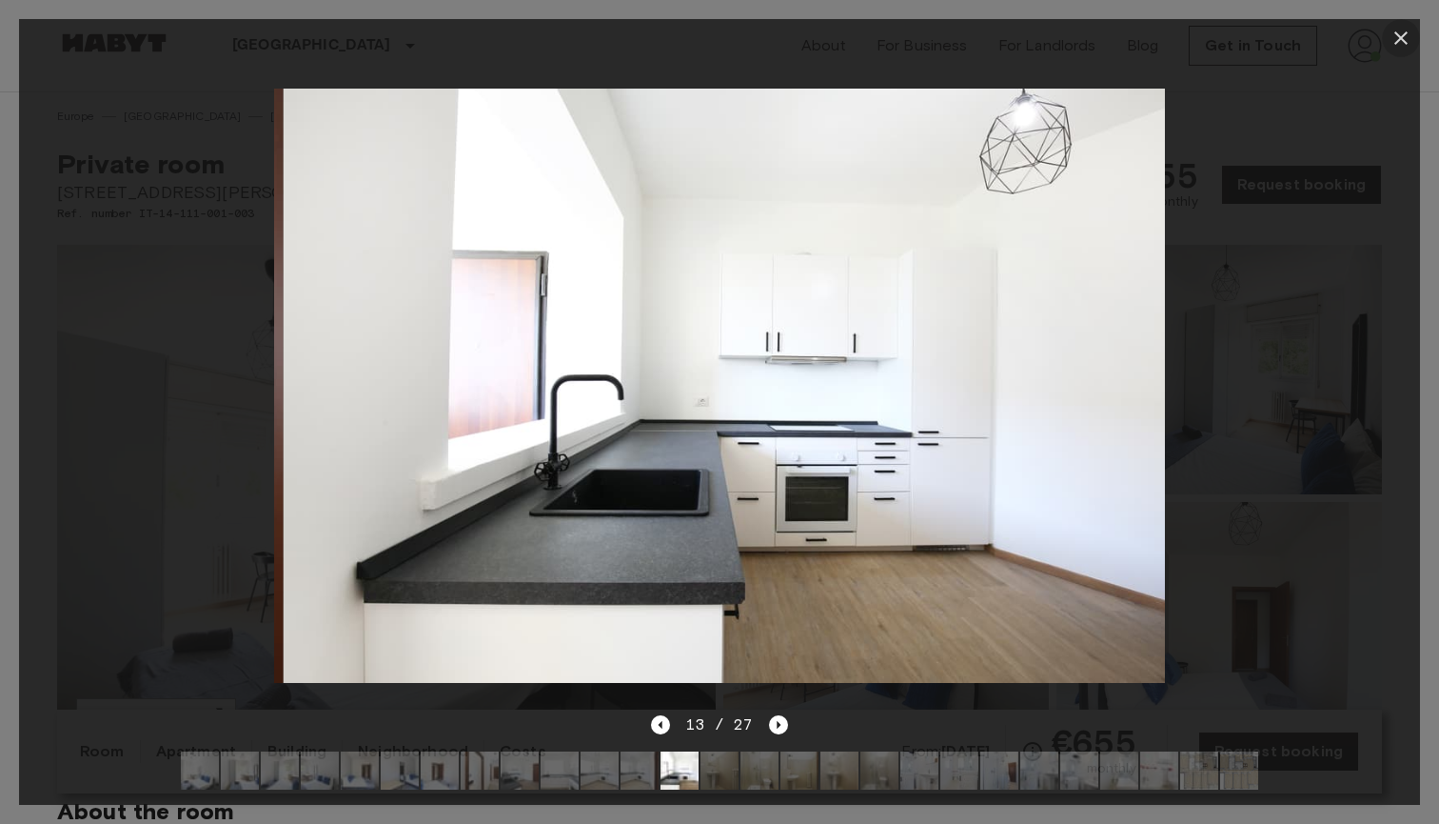
click at [1395, 50] on button "button" at bounding box center [1401, 38] width 38 height 38
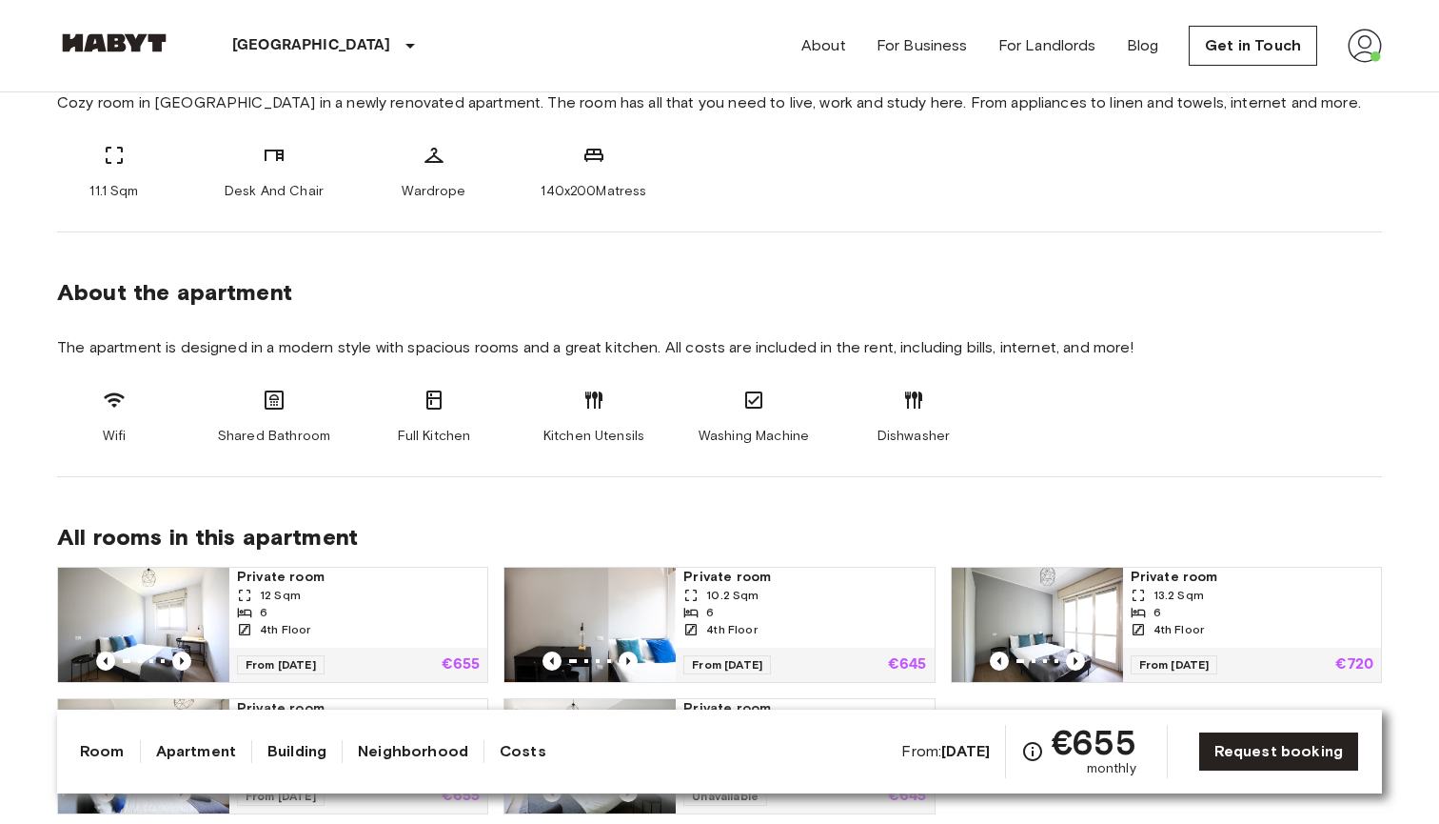
scroll to position [226, 0]
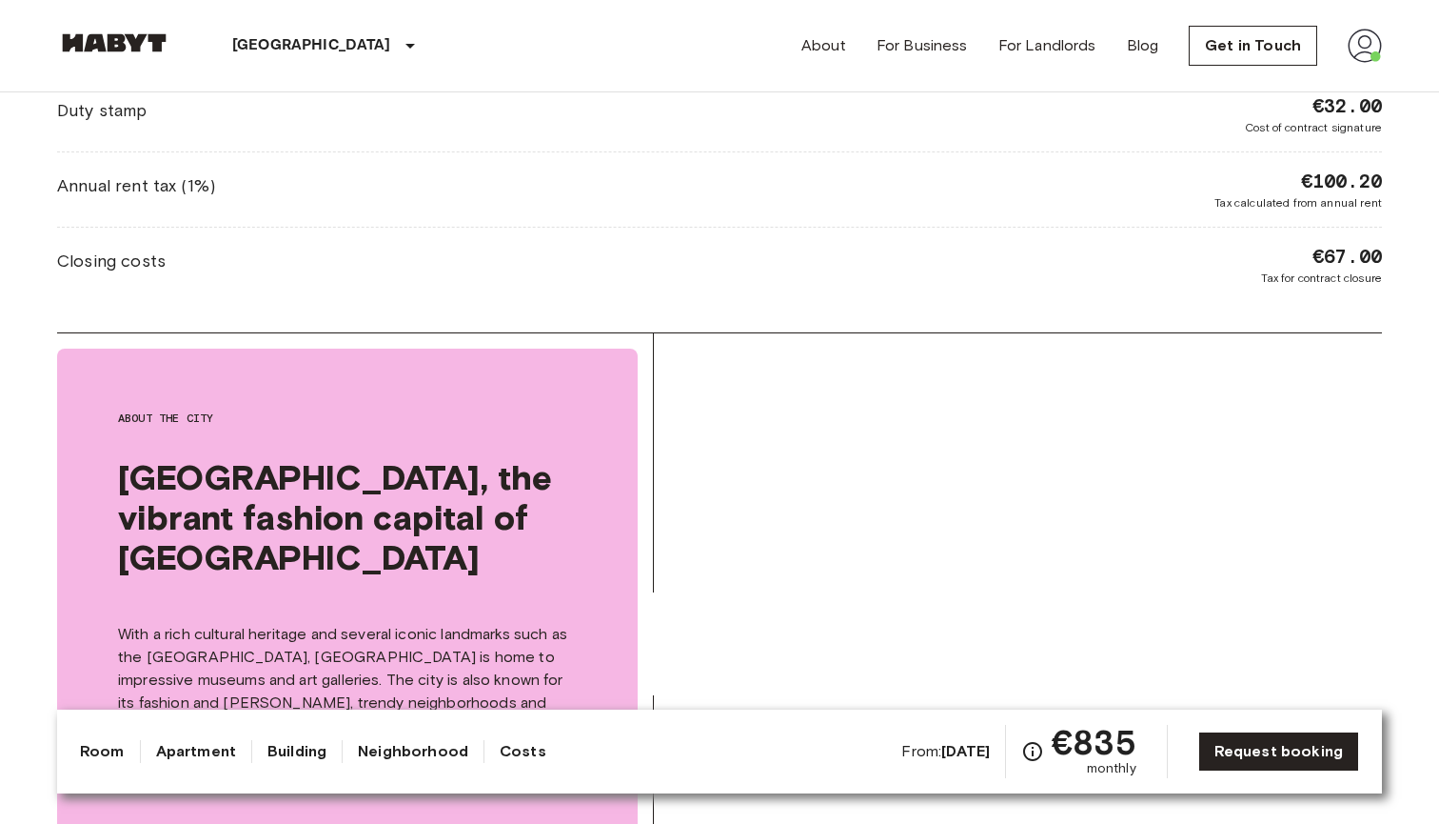
scroll to position [1919, 0]
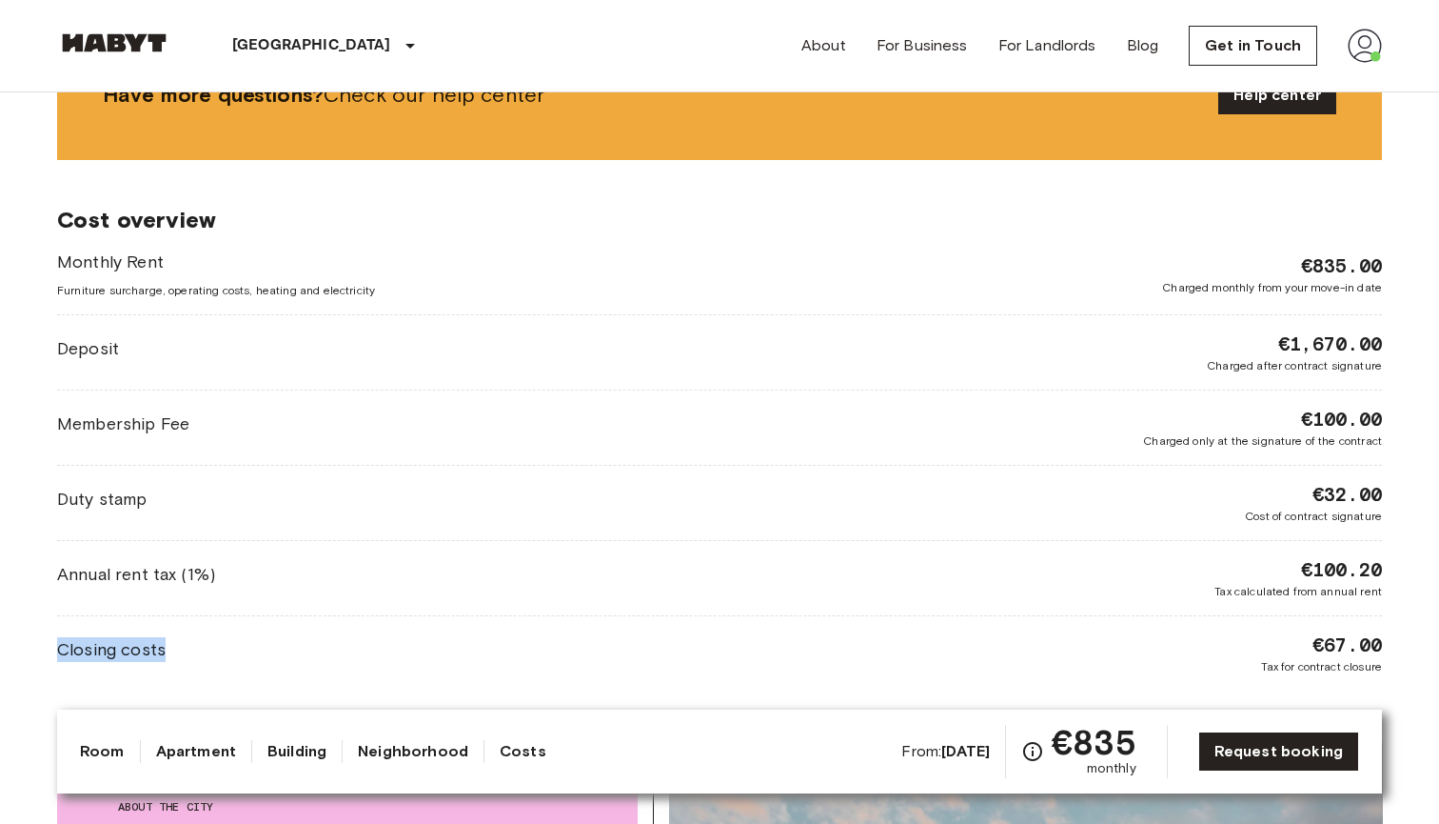
drag, startPoint x: 51, startPoint y: 627, endPoint x: 220, endPoint y: 625, distance: 168.5
click at [220, 625] on div "[GEOGRAPHIC_DATA] [GEOGRAPHIC_DATA] [GEOGRAPHIC_DATA] Private room Private room…" at bounding box center [719, 315] width 1371 height 4284
click at [220, 631] on div "Closing costs €67.00 Tax for contract closure" at bounding box center [719, 653] width 1325 height 44
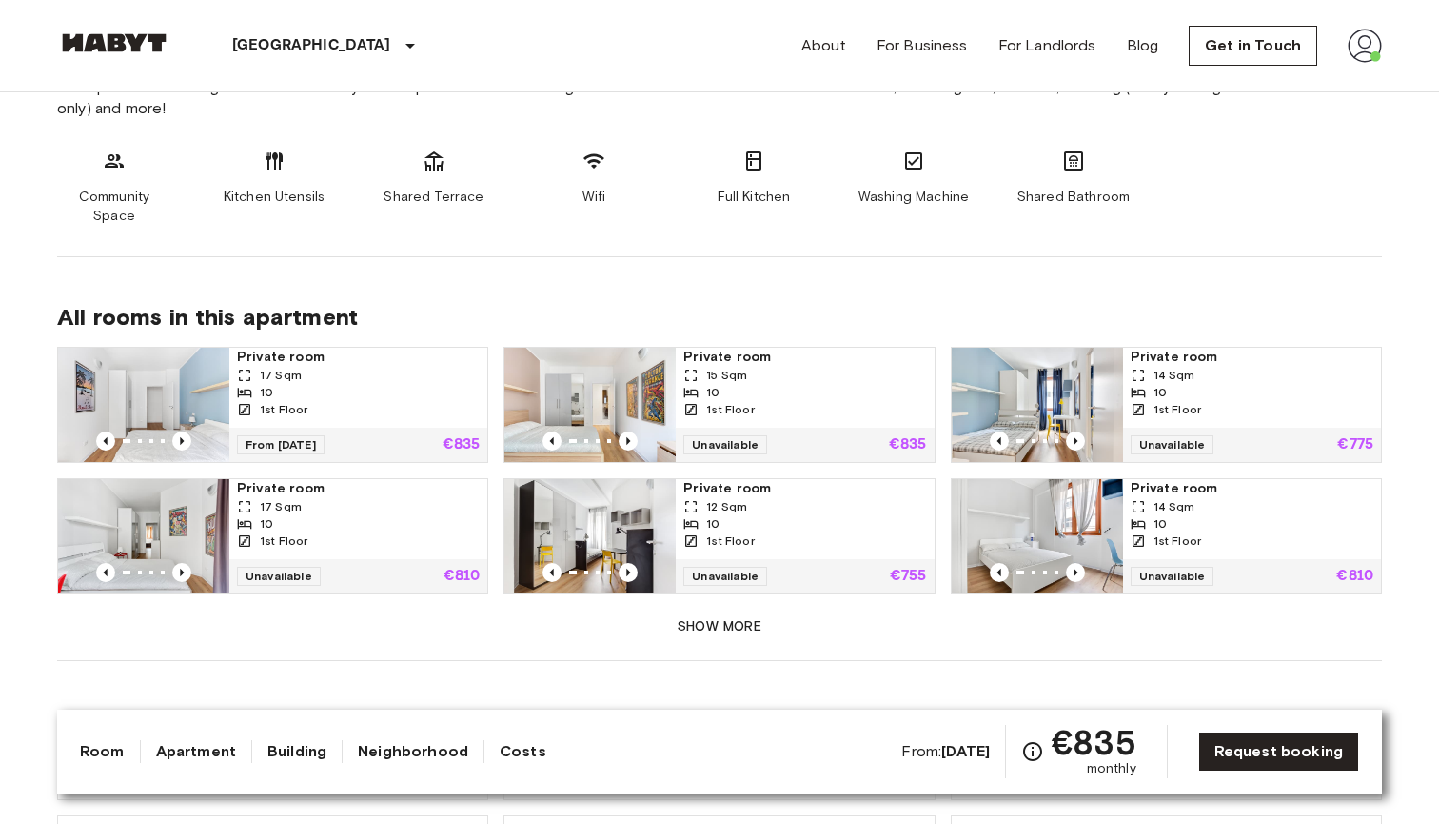
scroll to position [1022, 0]
click at [406, 386] on div "10" at bounding box center [358, 394] width 243 height 17
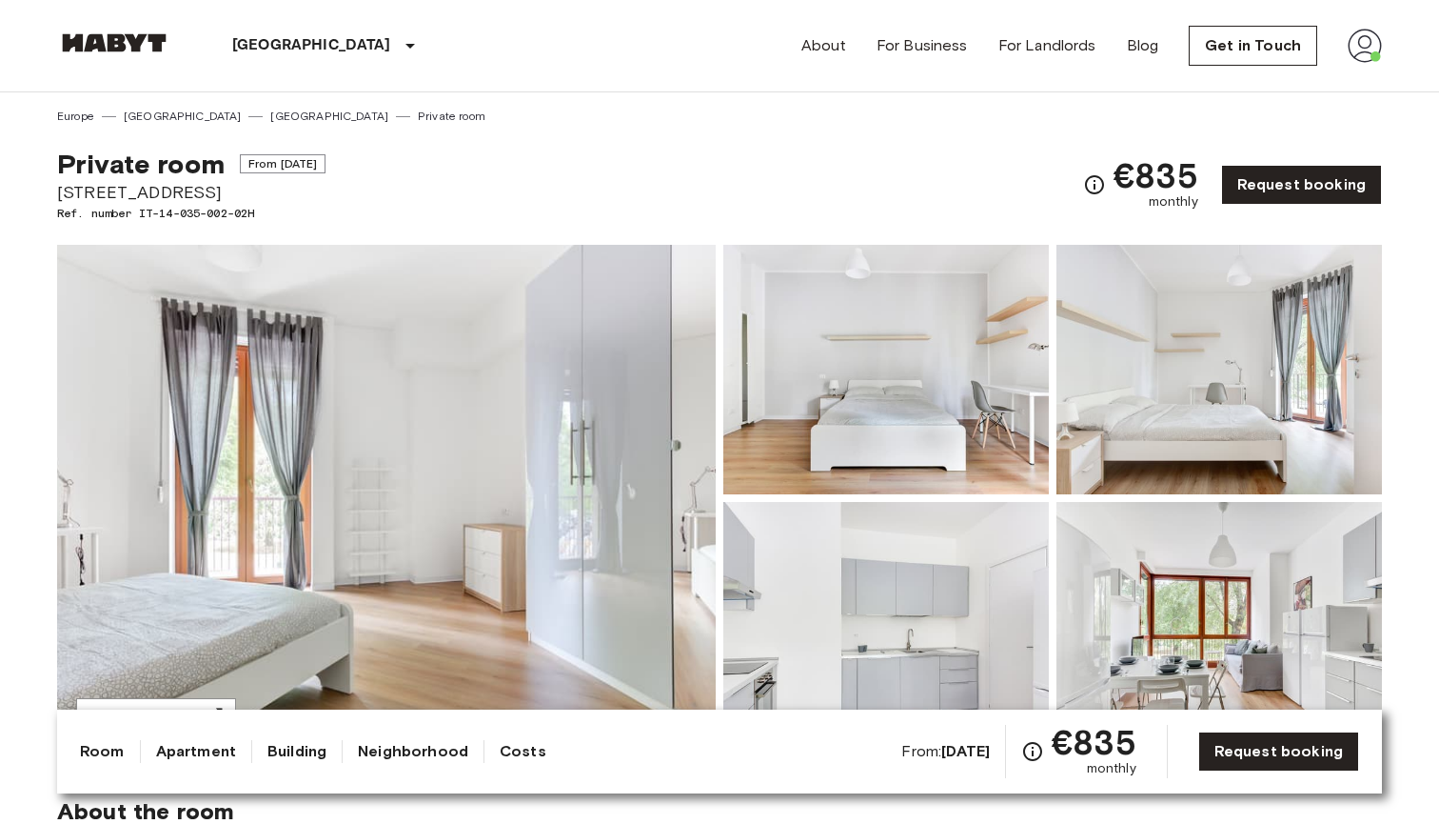
scroll to position [0, 0]
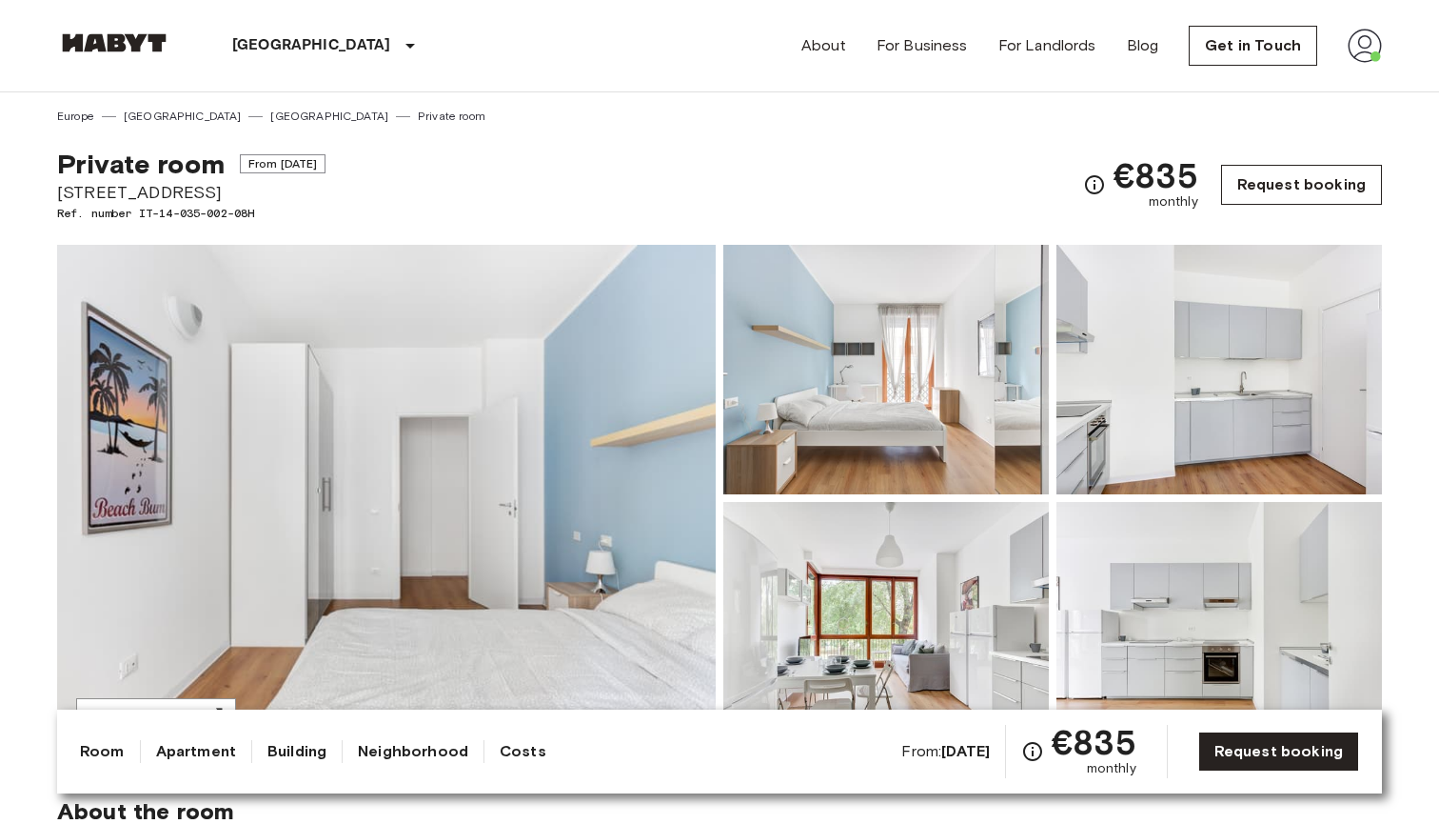
click at [1252, 188] on link "Request booking" at bounding box center [1301, 185] width 161 height 40
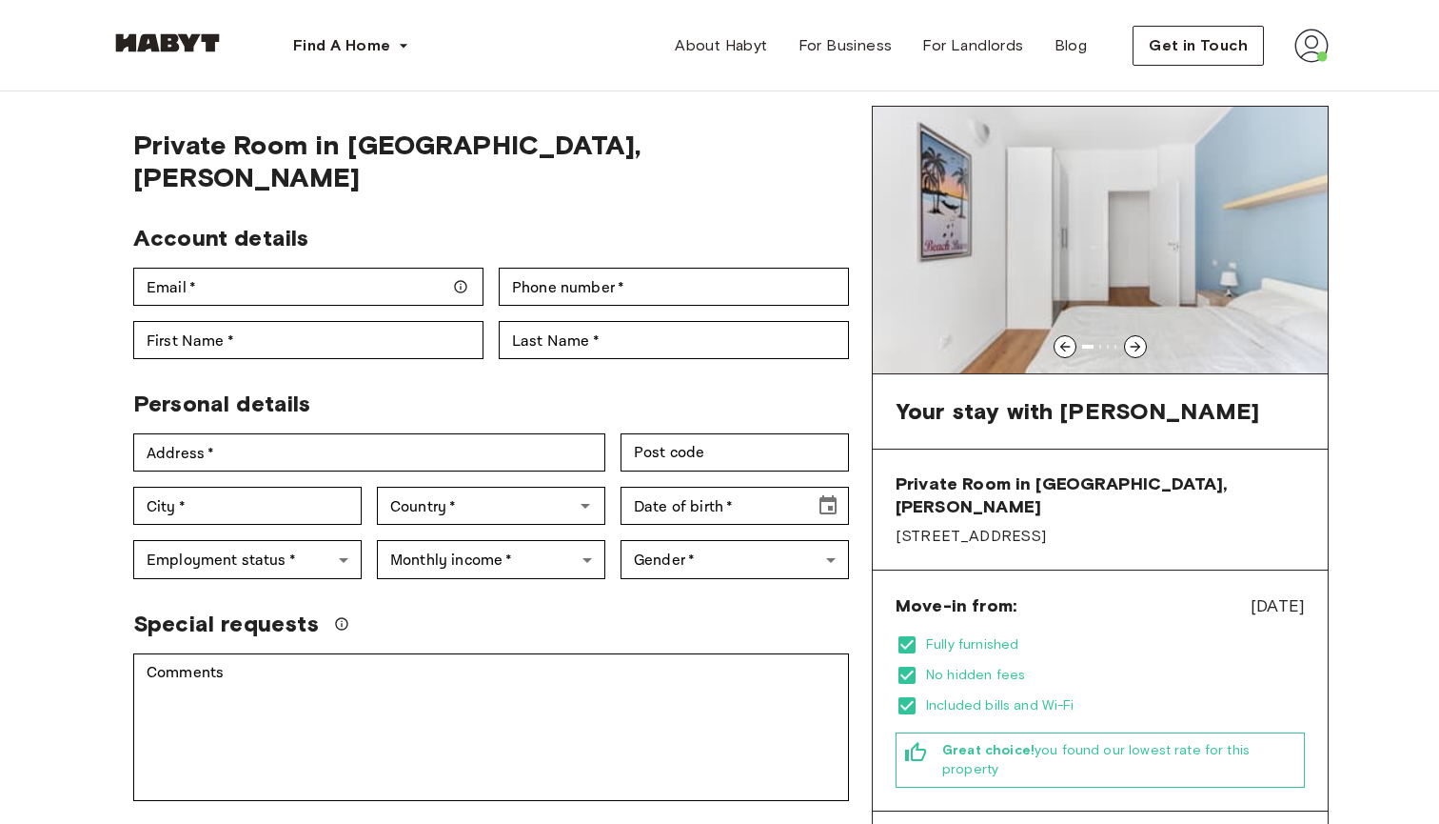
scroll to position [56, 0]
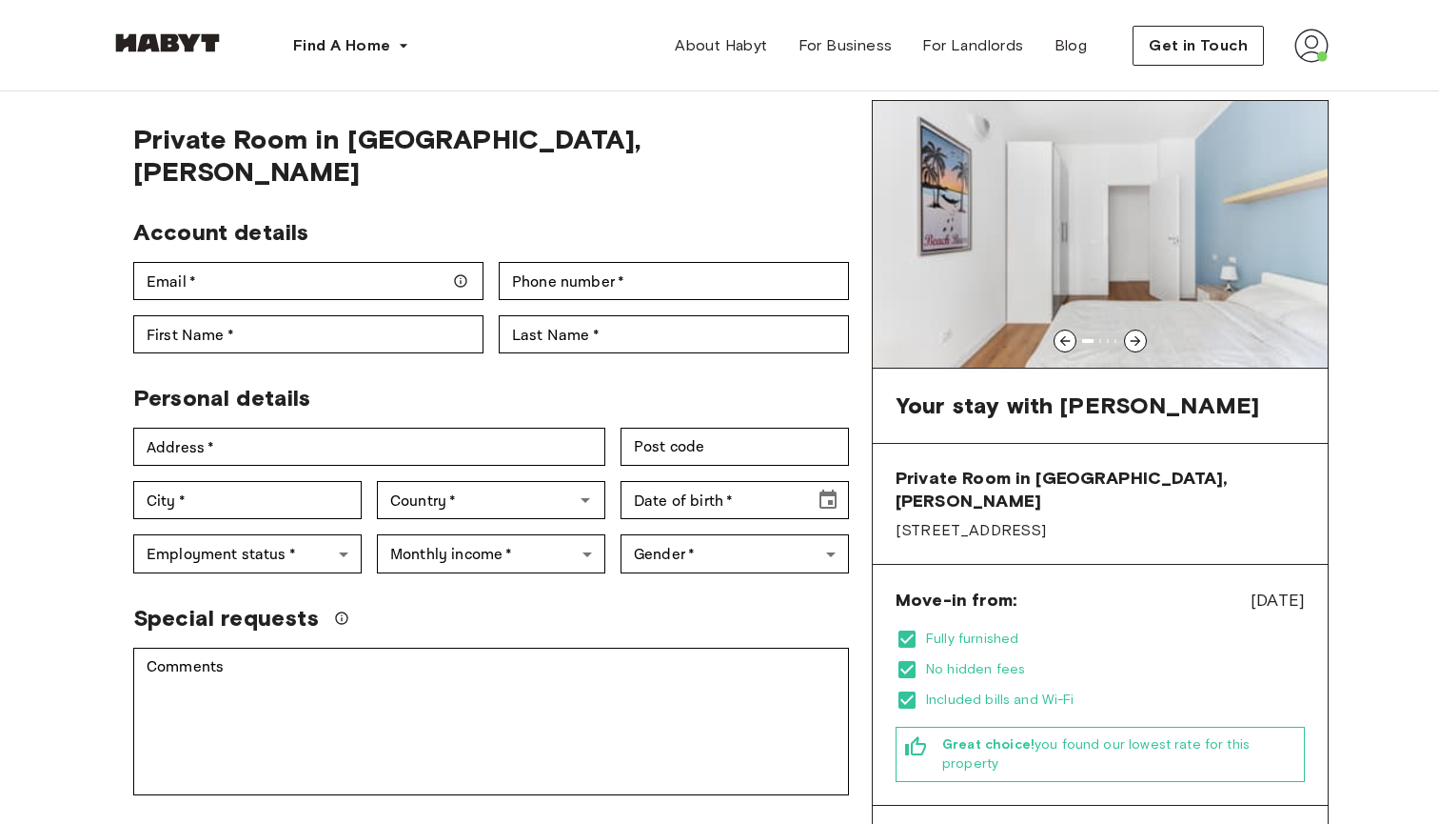
click at [987, 520] on span "[STREET_ADDRESS]" at bounding box center [1100, 530] width 409 height 21
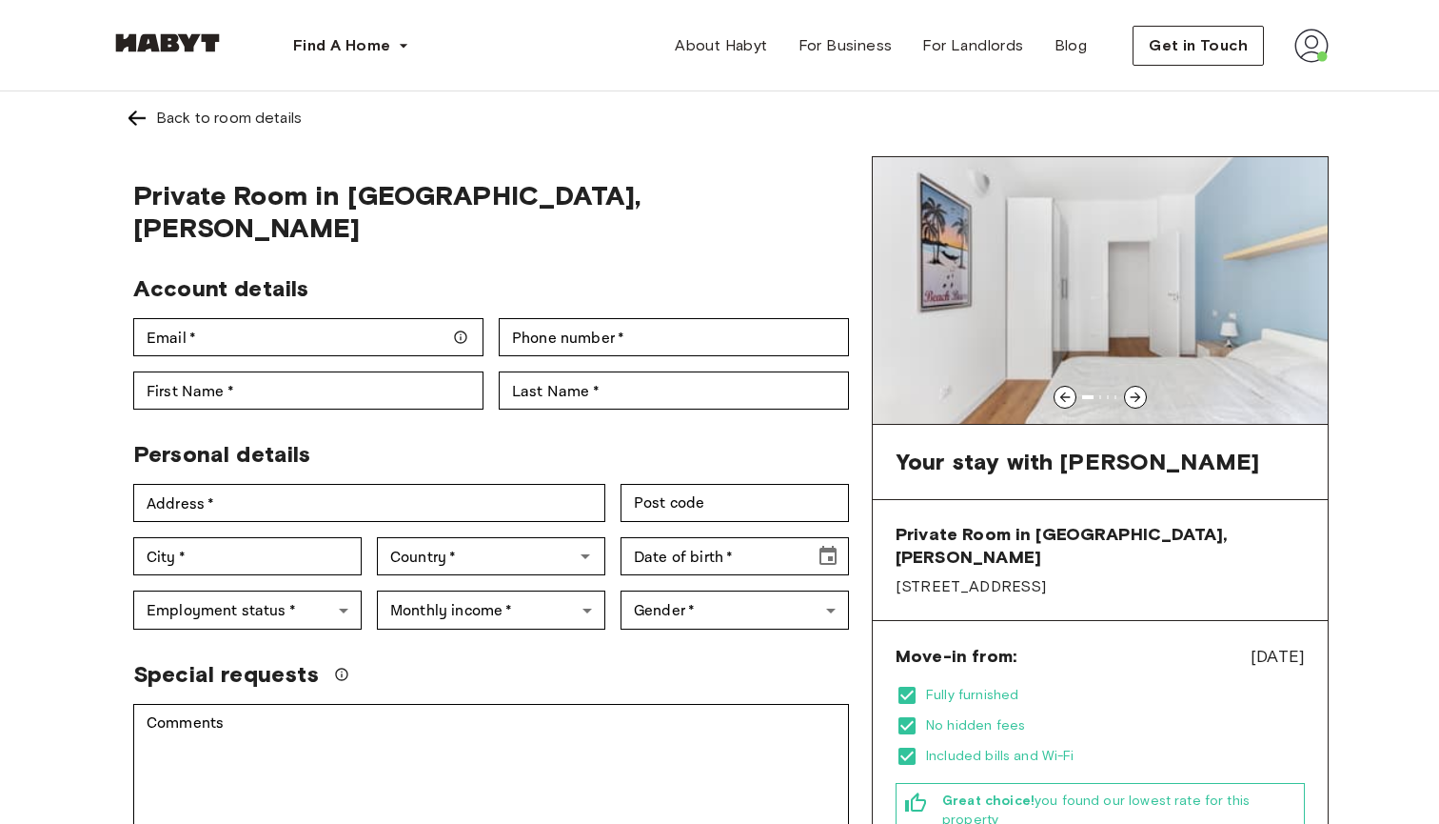
scroll to position [0, 0]
click at [1133, 398] on icon at bounding box center [1135, 396] width 15 height 15
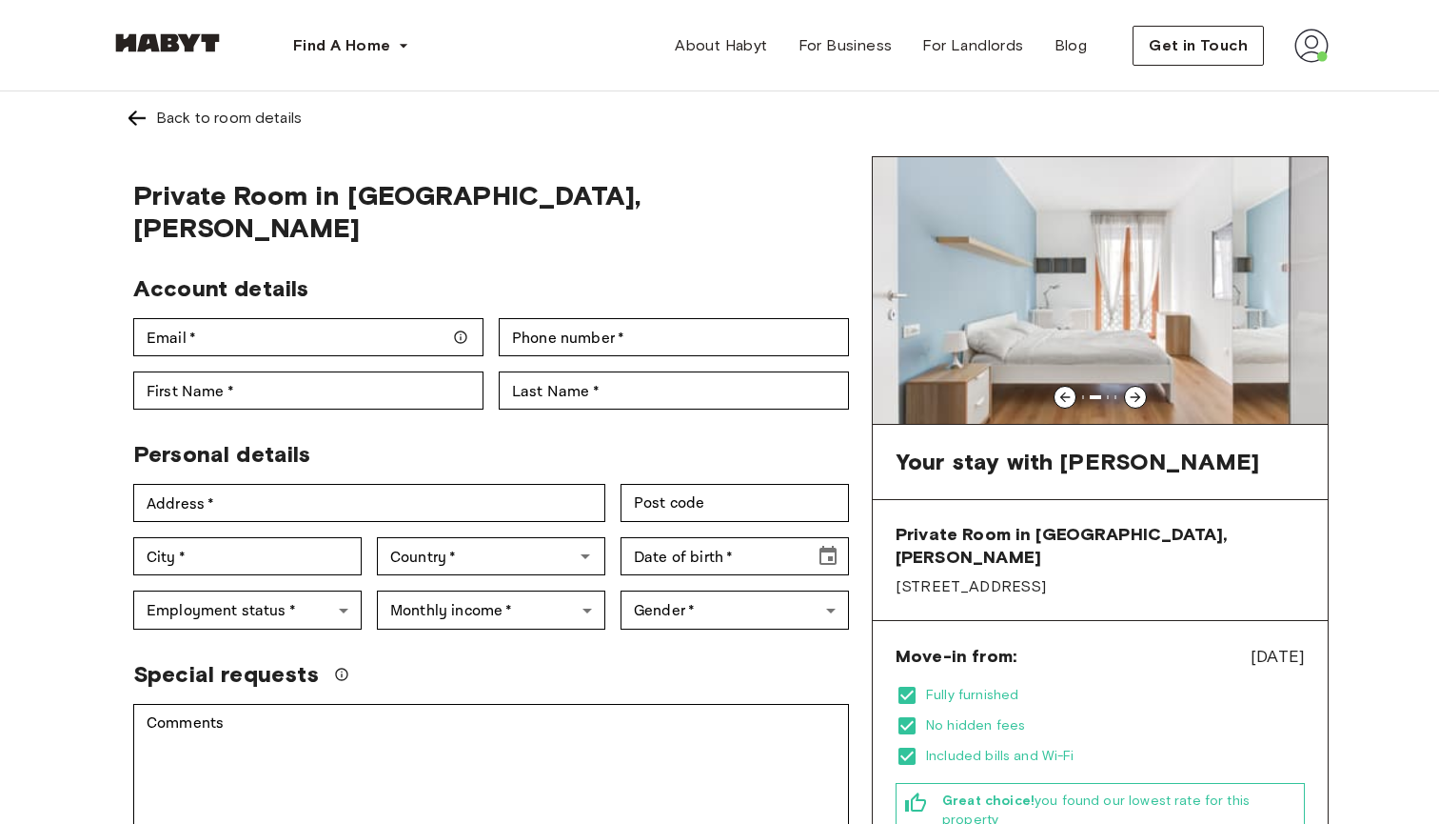
click at [1133, 398] on icon at bounding box center [1135, 396] width 15 height 15
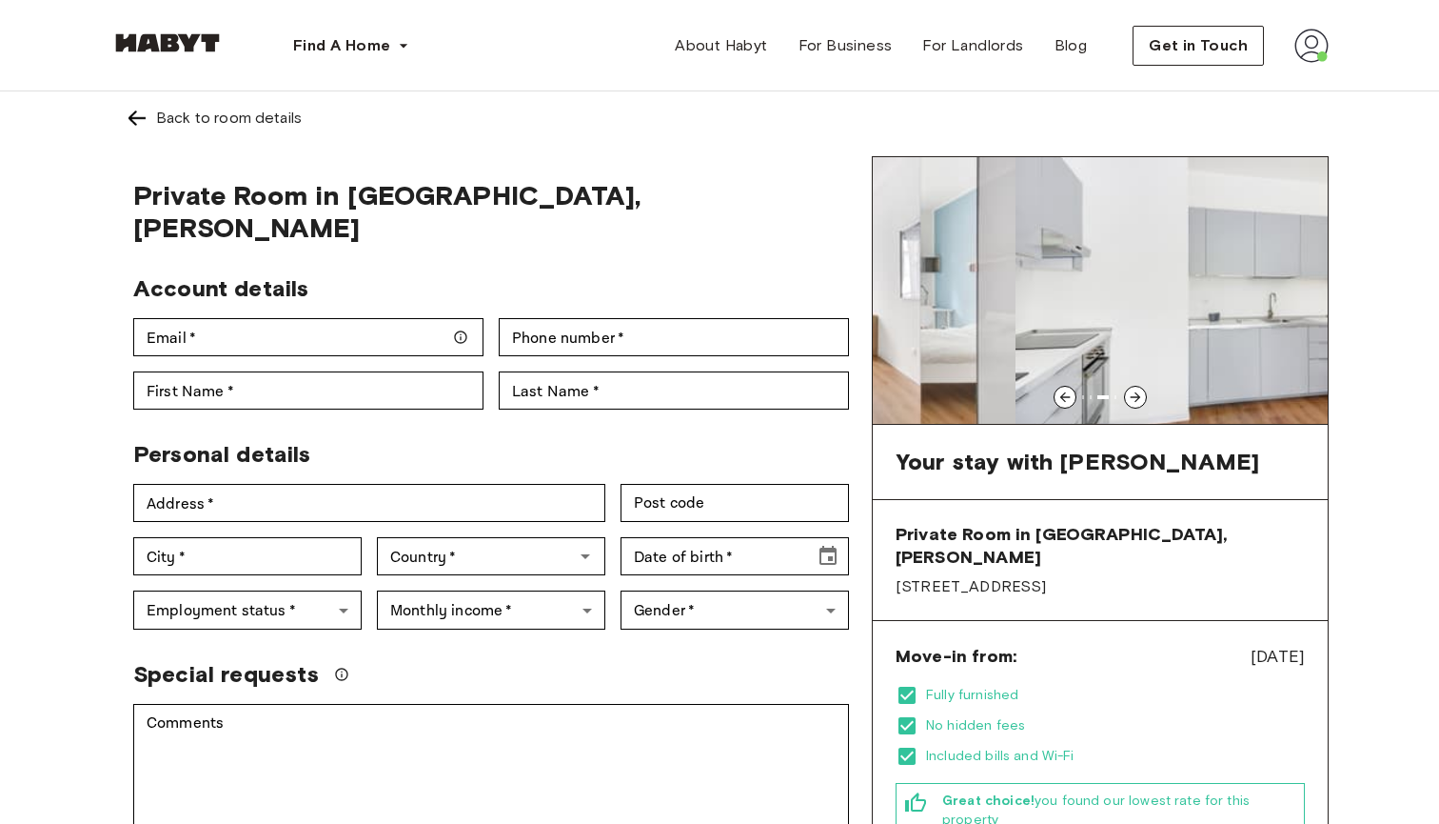
click at [1133, 398] on icon at bounding box center [1135, 396] width 15 height 15
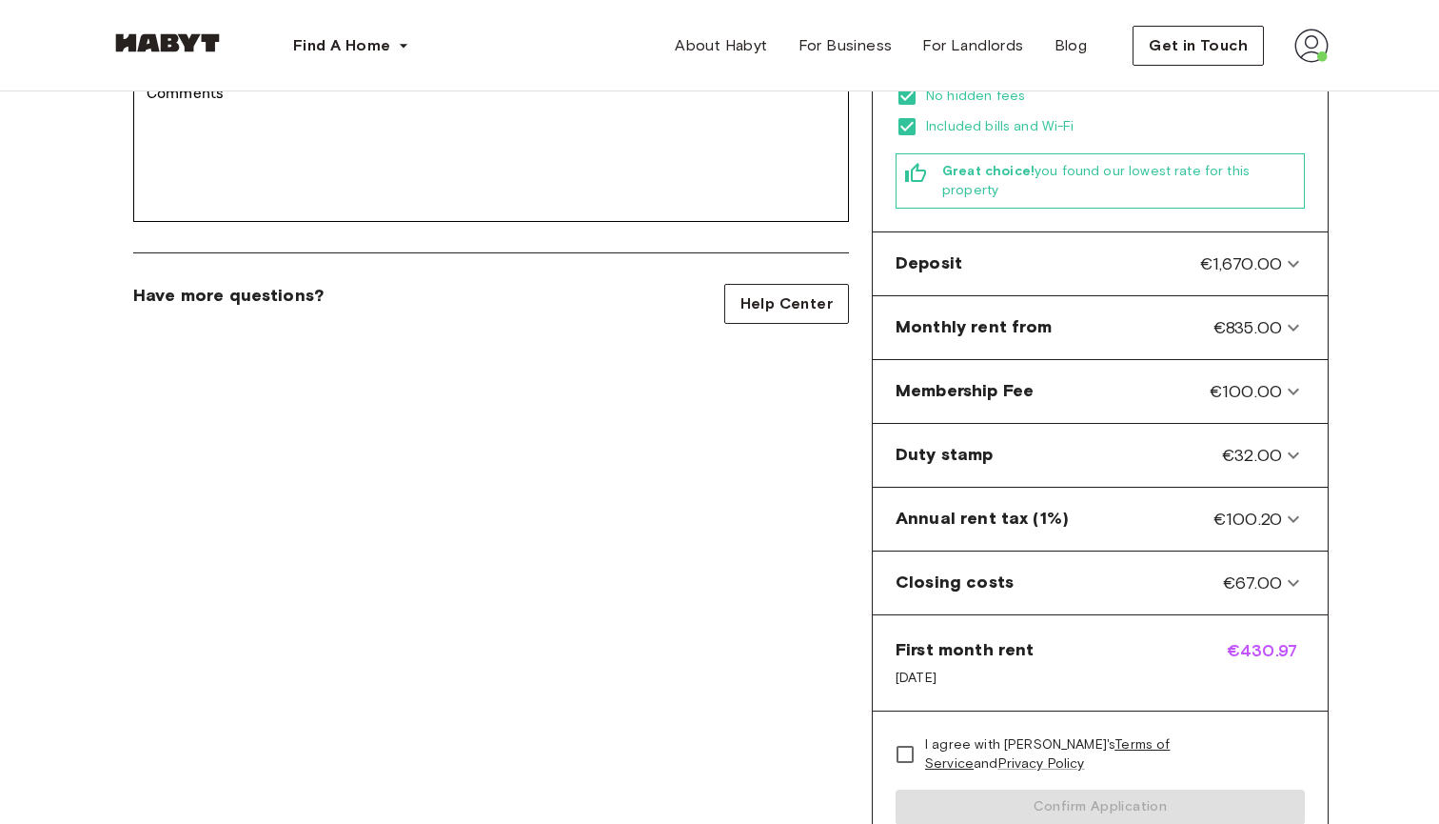
scroll to position [642, 0]
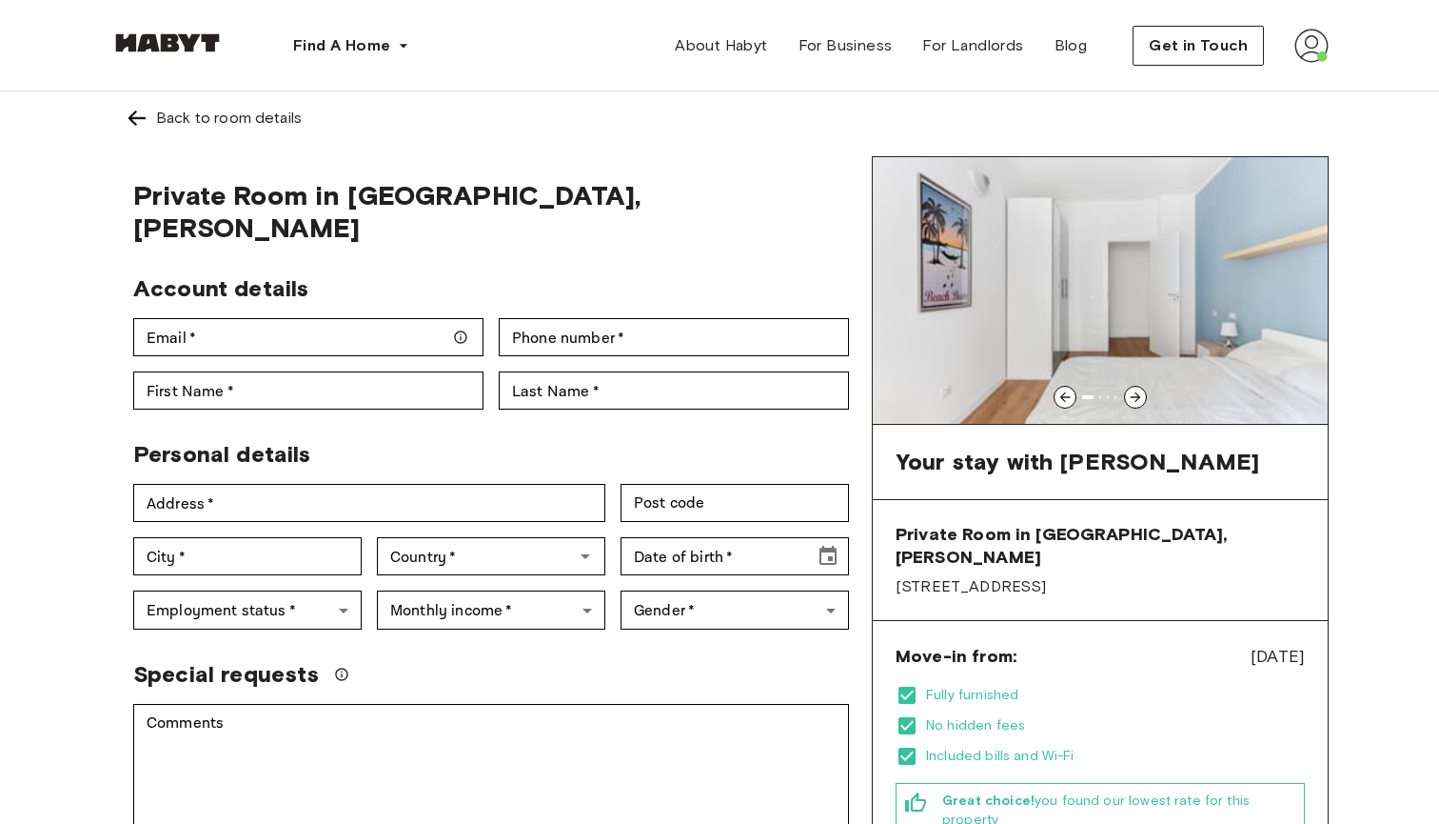
click at [147, 116] on img at bounding box center [137, 118] width 23 height 23
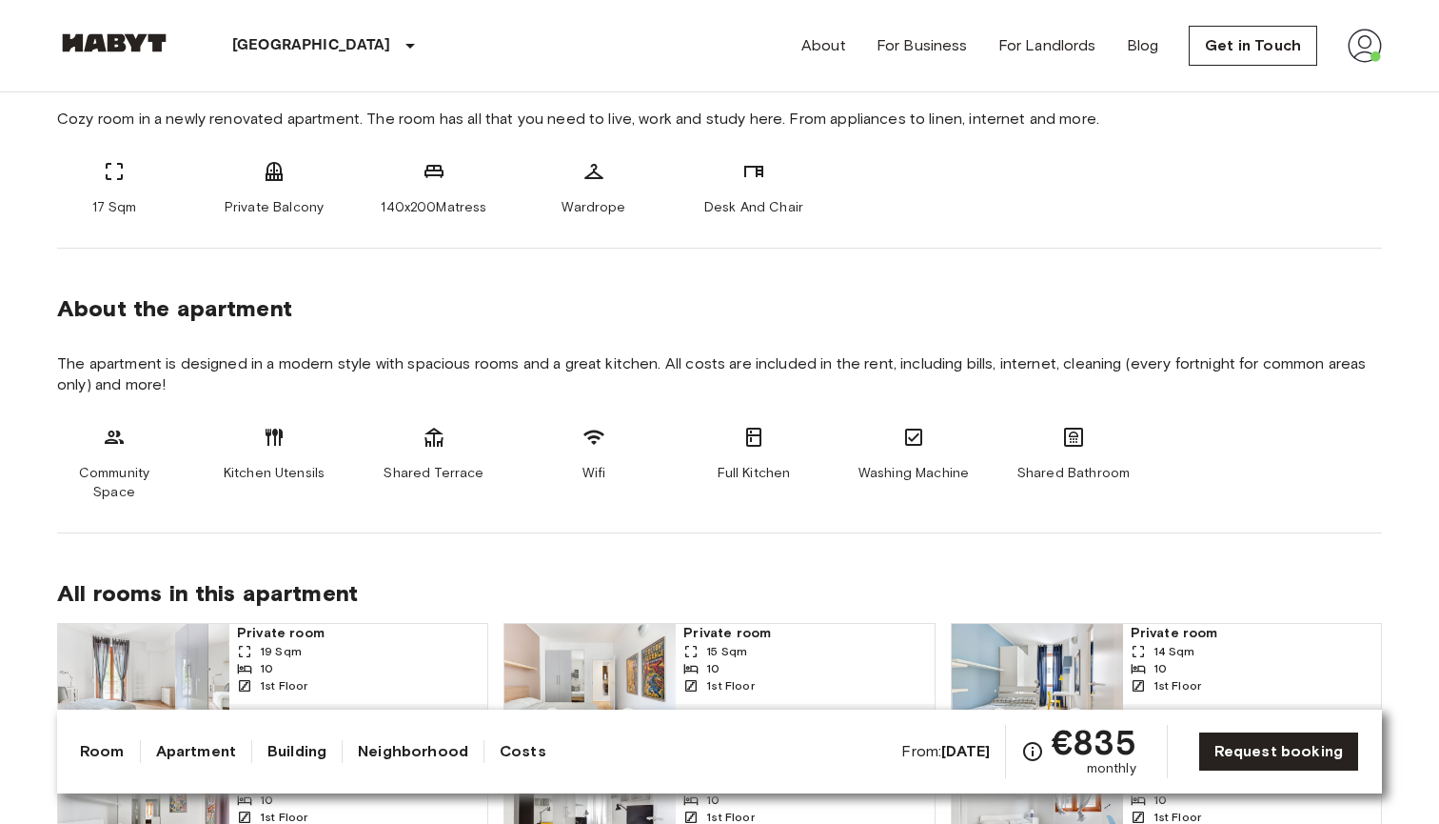
click at [205, 757] on link "Apartment" at bounding box center [196, 751] width 80 height 23
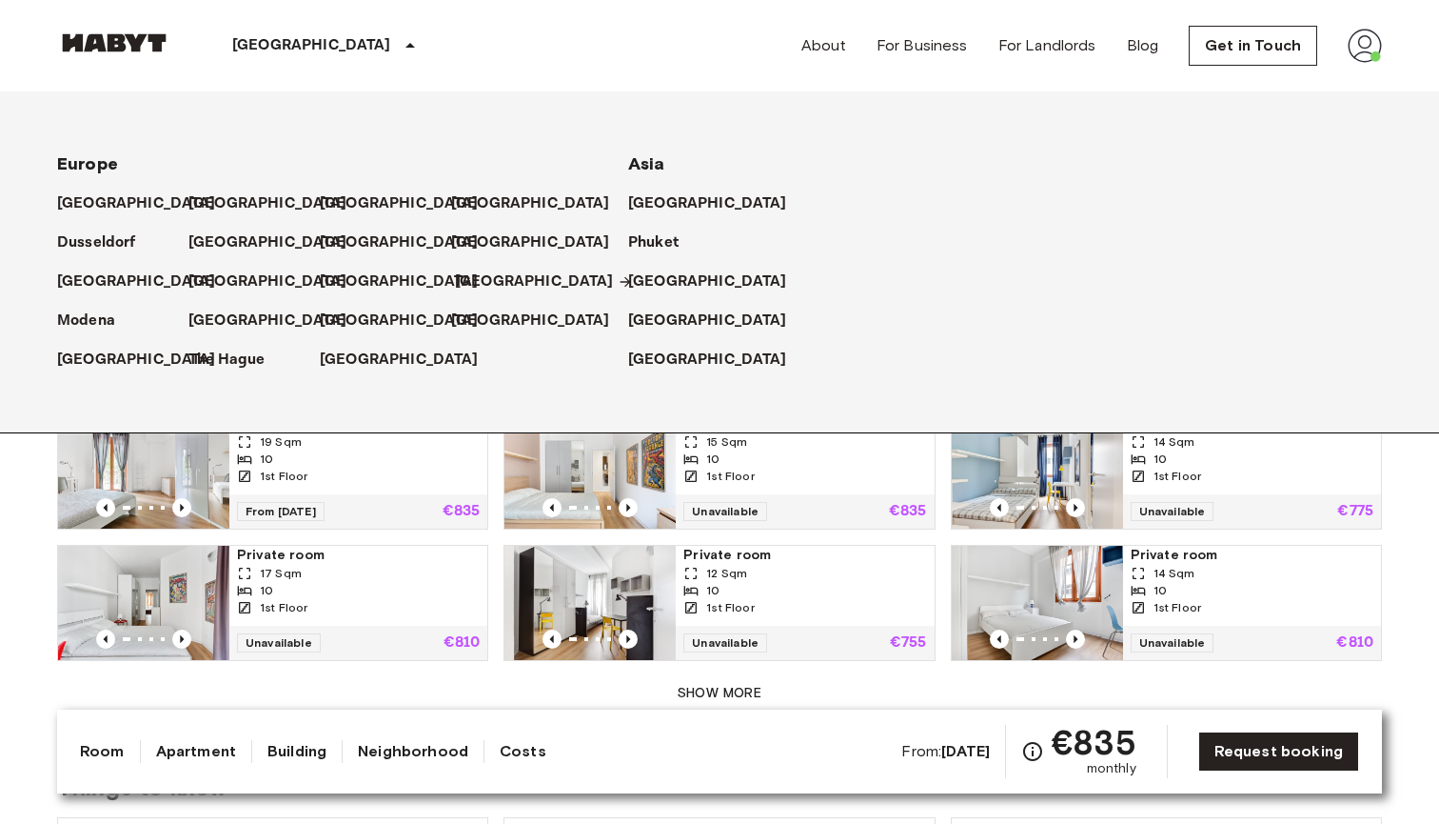
scroll to position [983, 0]
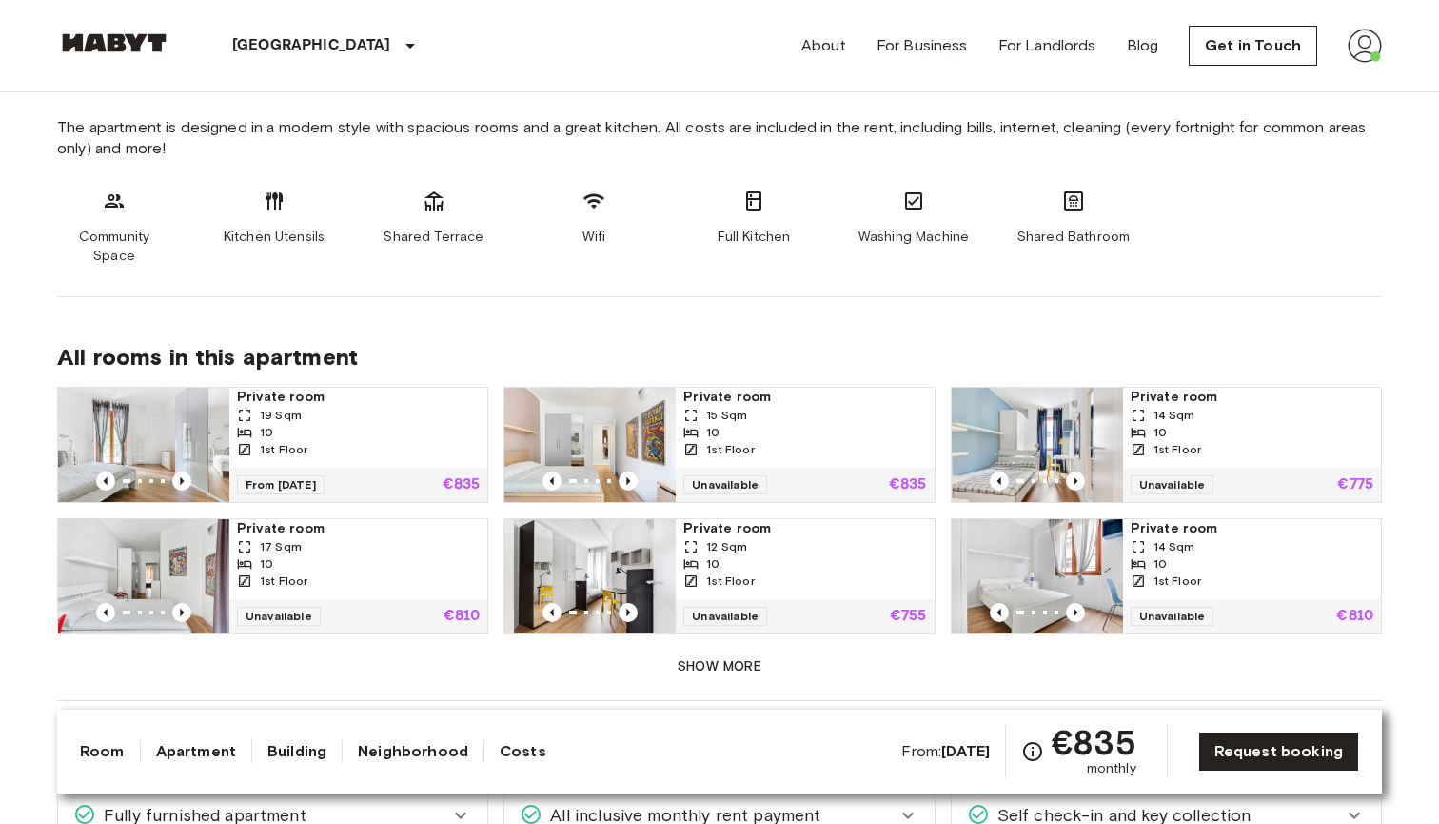
click at [398, 407] on div "19 Sqm" at bounding box center [358, 415] width 243 height 17
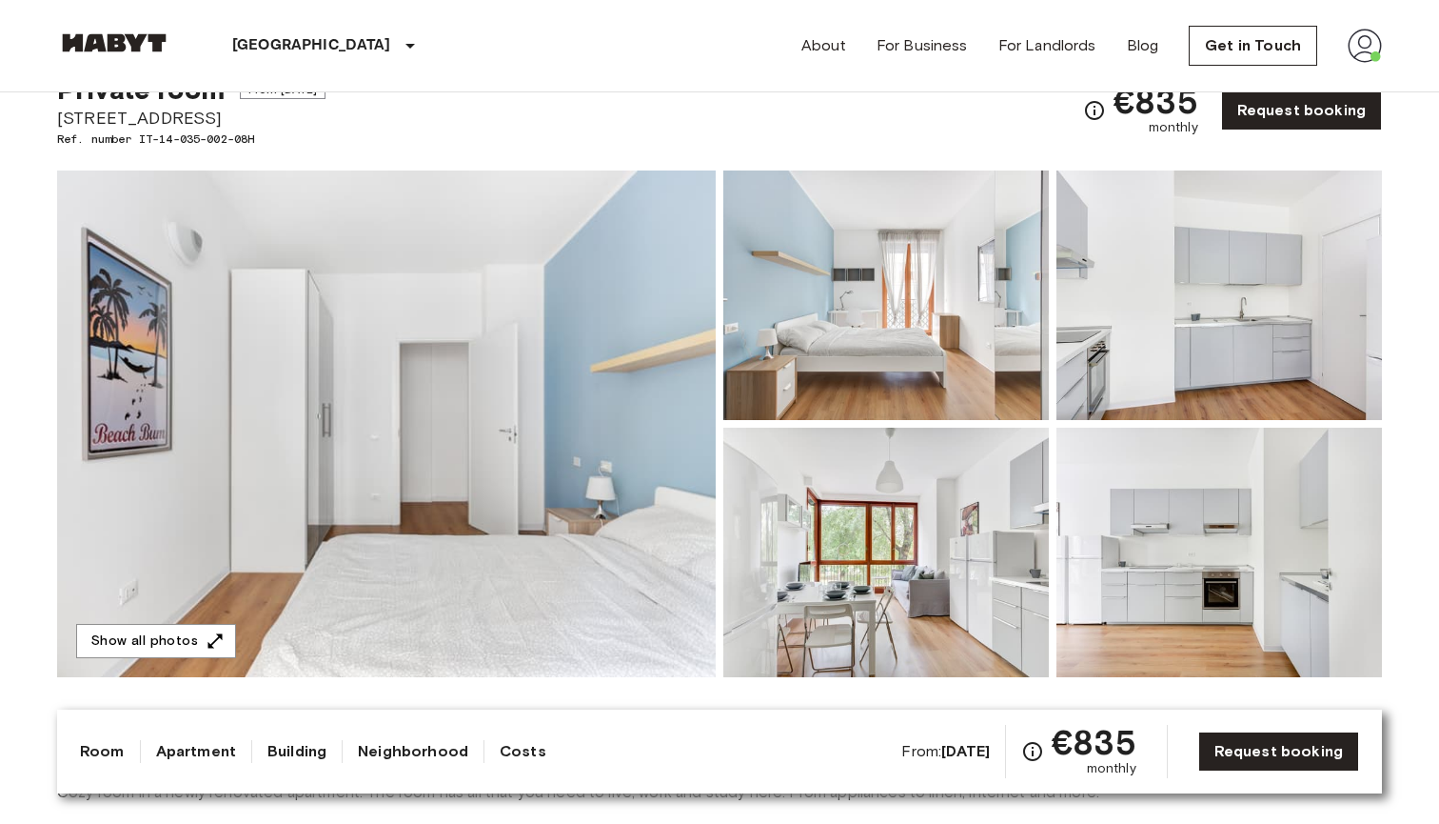
scroll to position [111, 0]
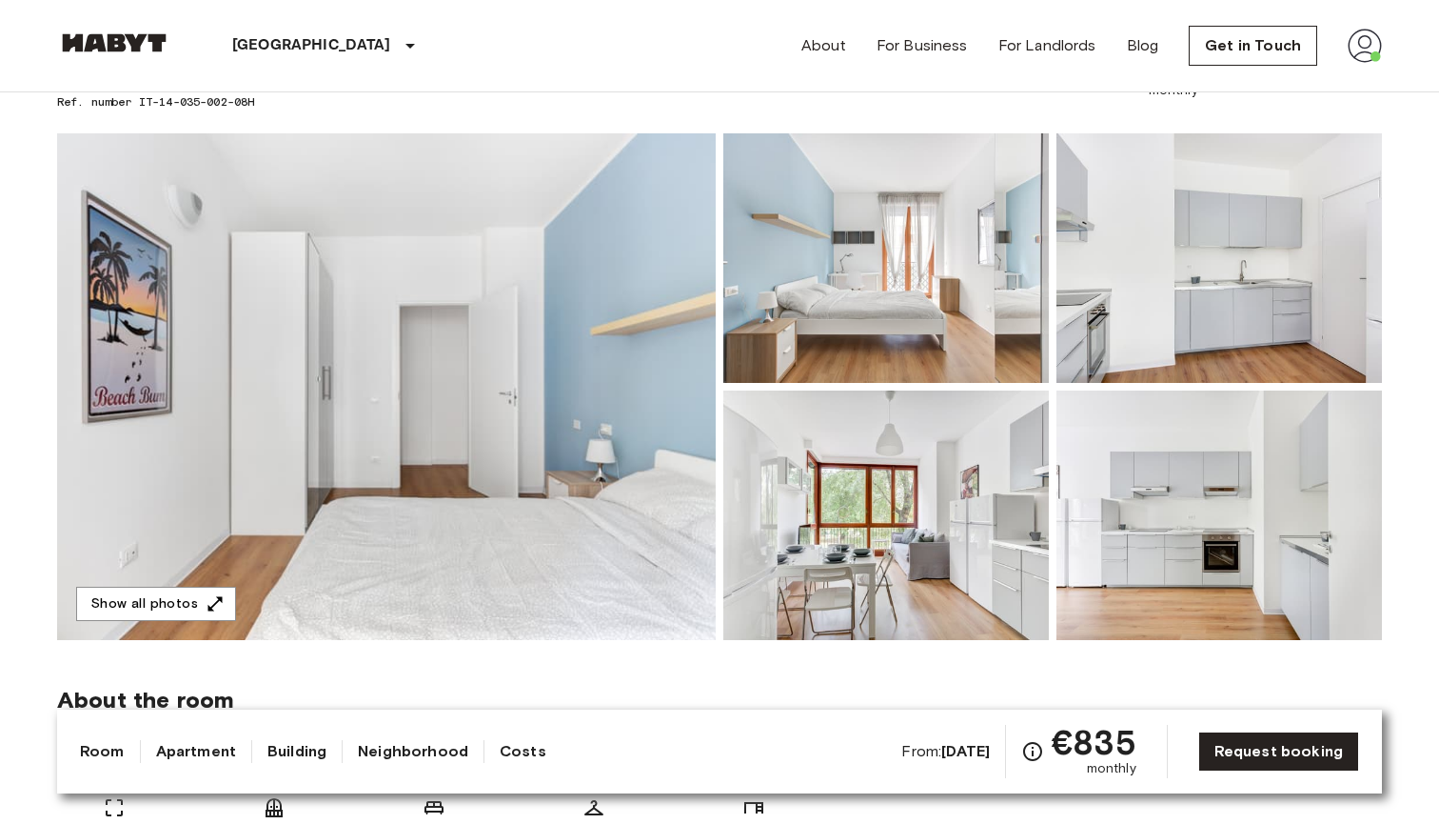
click at [947, 531] on img at bounding box center [887, 514] width 326 height 249
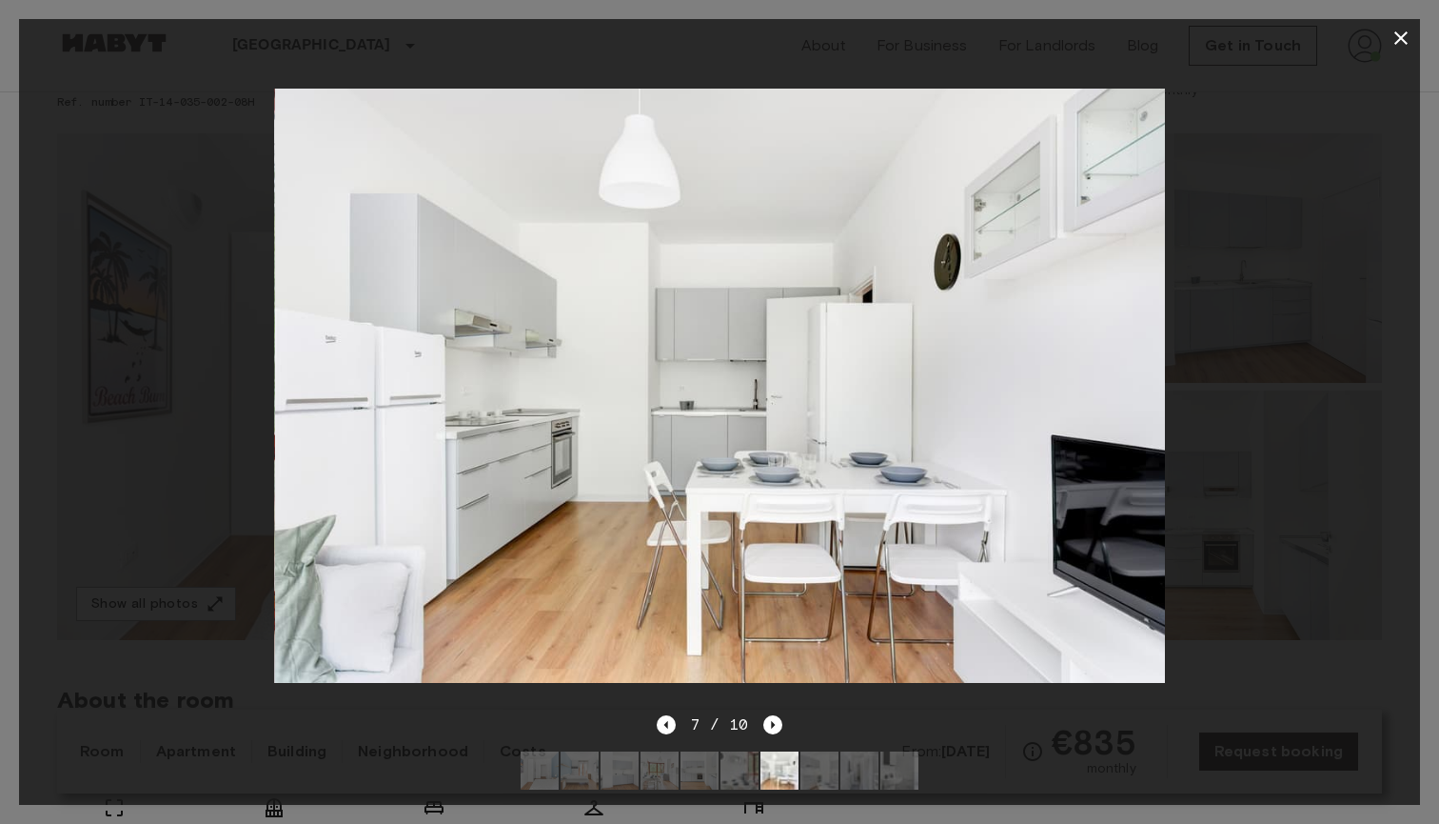
click at [1405, 38] on icon "button" at bounding box center [1401, 38] width 23 height 23
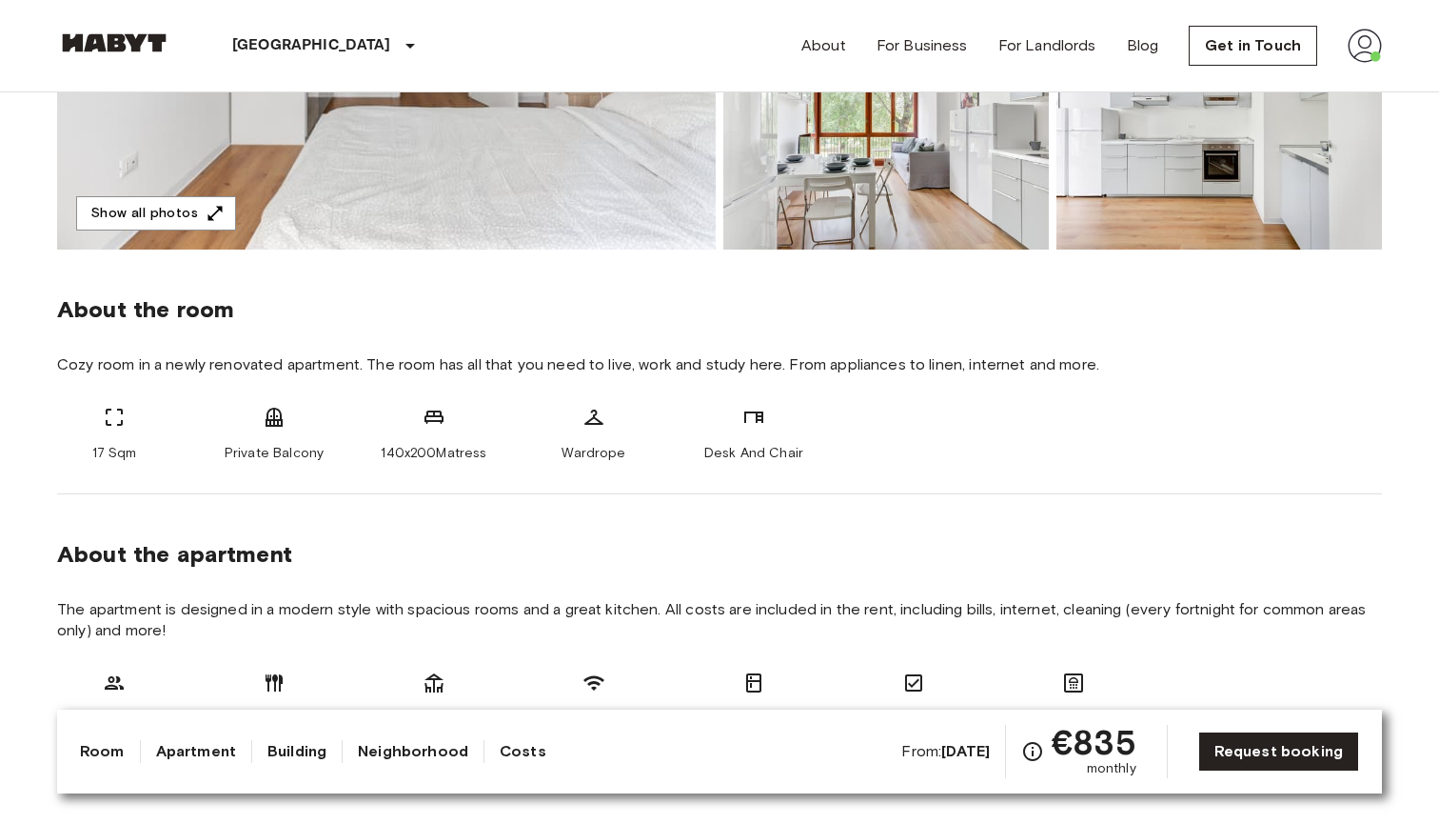
scroll to position [634, 0]
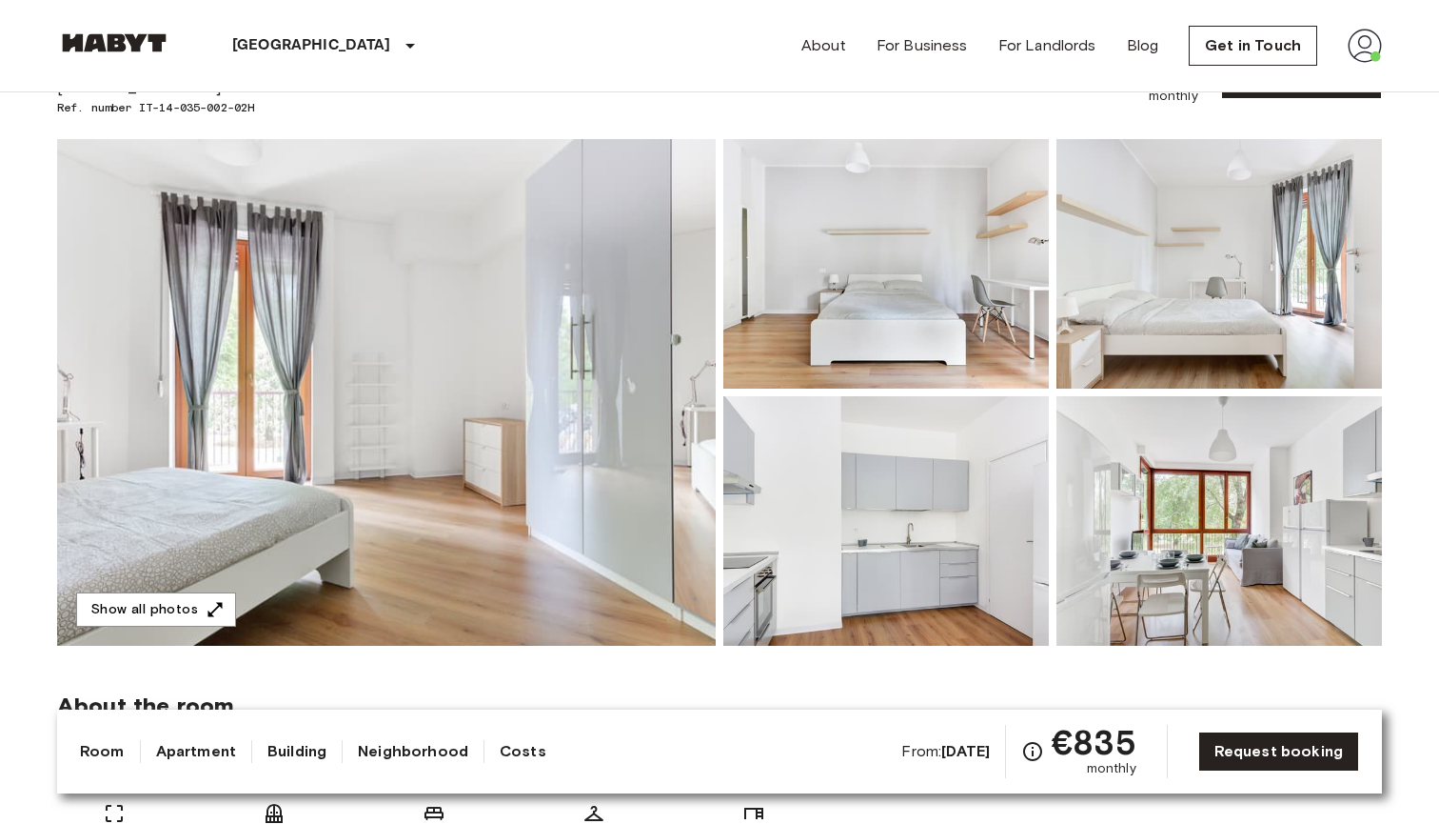
scroll to position [205, 0]
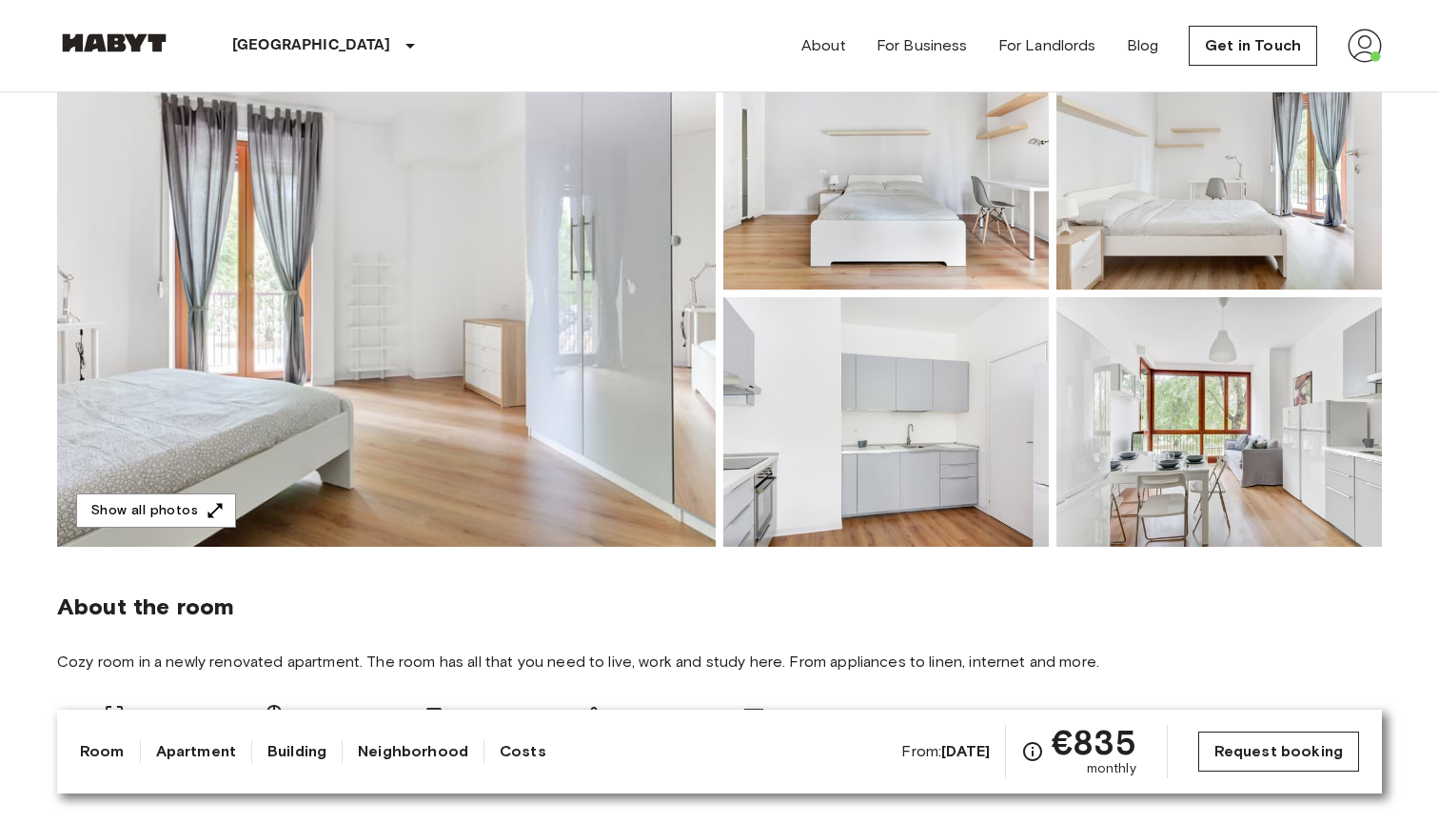
click at [1334, 751] on link "Request booking" at bounding box center [1279, 751] width 161 height 40
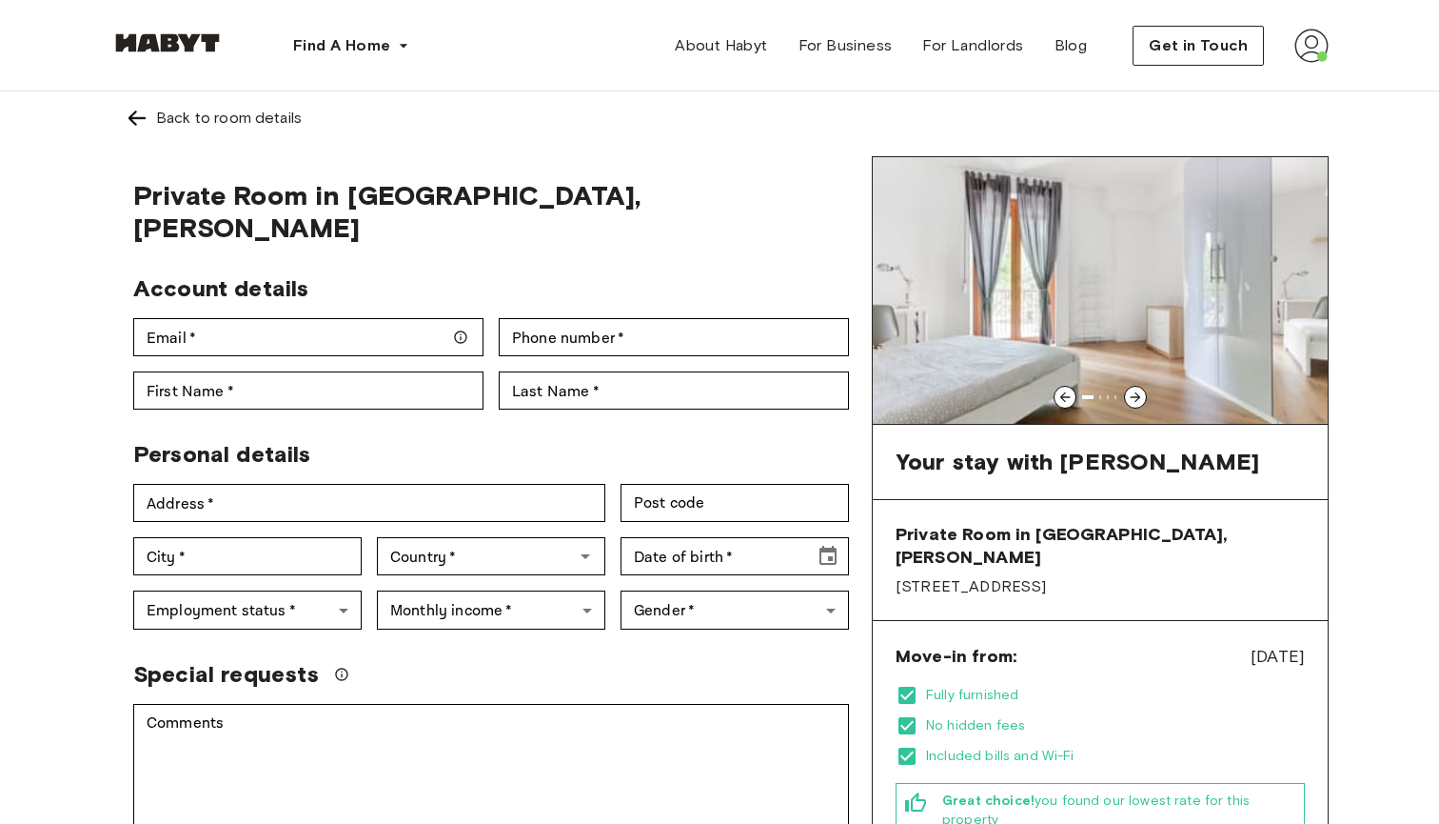
drag, startPoint x: 1216, startPoint y: 644, endPoint x: 1271, endPoint y: 643, distance: 55.2
click at [1271, 644] on span "[DATE]" at bounding box center [1278, 656] width 54 height 25
click at [1251, 644] on span "[DATE]" at bounding box center [1278, 656] width 54 height 25
click at [1274, 644] on span "[DATE]" at bounding box center [1278, 656] width 54 height 25
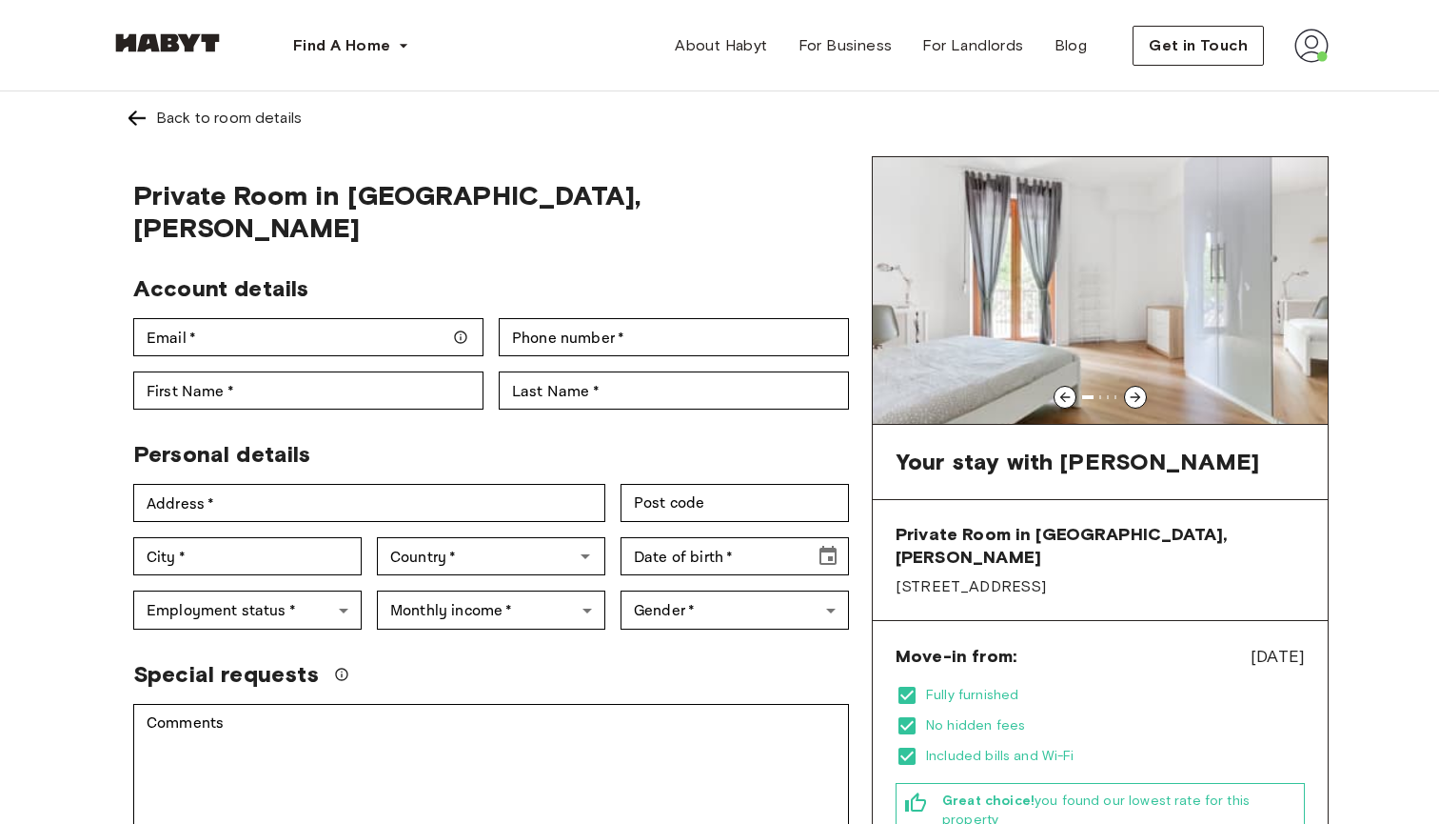
click at [1197, 685] on span "Fully furnished" at bounding box center [1115, 694] width 379 height 19
click at [381, 303] on div "Email   * Email   *" at bounding box center [301, 329] width 366 height 53
click at [372, 318] on input "Email   *" at bounding box center [308, 337] width 350 height 38
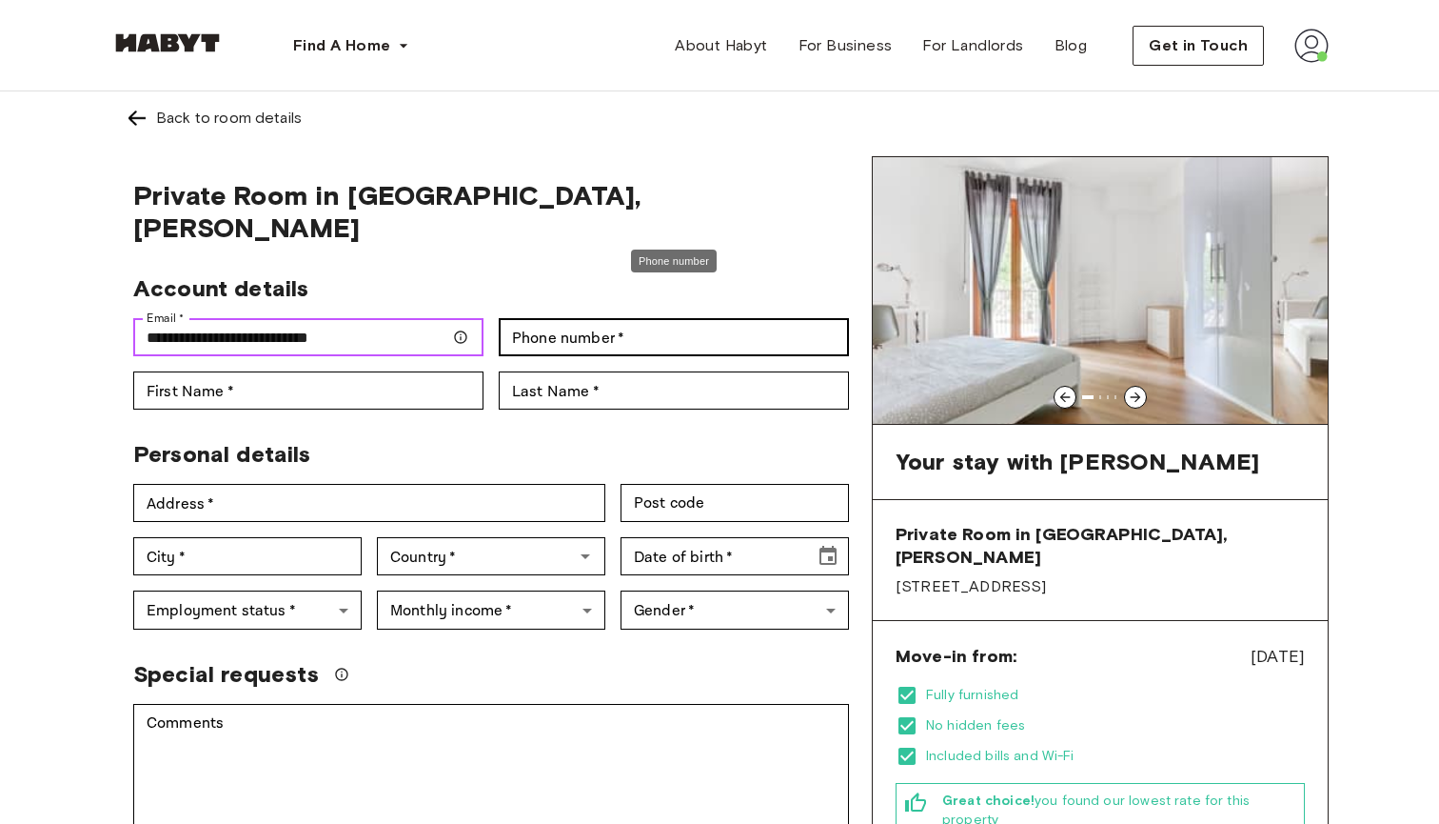
type input "**********"
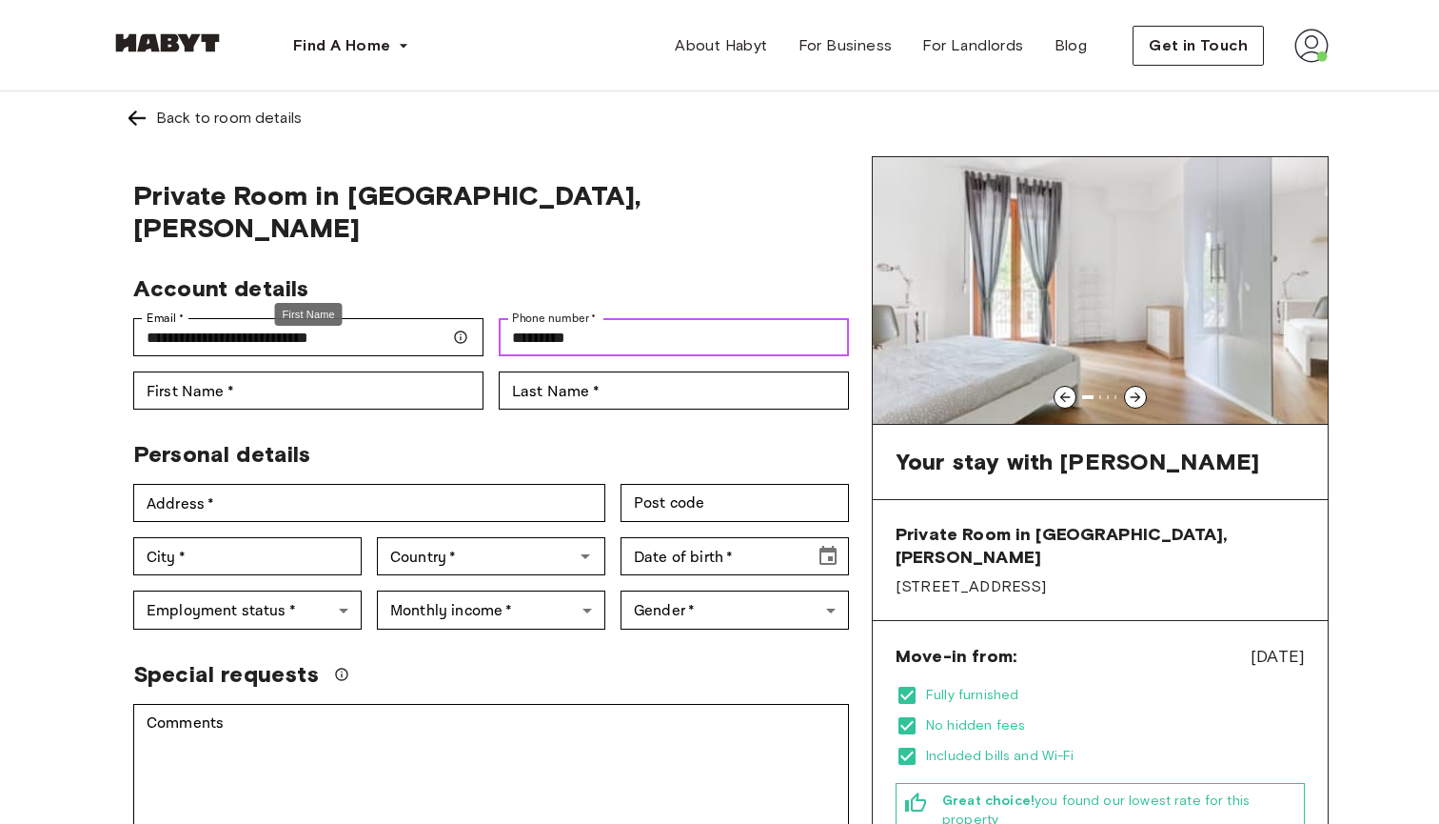
type input "*********"
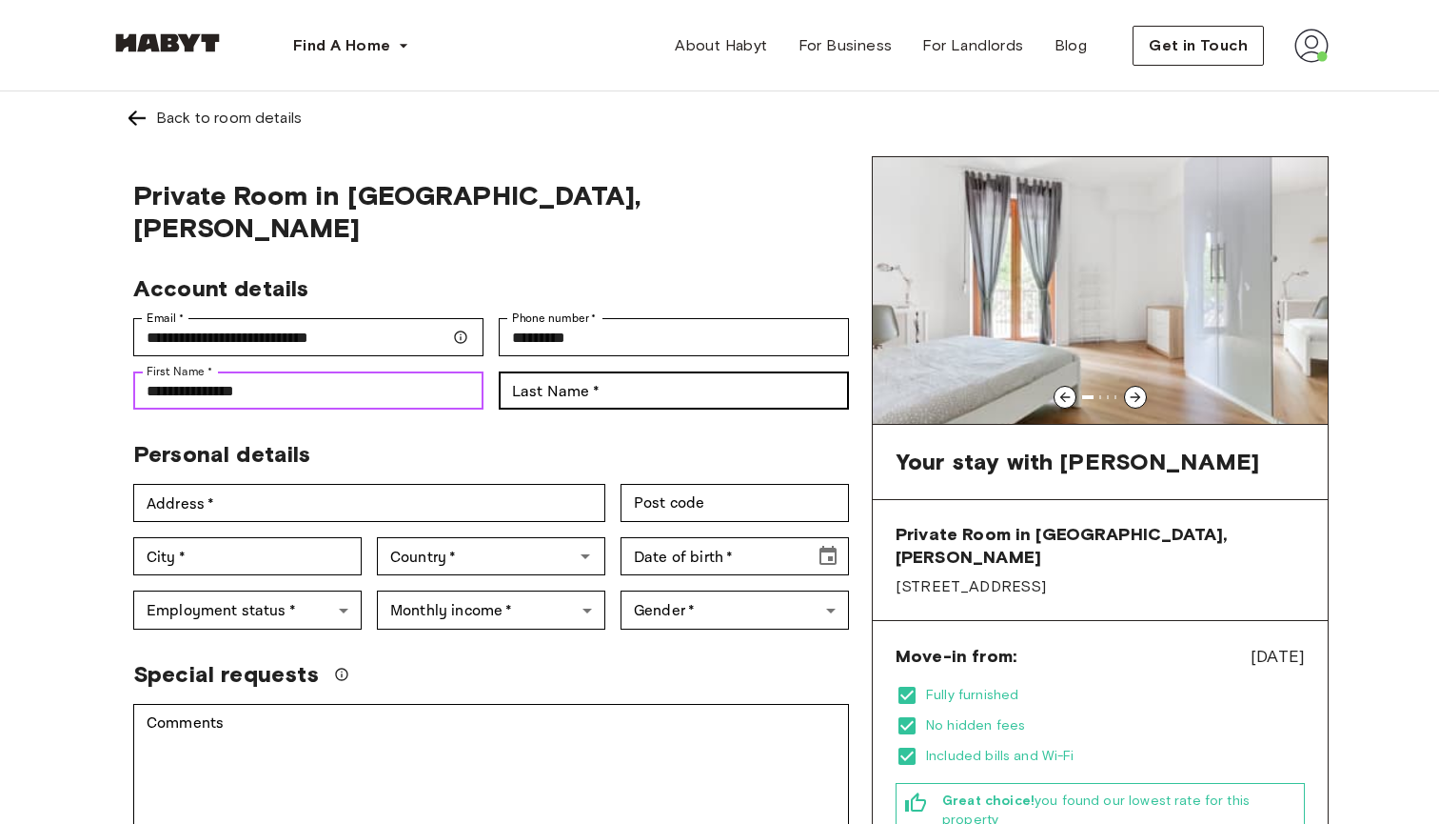
type input "**********"
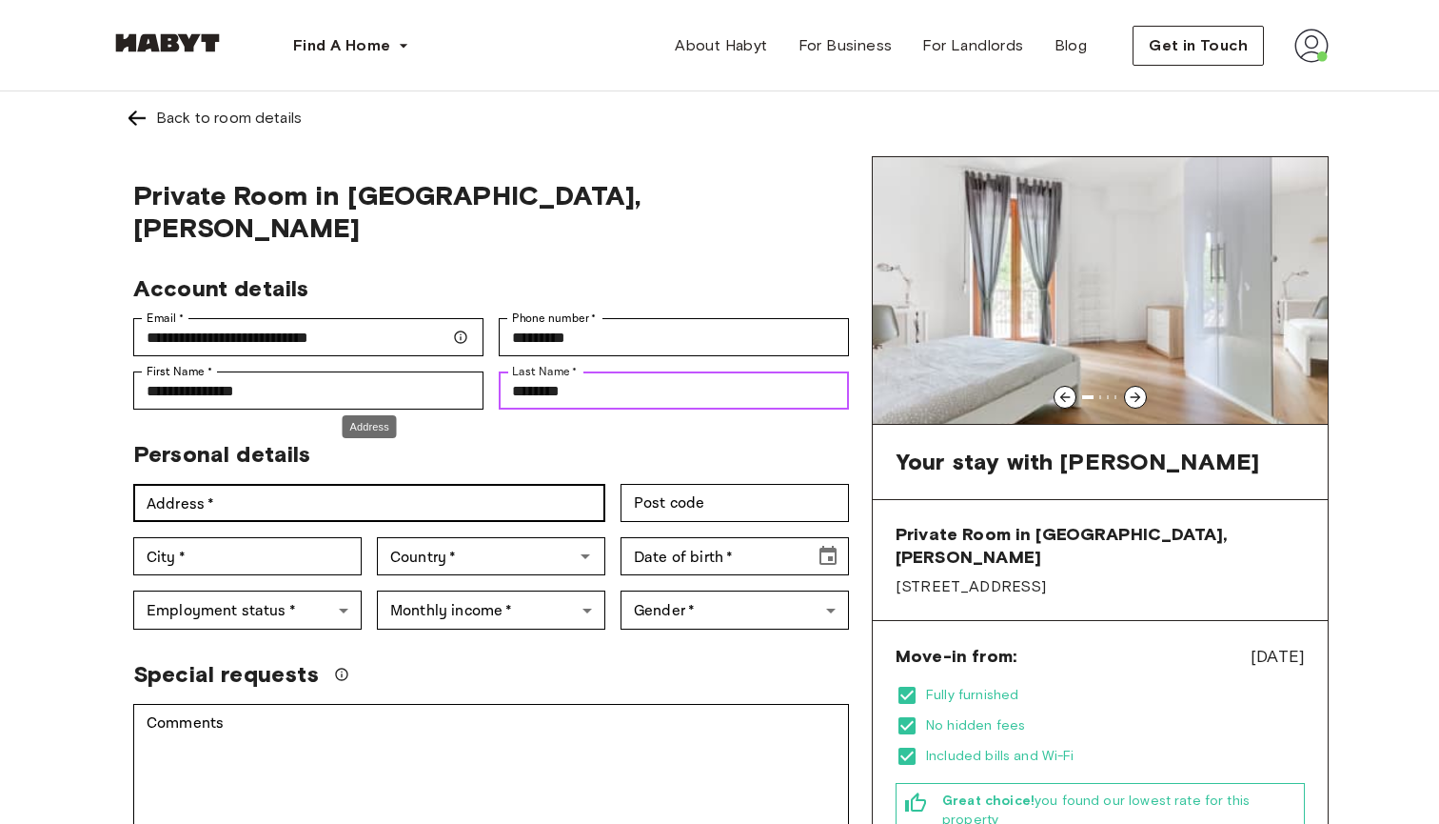
type input "********"
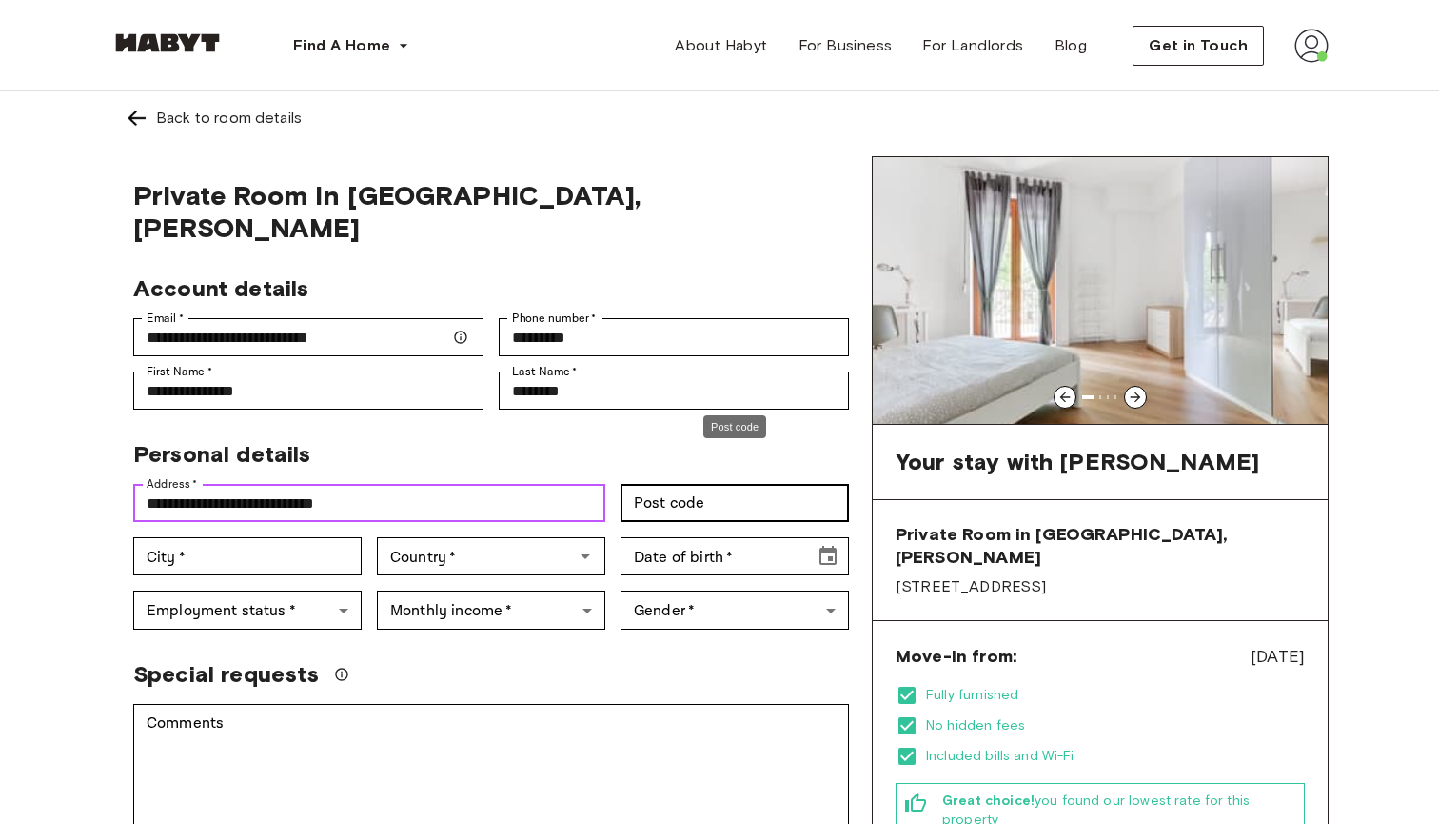
type input "**********"
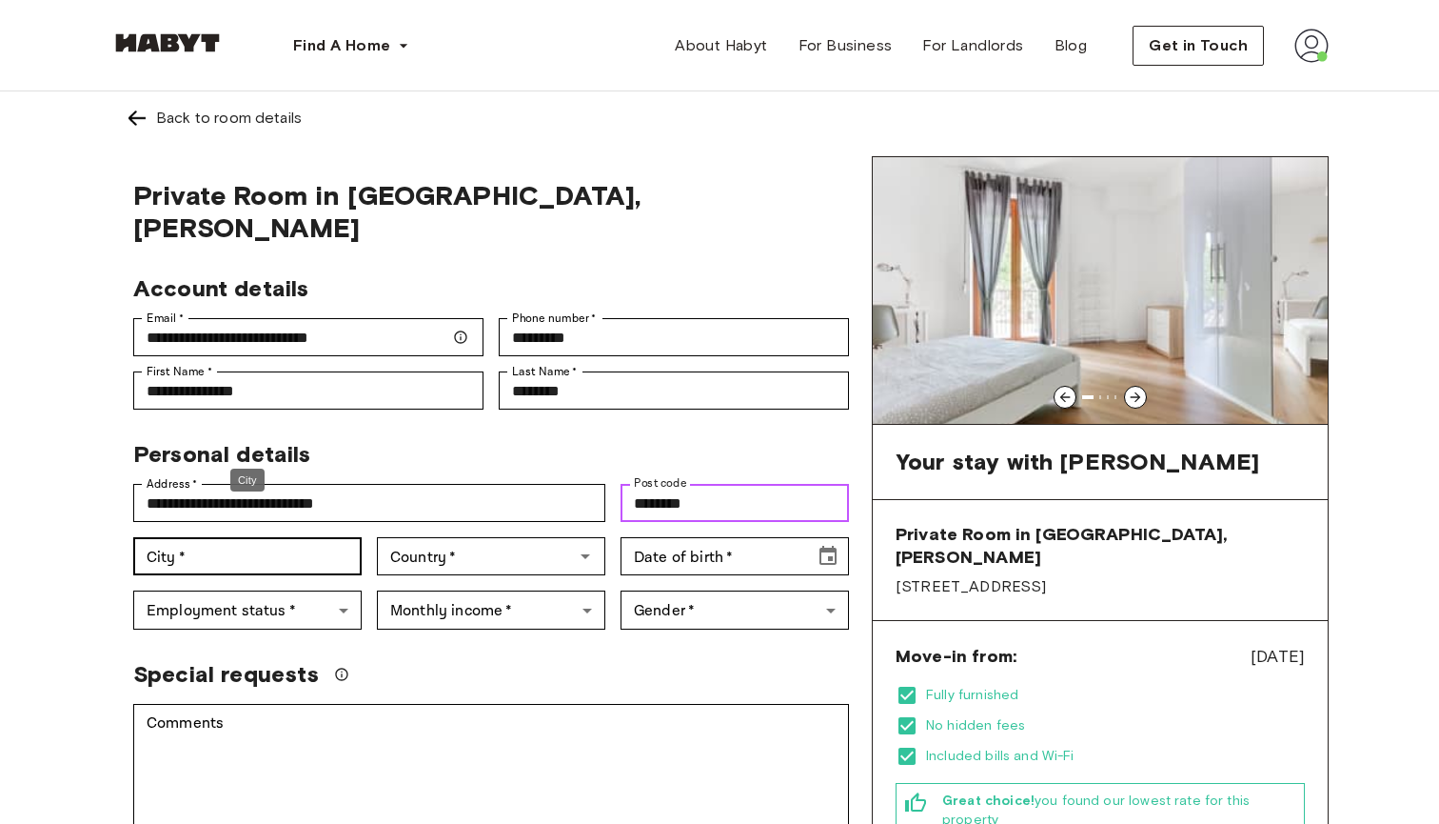
type input "********"
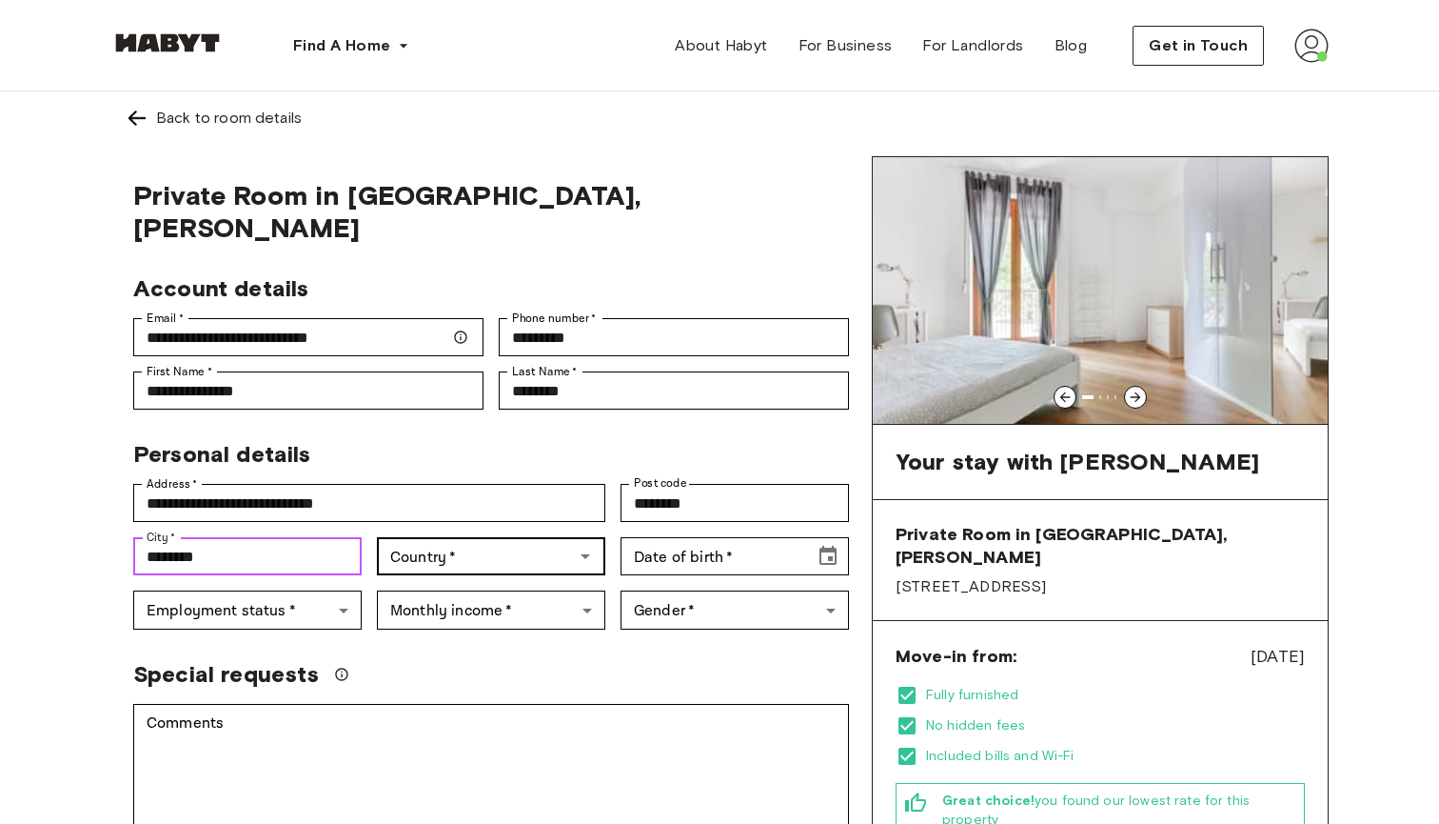
click at [480, 537] on div "Country   *" at bounding box center [491, 556] width 228 height 38
type input "********"
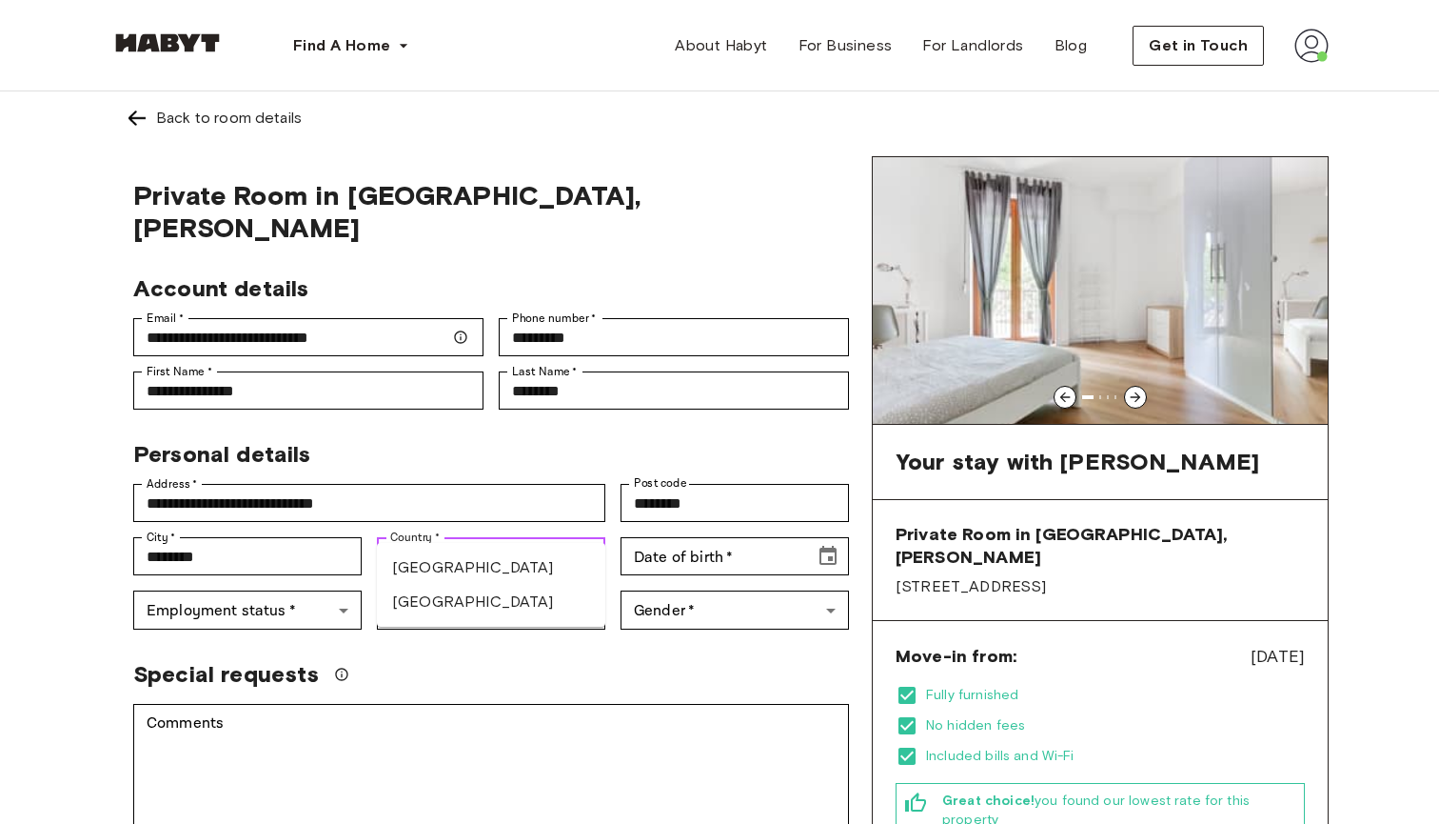
type input "********"
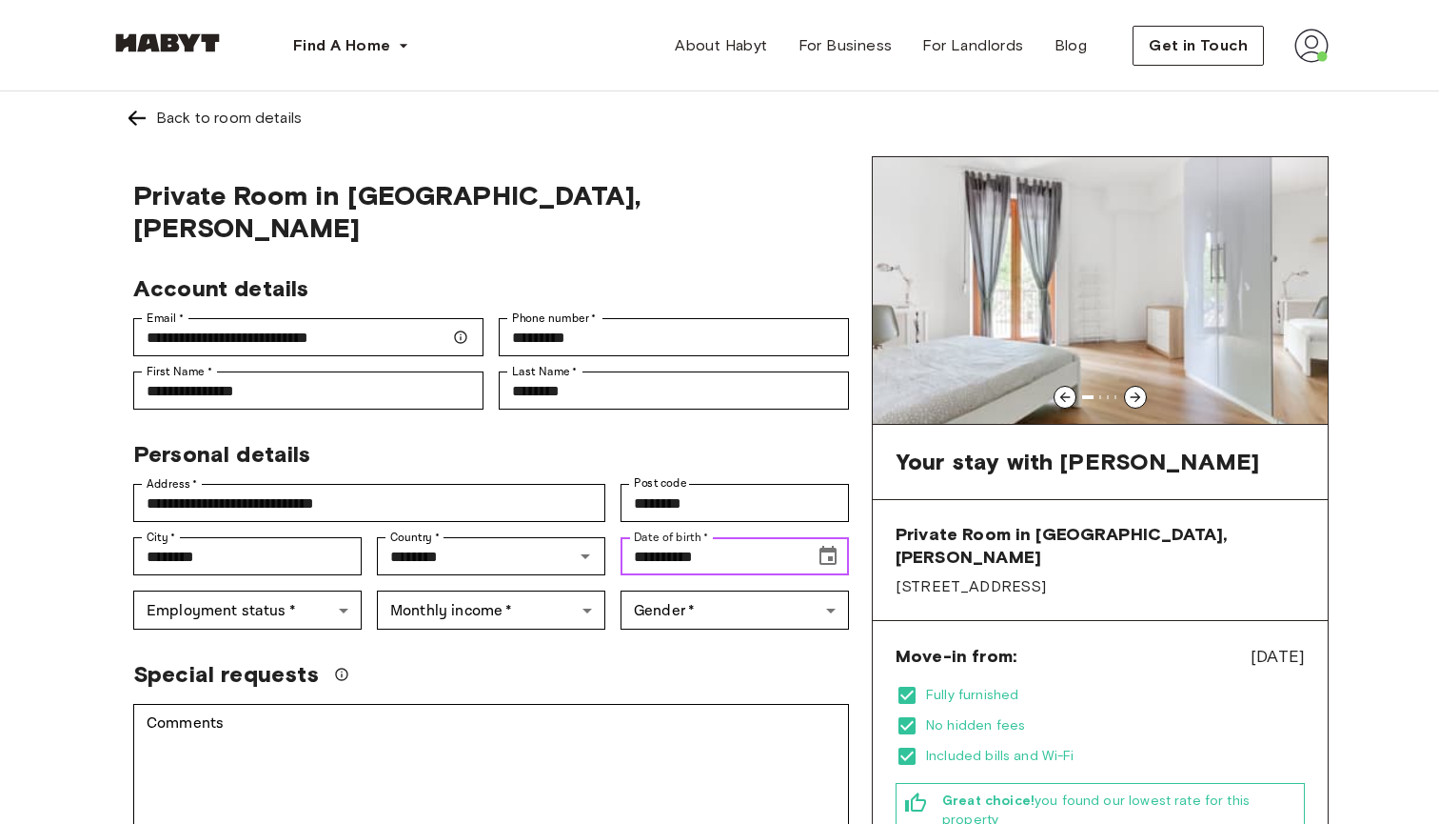
type input "**********"
click at [824, 546] on icon "Choose date, selected date is Oct 5, 1919" at bounding box center [828, 555] width 17 height 19
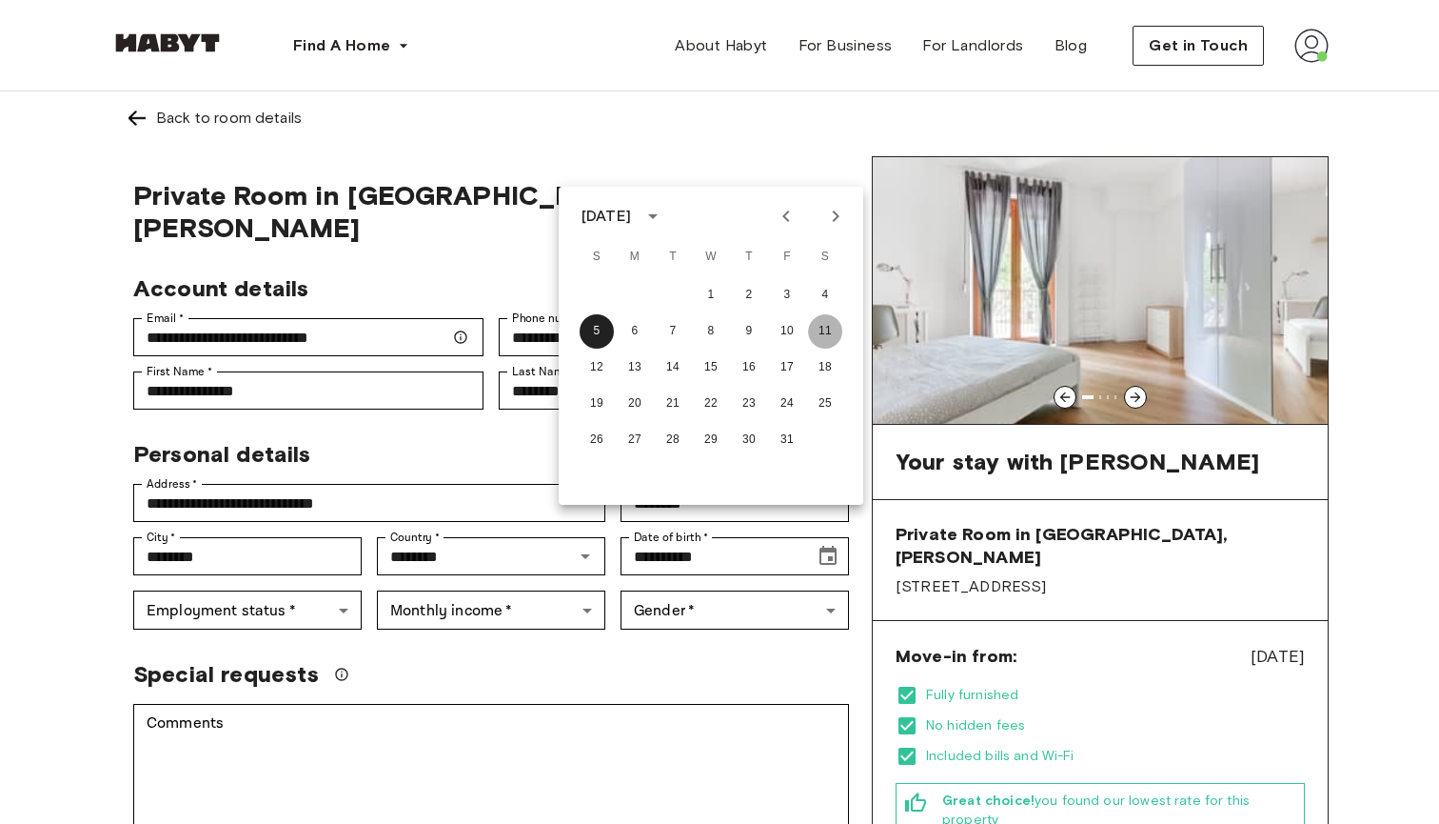
click at [820, 333] on button "11" at bounding box center [825, 331] width 34 height 34
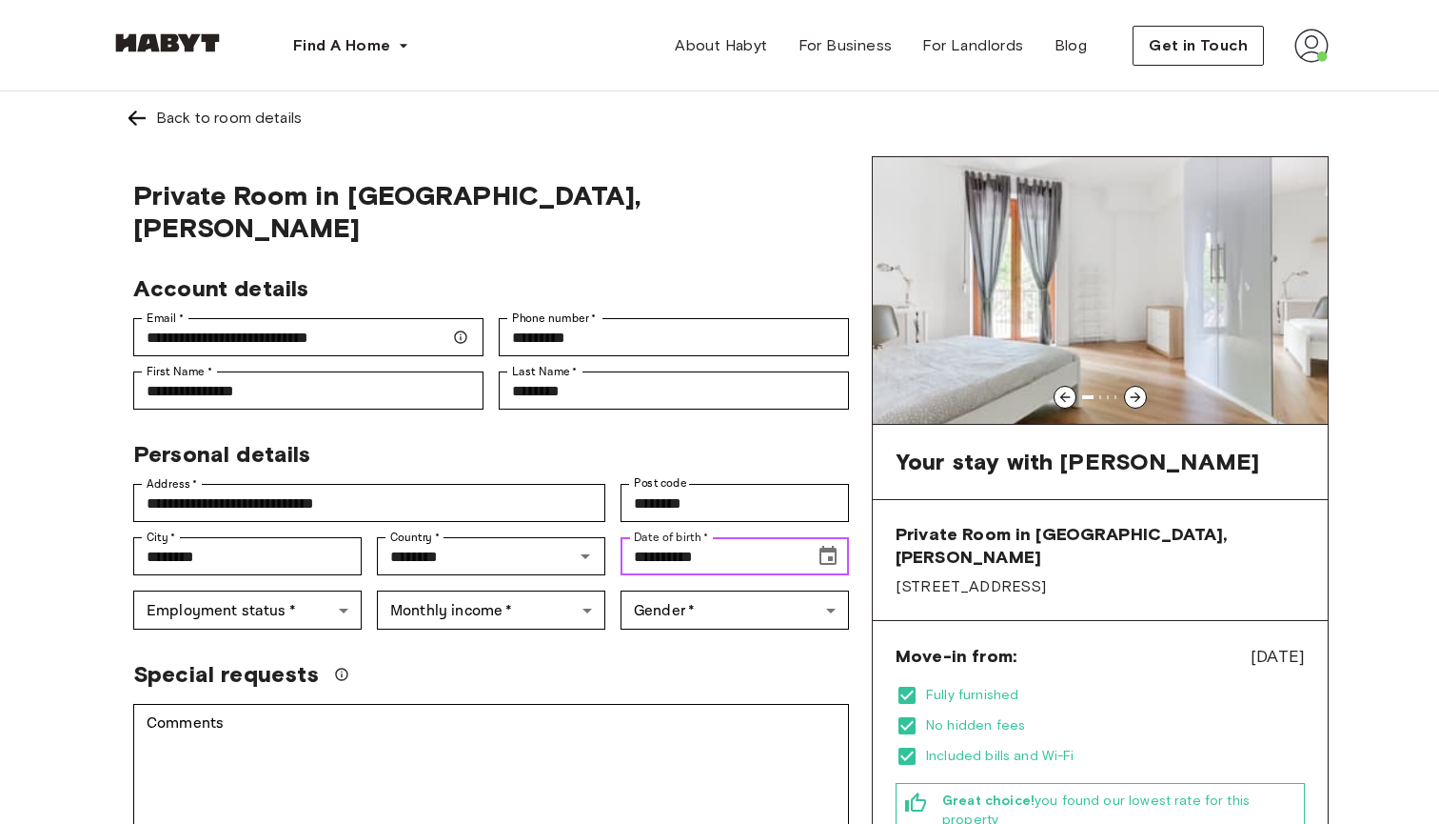
click at [692, 537] on input "**********" at bounding box center [711, 556] width 181 height 38
click at [702, 537] on input "**********" at bounding box center [711, 556] width 181 height 38
click at [837, 546] on icon "Choose date, selected date is Oct 9, 1919" at bounding box center [828, 555] width 17 height 19
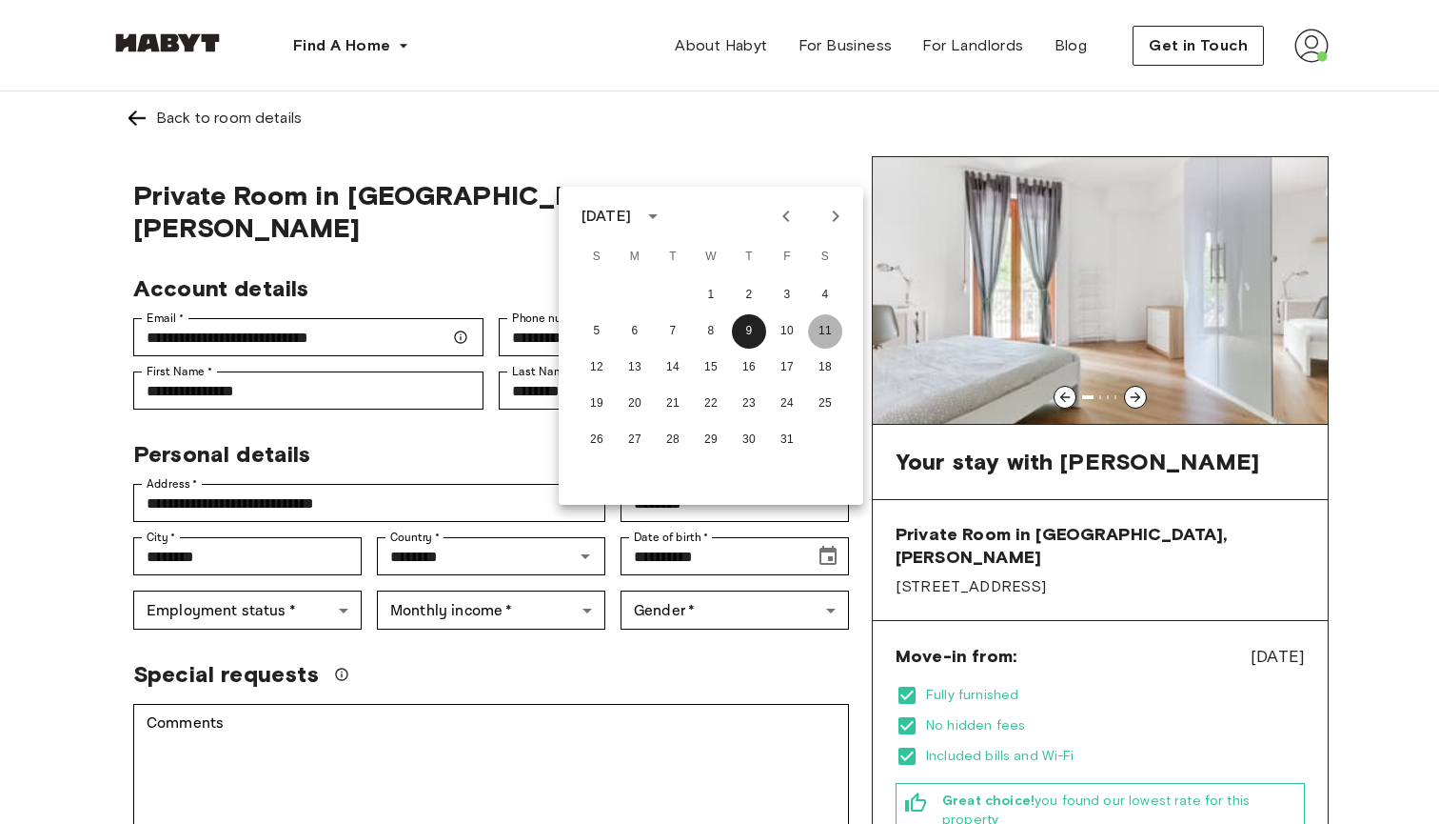
click at [825, 334] on button "11" at bounding box center [825, 331] width 34 height 34
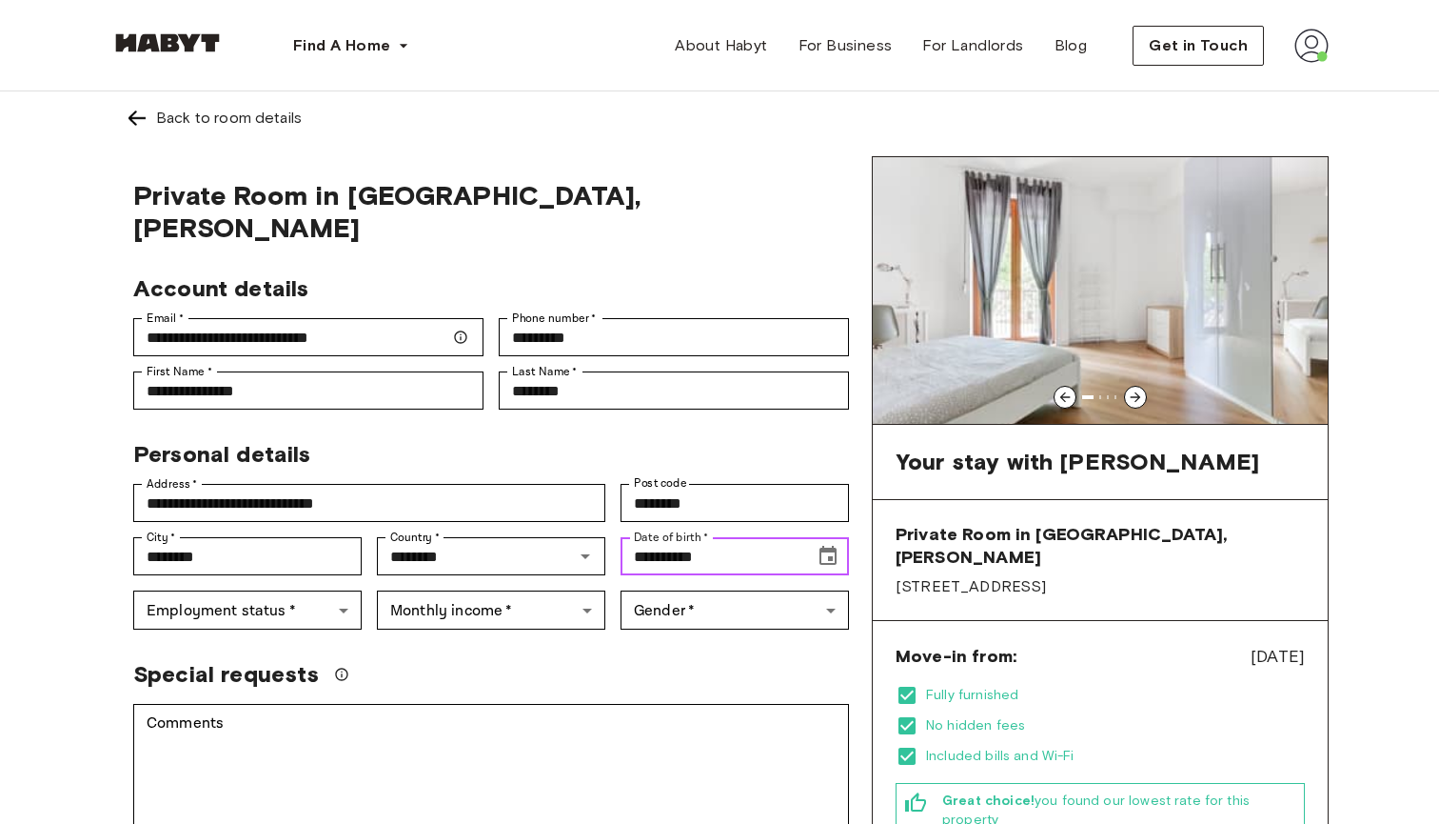
click at [694, 537] on input "**********" at bounding box center [711, 556] width 181 height 38
click at [832, 546] on icon "Choose date, selected date is Oct 11, 1919" at bounding box center [828, 555] width 17 height 19
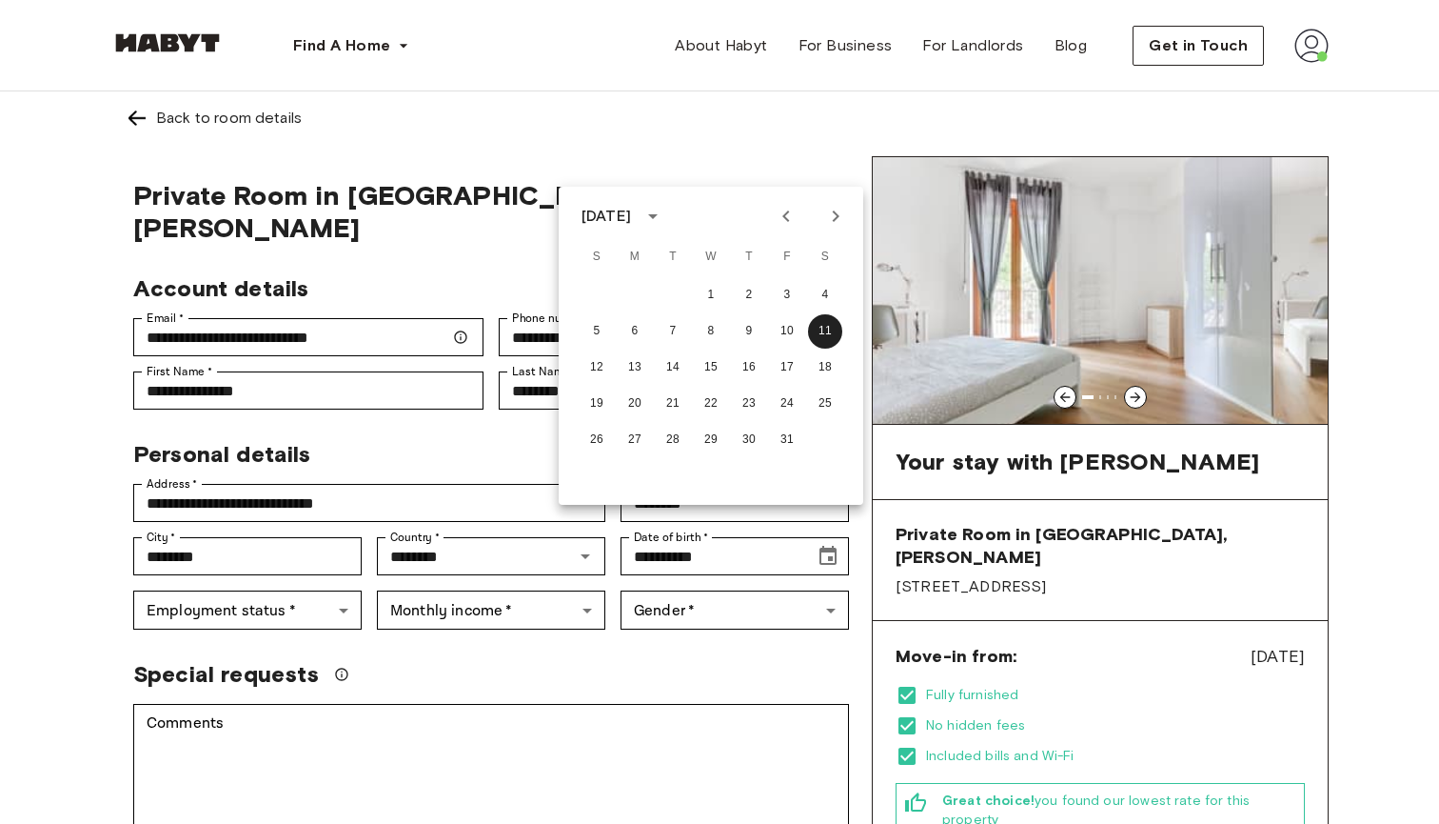
click at [631, 218] on div "[DATE]" at bounding box center [607, 216] width 50 height 23
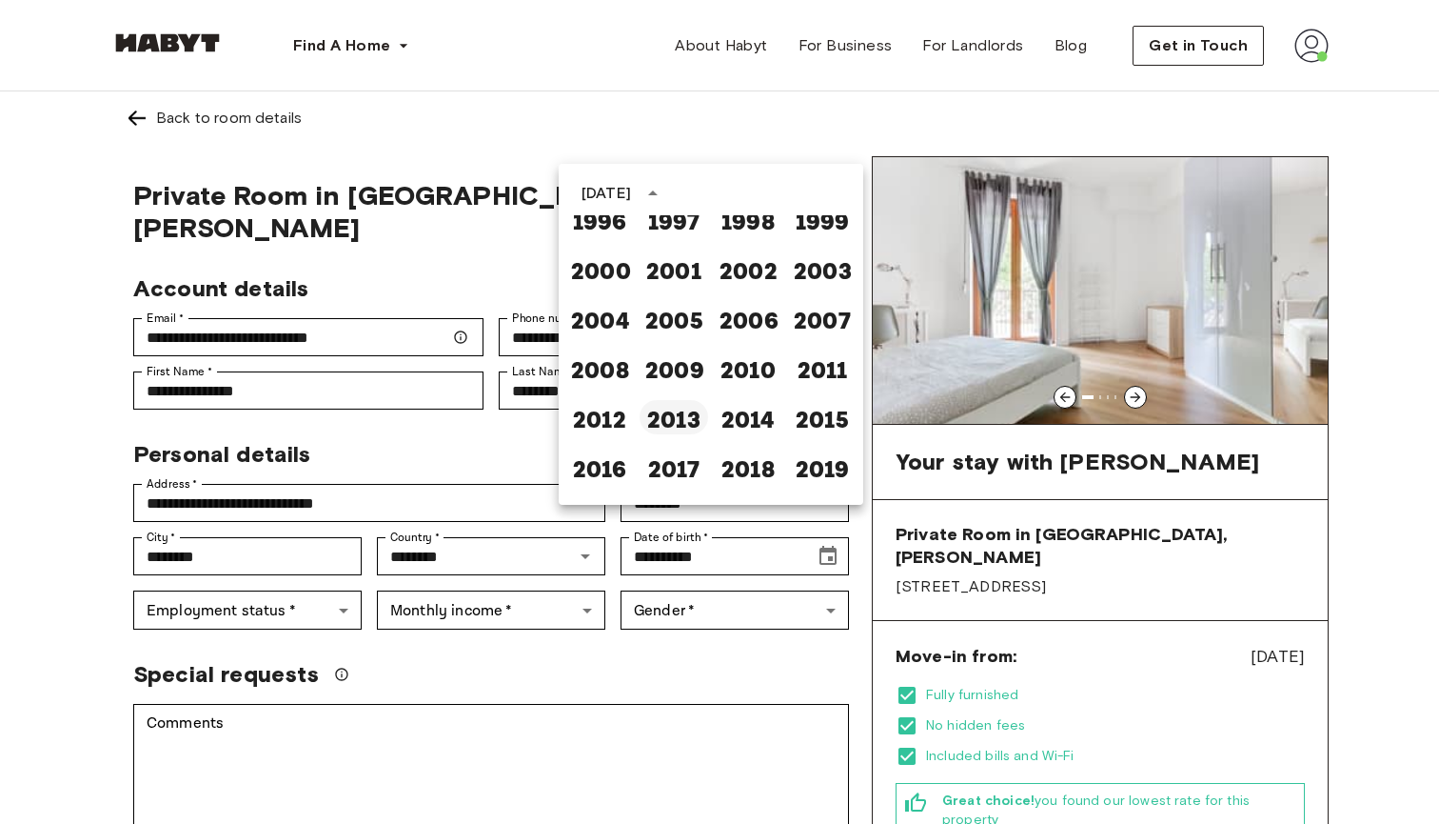
scroll to position [1232, 0]
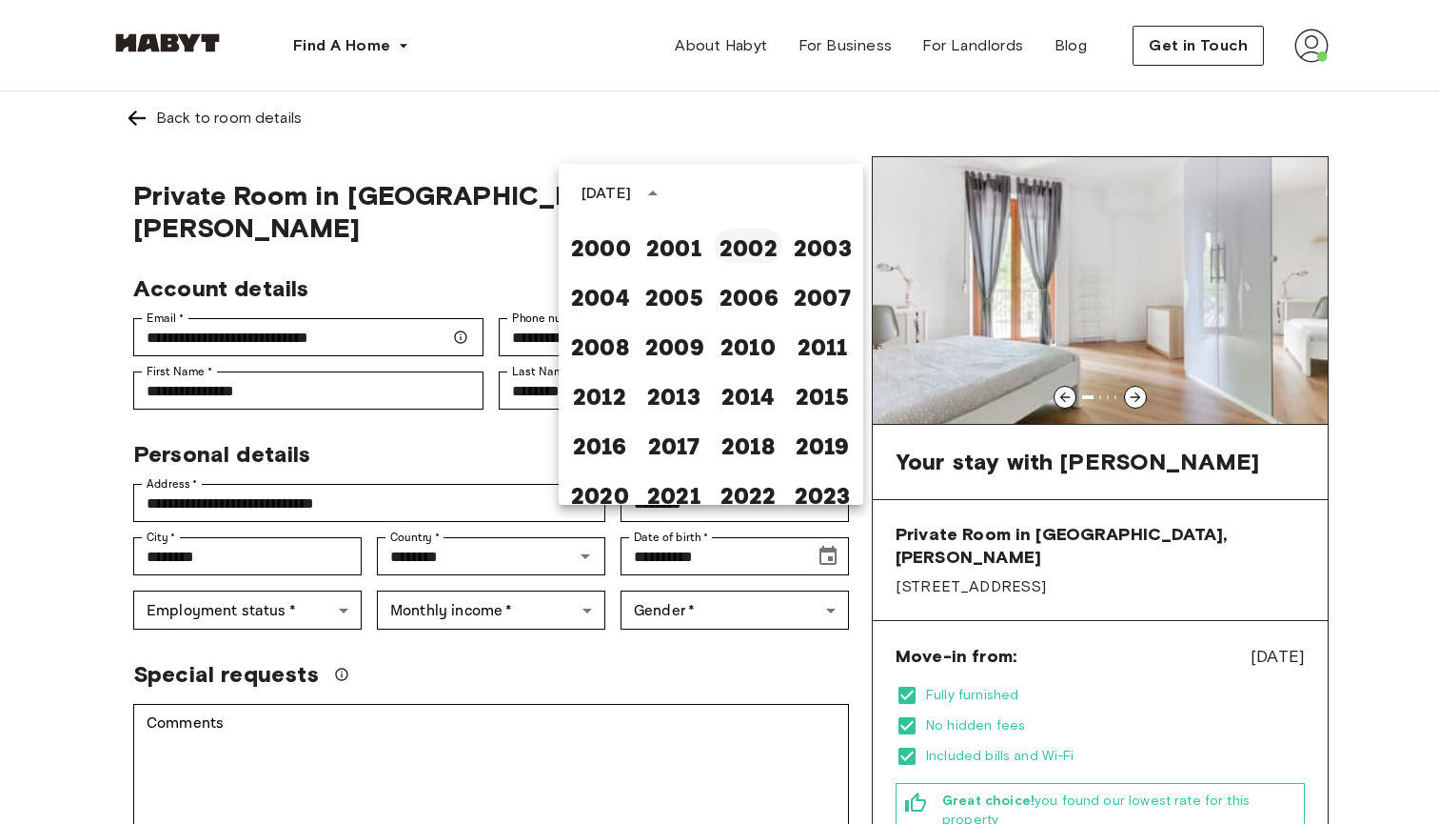
click at [778, 246] on button "2002" at bounding box center [748, 245] width 69 height 34
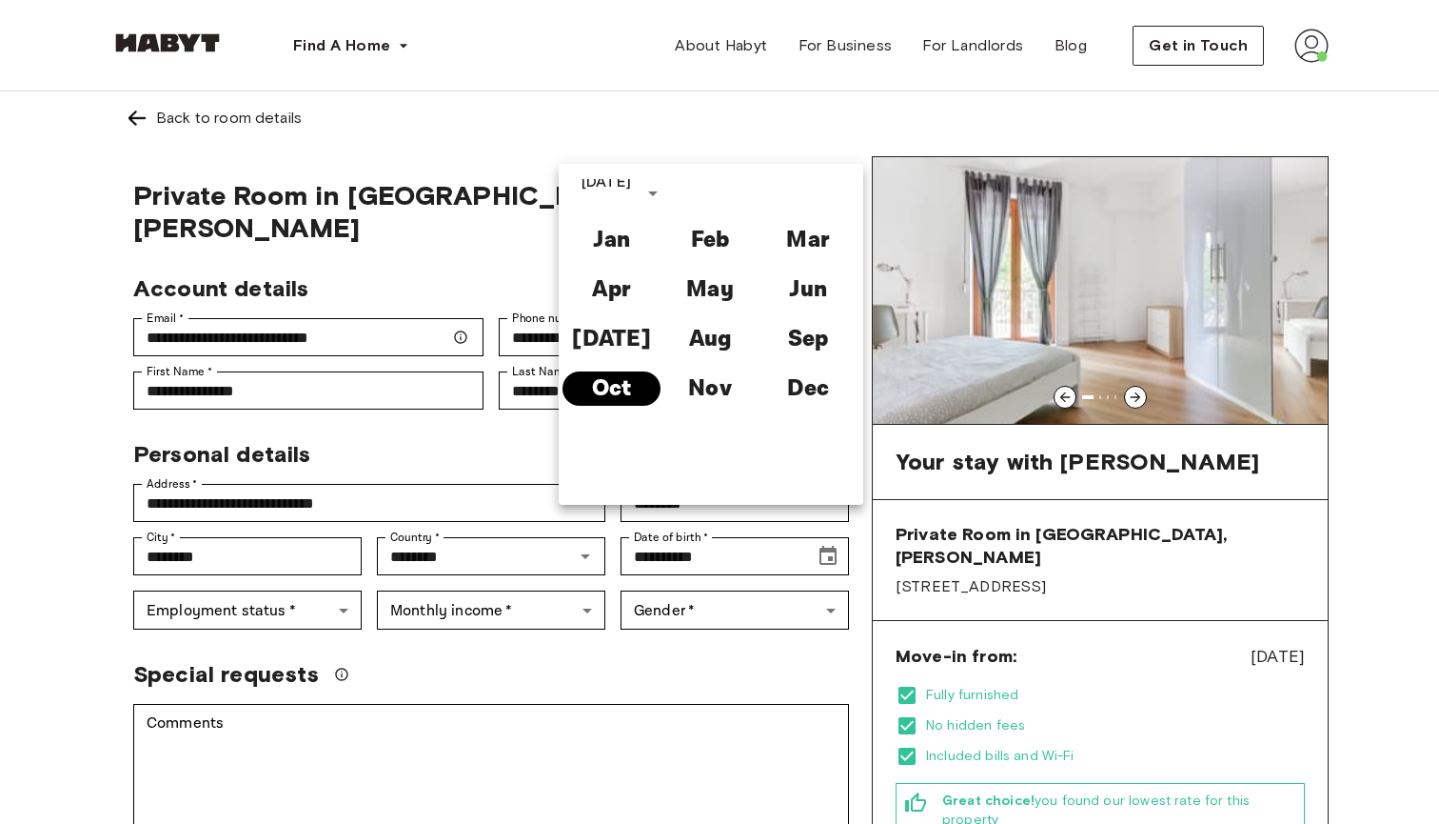
type input "**********"
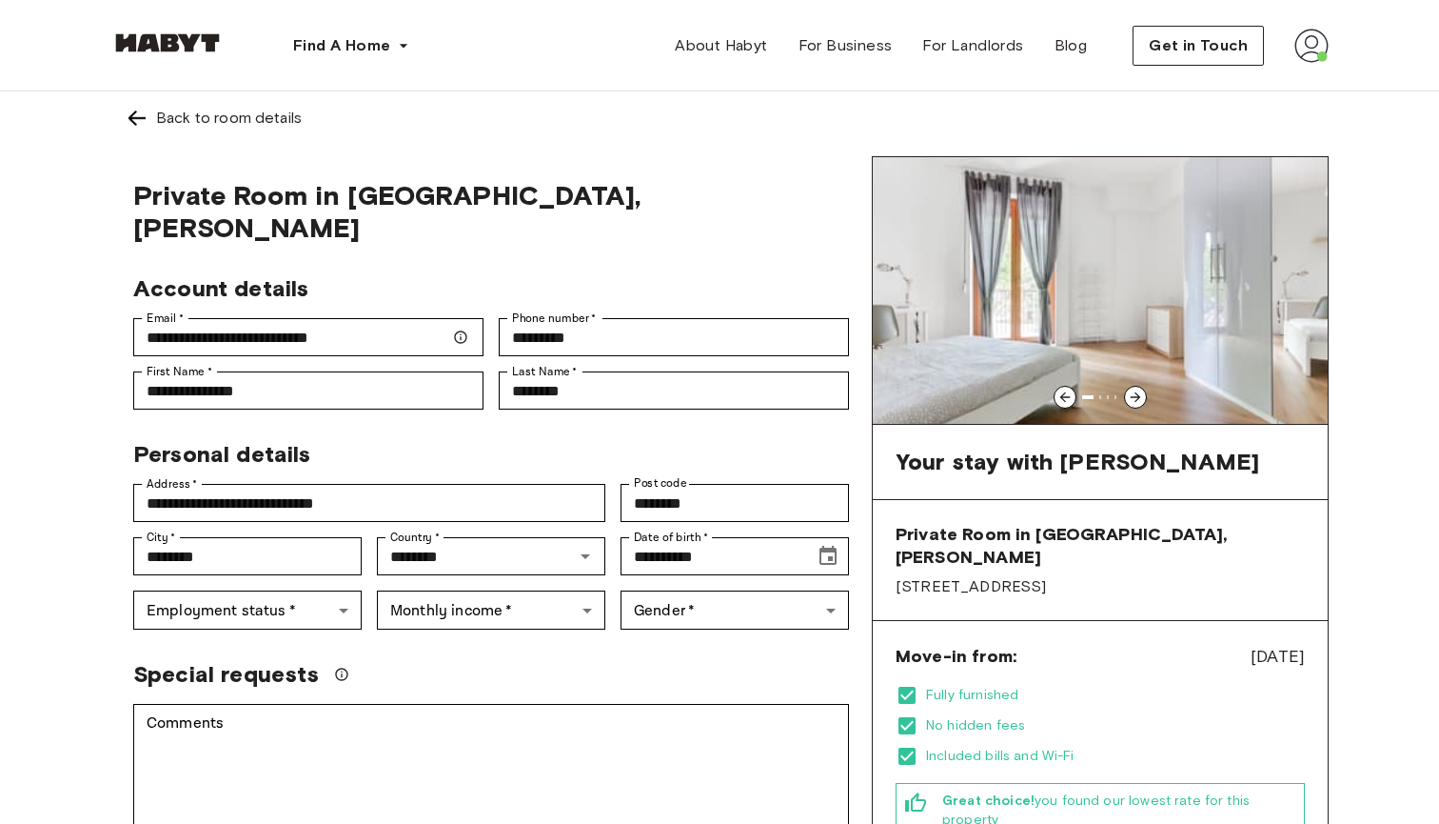
scroll to position [36, 0]
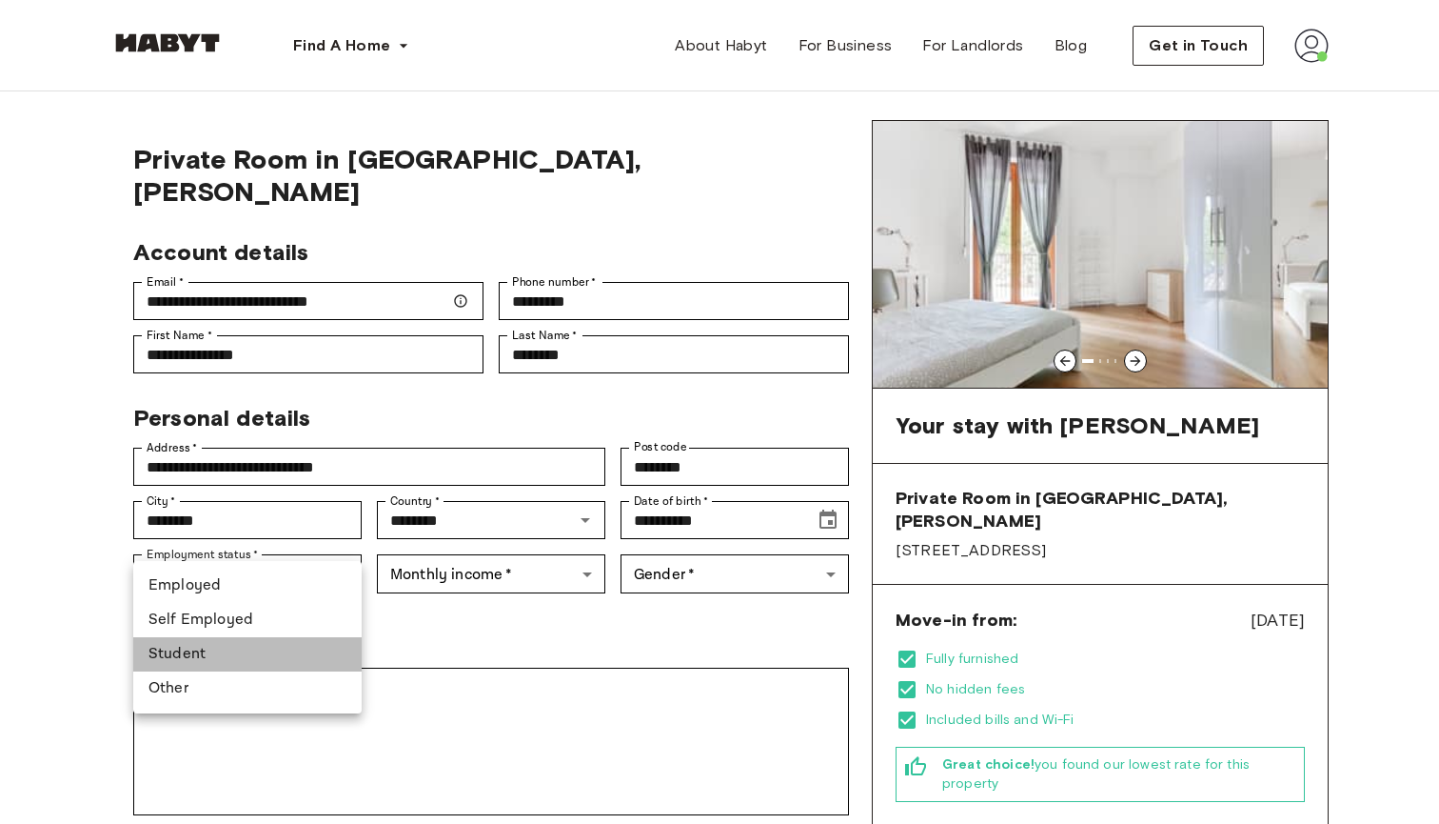
click at [220, 645] on li "Student" at bounding box center [247, 654] width 228 height 34
type input "*******"
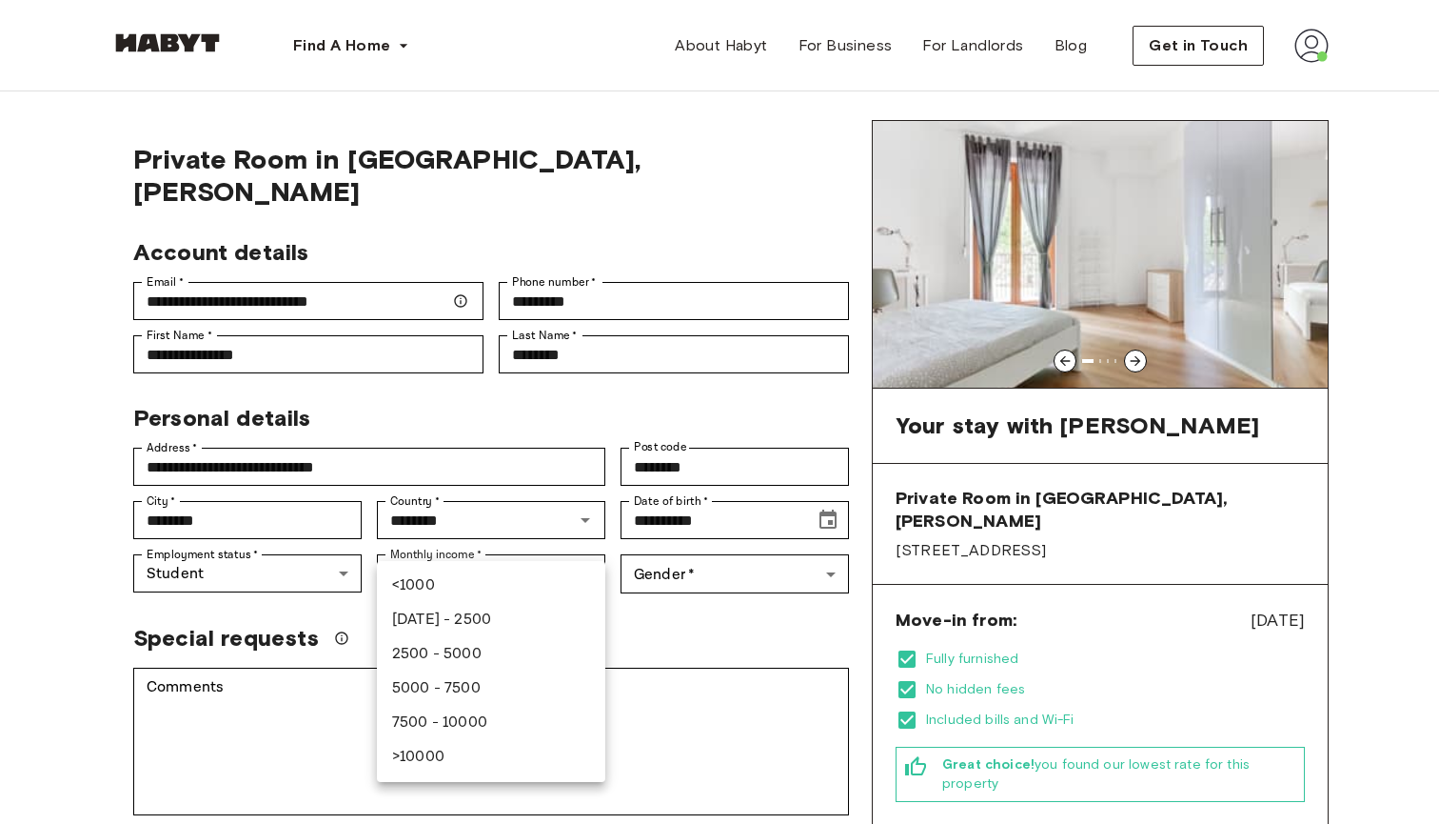
click at [504, 609] on li "[DATE] - 2500" at bounding box center [491, 620] width 228 height 34
type input "***"
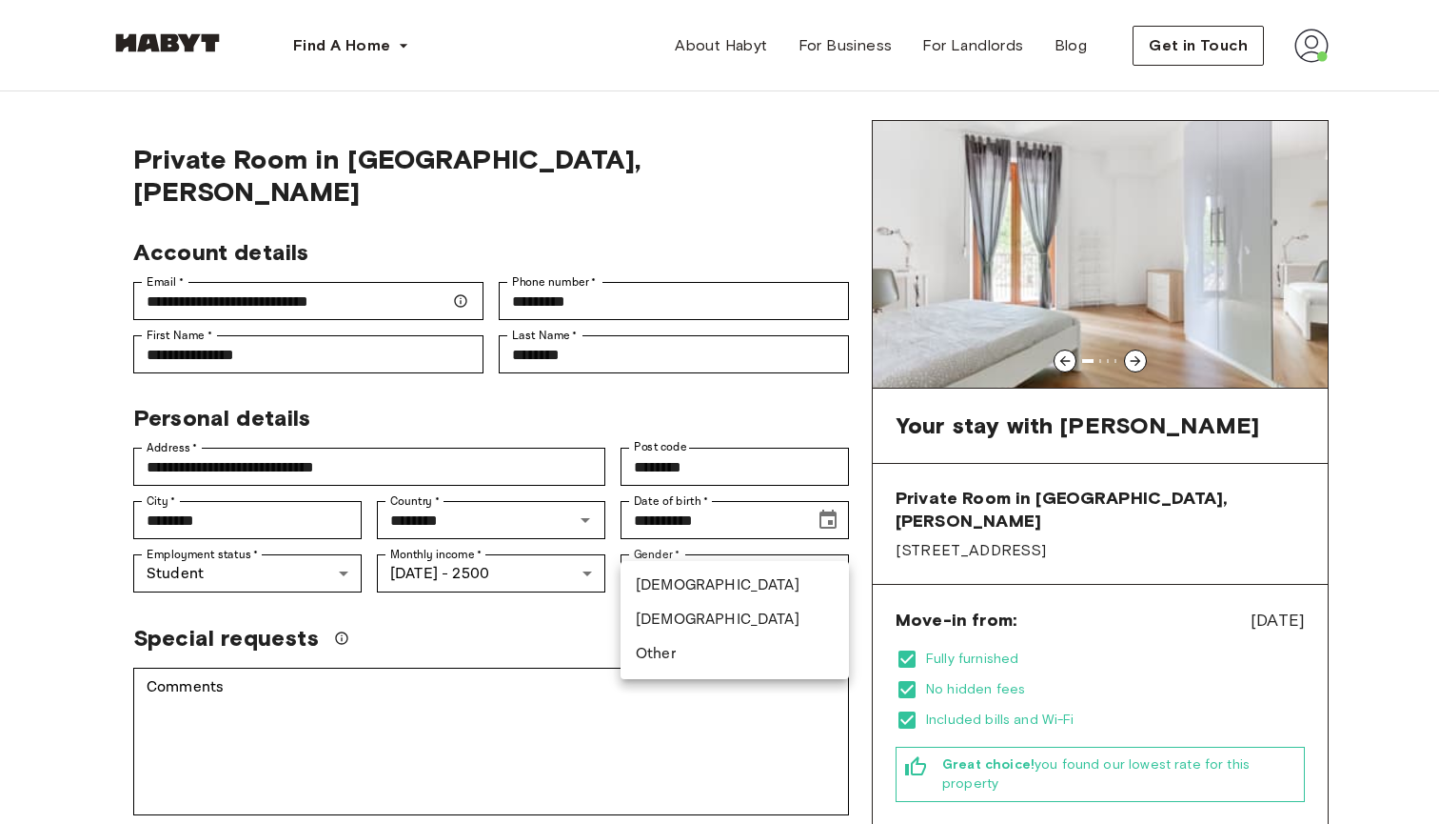
click at [732, 625] on li "[DEMOGRAPHIC_DATA]" at bounding box center [735, 620] width 228 height 34
type input "******"
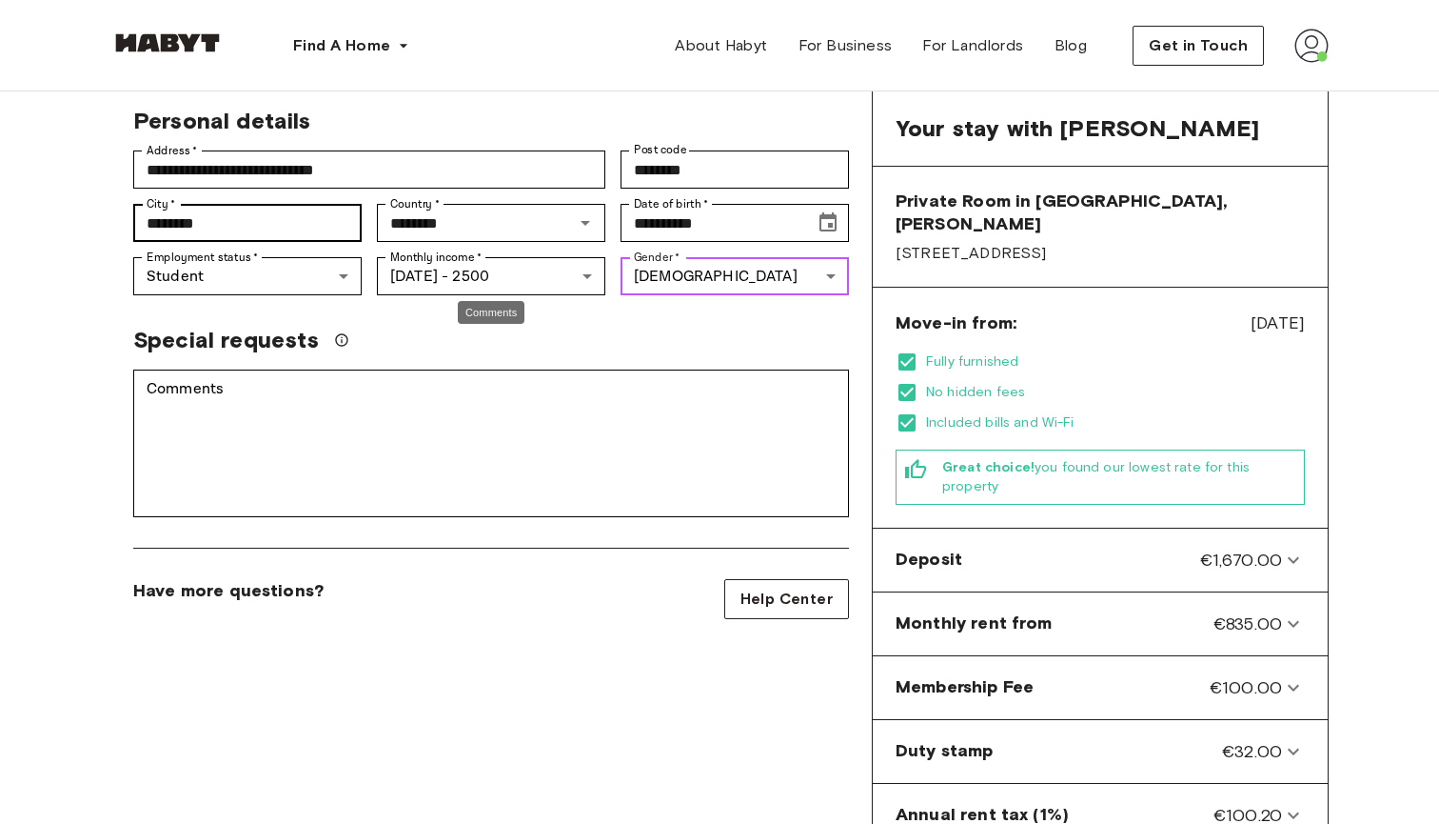
scroll to position [346, 0]
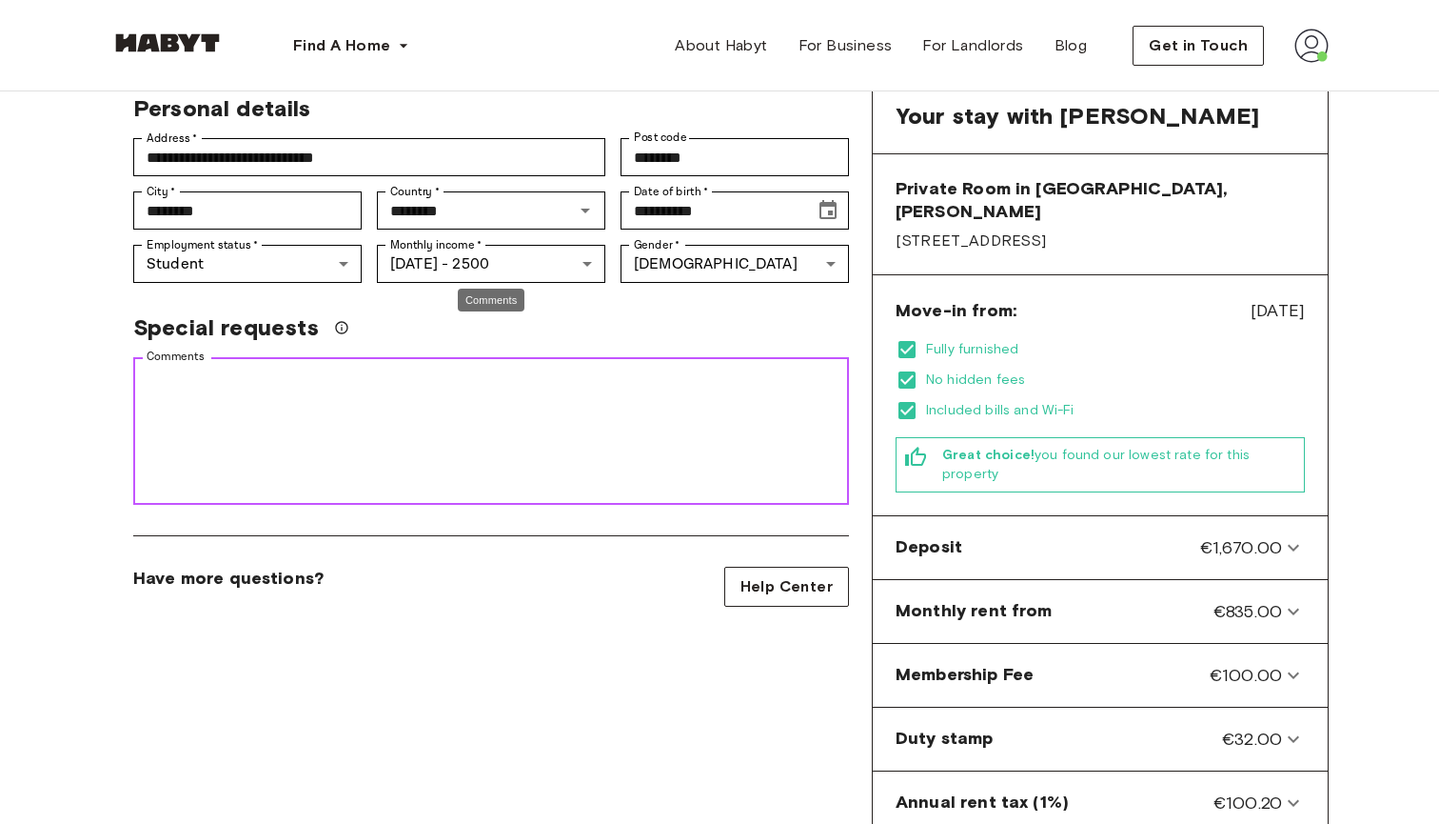
click at [347, 420] on textarea "Comments" at bounding box center [491, 431] width 689 height 131
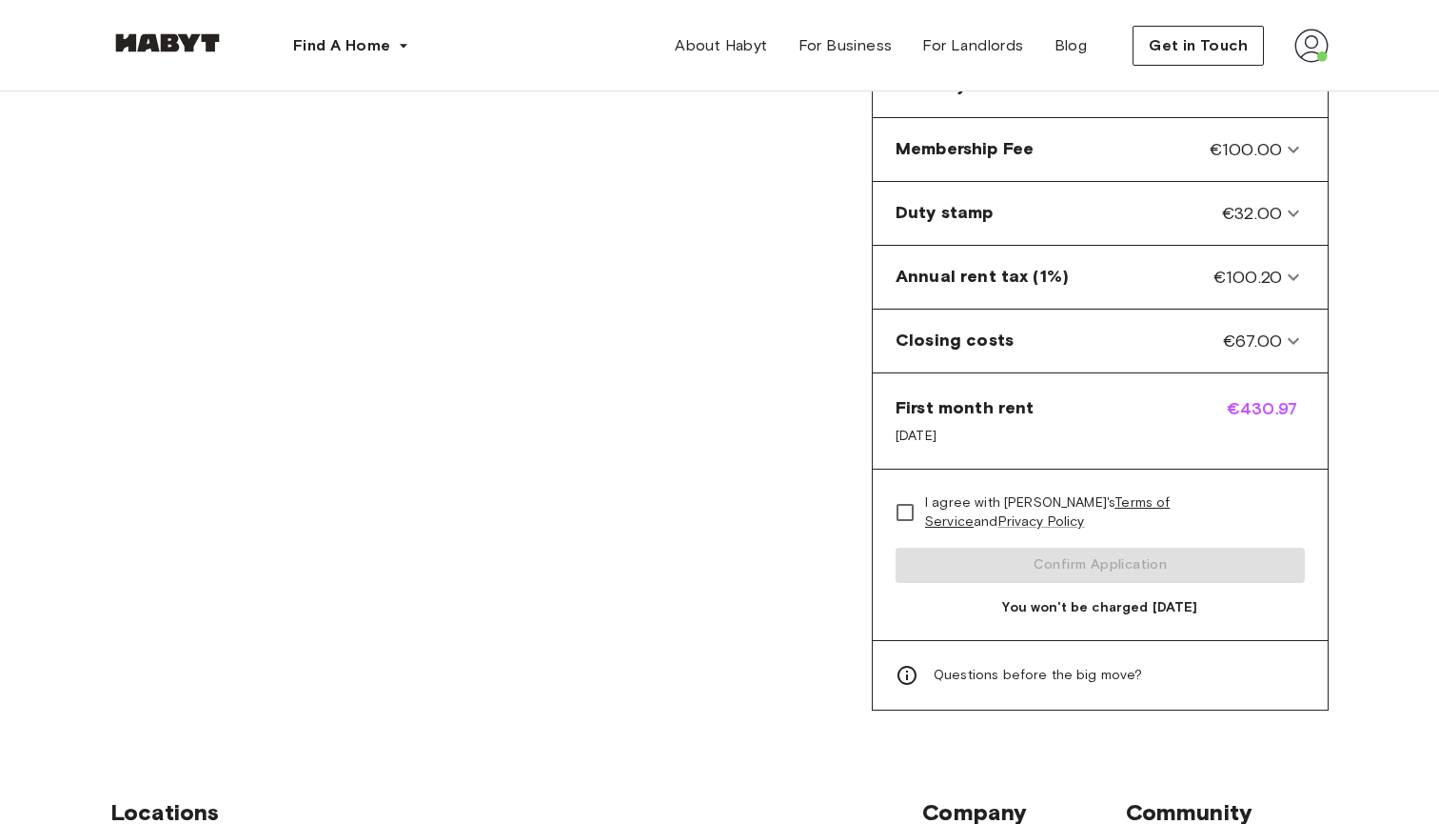
scroll to position [949, 0]
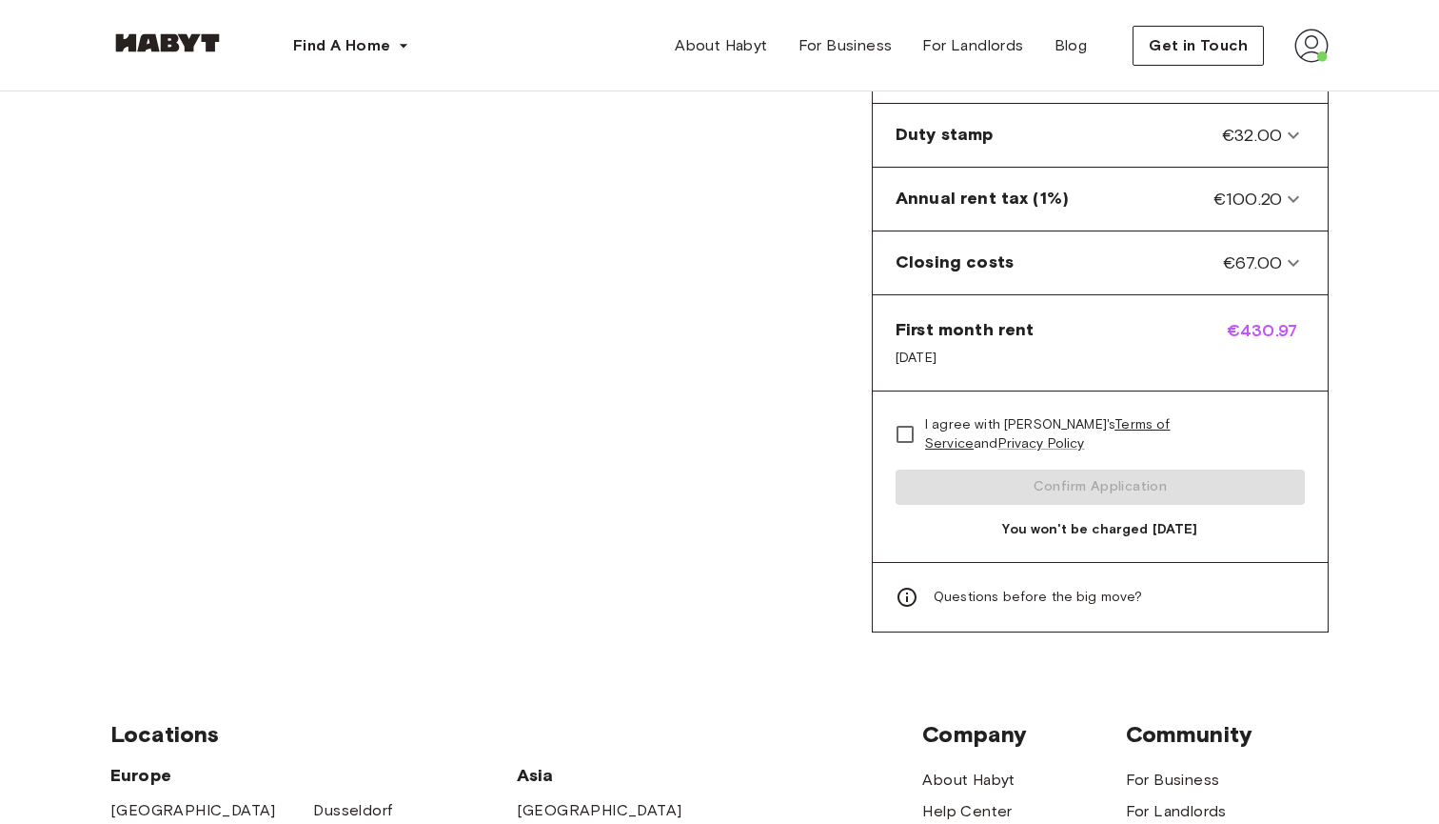
type textarea "**********"
click at [942, 415] on span "I agree with [PERSON_NAME]'s Terms of Service and Privacy Policy" at bounding box center [1107, 434] width 365 height 38
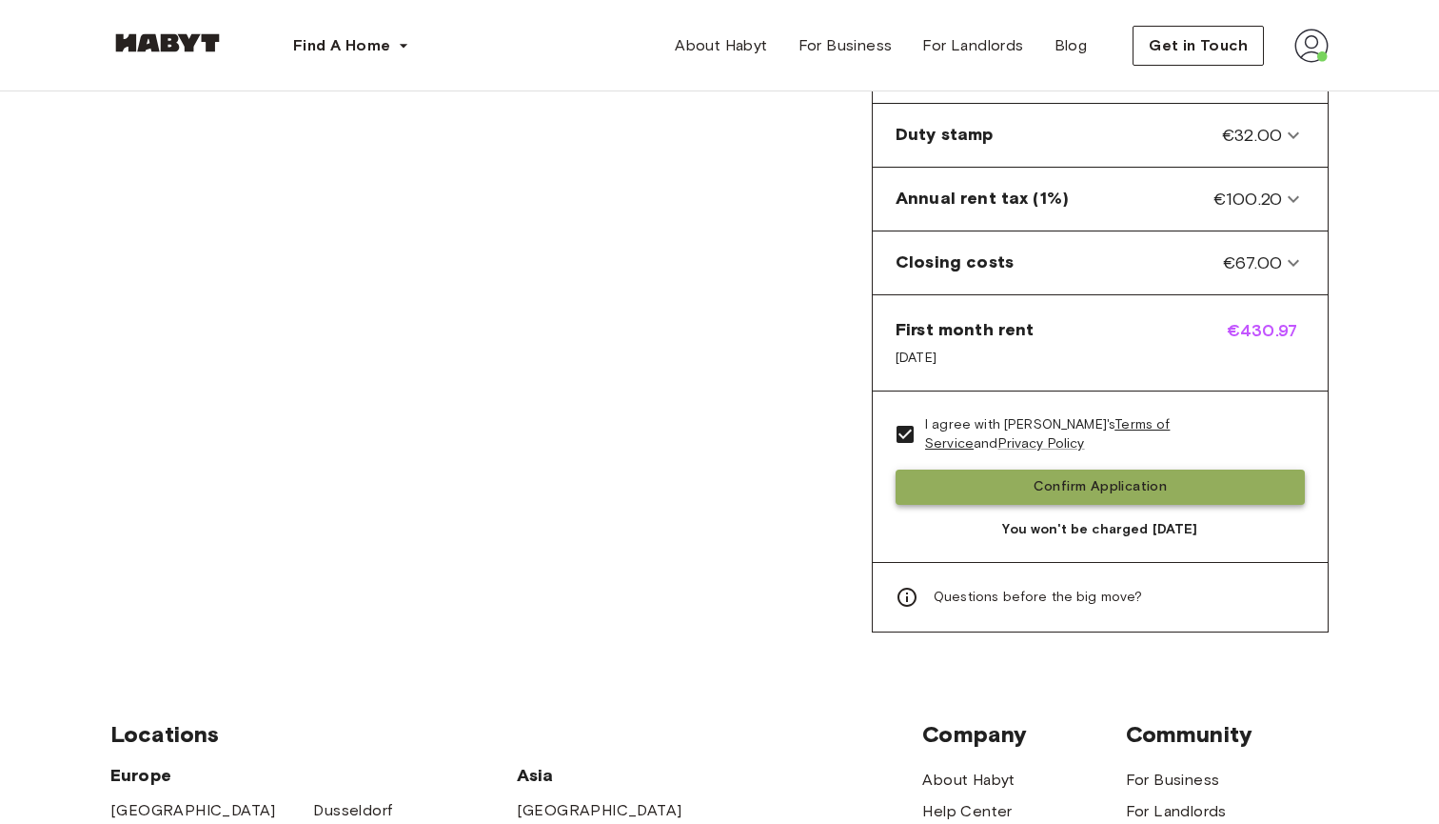
click at [1068, 469] on button "Confirm Application" at bounding box center [1100, 486] width 409 height 35
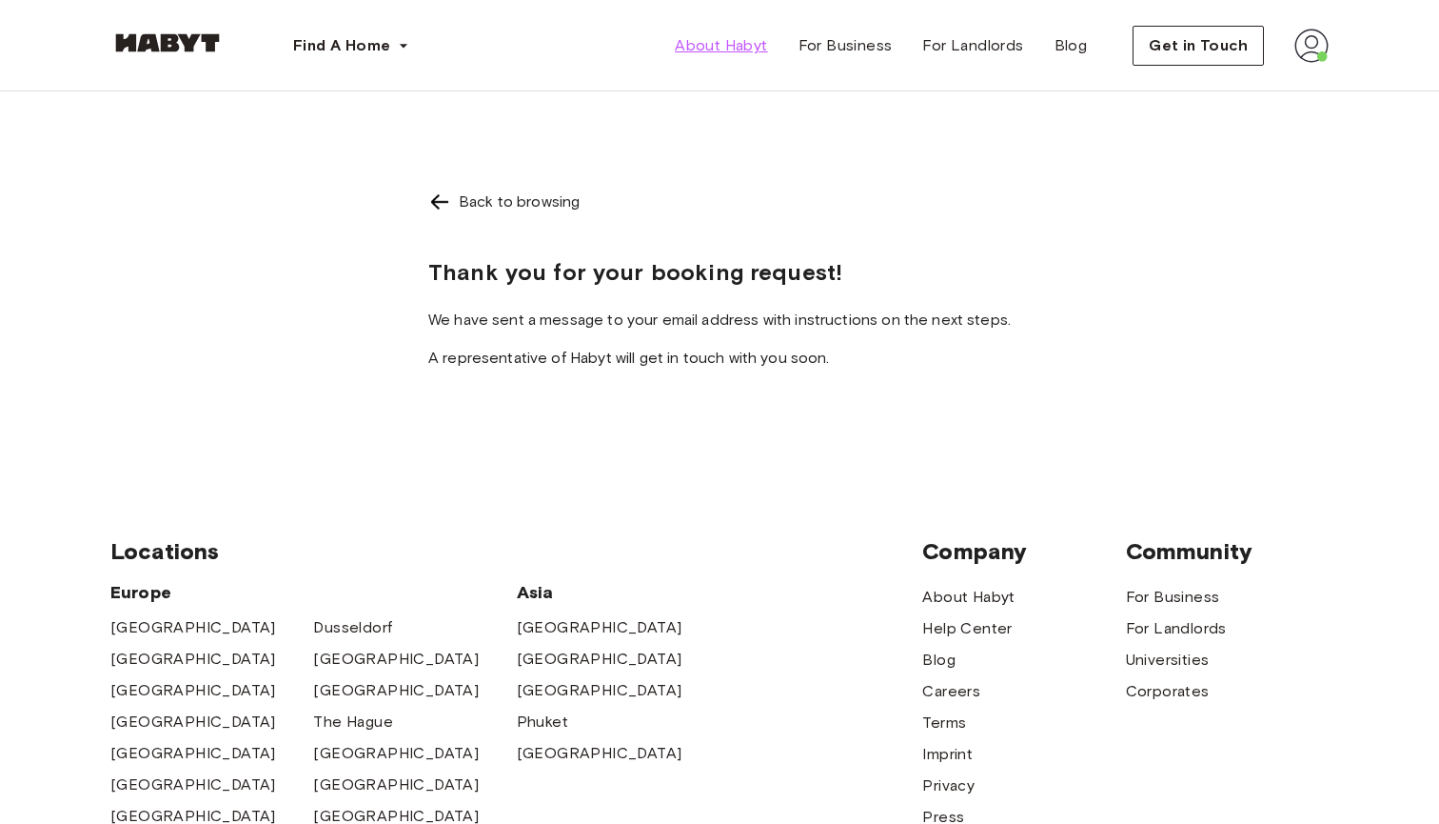
click at [733, 59] on link "About Habyt" at bounding box center [721, 46] width 123 height 38
